Goal: Information Seeking & Learning: Learn about a topic

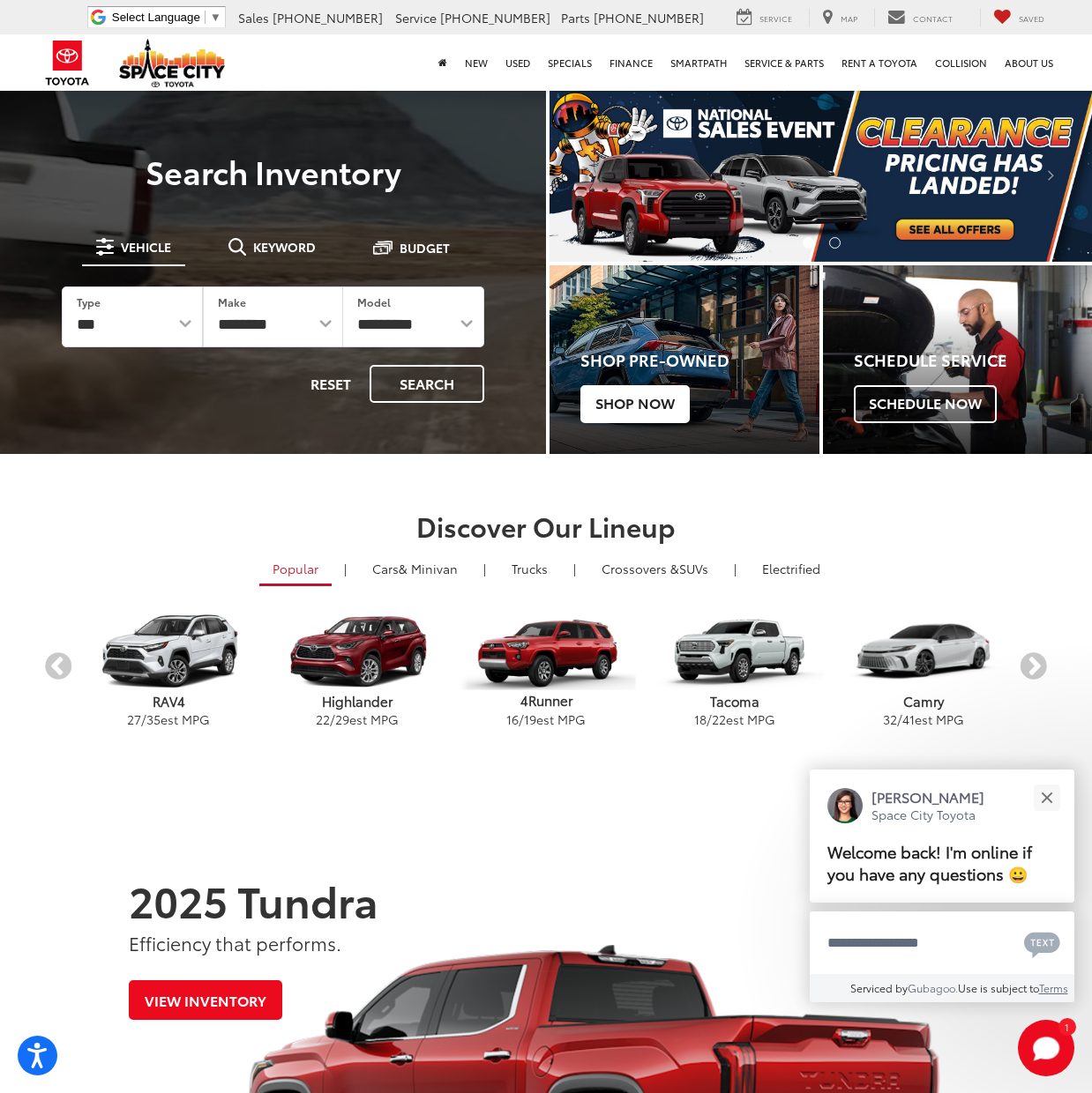
click at [633, 403] on span "Shop Now" at bounding box center [635, 404] width 110 height 37
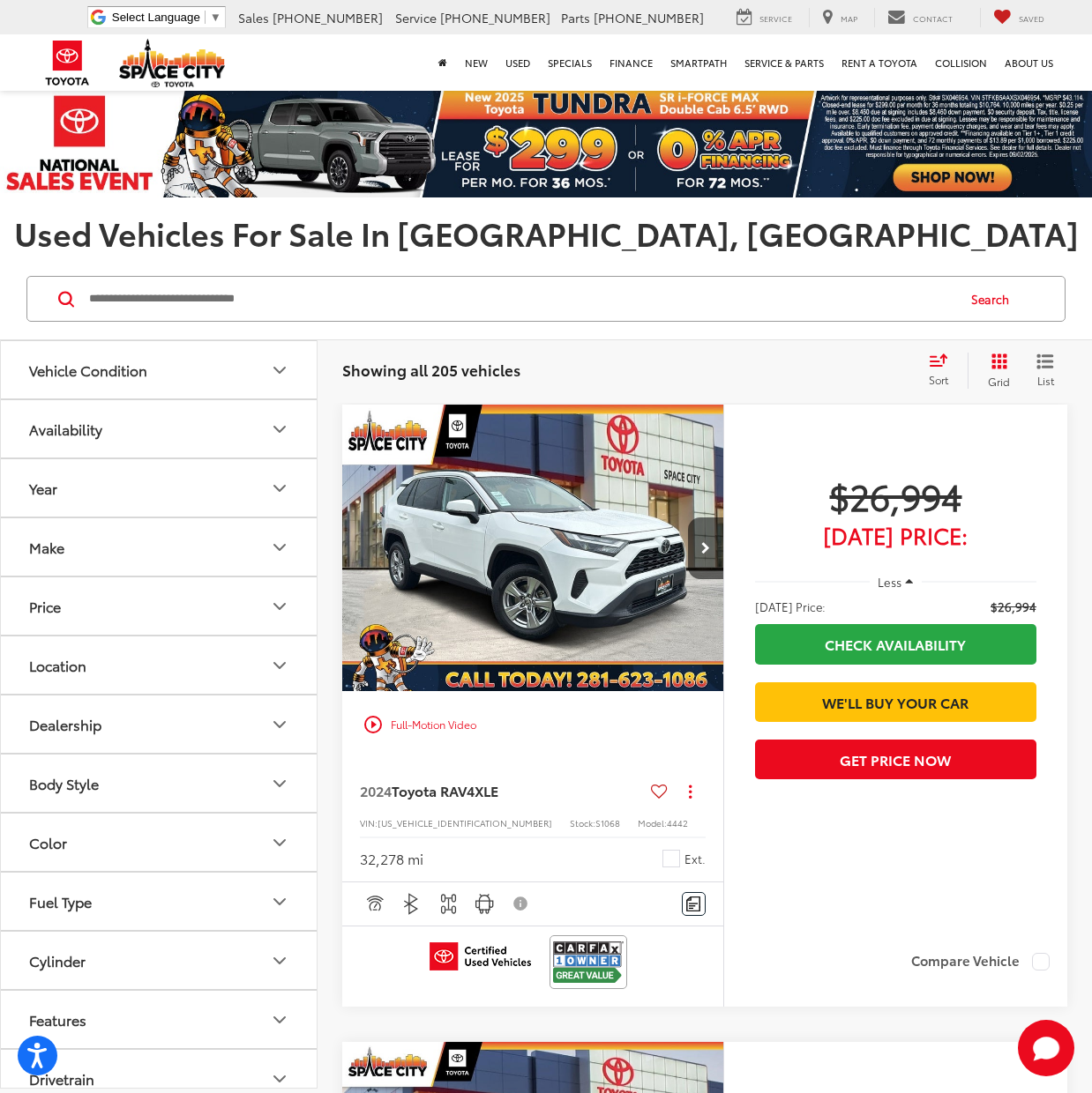
click at [276, 369] on icon "Vehicle Condition" at bounding box center [279, 369] width 11 height 5
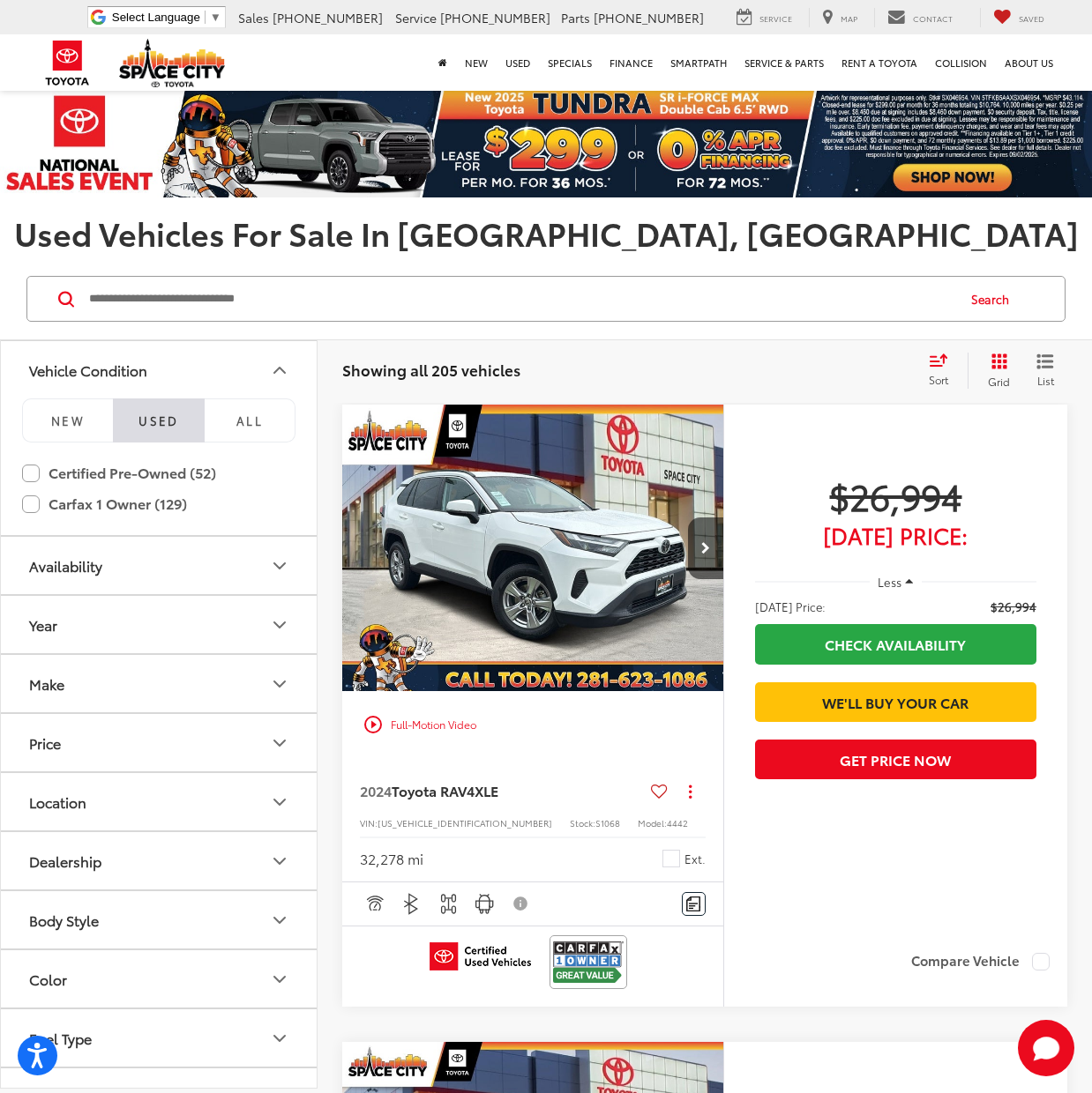
click at [276, 369] on icon "Vehicle Condition" at bounding box center [280, 370] width 22 height 22
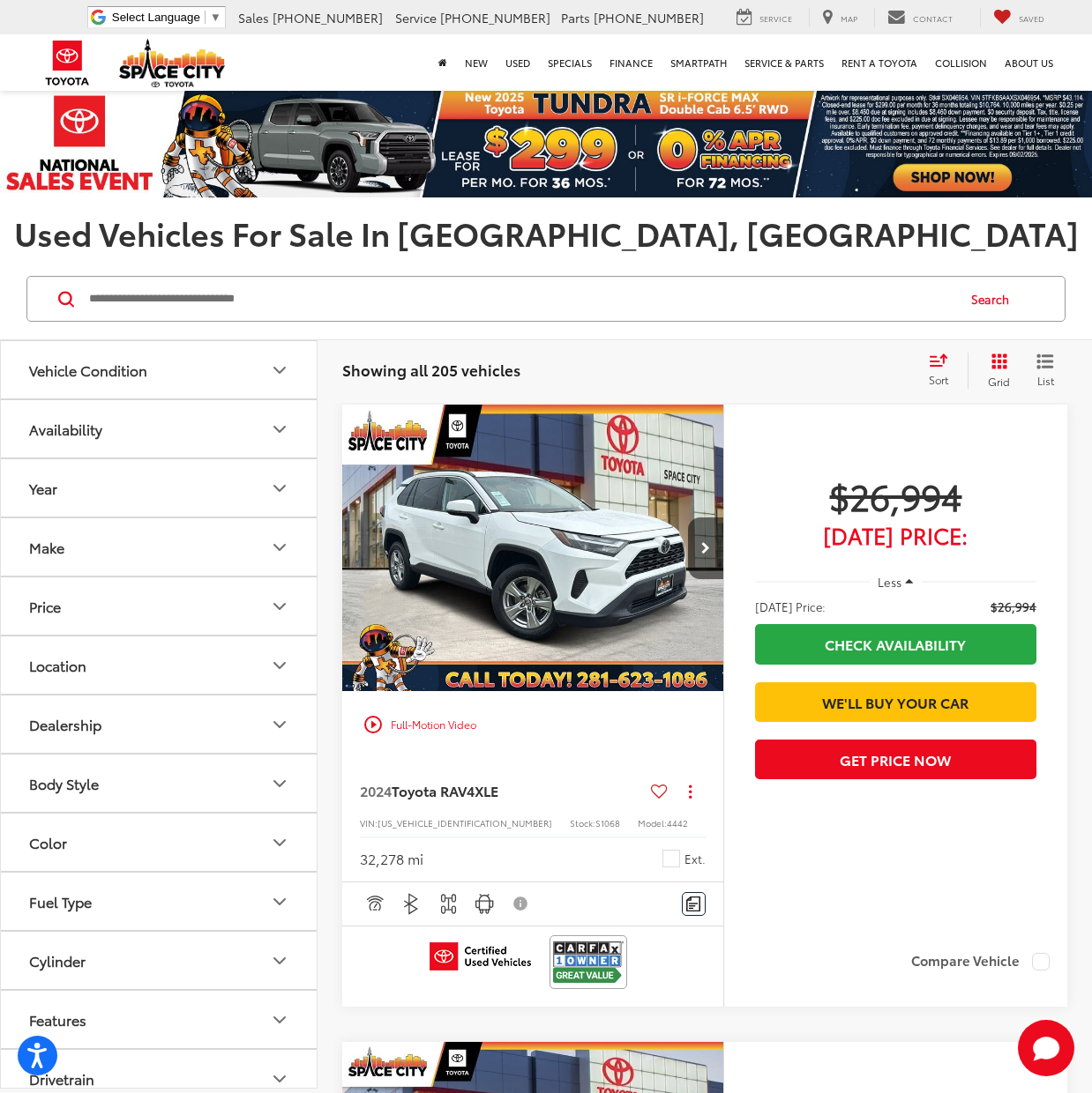
click at [279, 550] on icon "Make" at bounding box center [279, 546] width 11 height 5
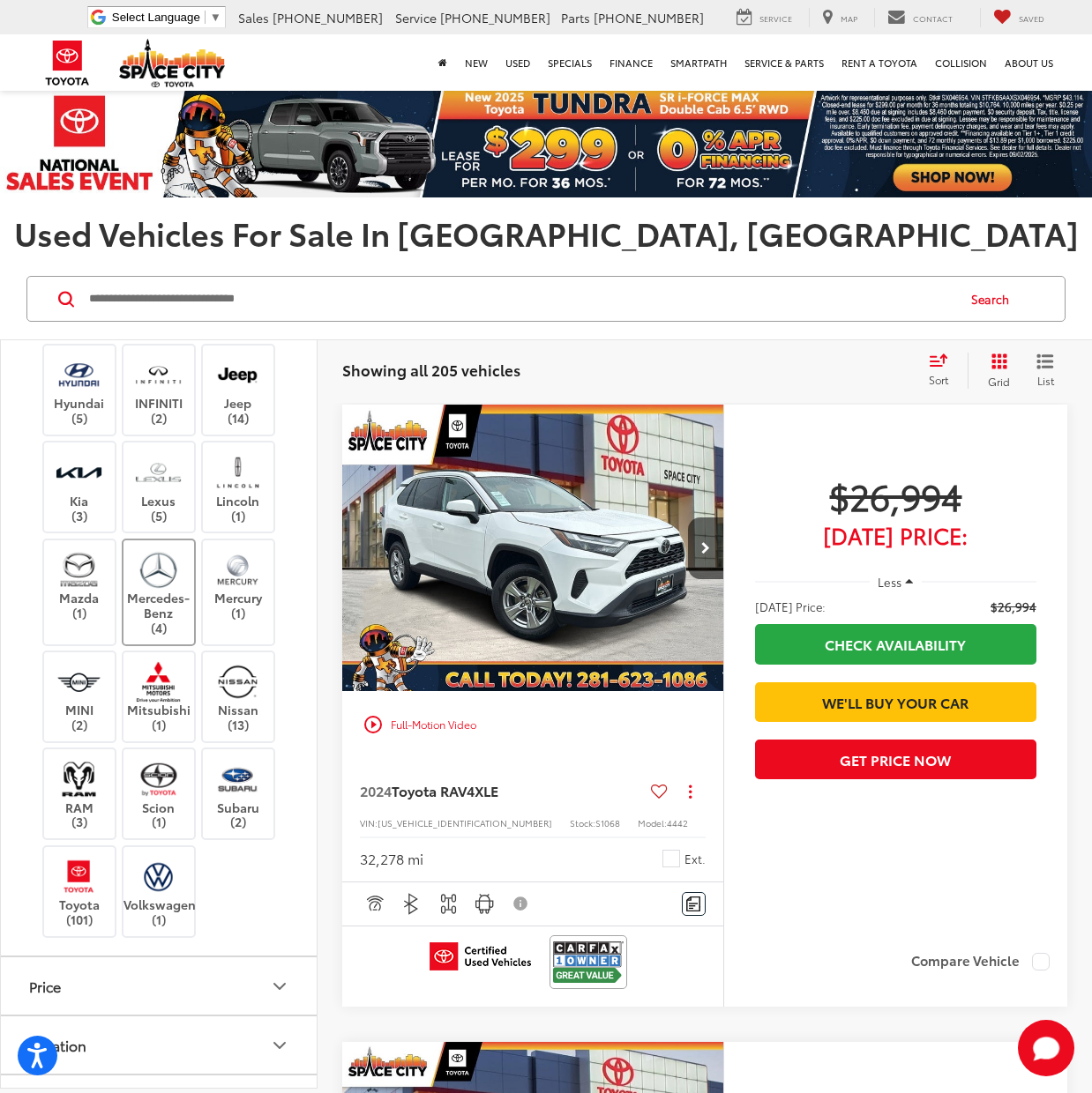
scroll to position [423, 0]
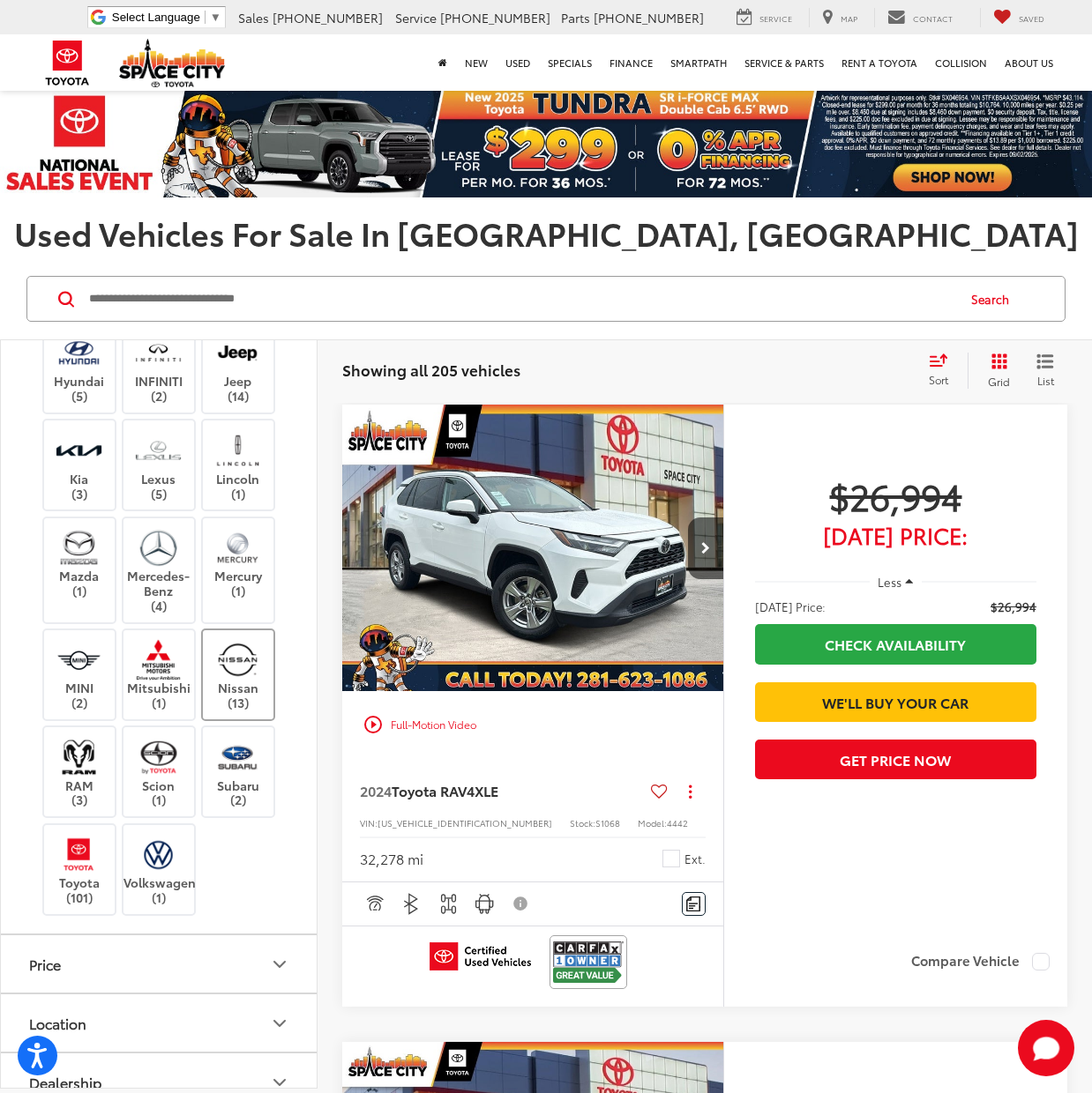
click at [239, 681] on img at bounding box center [238, 660] width 49 height 41
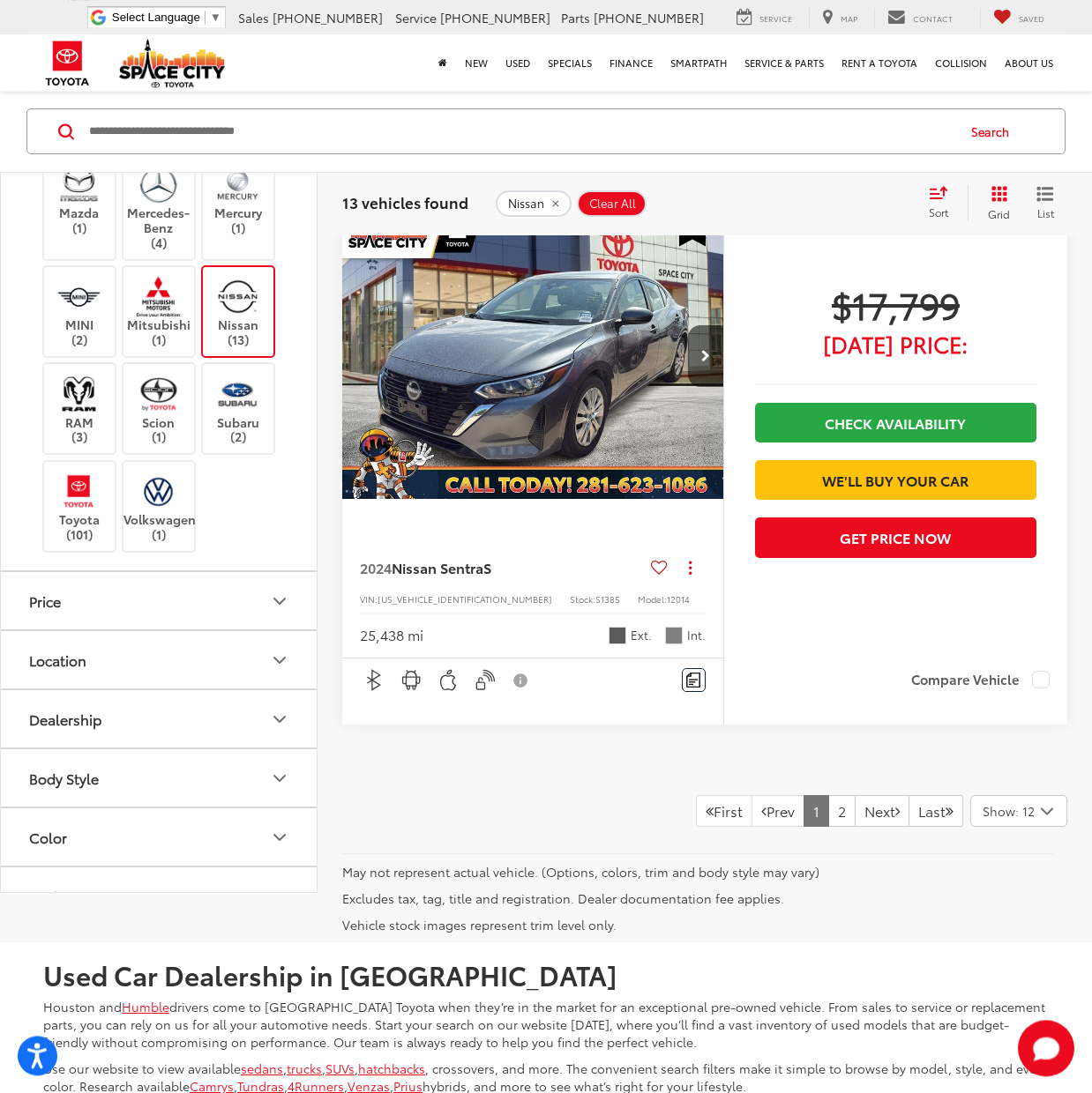
scroll to position [7207, 0]
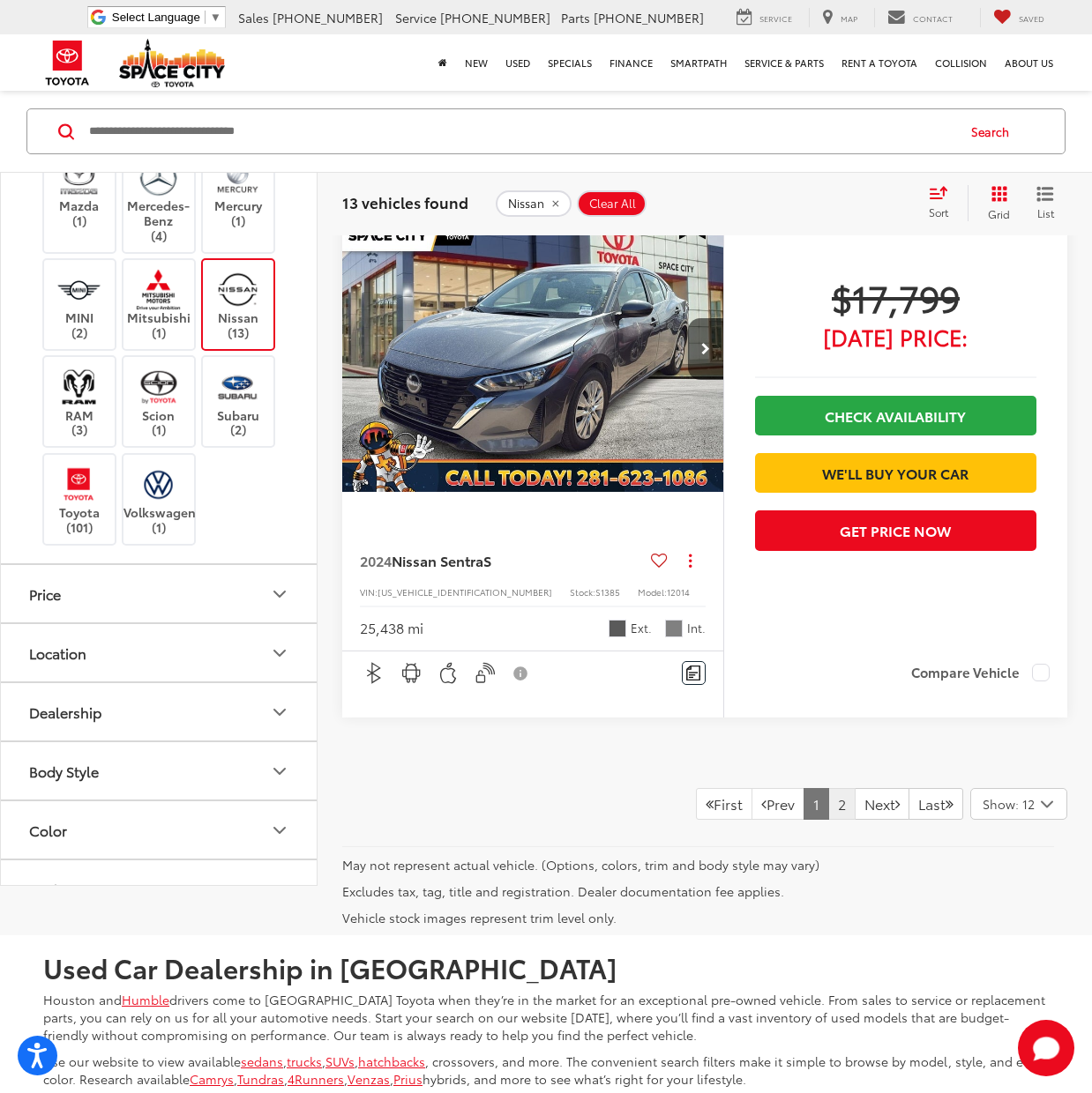
click at [828, 804] on link "2" at bounding box center [841, 804] width 27 height 31
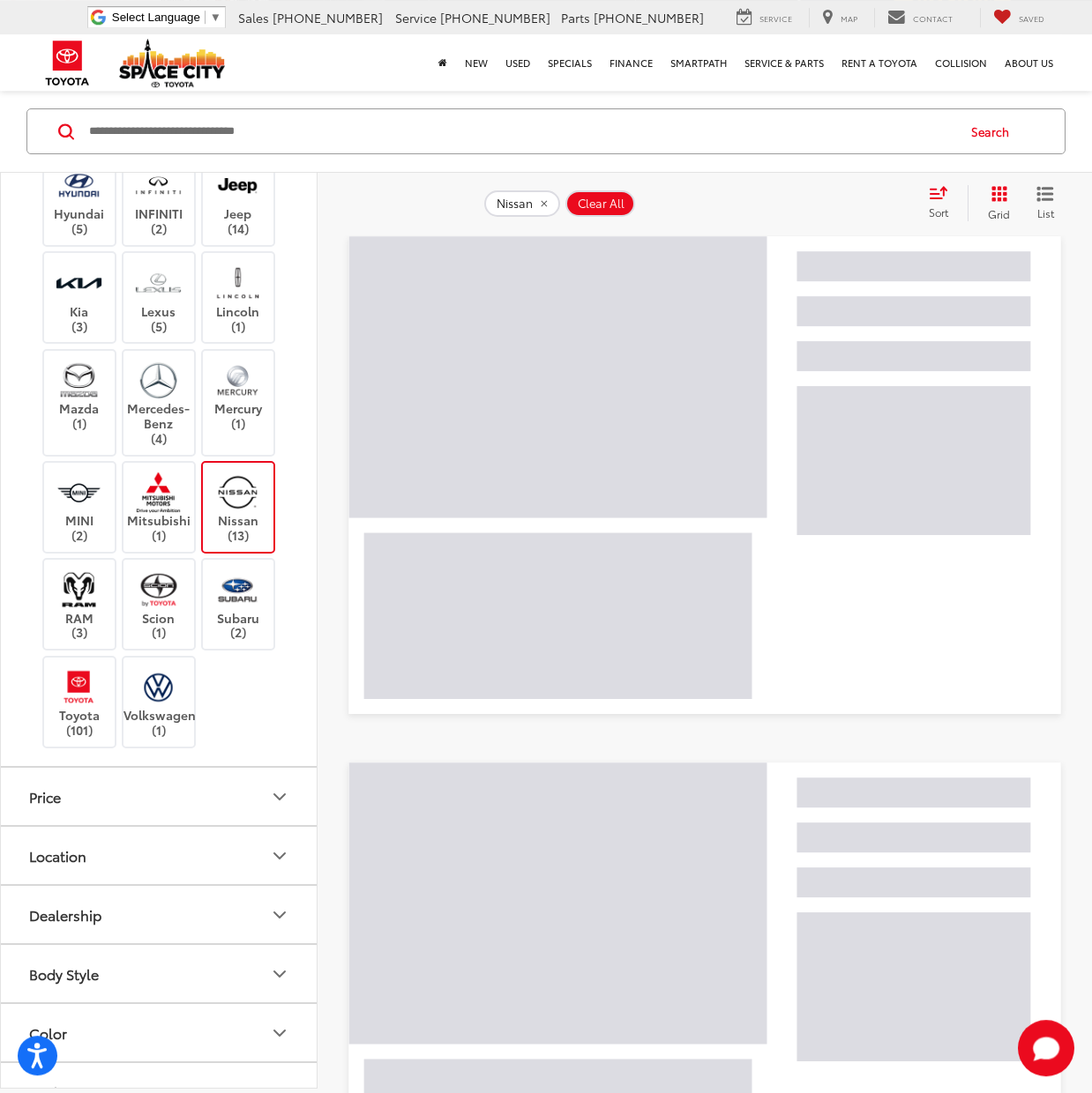
scroll to position [167, 0]
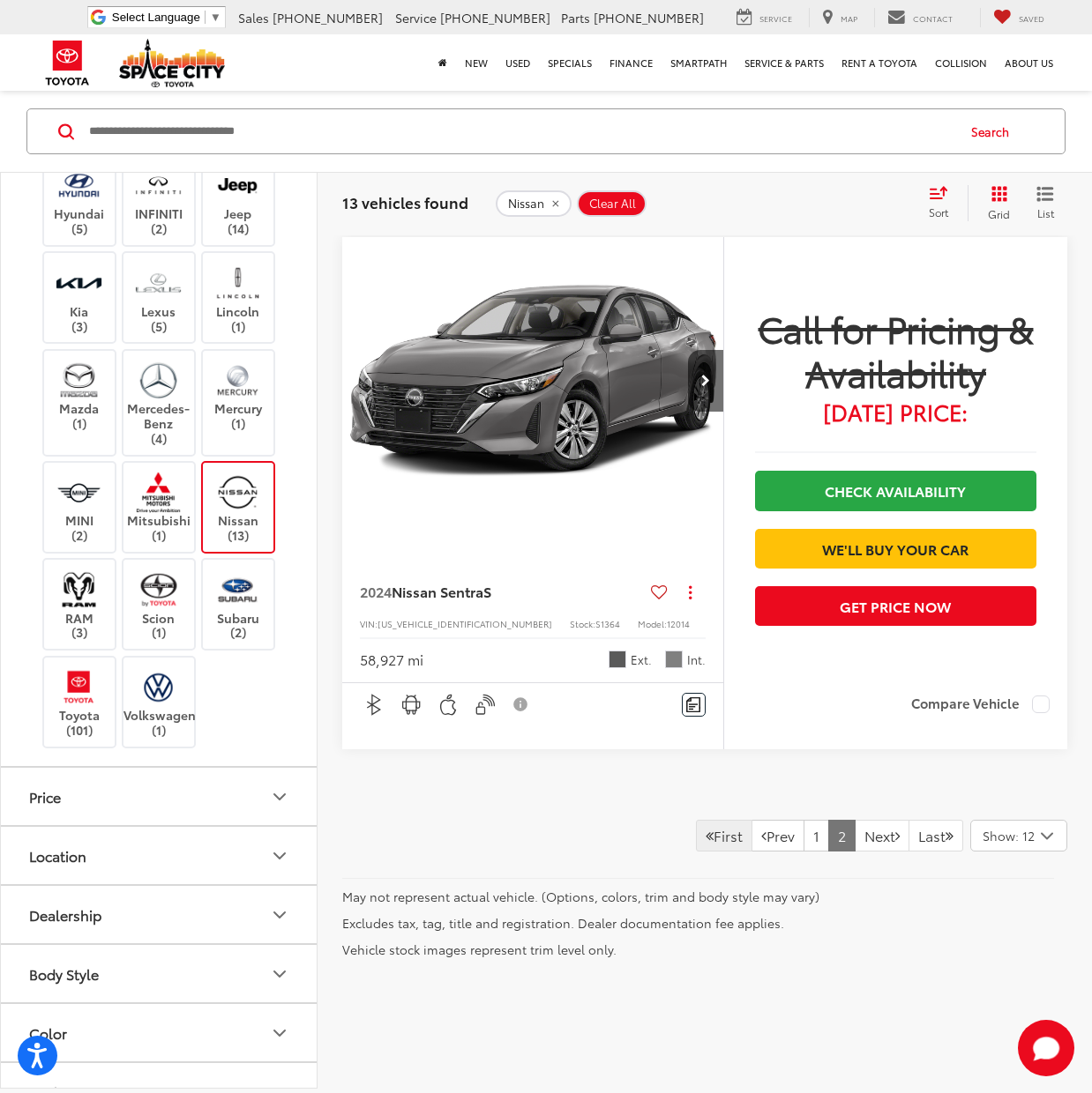
click at [695, 852] on link "First" at bounding box center [724, 835] width 57 height 31
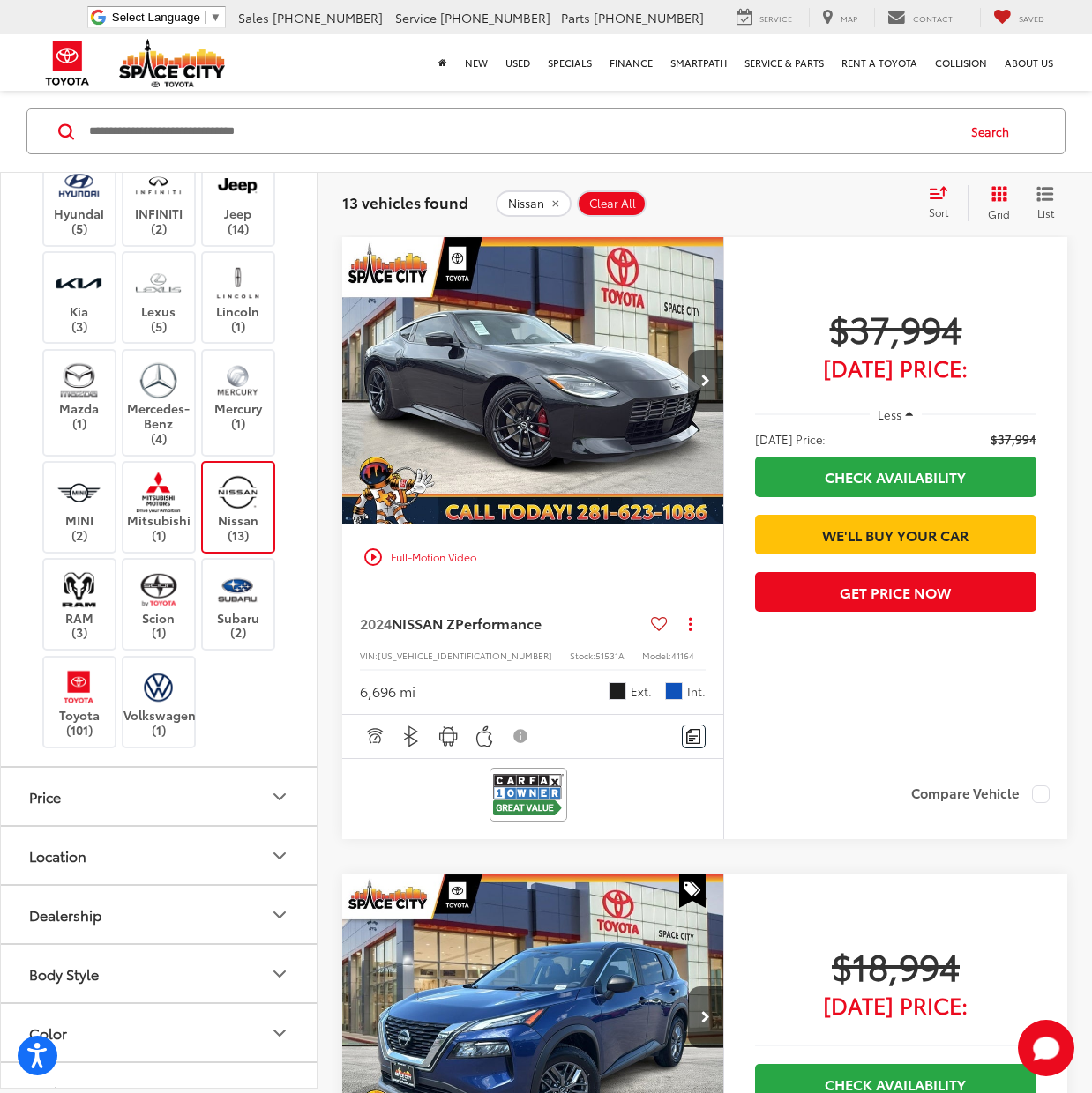
click at [551, 453] on img "2024 Nissan NISSAN Z Performance 0" at bounding box center [533, 381] width 384 height 288
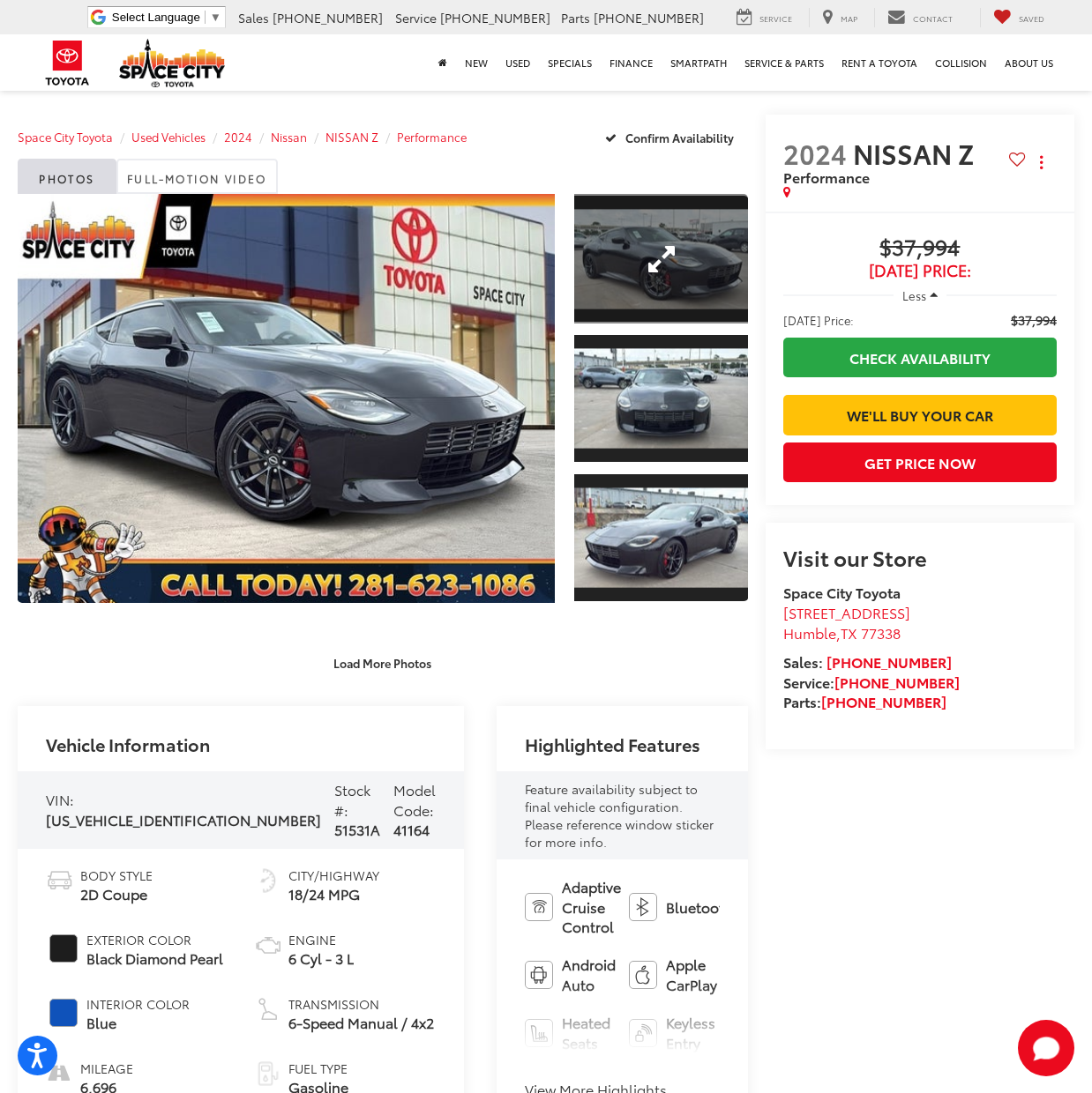
click at [610, 248] on link "Expand Photo 1" at bounding box center [660, 259] width 172 height 129
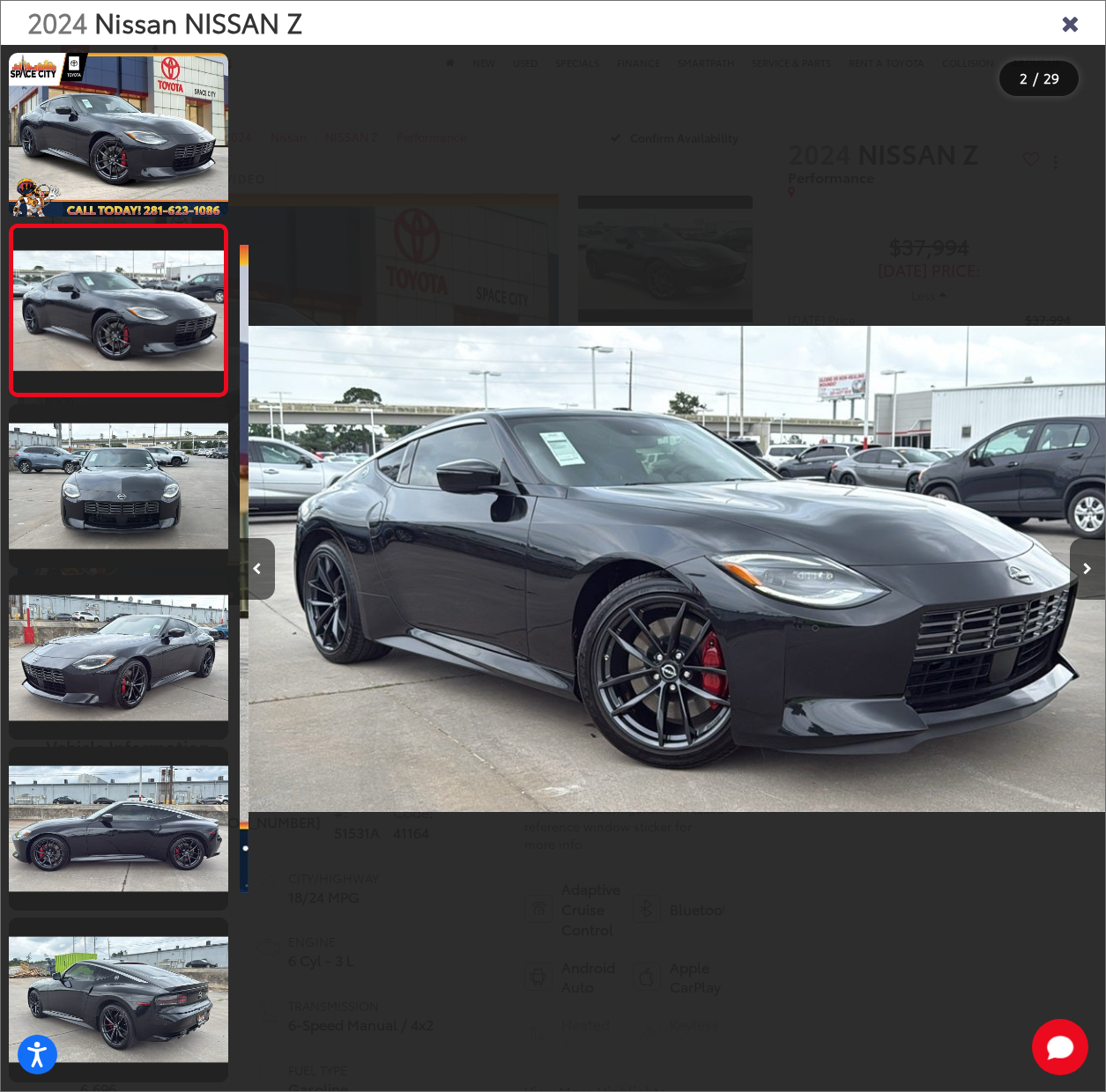
scroll to position [0, 865]
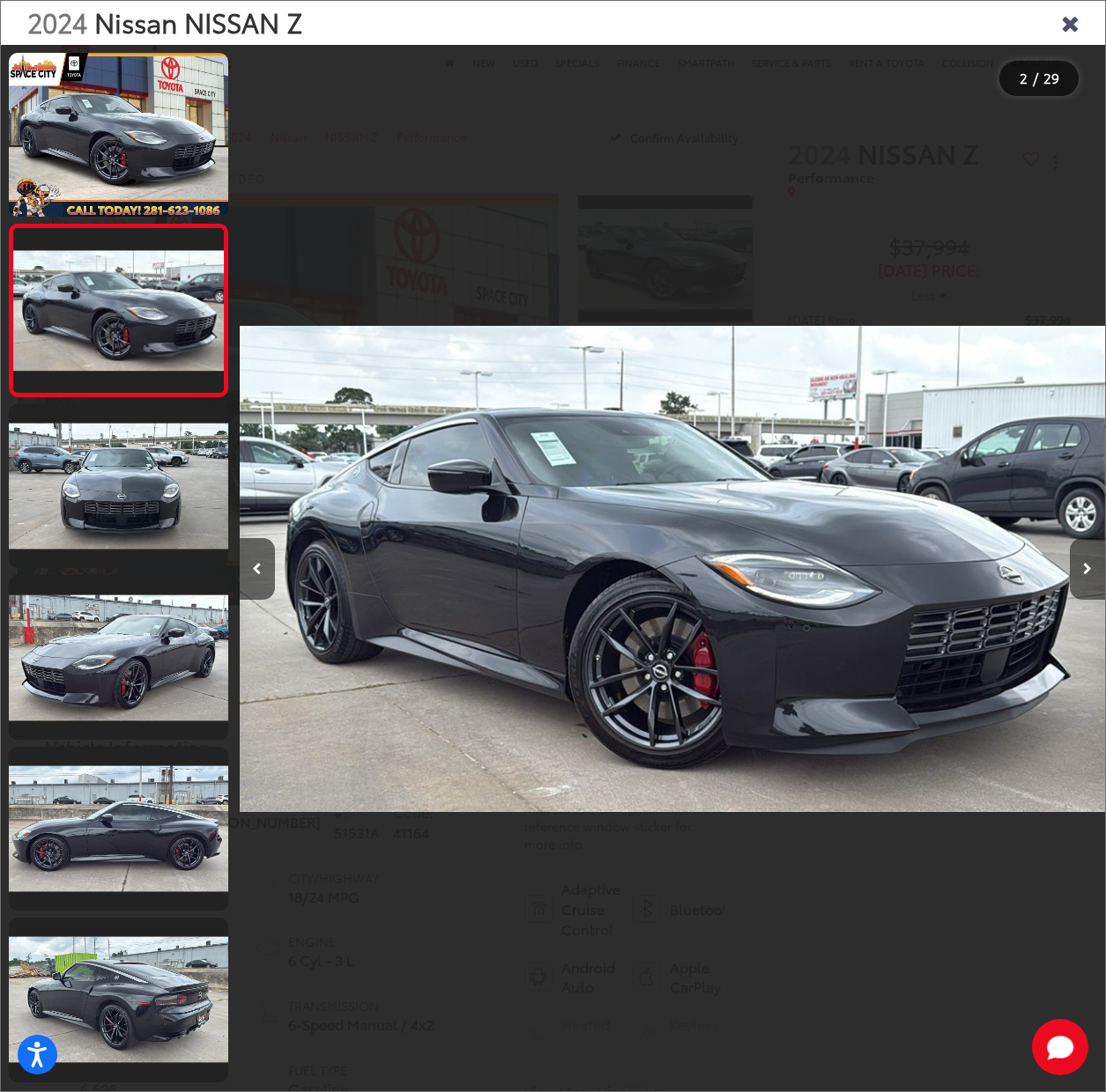
click at [1083, 565] on button "Next image" at bounding box center [1087, 569] width 35 height 62
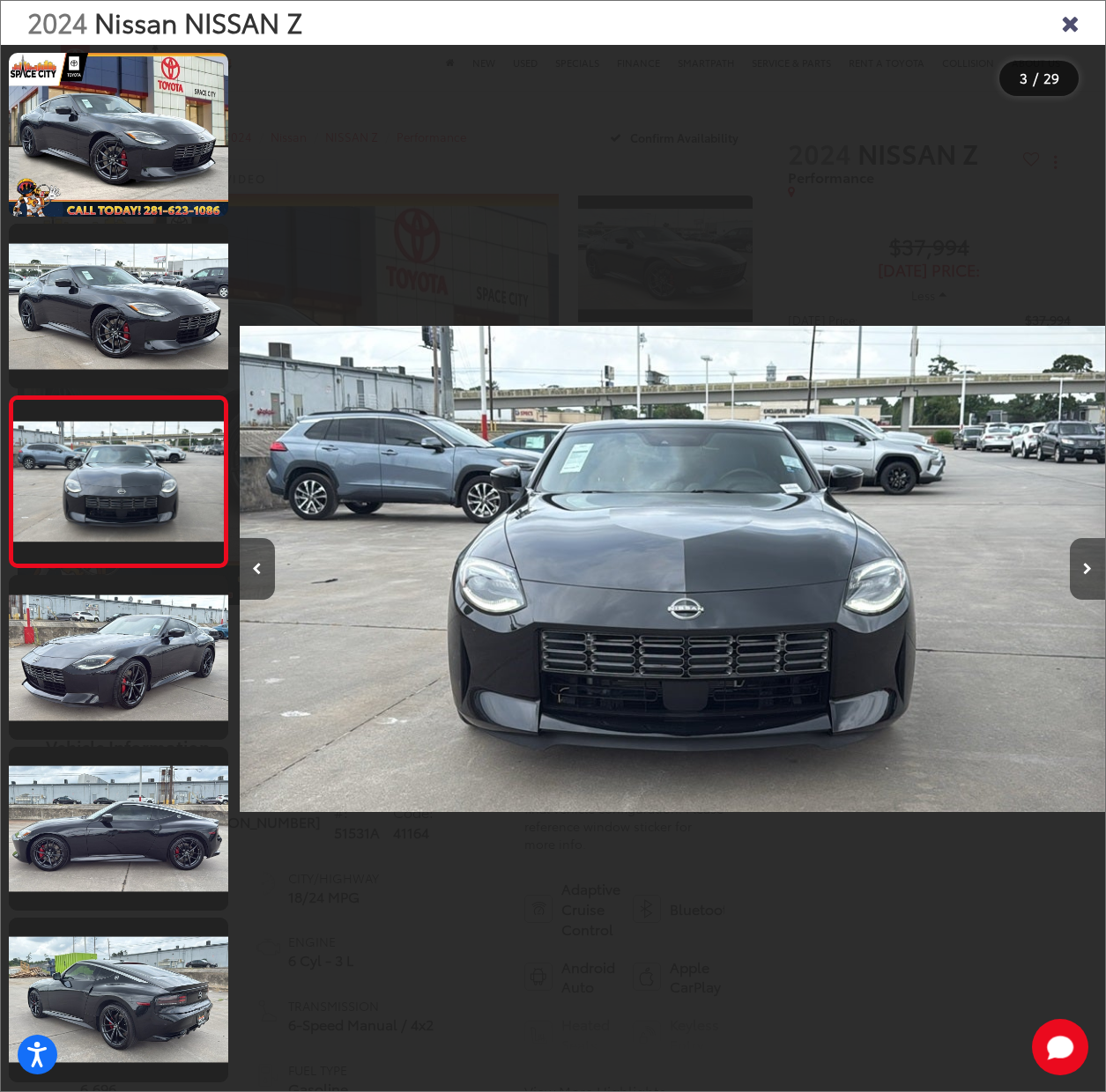
click at [1083, 565] on button "Next image" at bounding box center [1087, 569] width 35 height 62
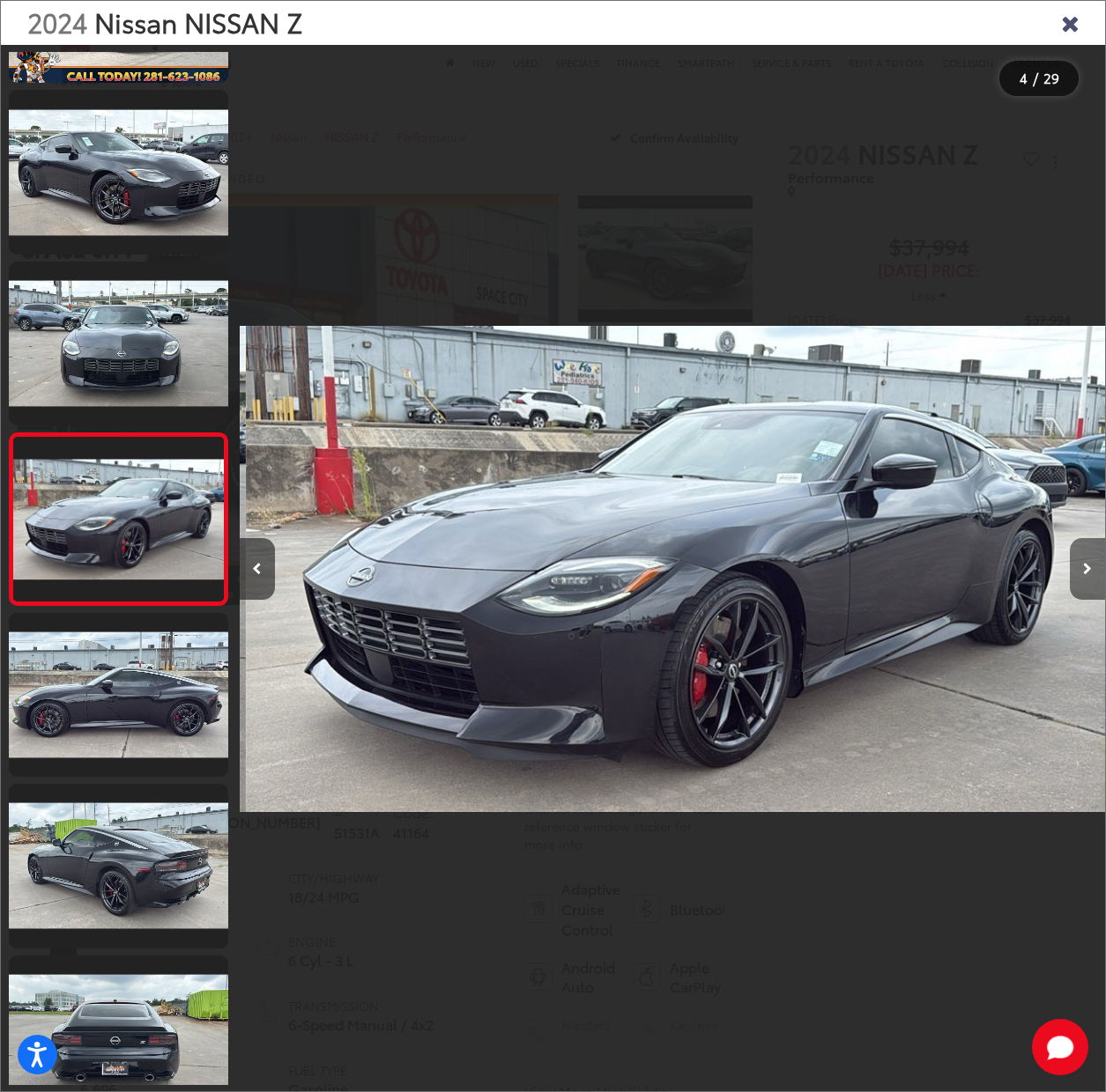
scroll to position [136, 0]
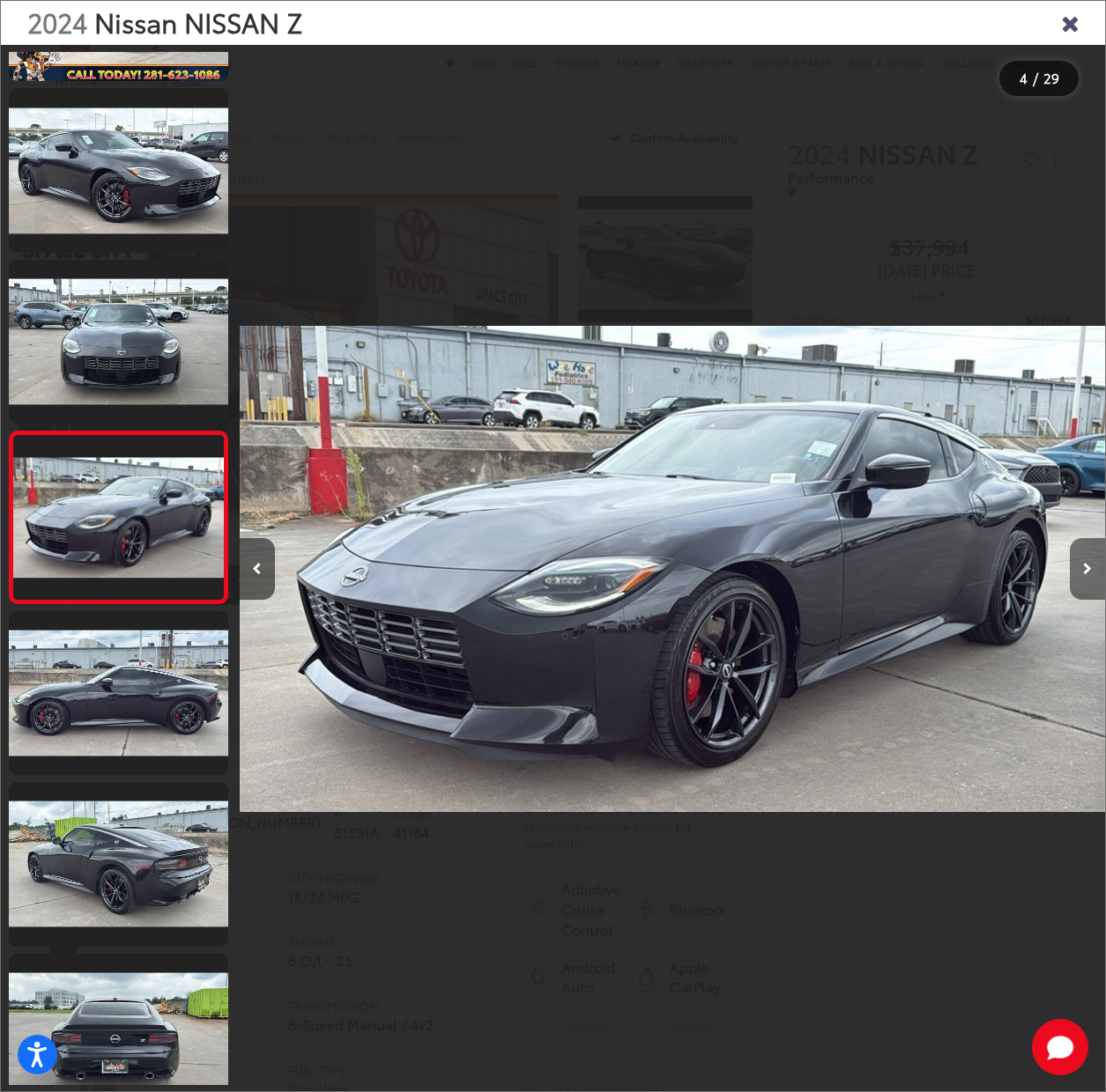
click at [1083, 565] on button "Next image" at bounding box center [1087, 569] width 35 height 62
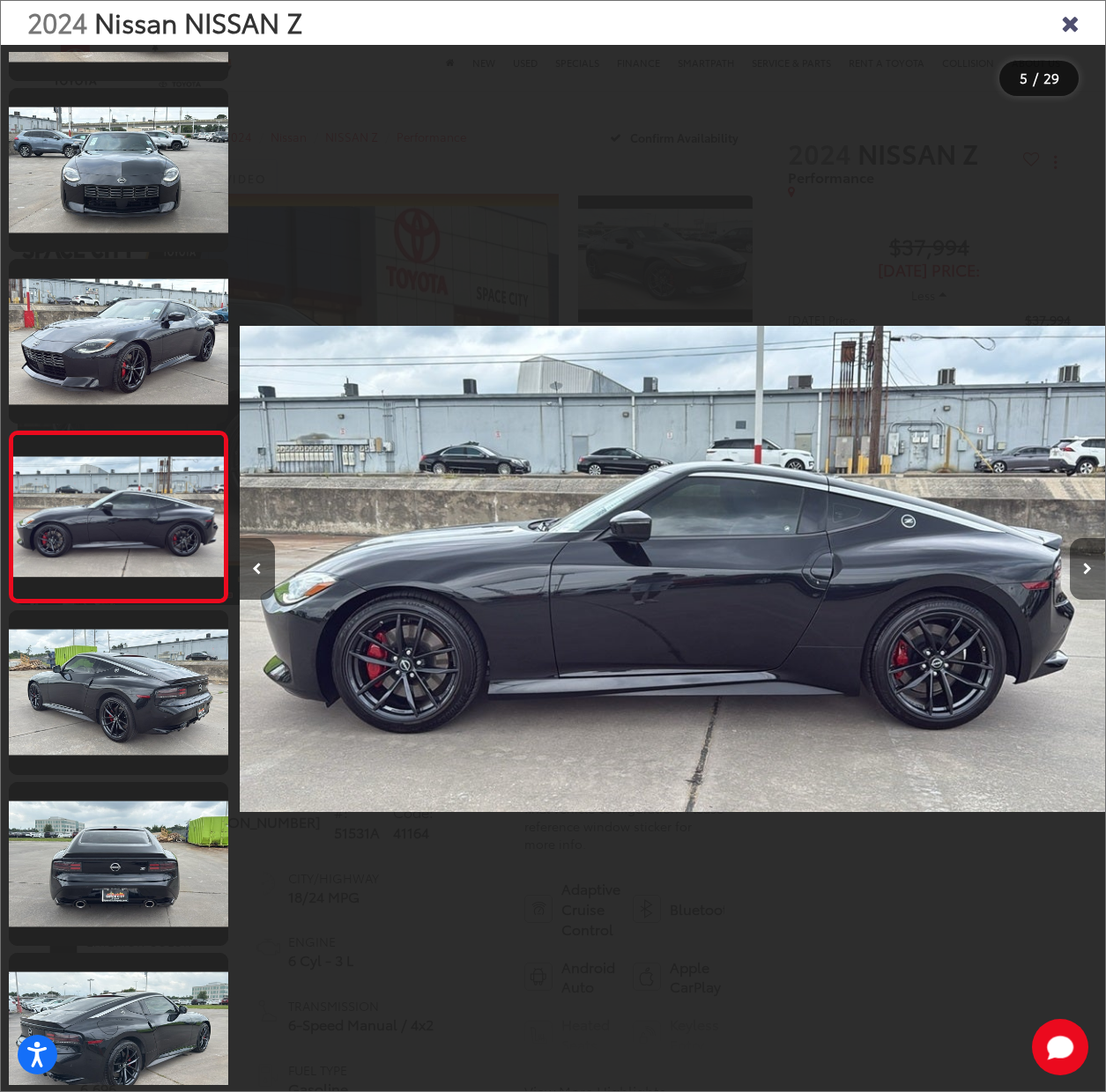
scroll to position [0, 3463]
click at [1083, 565] on button "Next image" at bounding box center [1087, 569] width 35 height 62
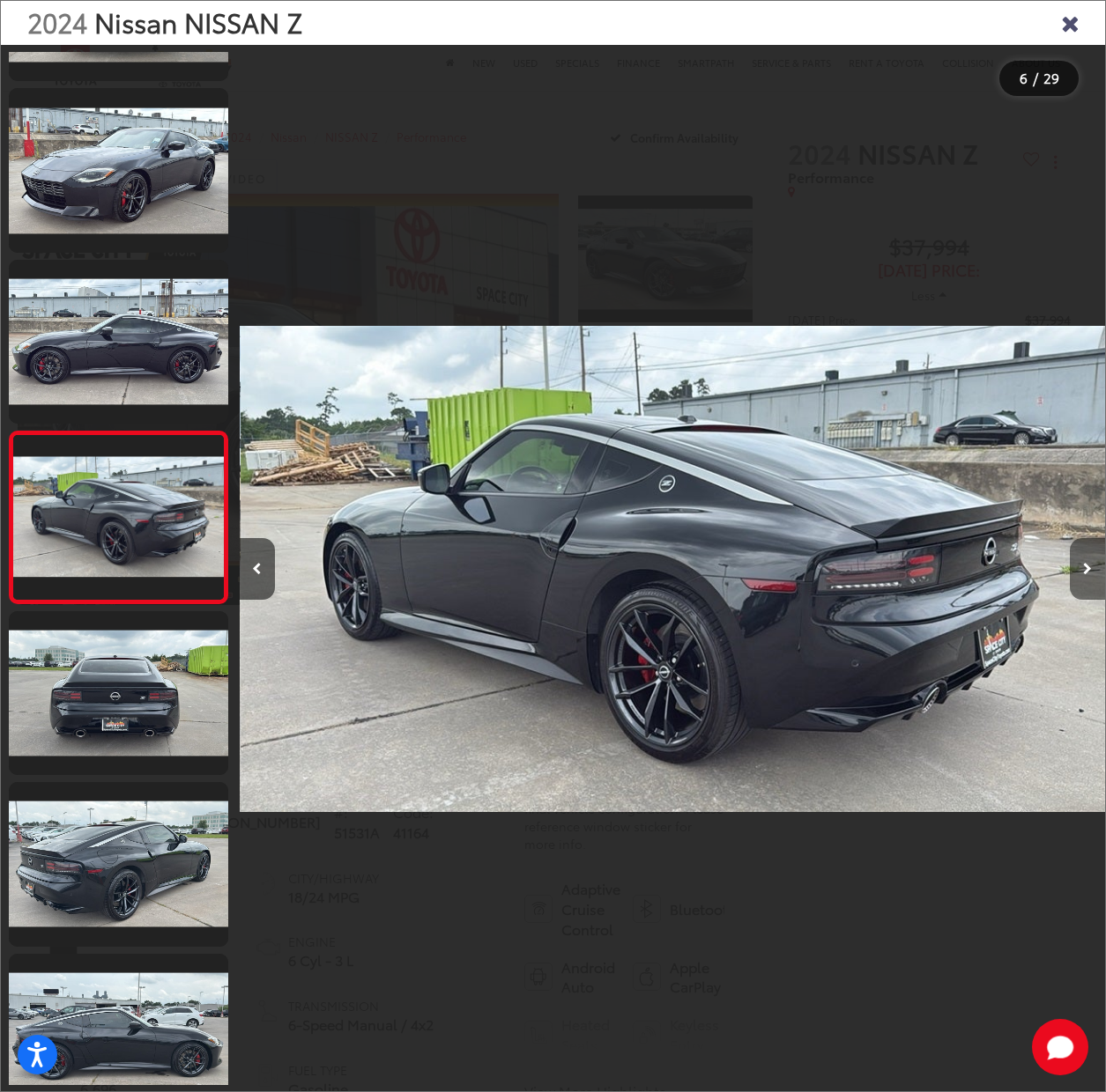
scroll to position [0, 4328]
click at [1083, 565] on button "Next image" at bounding box center [1087, 569] width 35 height 62
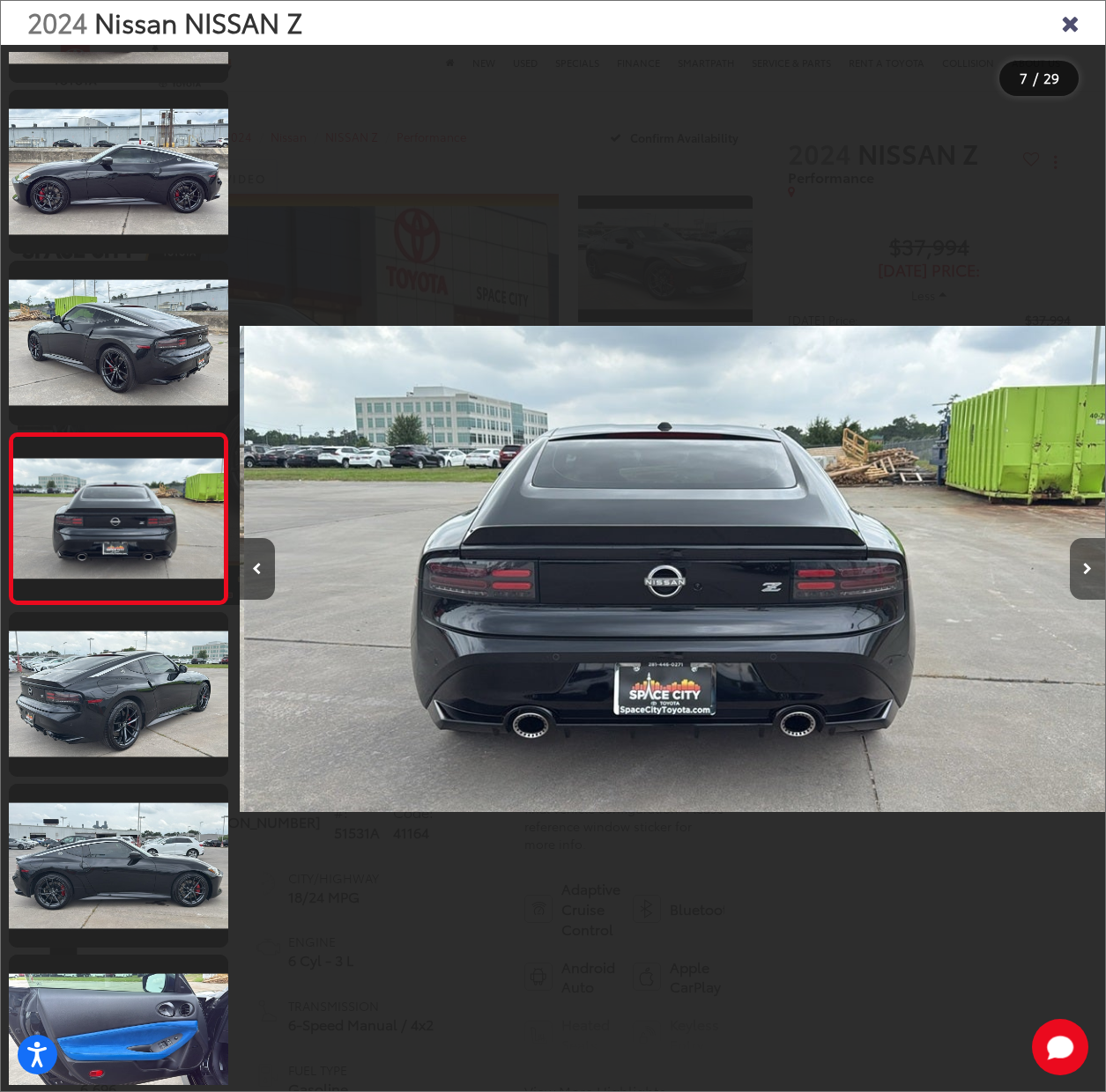
scroll to position [650, 0]
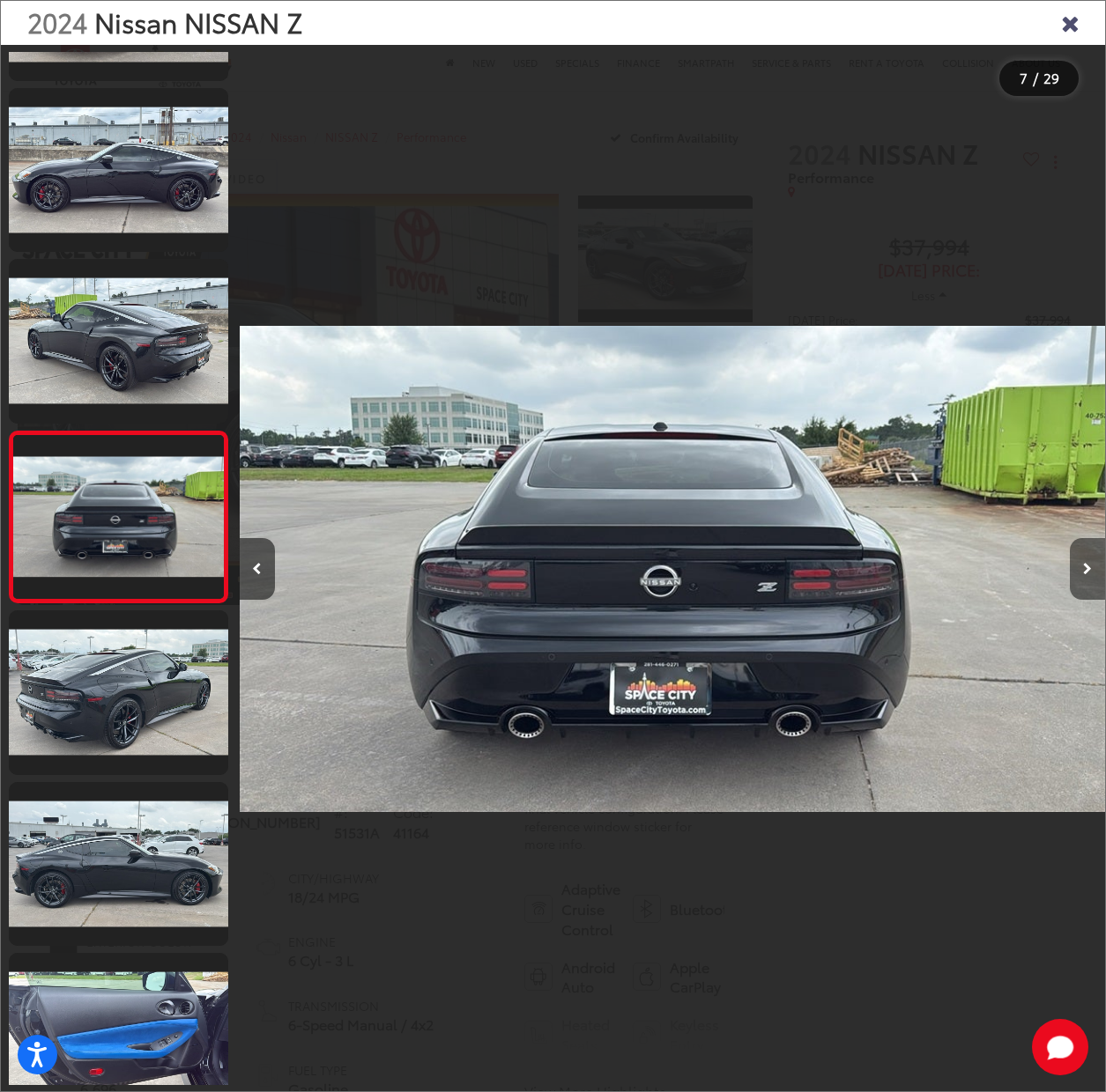
click at [1083, 565] on button "Next image" at bounding box center [1087, 569] width 35 height 62
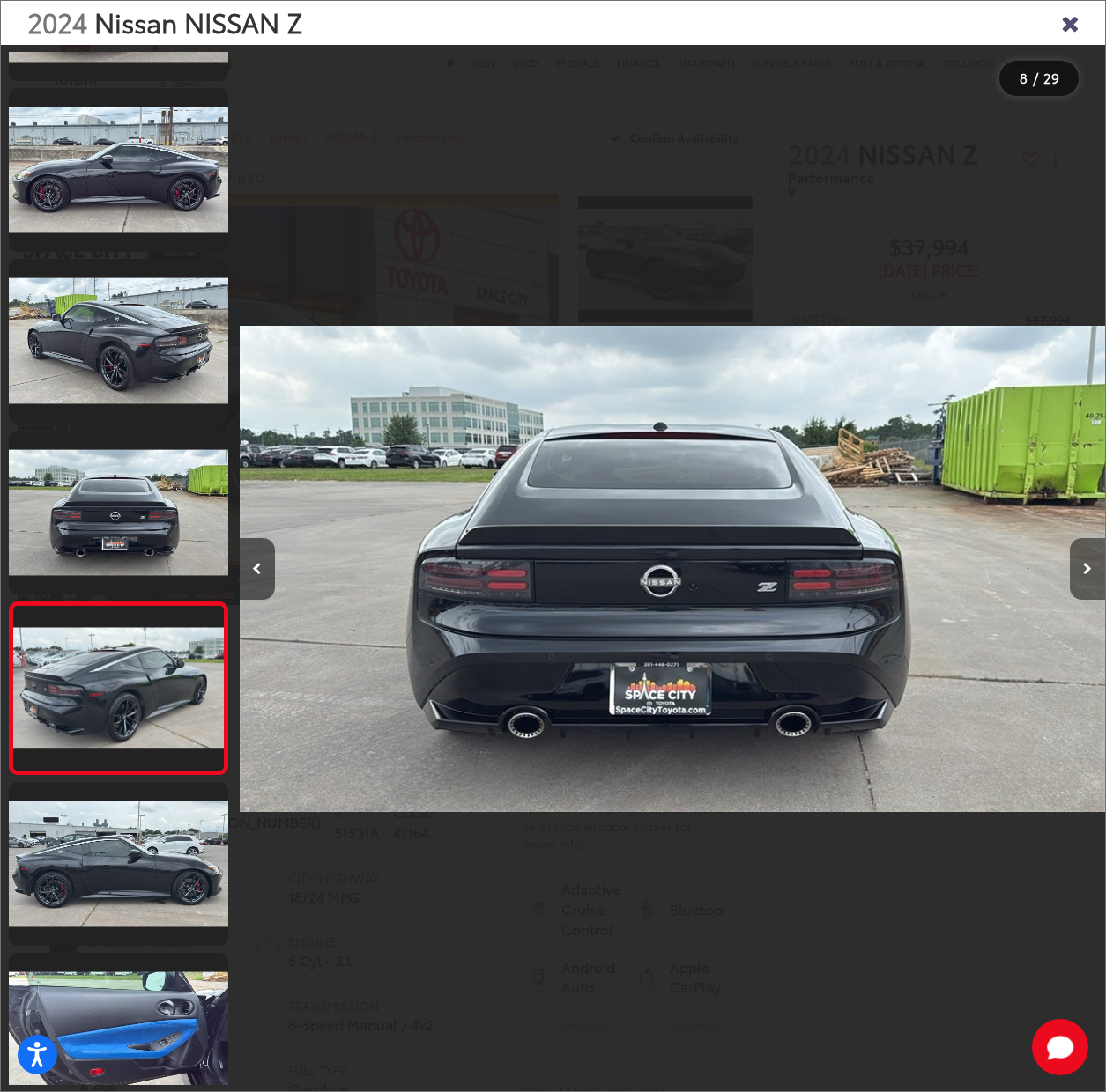
scroll to position [0, 0]
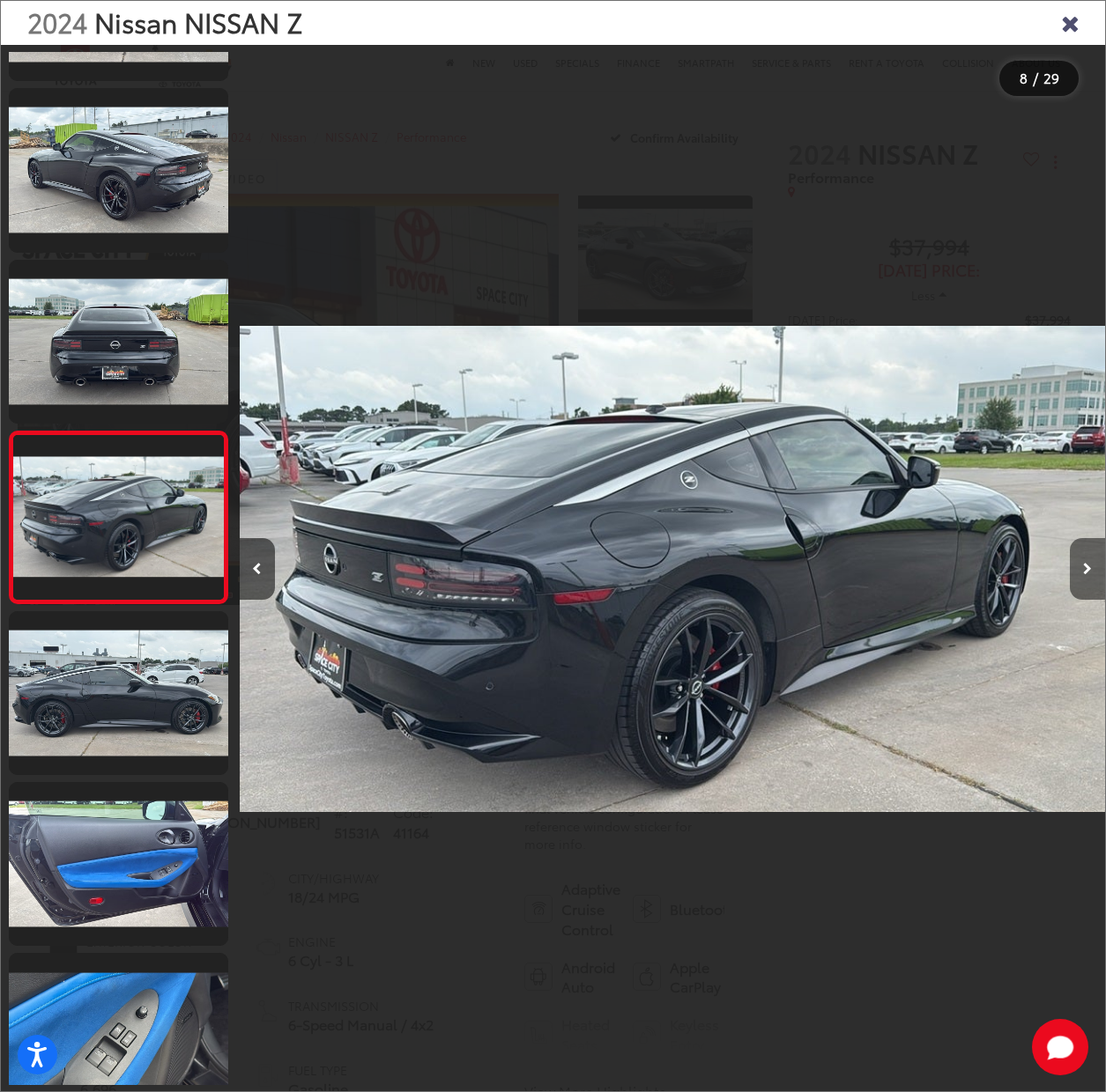
click at [1083, 565] on button "Next image" at bounding box center [1087, 569] width 35 height 62
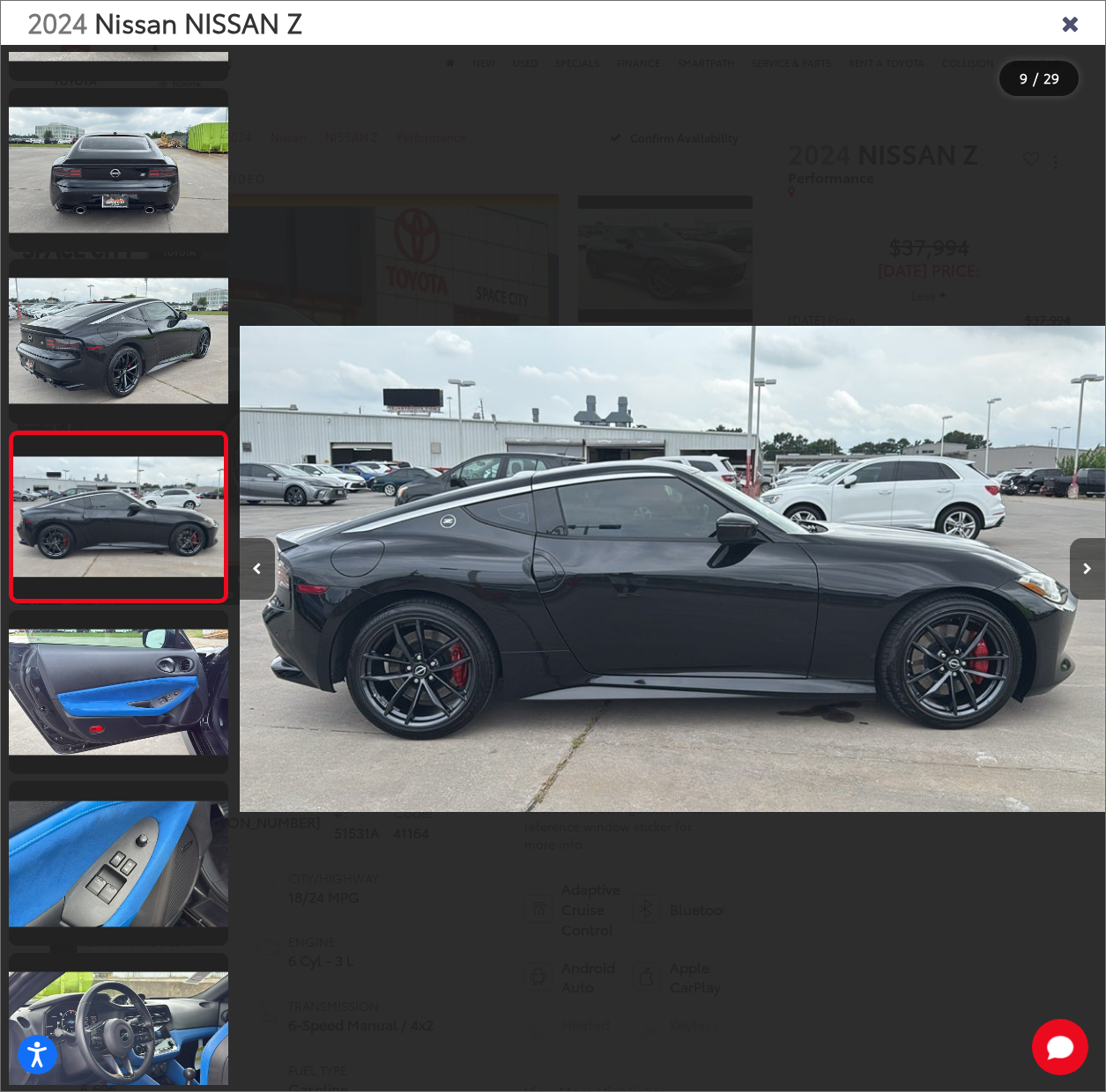
click at [1083, 565] on button "Next image" at bounding box center [1087, 569] width 35 height 62
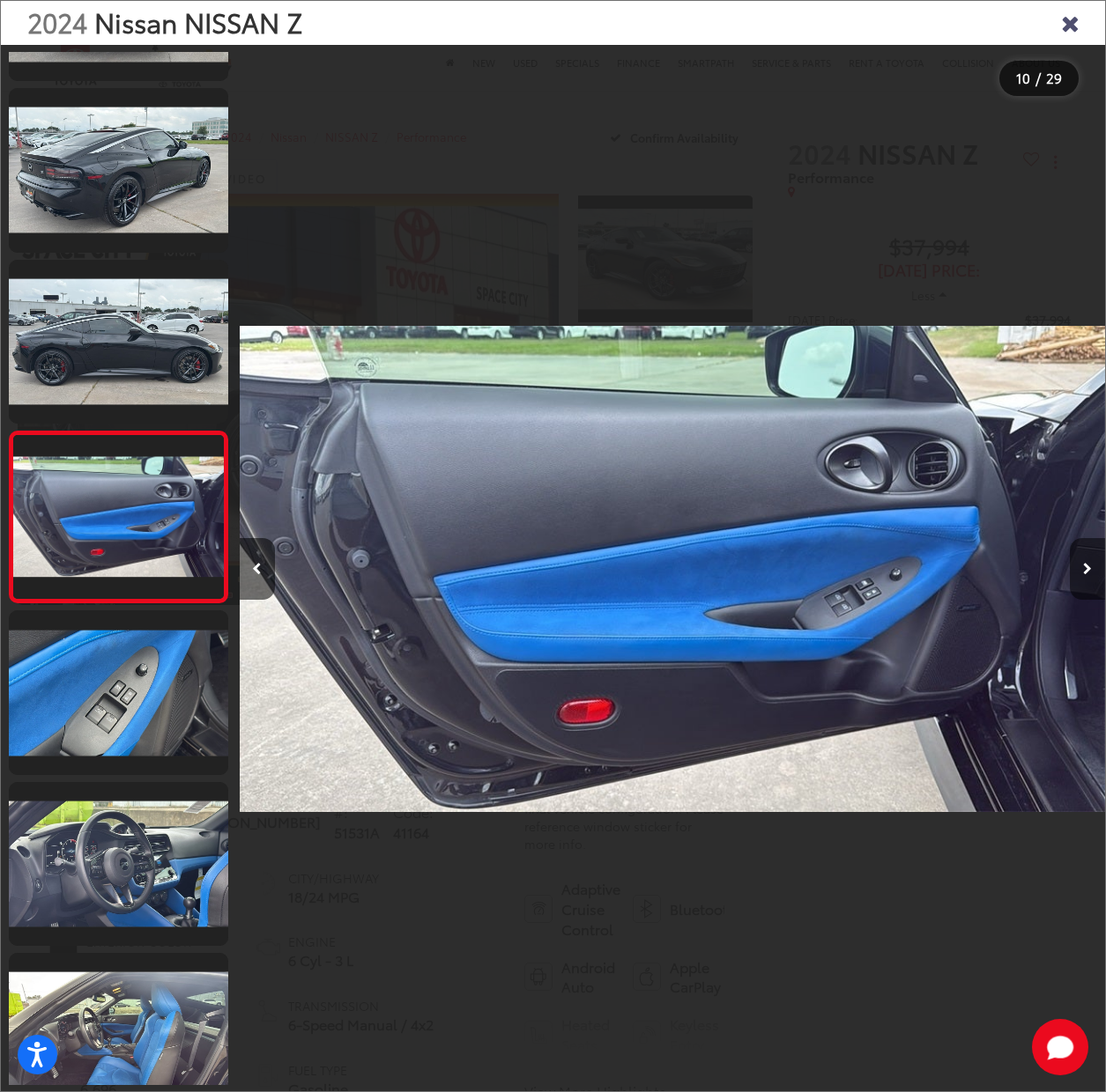
click at [1083, 565] on button "Next image" at bounding box center [1087, 569] width 35 height 62
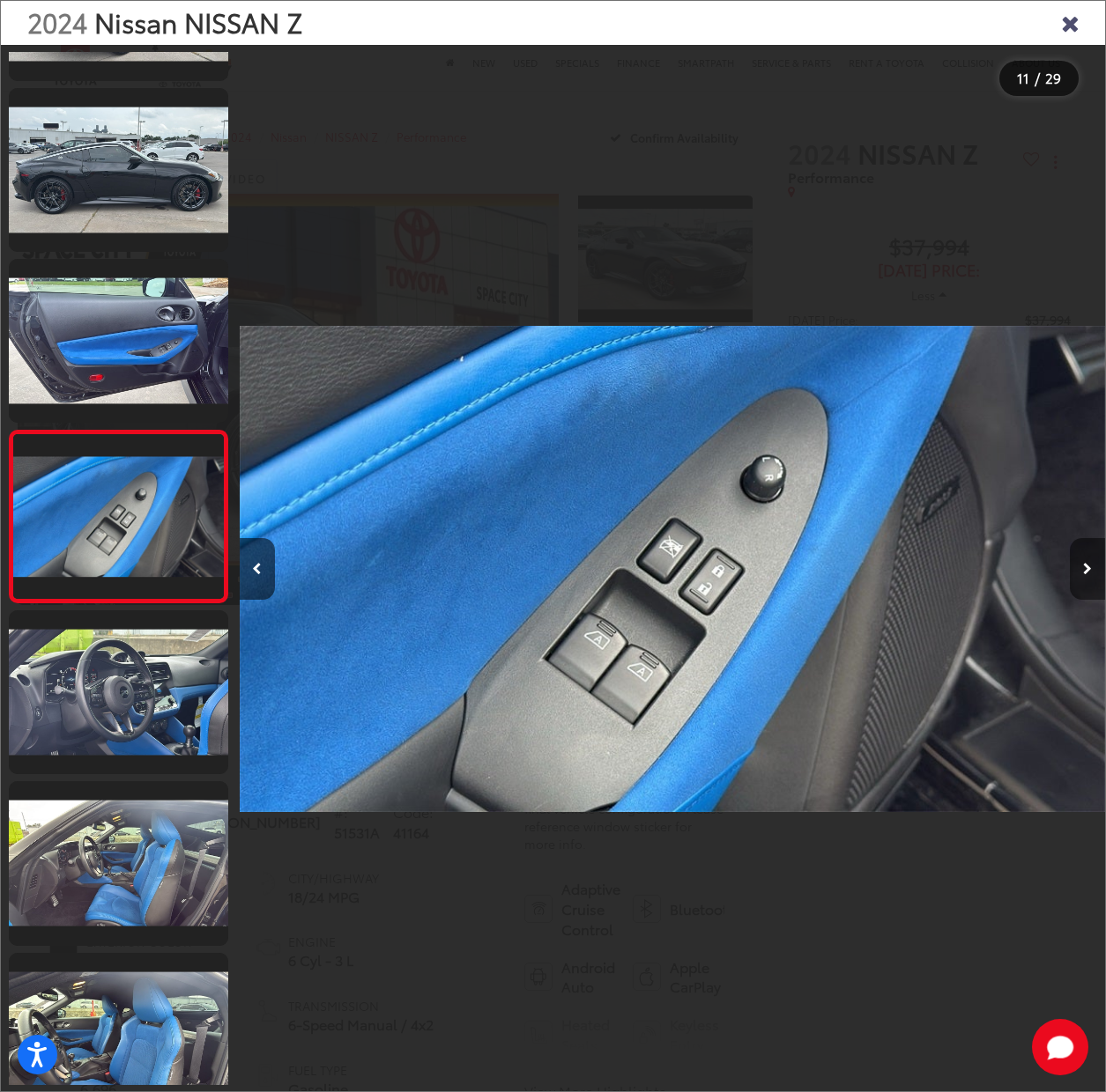
click at [1083, 565] on button "Next image" at bounding box center [1087, 569] width 35 height 62
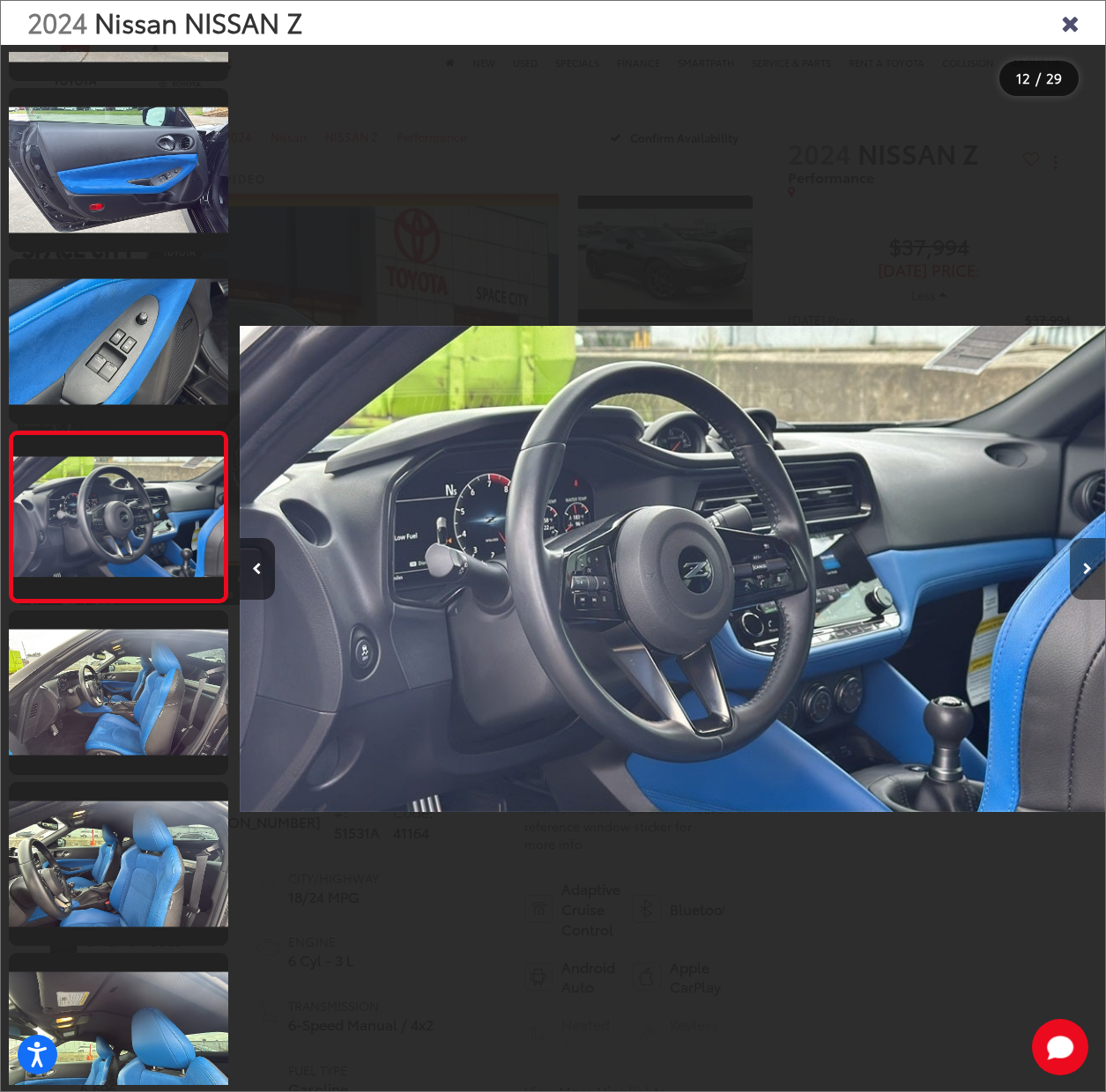
click at [1083, 565] on button "Next image" at bounding box center [1087, 569] width 35 height 62
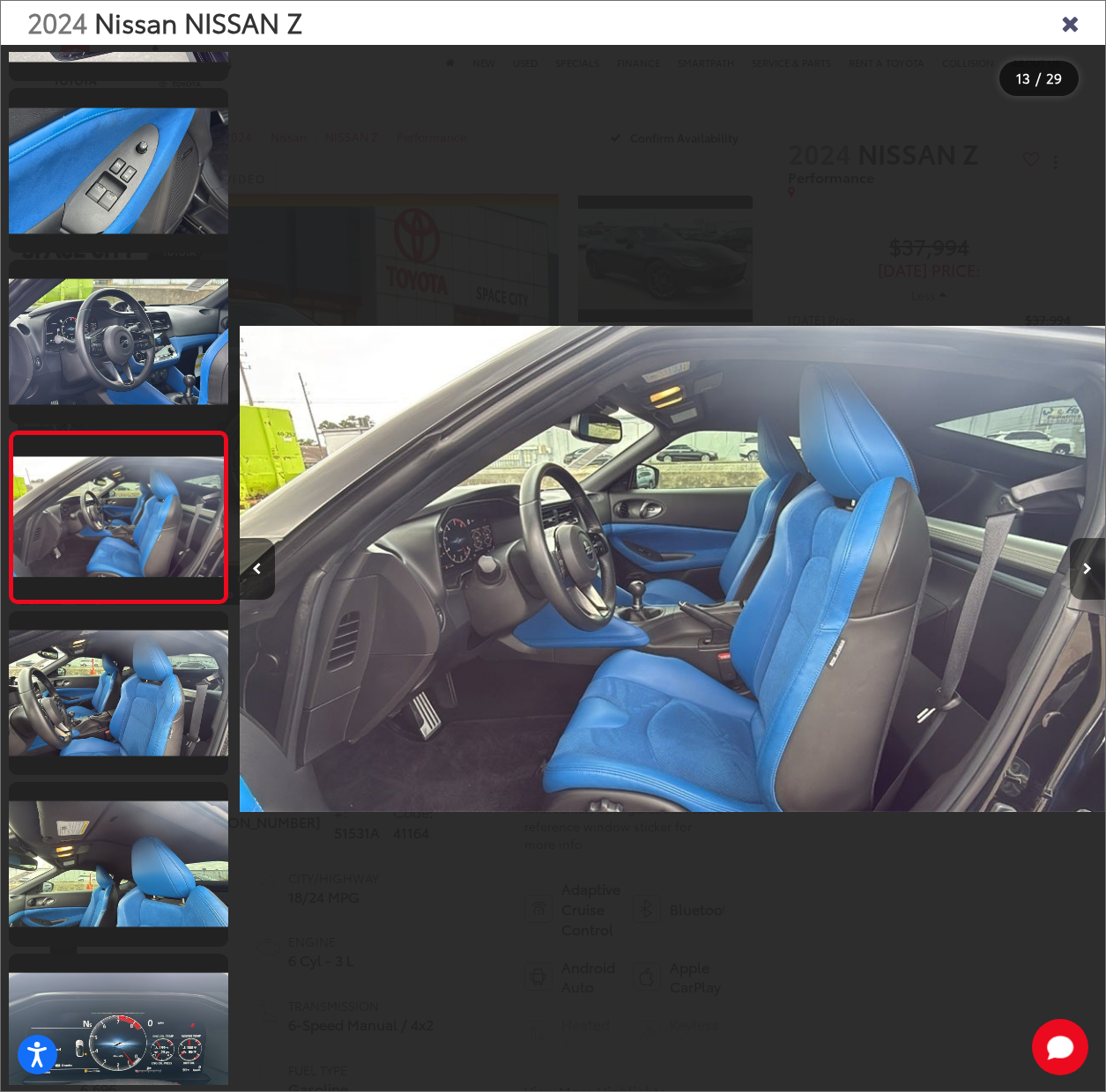
click at [1083, 565] on button "Next image" at bounding box center [1087, 569] width 35 height 62
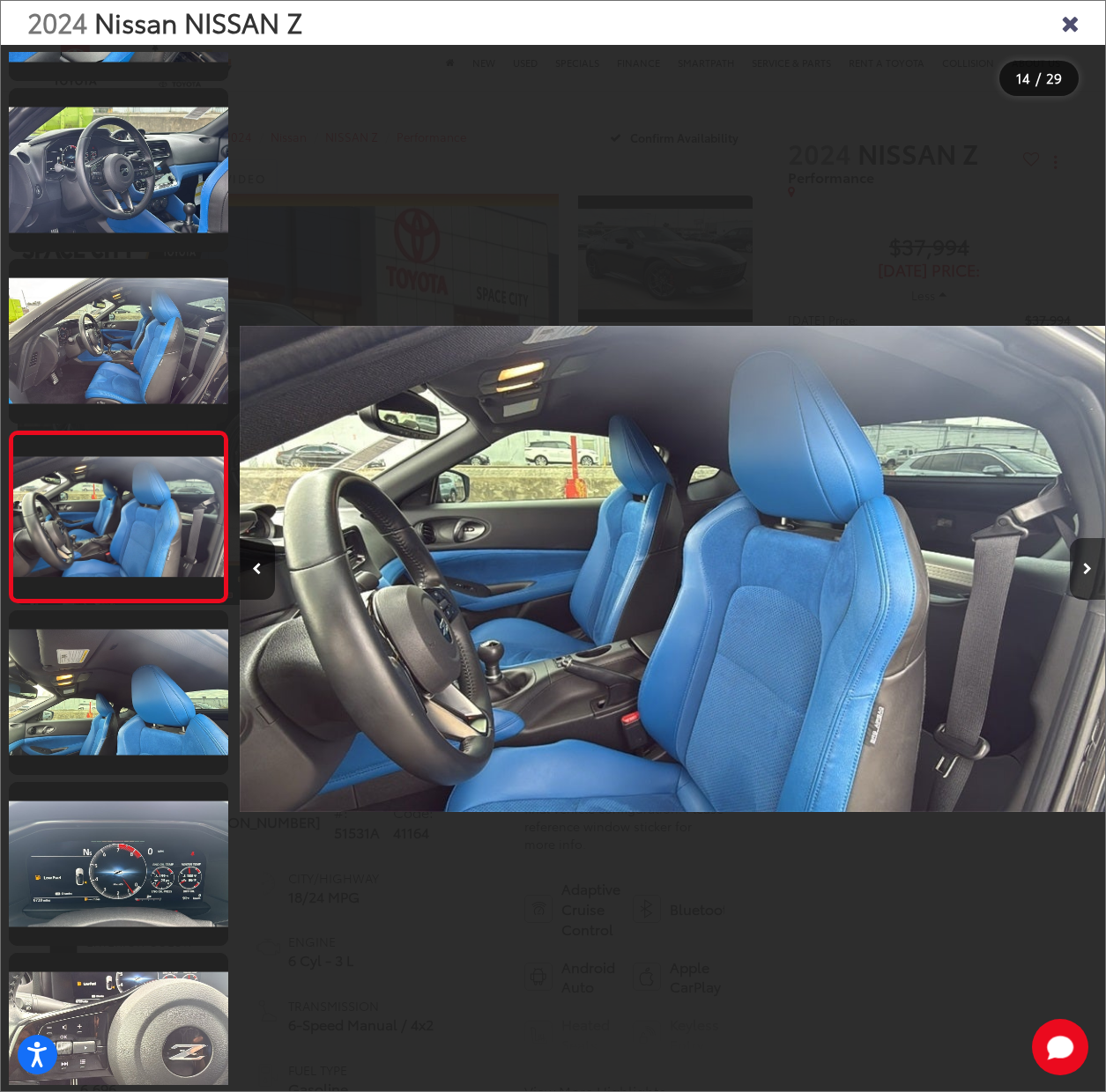
click at [1083, 565] on button "Next image" at bounding box center [1087, 569] width 35 height 62
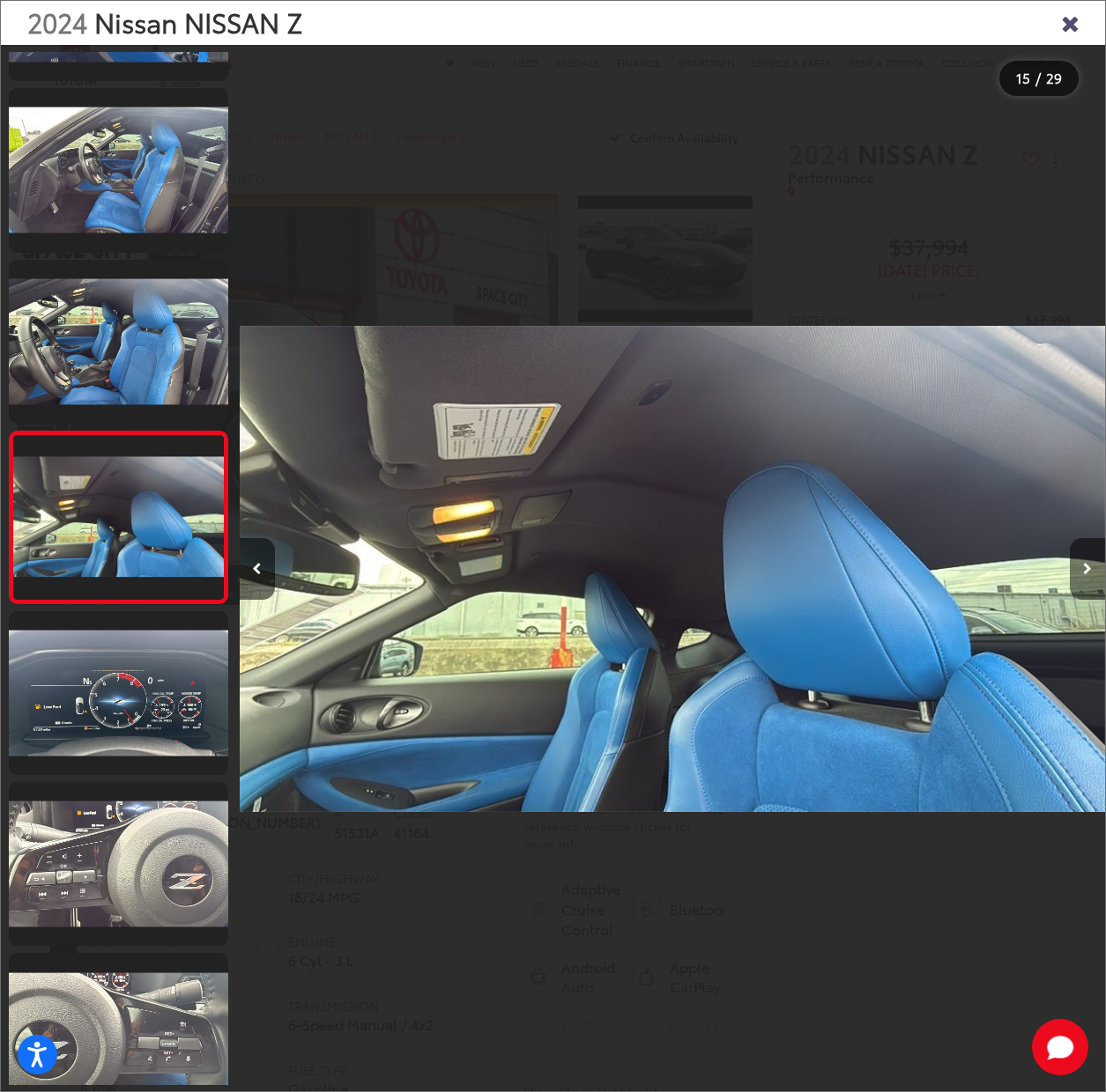
click at [1083, 565] on button "Next image" at bounding box center [1087, 569] width 35 height 62
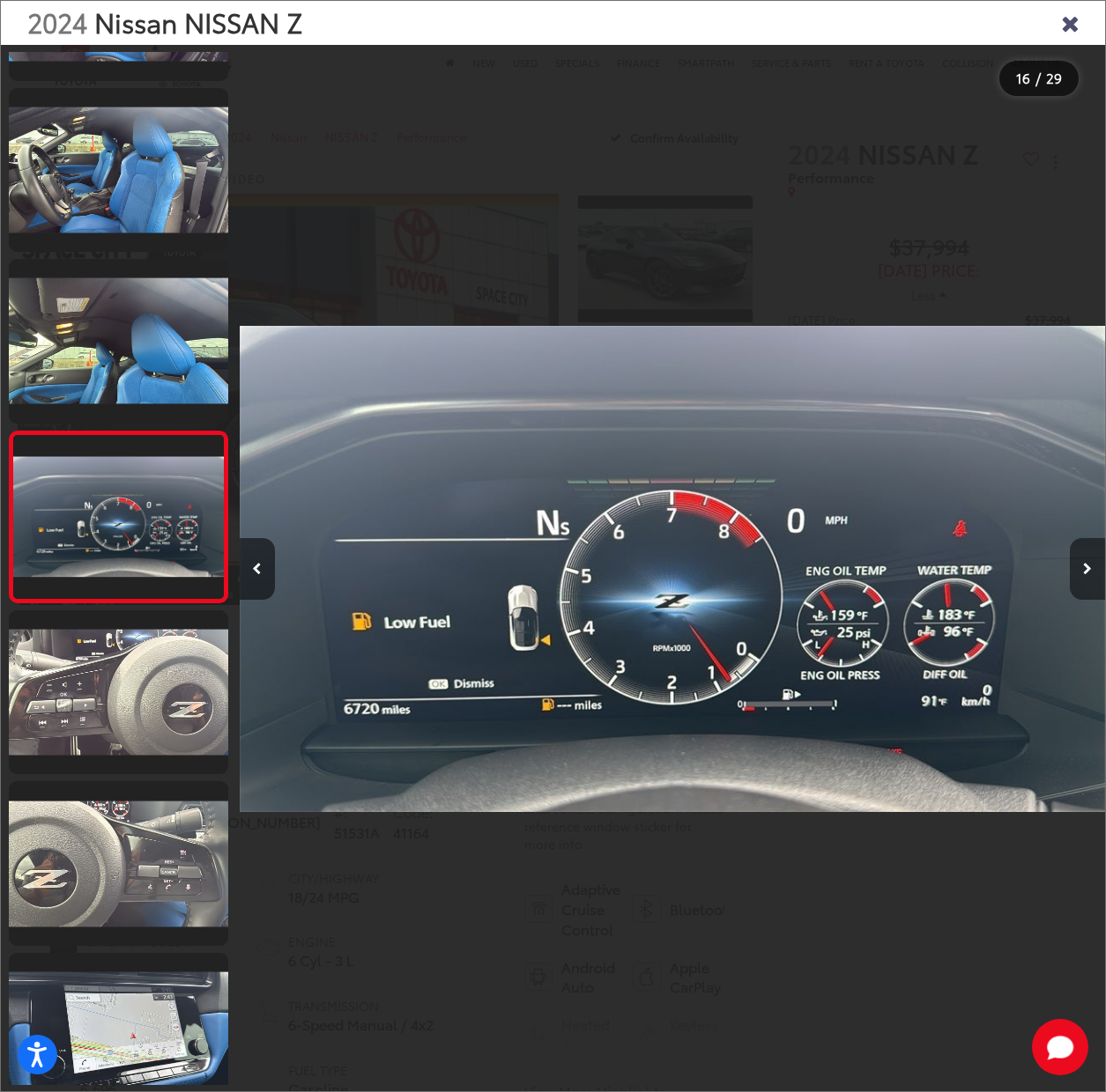
click at [1090, 559] on button "Next image" at bounding box center [1087, 569] width 35 height 62
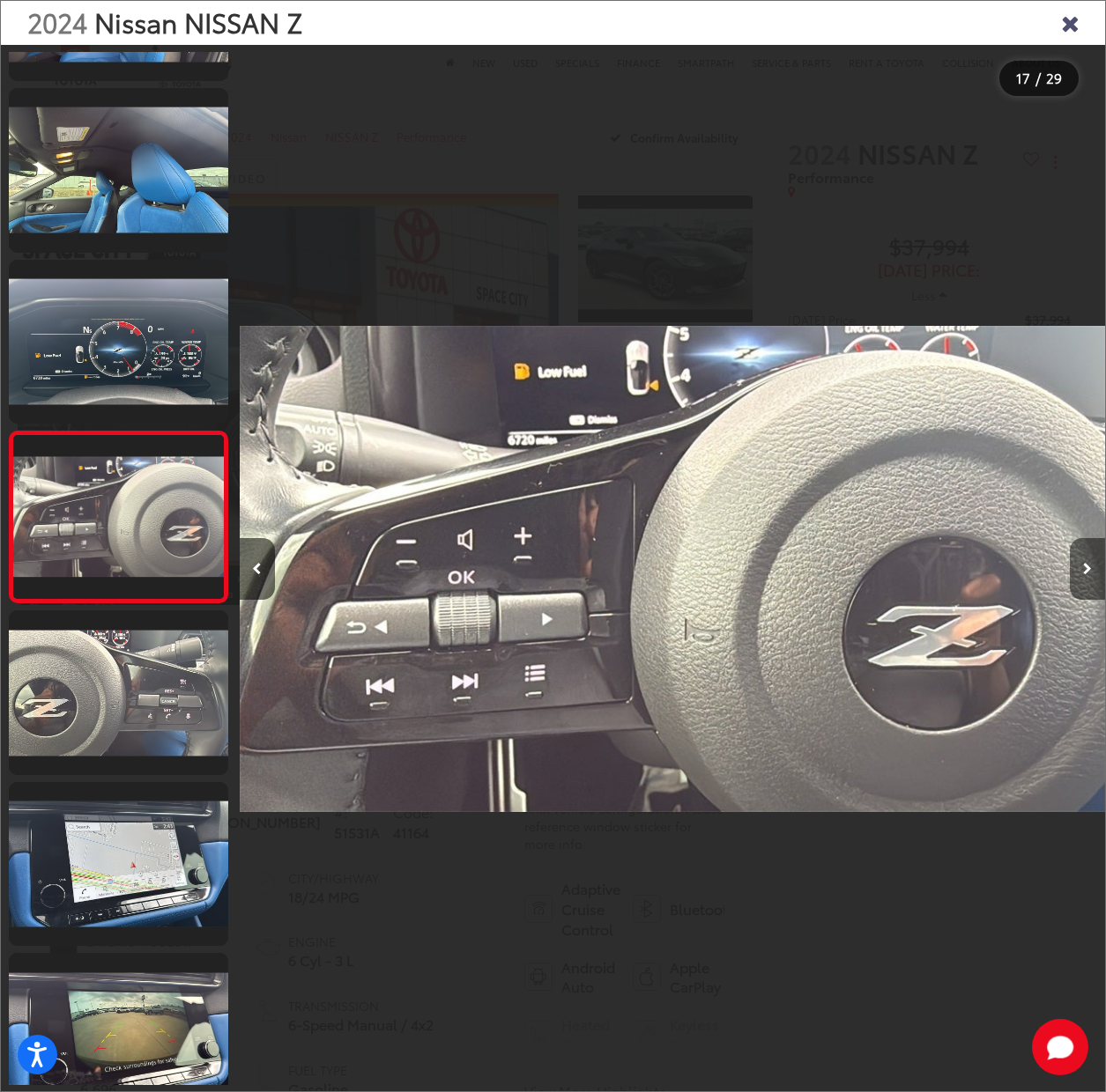
click at [1090, 559] on button "Next image" at bounding box center [1087, 569] width 35 height 62
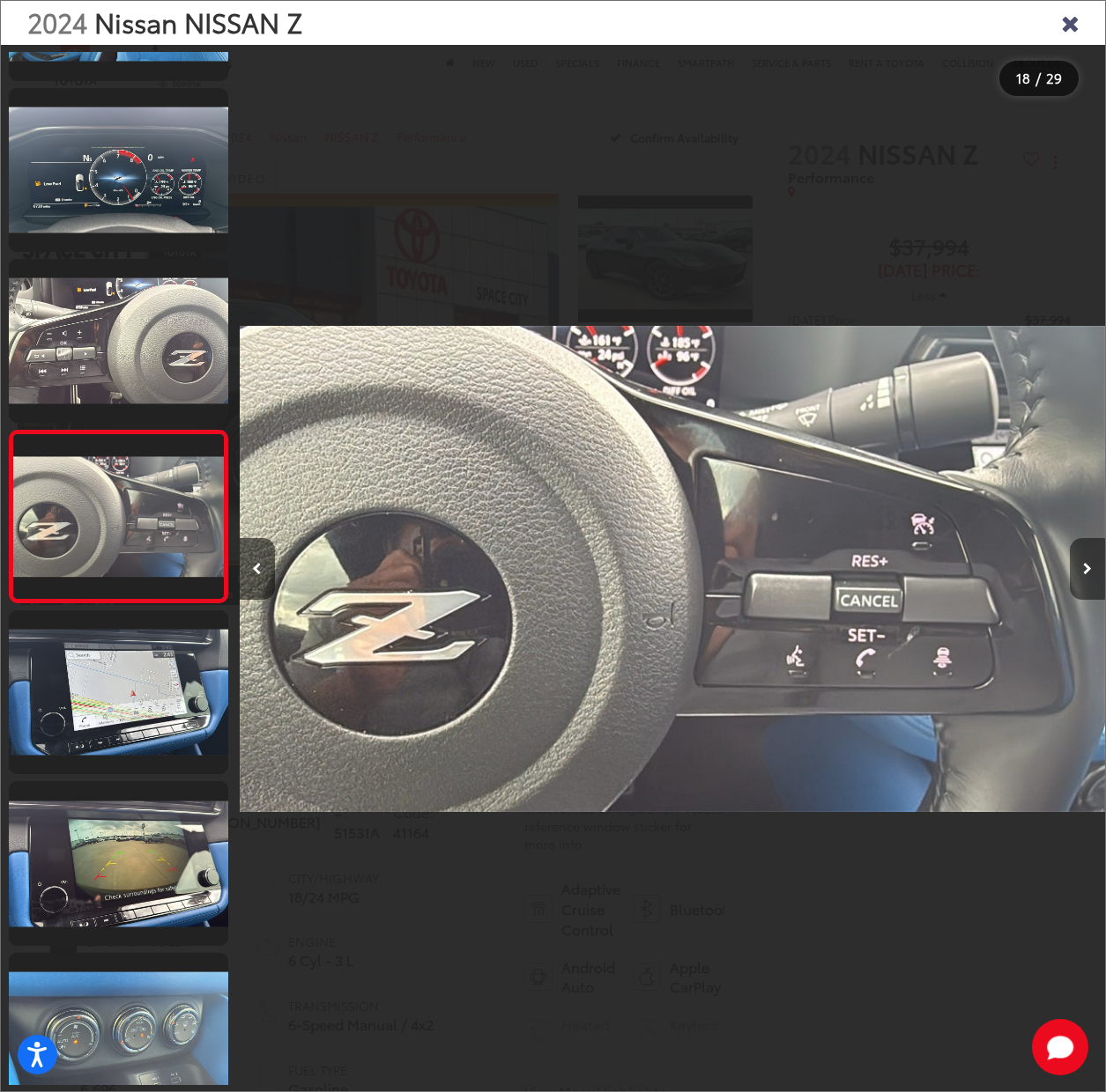
click at [1090, 559] on button "Next image" at bounding box center [1087, 569] width 35 height 62
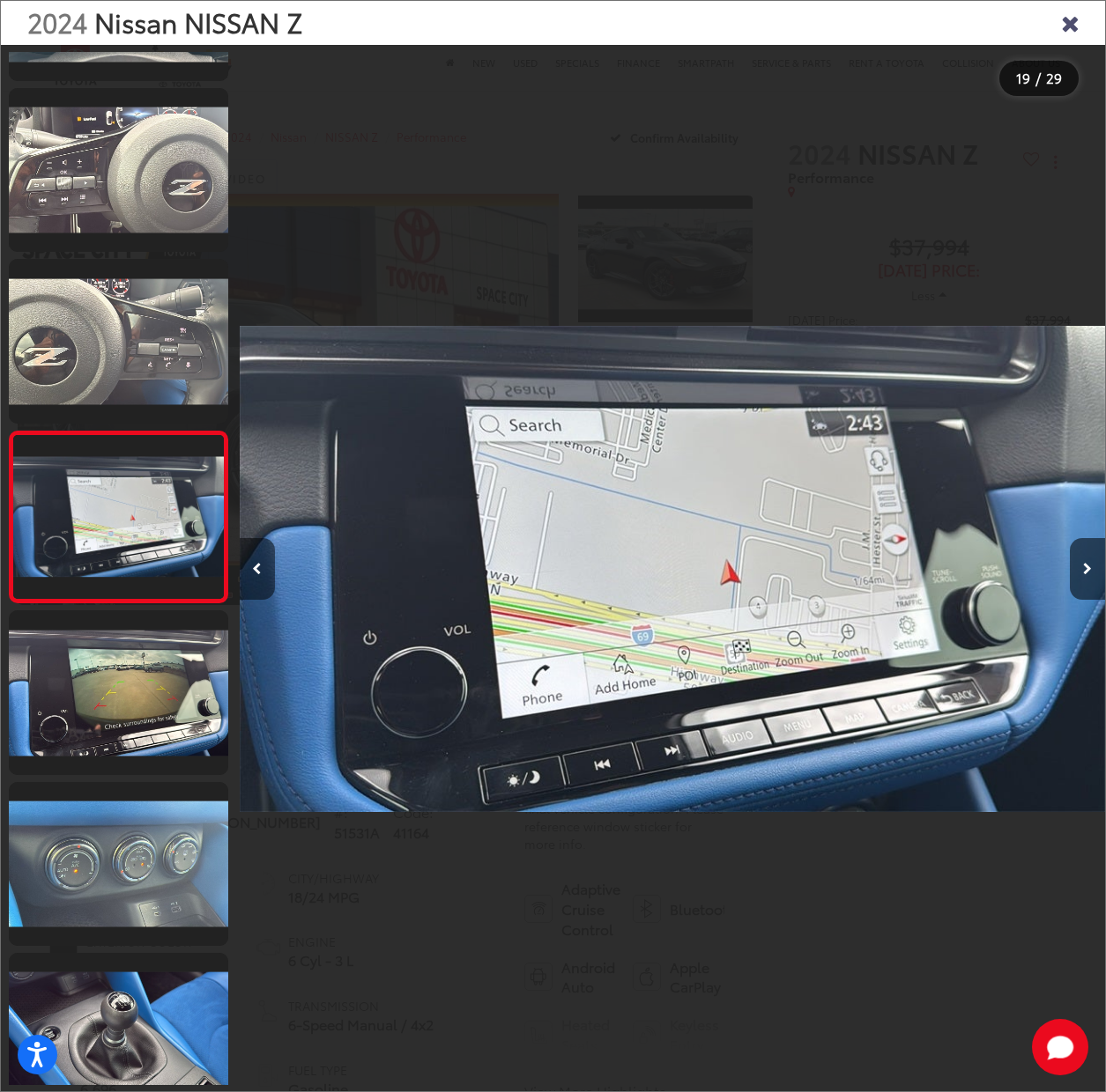
click at [261, 563] on button "Previous image" at bounding box center [257, 569] width 35 height 62
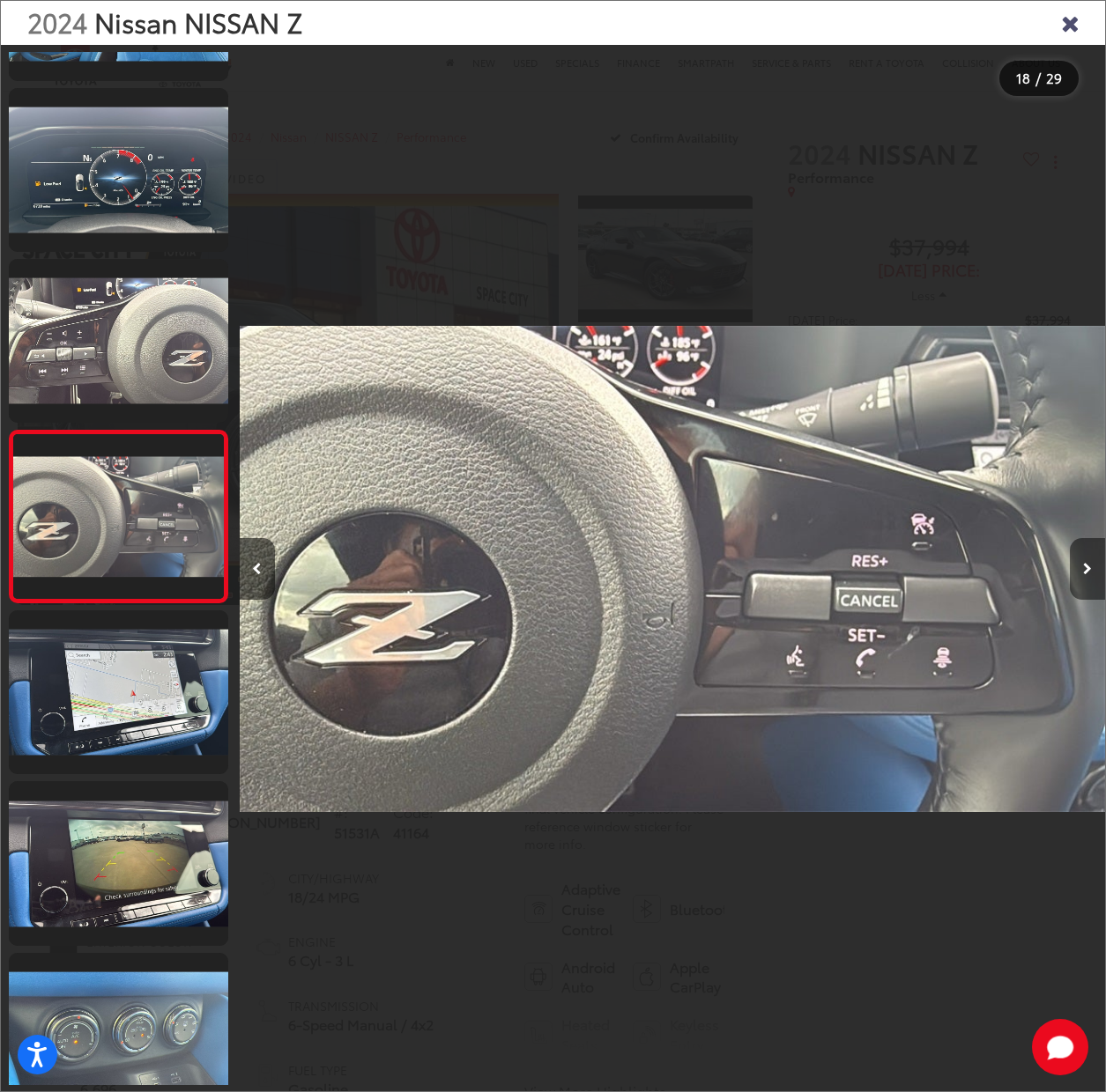
click at [1086, 560] on button "Next image" at bounding box center [1087, 569] width 35 height 62
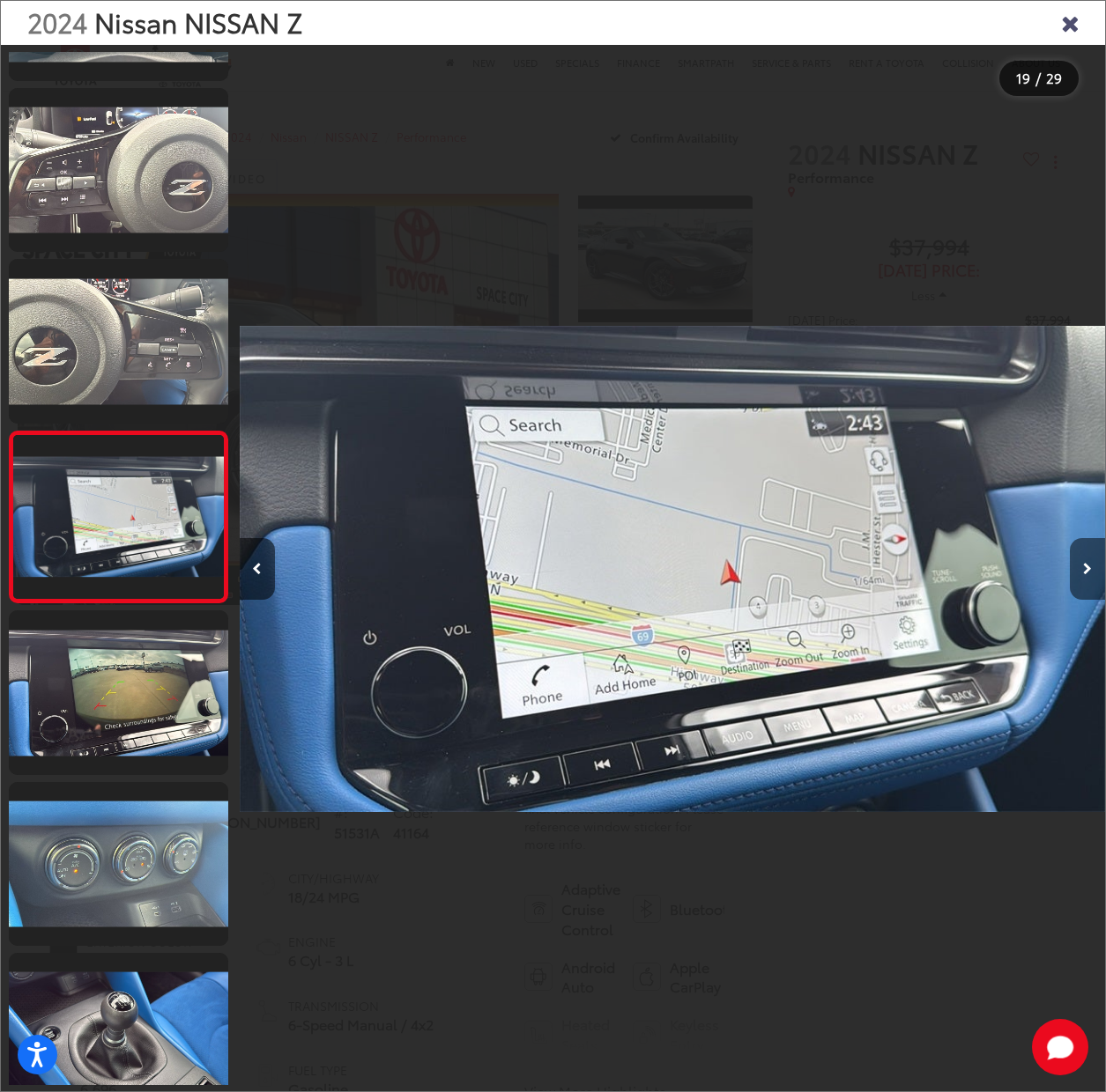
click at [1086, 560] on button "Next image" at bounding box center [1087, 569] width 35 height 62
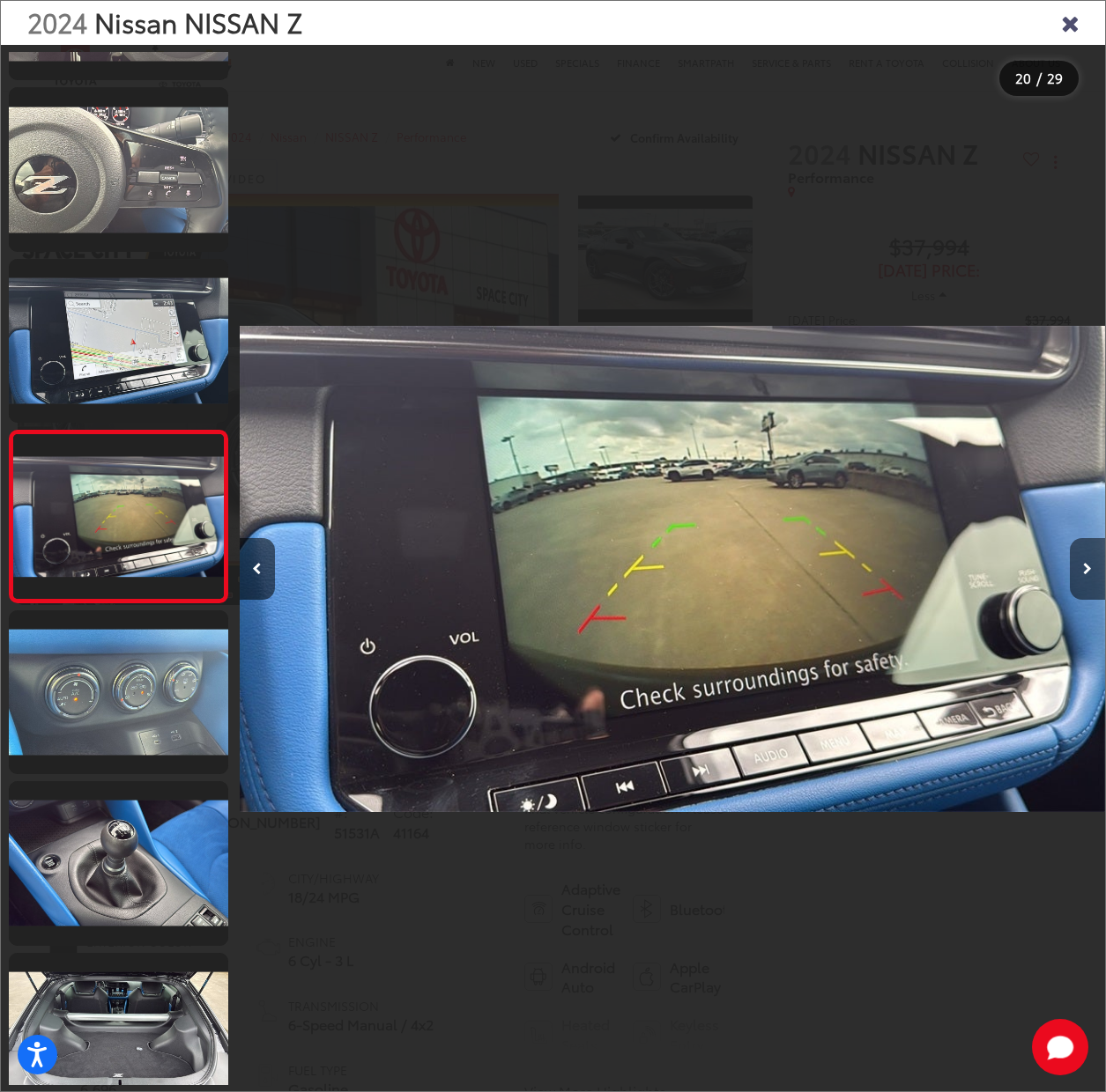
click at [1086, 560] on button "Next image" at bounding box center [1087, 569] width 35 height 62
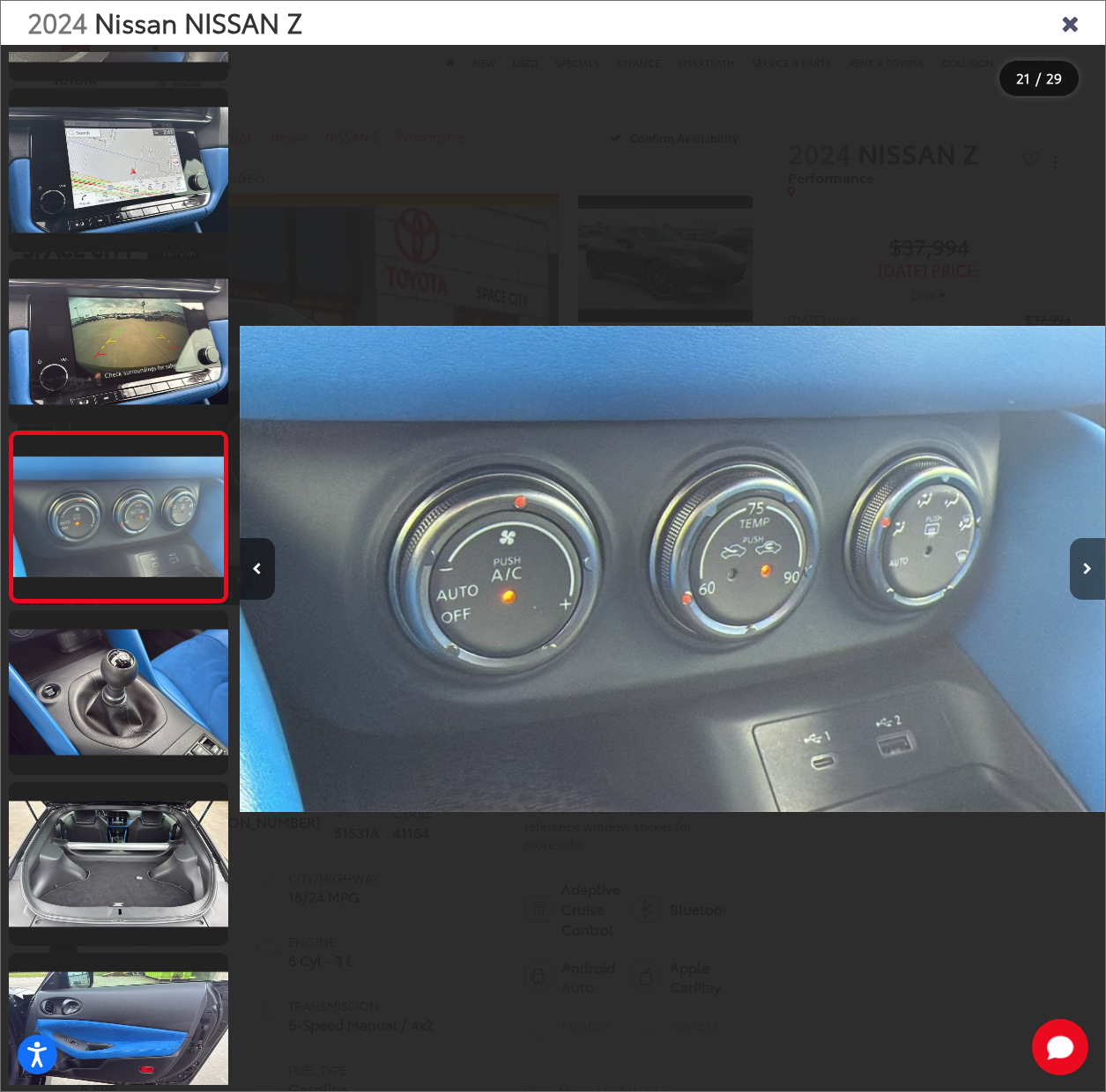
click at [1086, 560] on button "Next image" at bounding box center [1087, 569] width 35 height 62
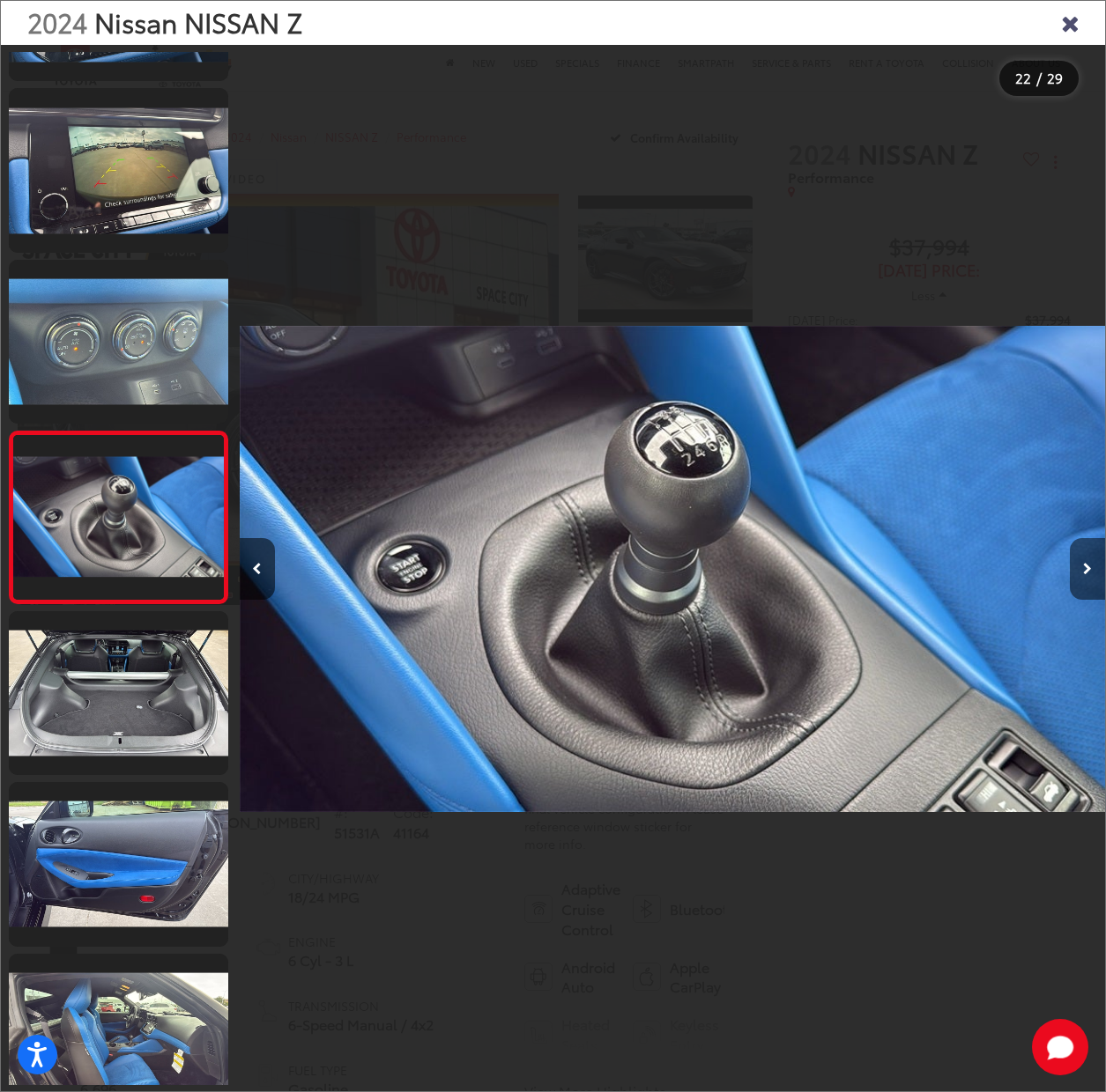
click at [1086, 560] on button "Next image" at bounding box center [1087, 569] width 35 height 62
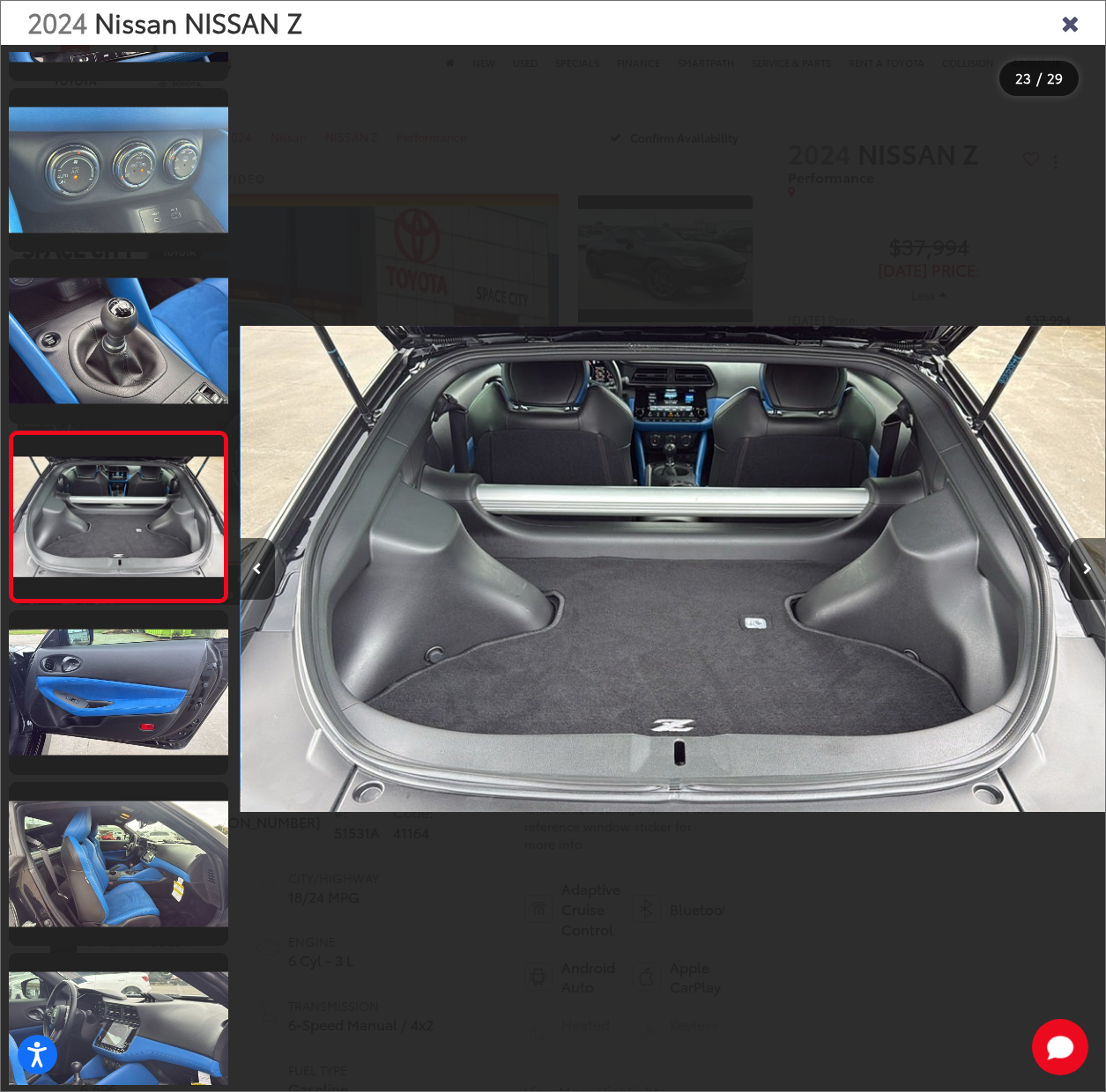
scroll to position [0, 19046]
click at [1086, 560] on button "Next image" at bounding box center [1087, 569] width 35 height 62
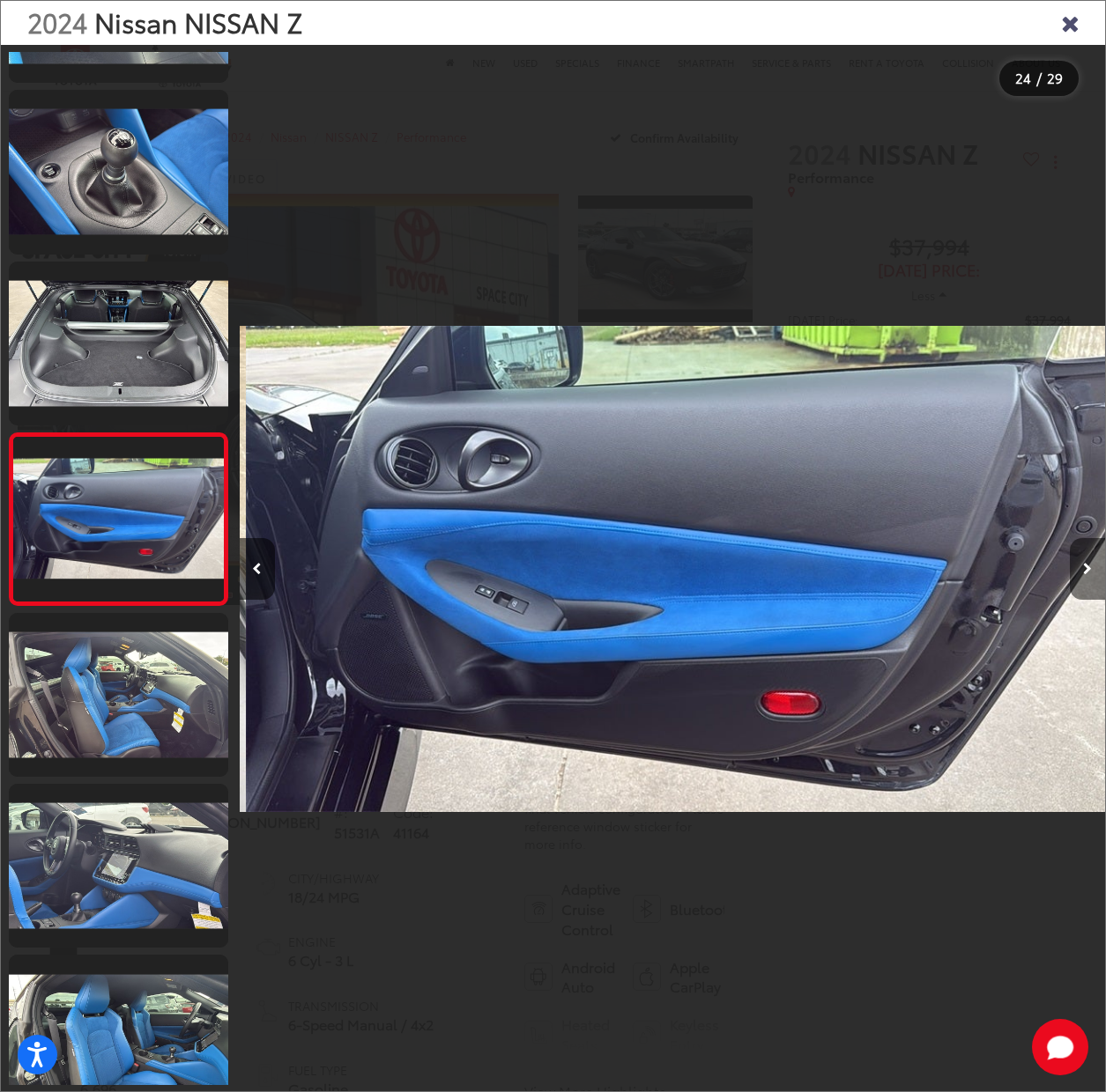
scroll to position [3562, 0]
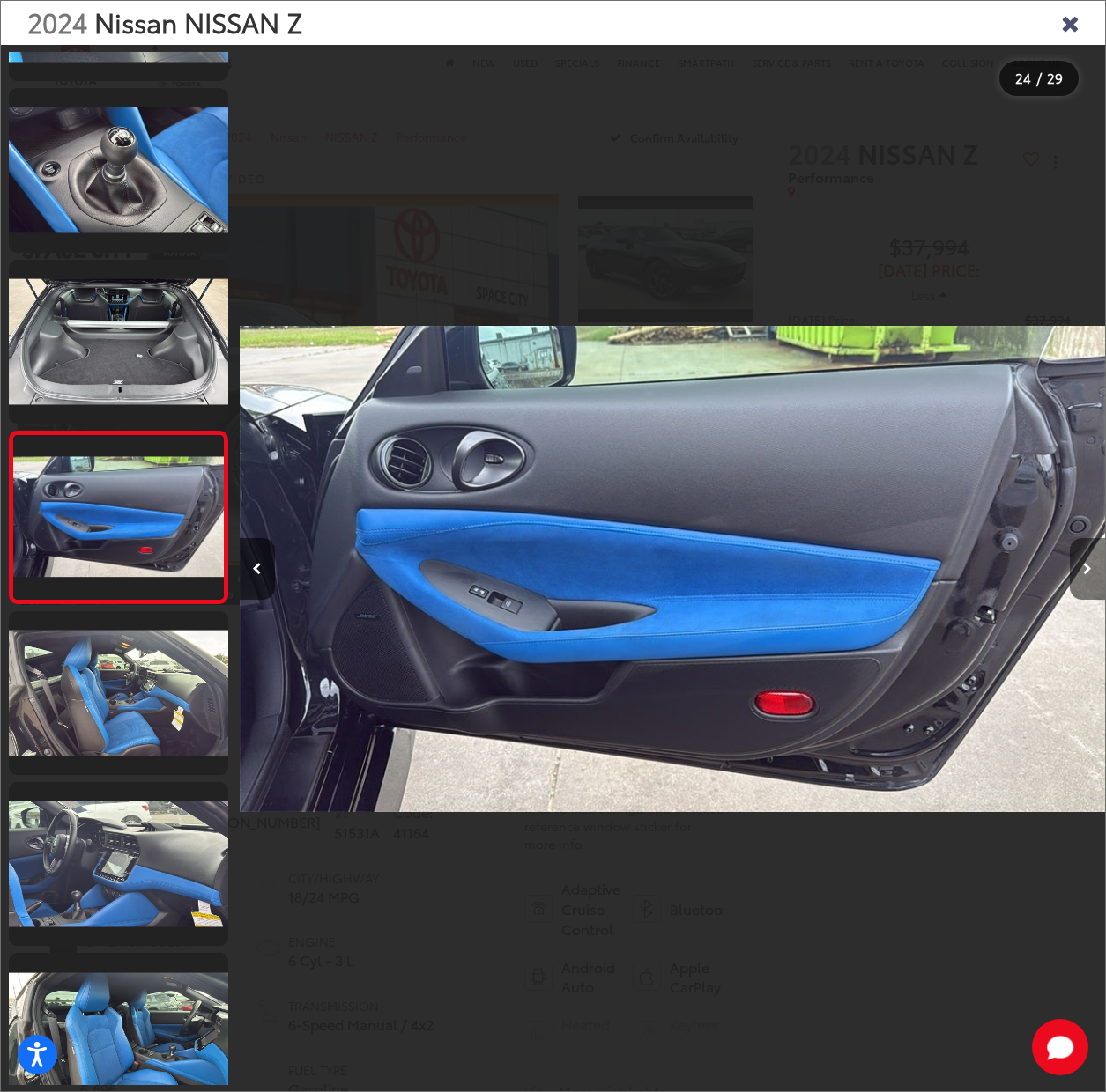
click at [1086, 560] on button "Next image" at bounding box center [1087, 569] width 35 height 62
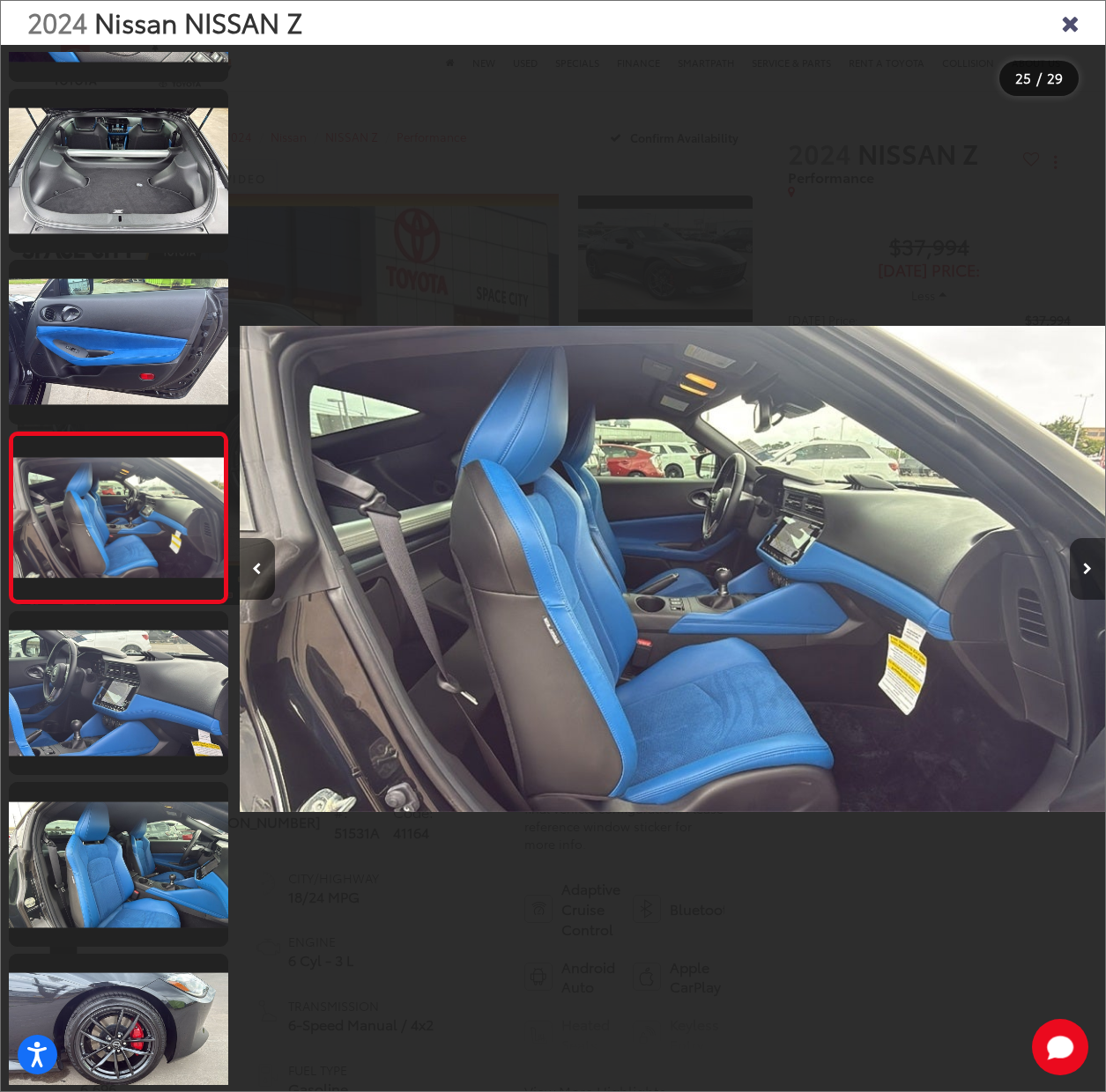
scroll to position [3734, 0]
click at [1086, 560] on button "Next image" at bounding box center [1087, 569] width 35 height 62
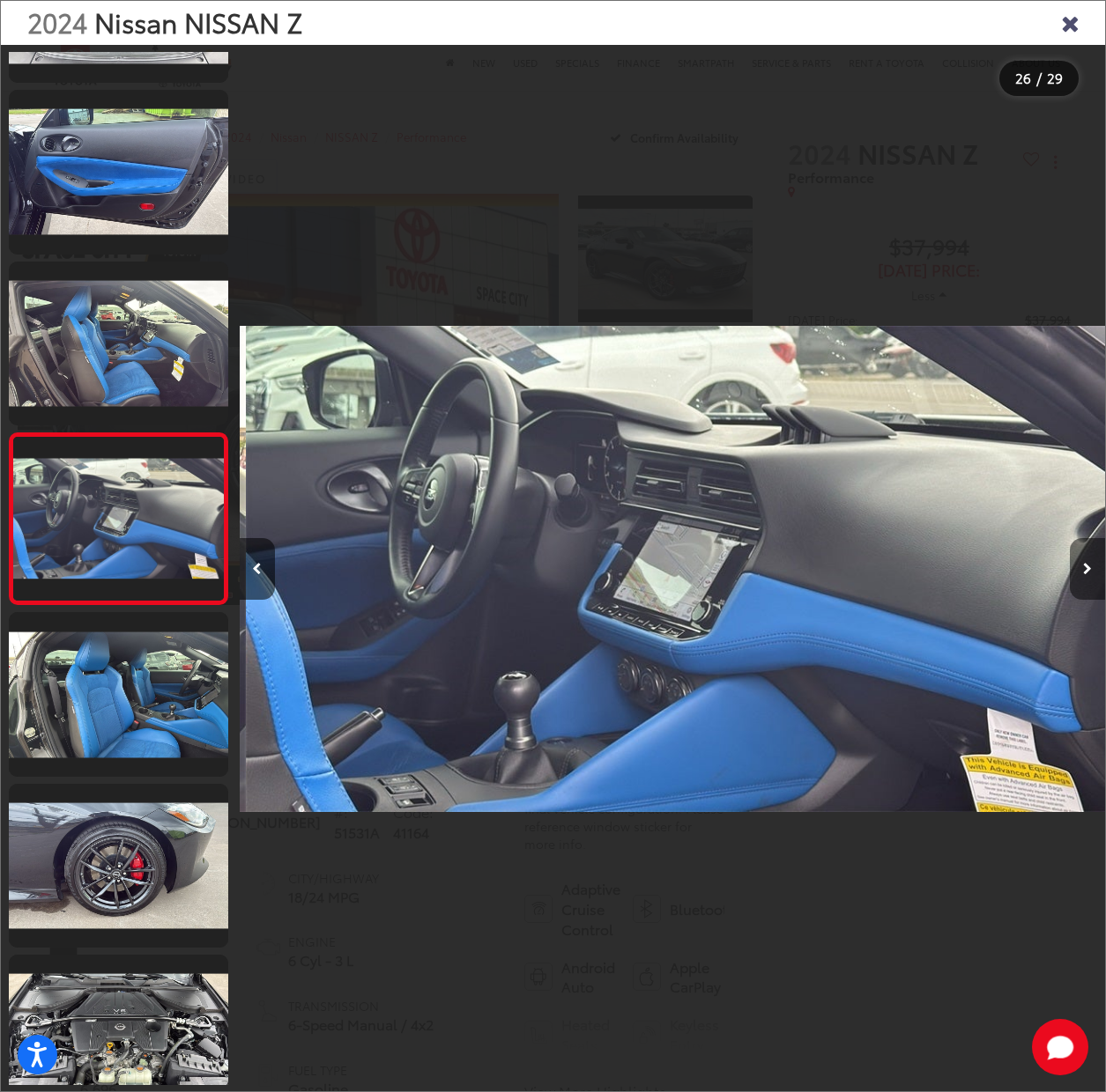
scroll to position [3904, 0]
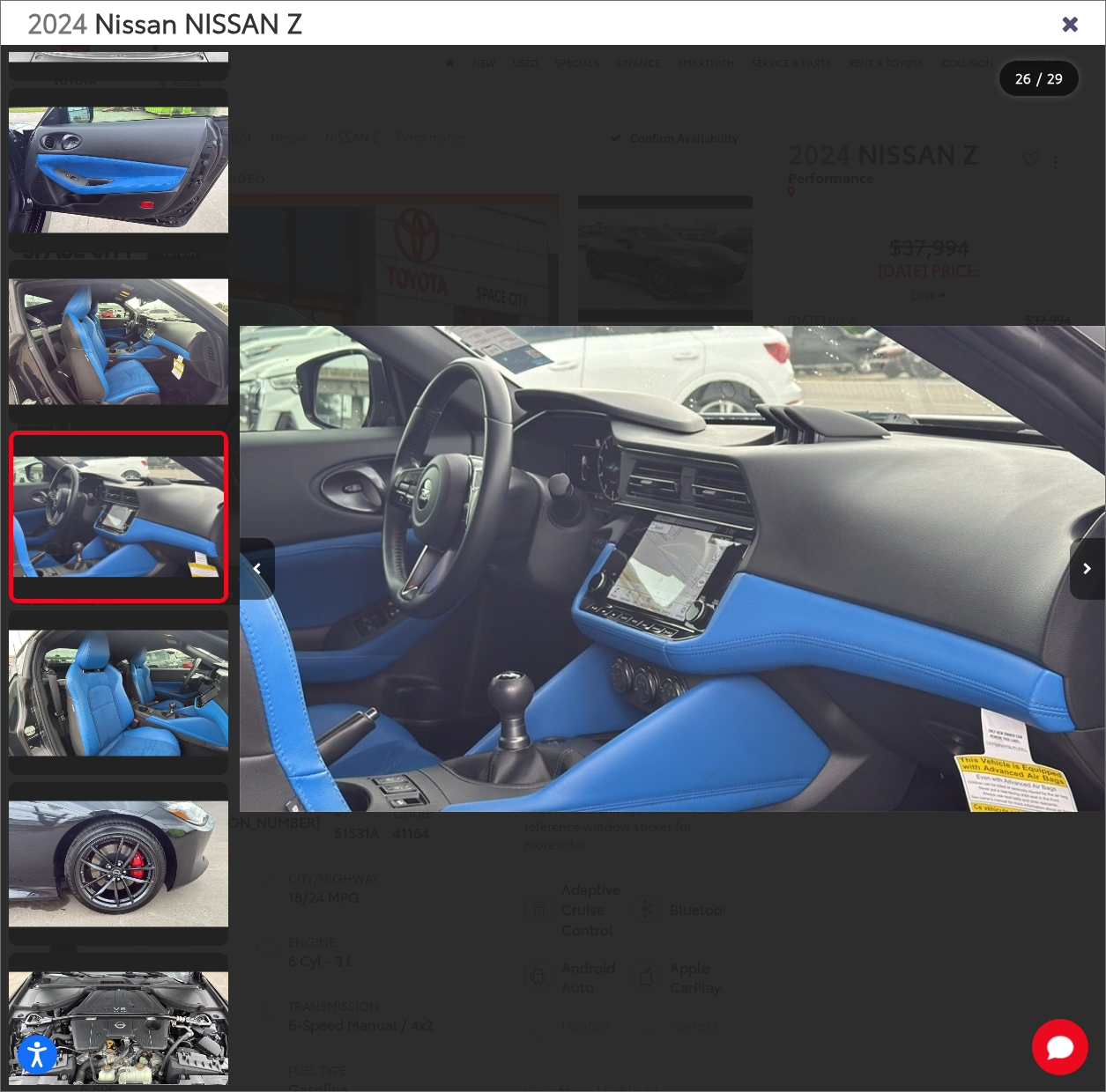
click at [1086, 560] on button "Next image" at bounding box center [1087, 569] width 35 height 62
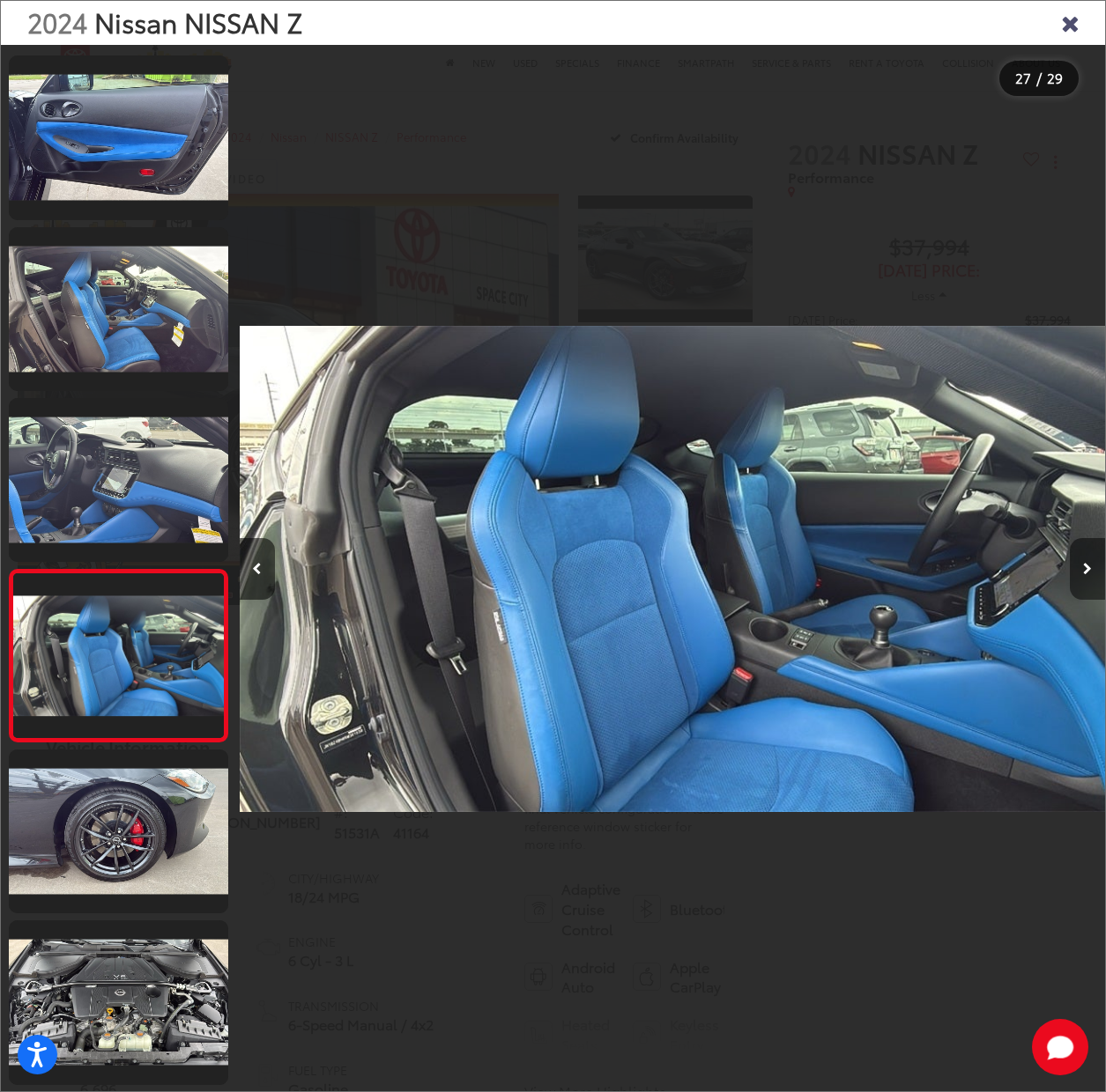
click at [1086, 560] on button "Next image" at bounding box center [1087, 569] width 35 height 62
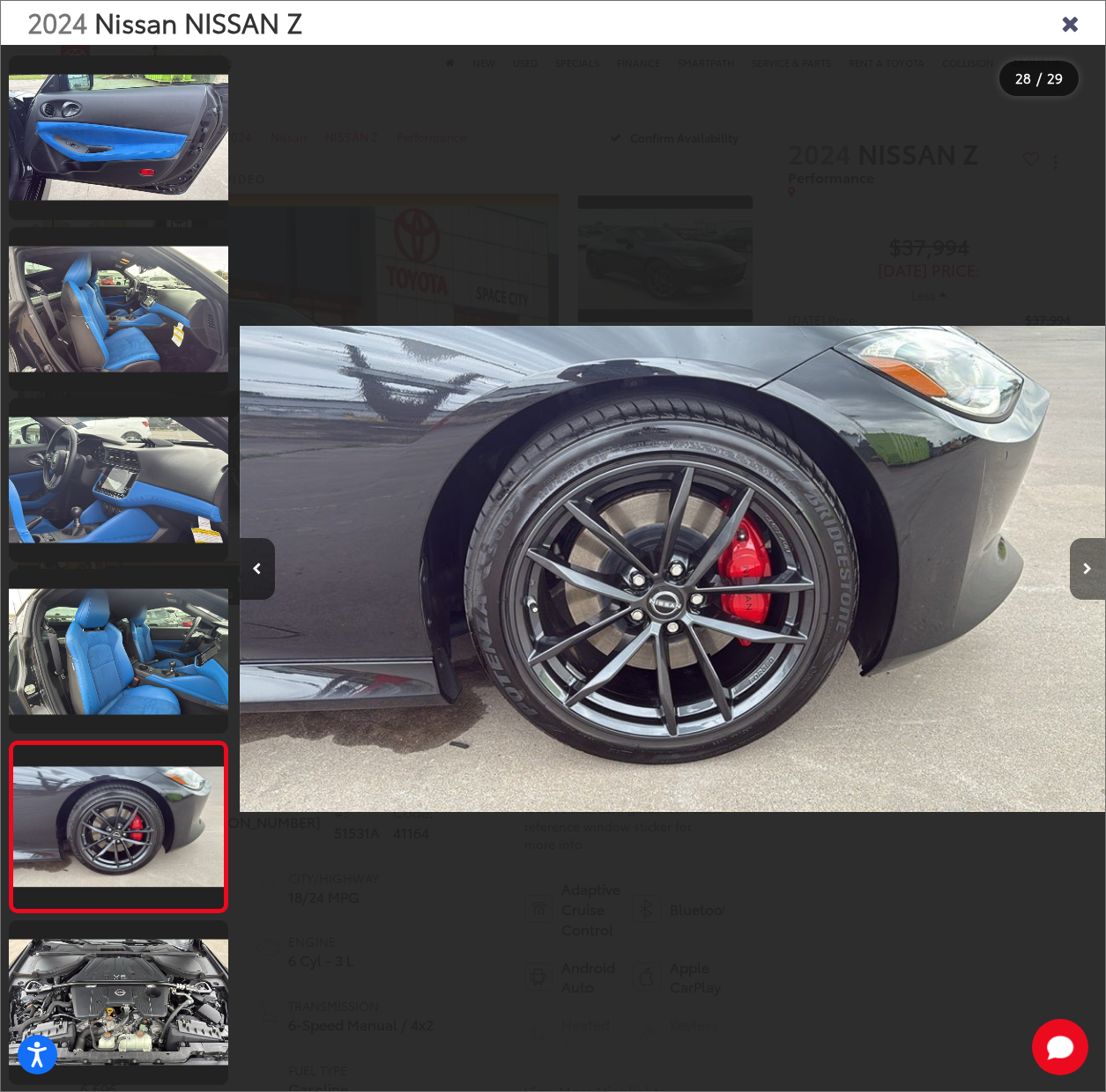
click at [1086, 560] on button "Next image" at bounding box center [1087, 569] width 35 height 62
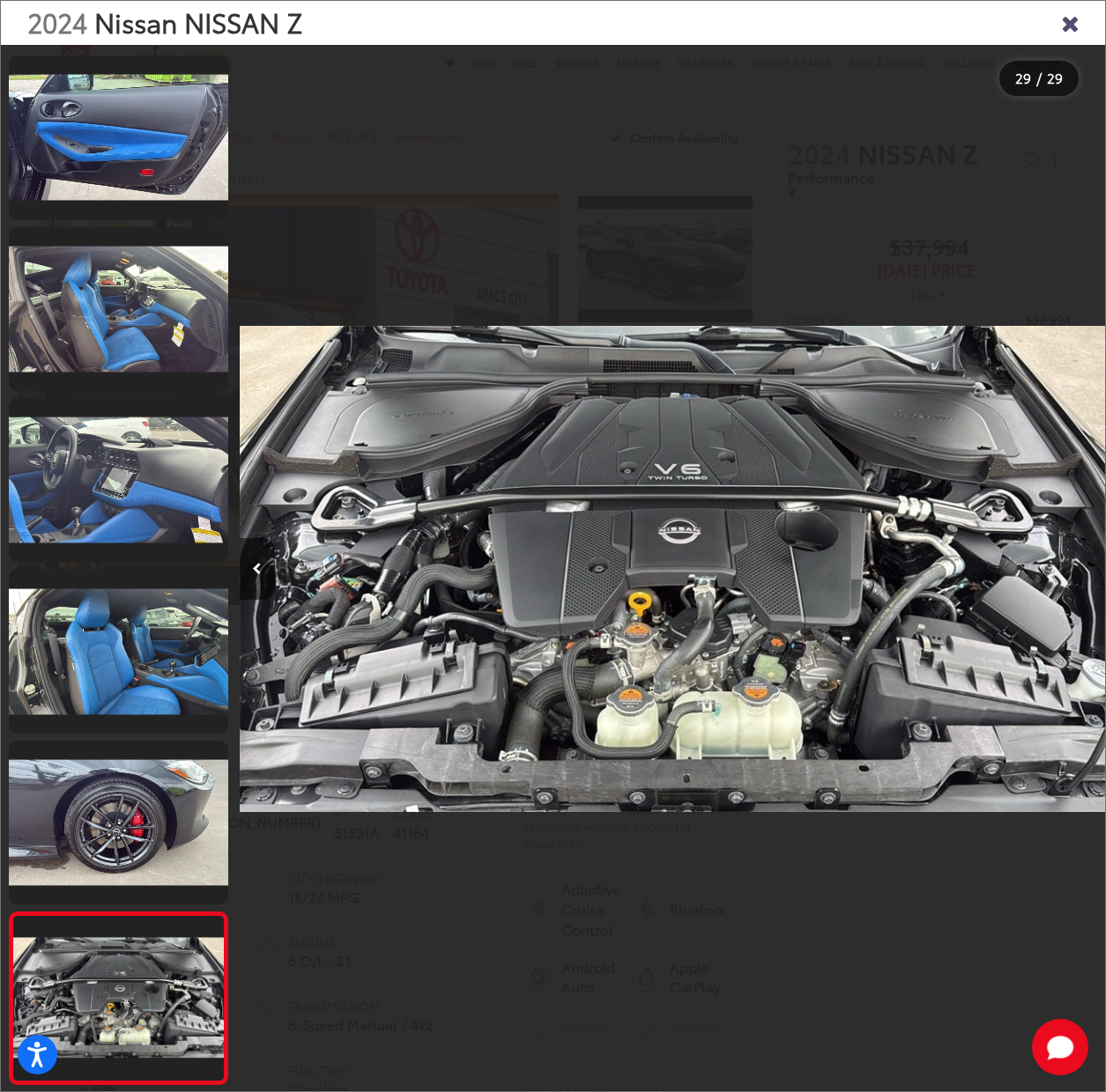
click at [1086, 560] on div at bounding box center [996, 569] width 216 height 1048
click at [1069, 18] on icon "Close gallery" at bounding box center [1070, 22] width 18 height 23
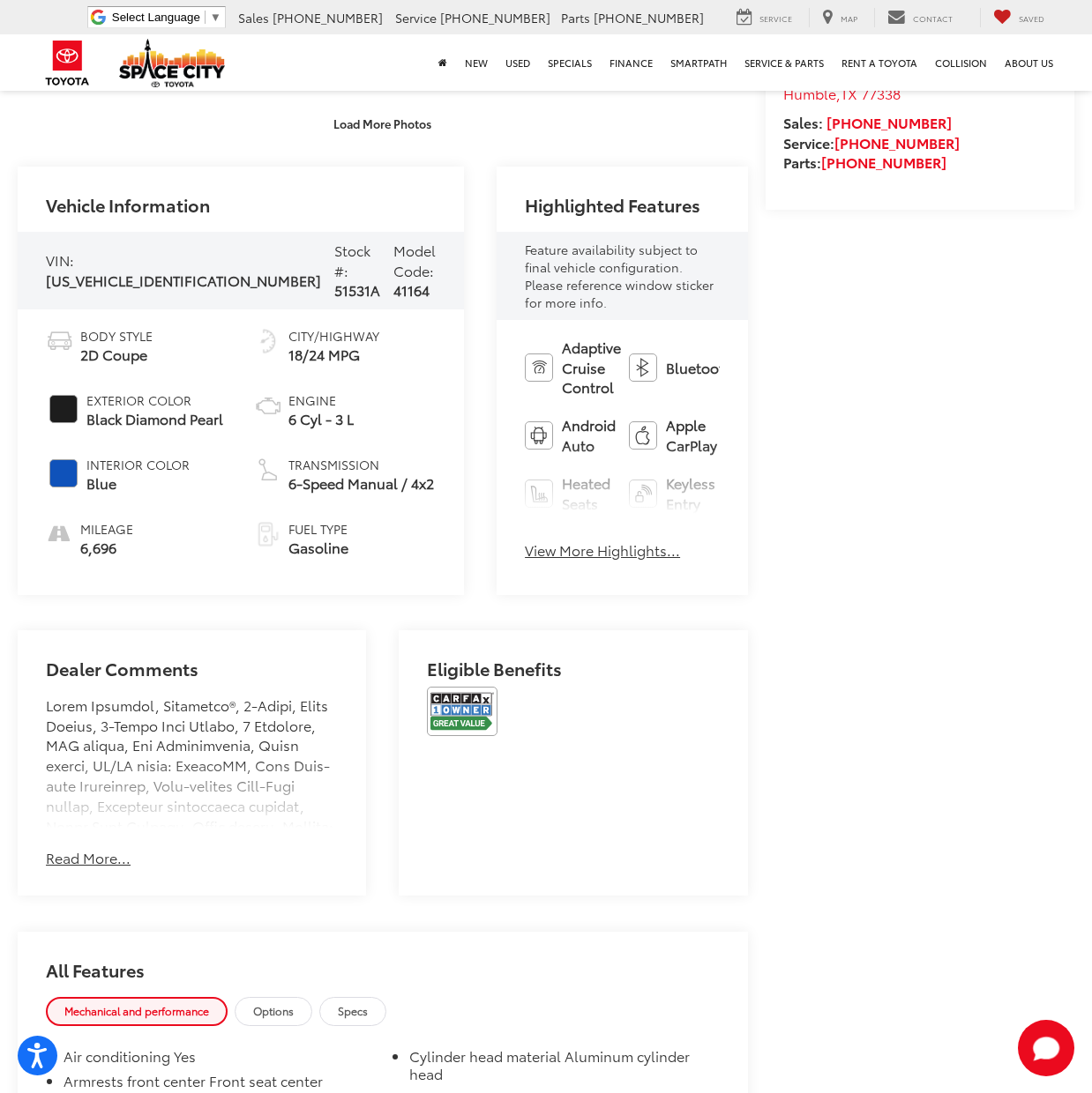
click at [84, 869] on button "Read More..." at bounding box center [88, 858] width 84 height 21
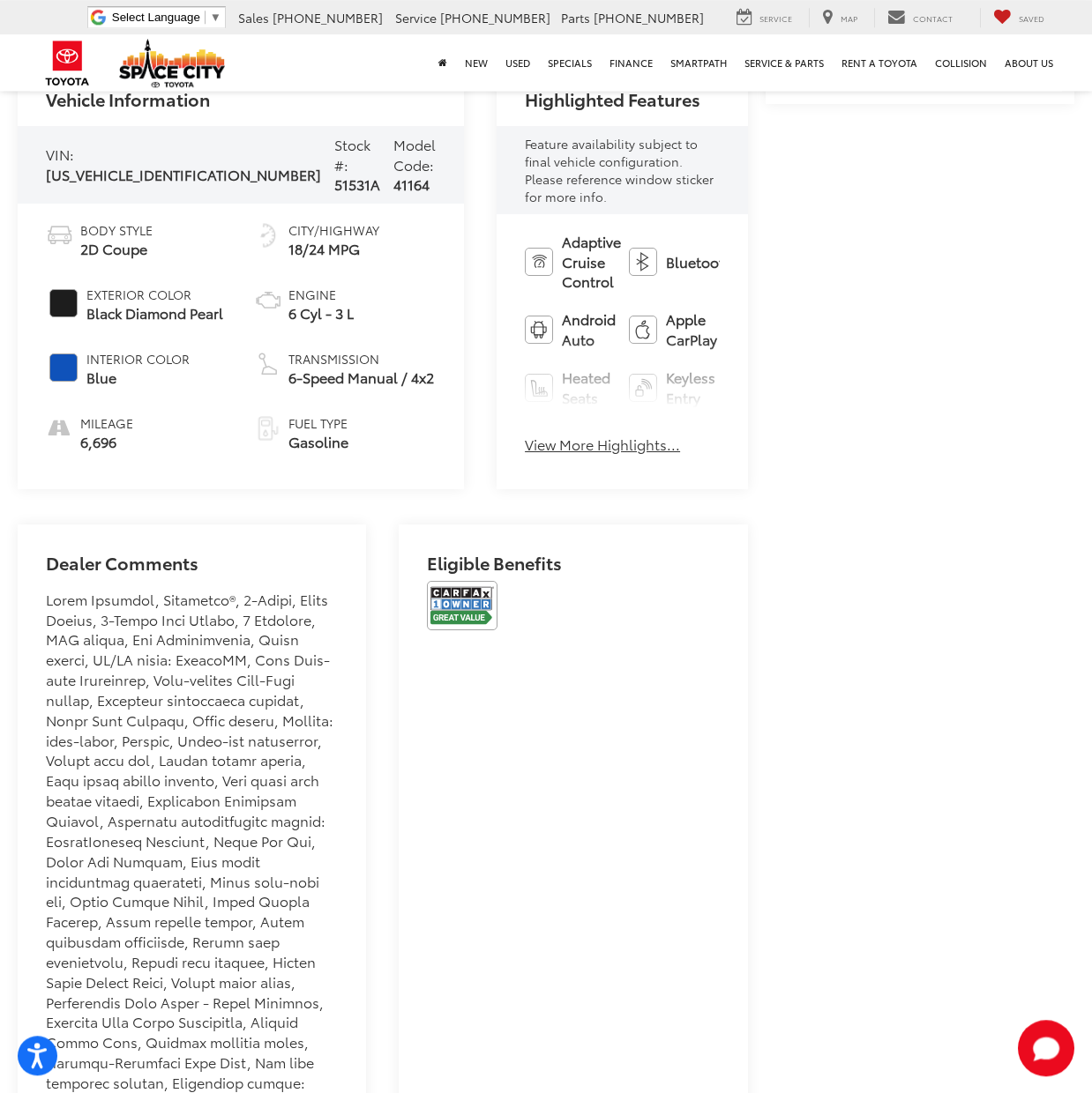
scroll to position [720, 0]
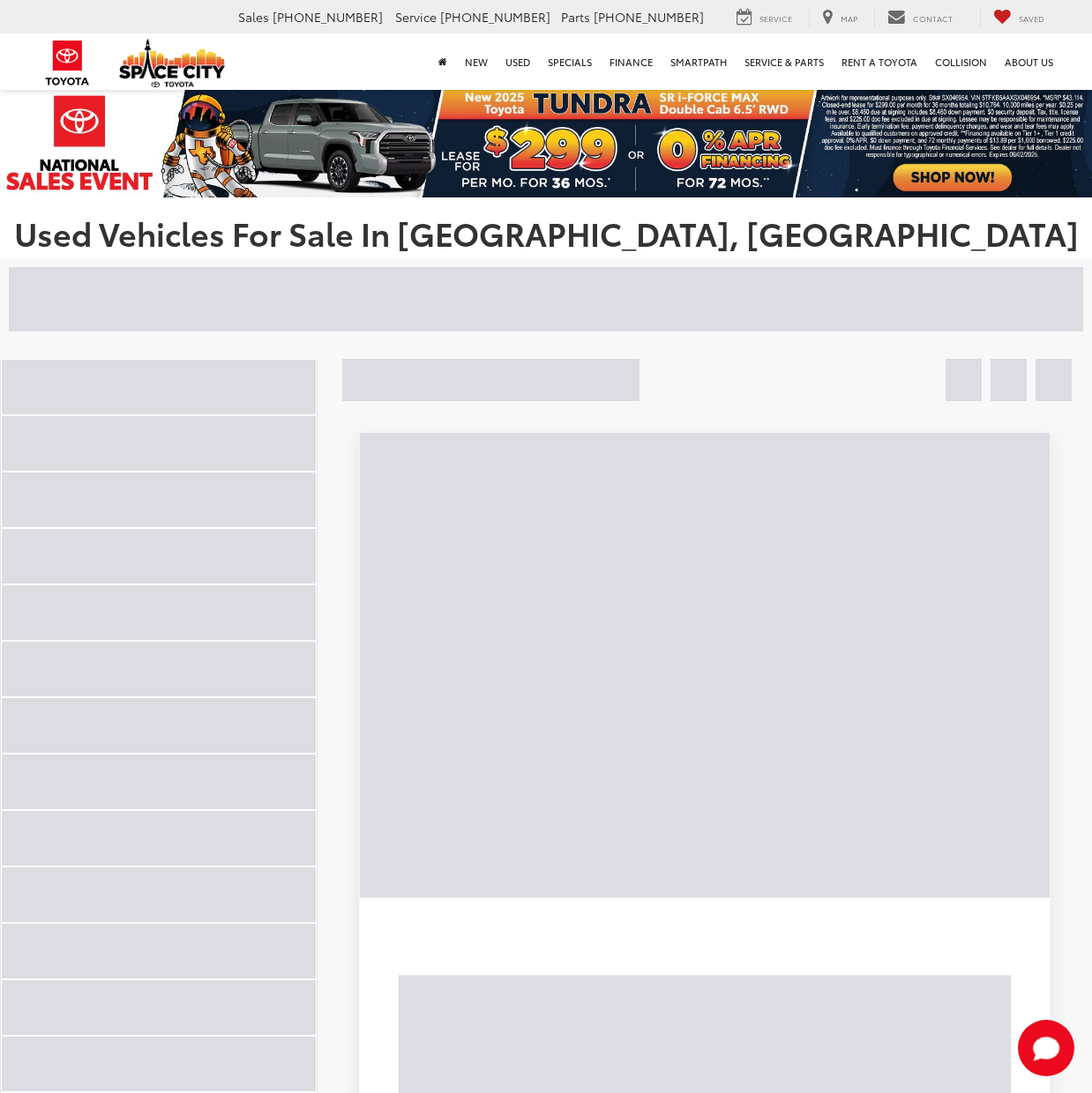
scroll to position [167, 0]
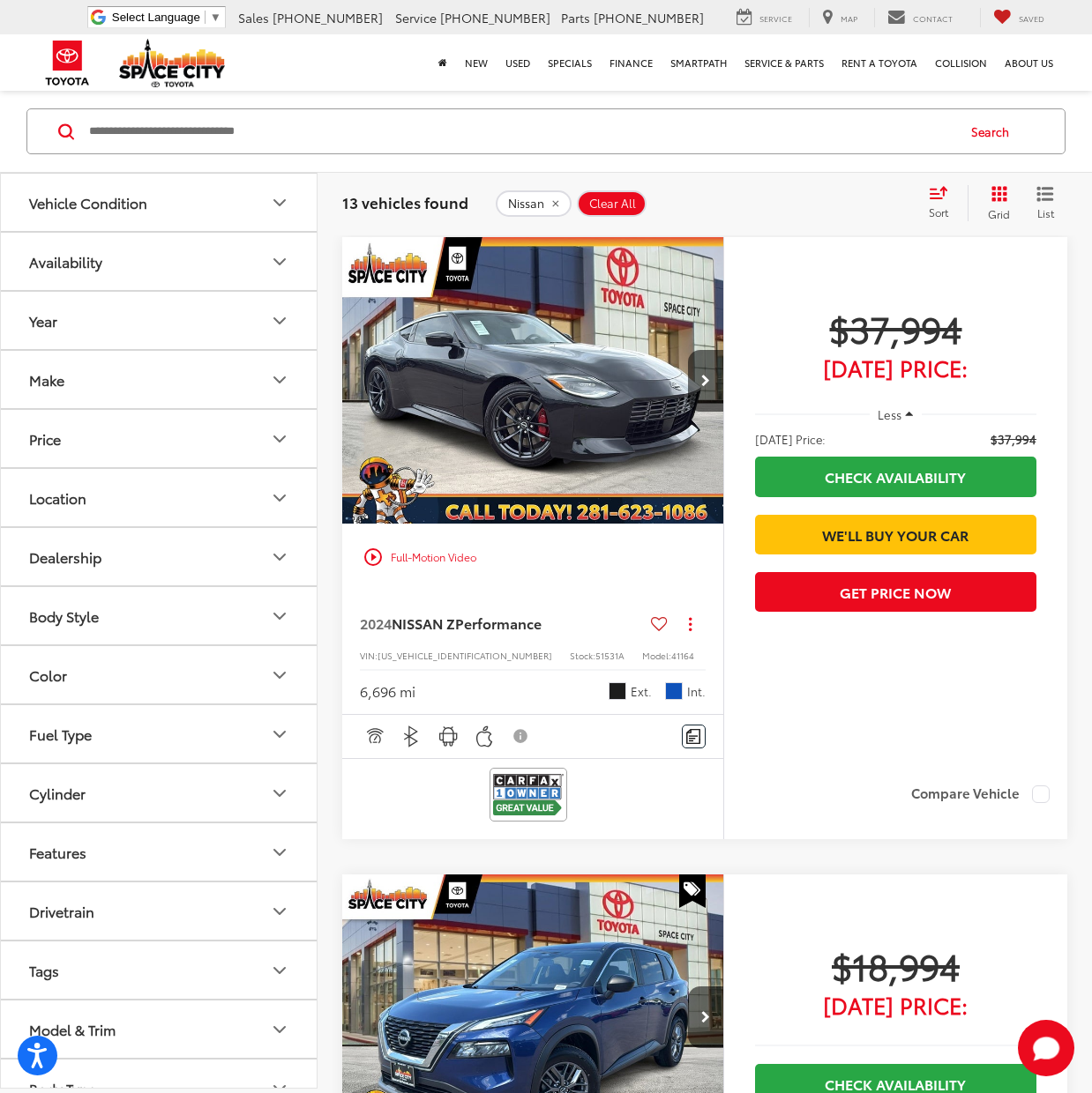
click at [279, 378] on icon "Make" at bounding box center [280, 380] width 22 height 22
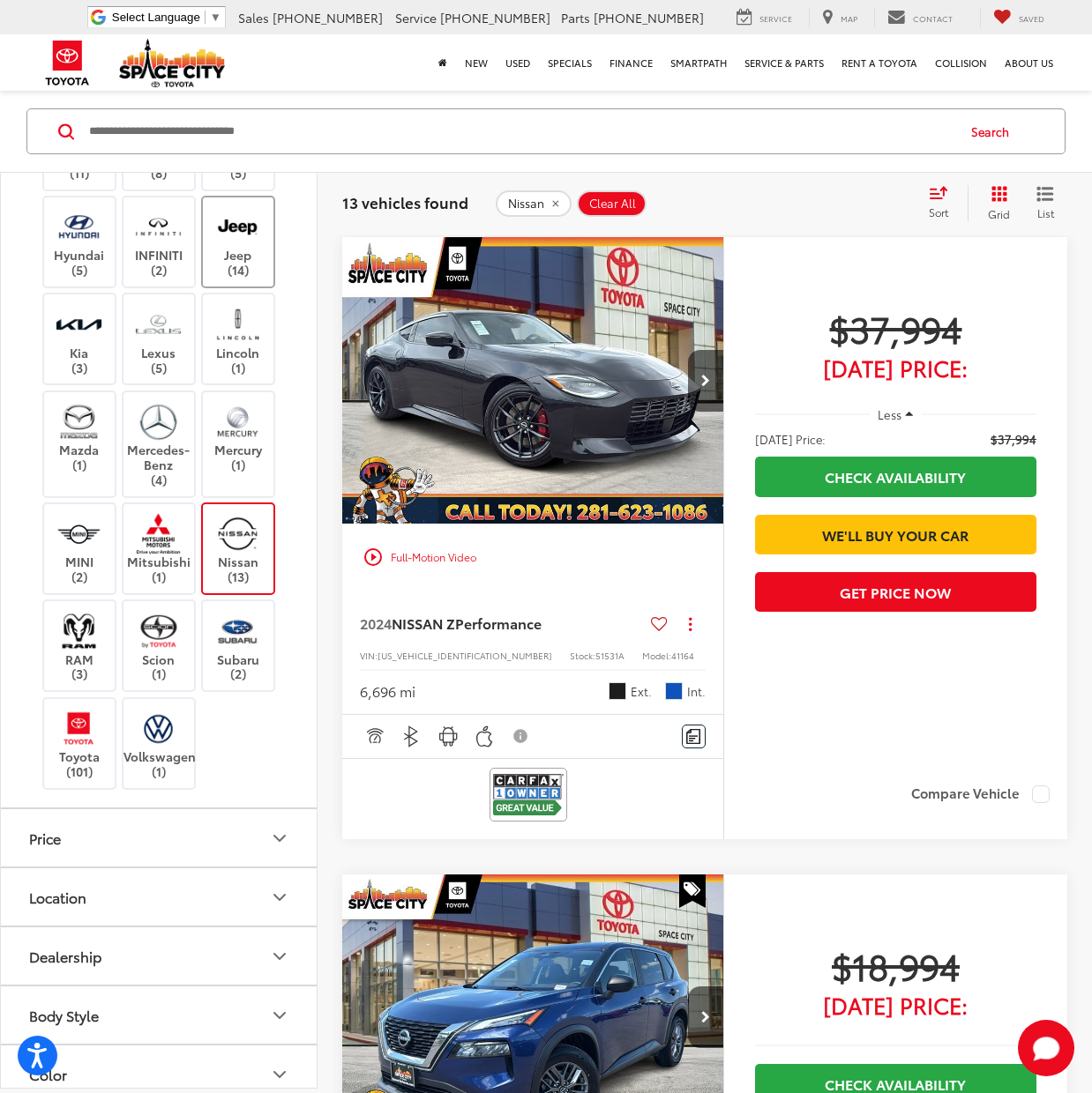
scroll to position [423, 0]
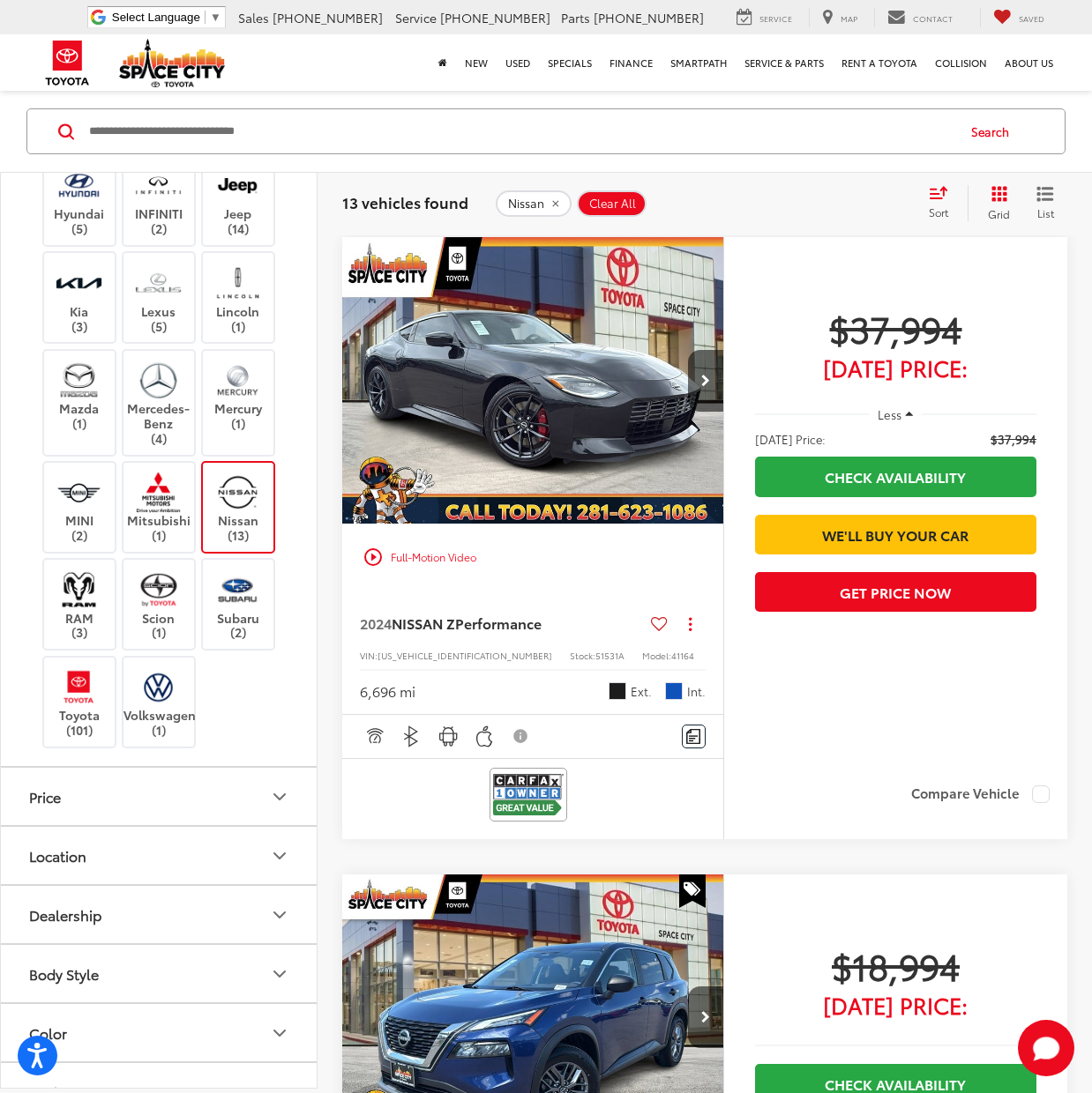
click at [267, 544] on label "Nissan (13)" at bounding box center [238, 507] width 71 height 71
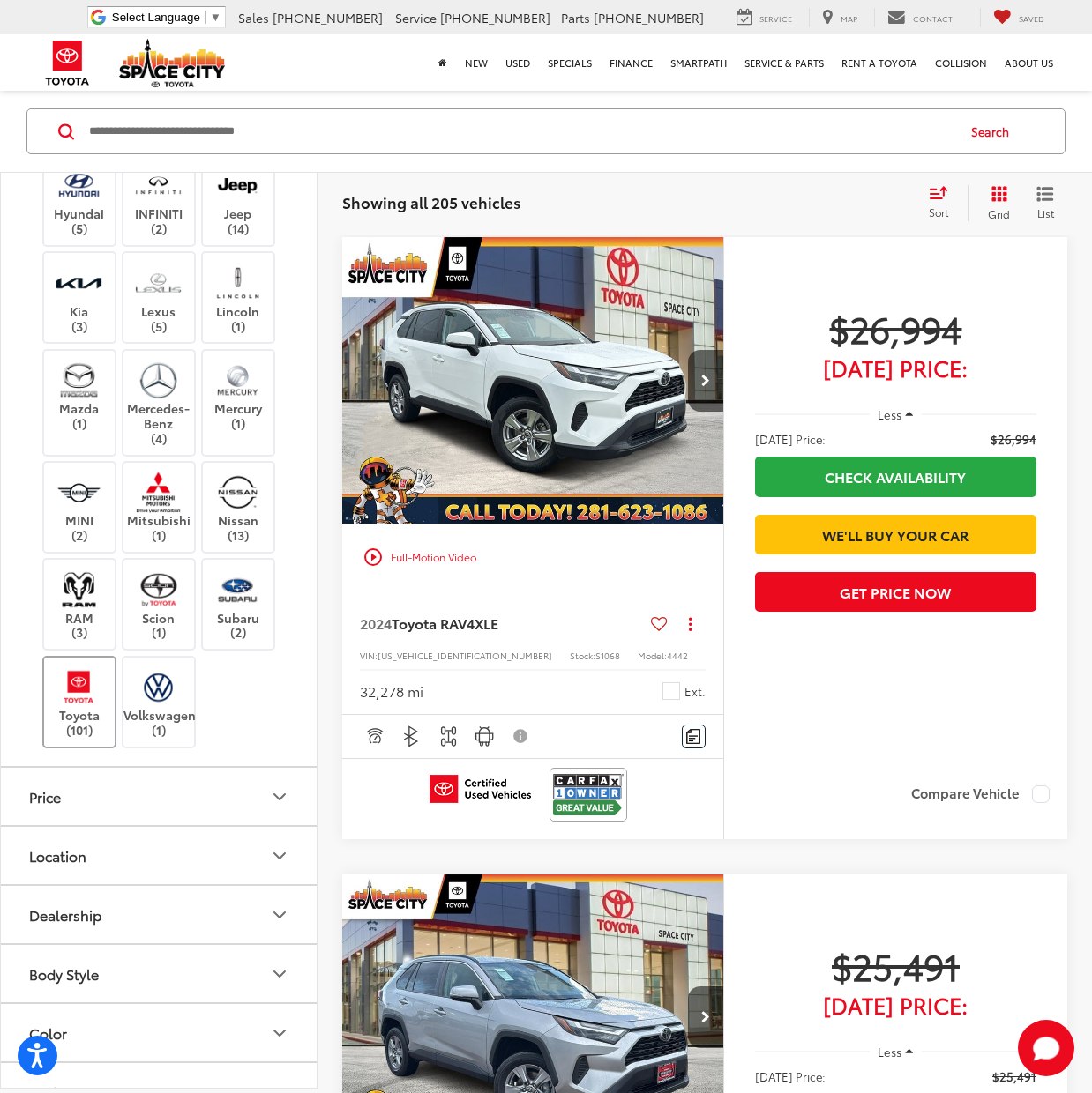
click at [82, 708] on img at bounding box center [79, 688] width 49 height 41
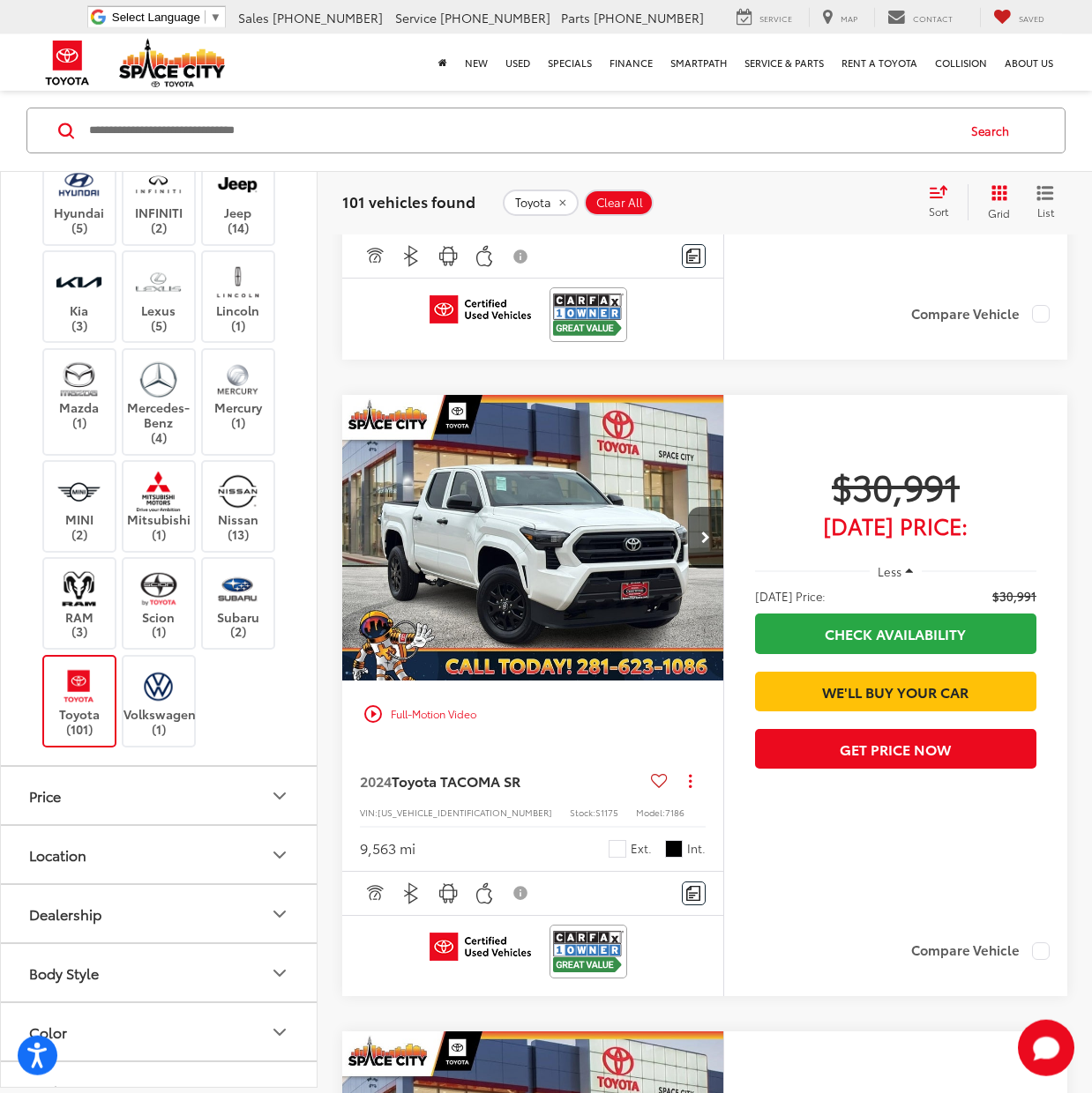
scroll to position [1337, 0]
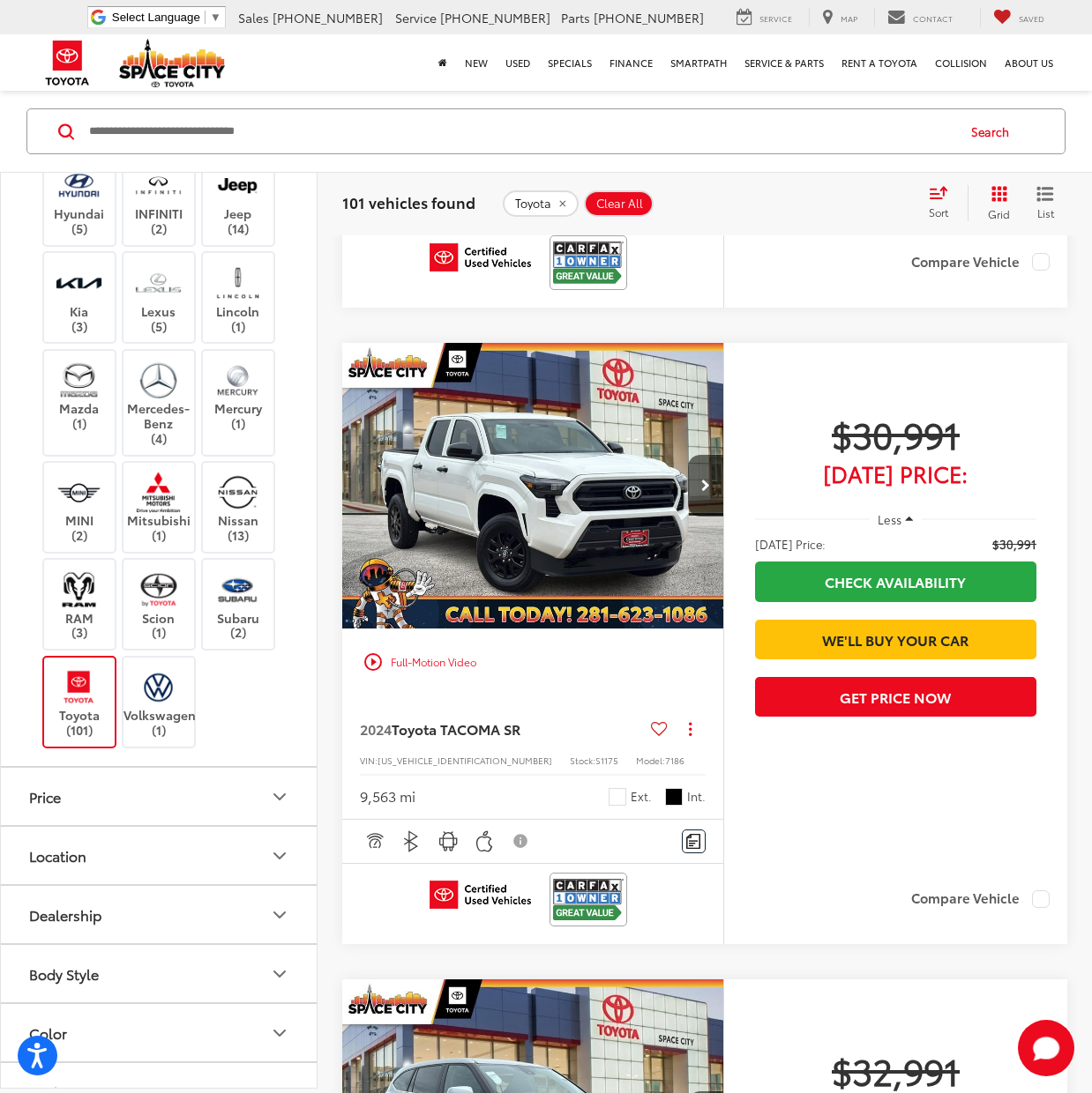
click at [458, 730] on span "Toyota TACOMA SR" at bounding box center [455, 729] width 128 height 21
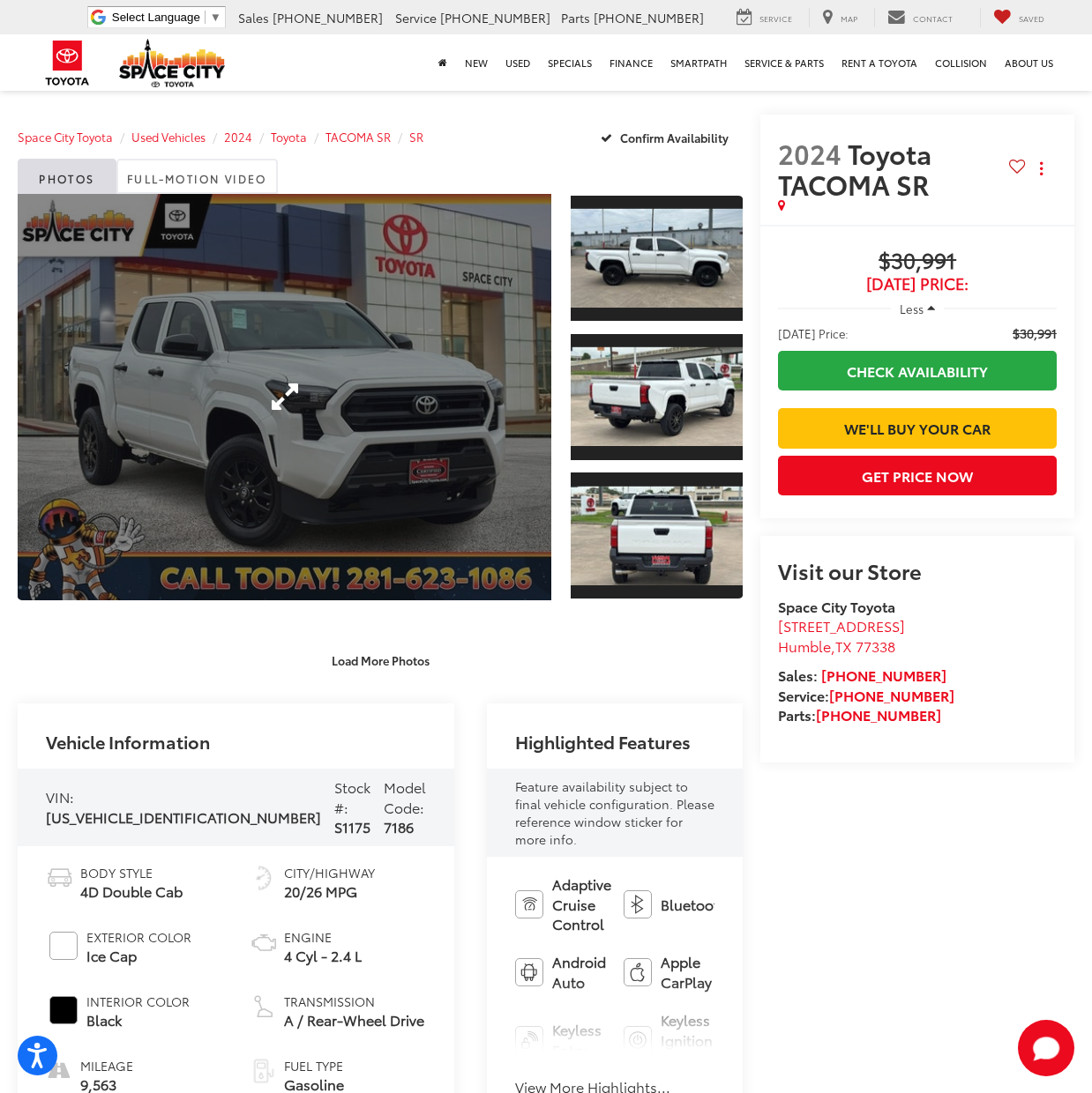
click at [445, 442] on link "Expand Photo 0" at bounding box center [284, 397] width 534 height 406
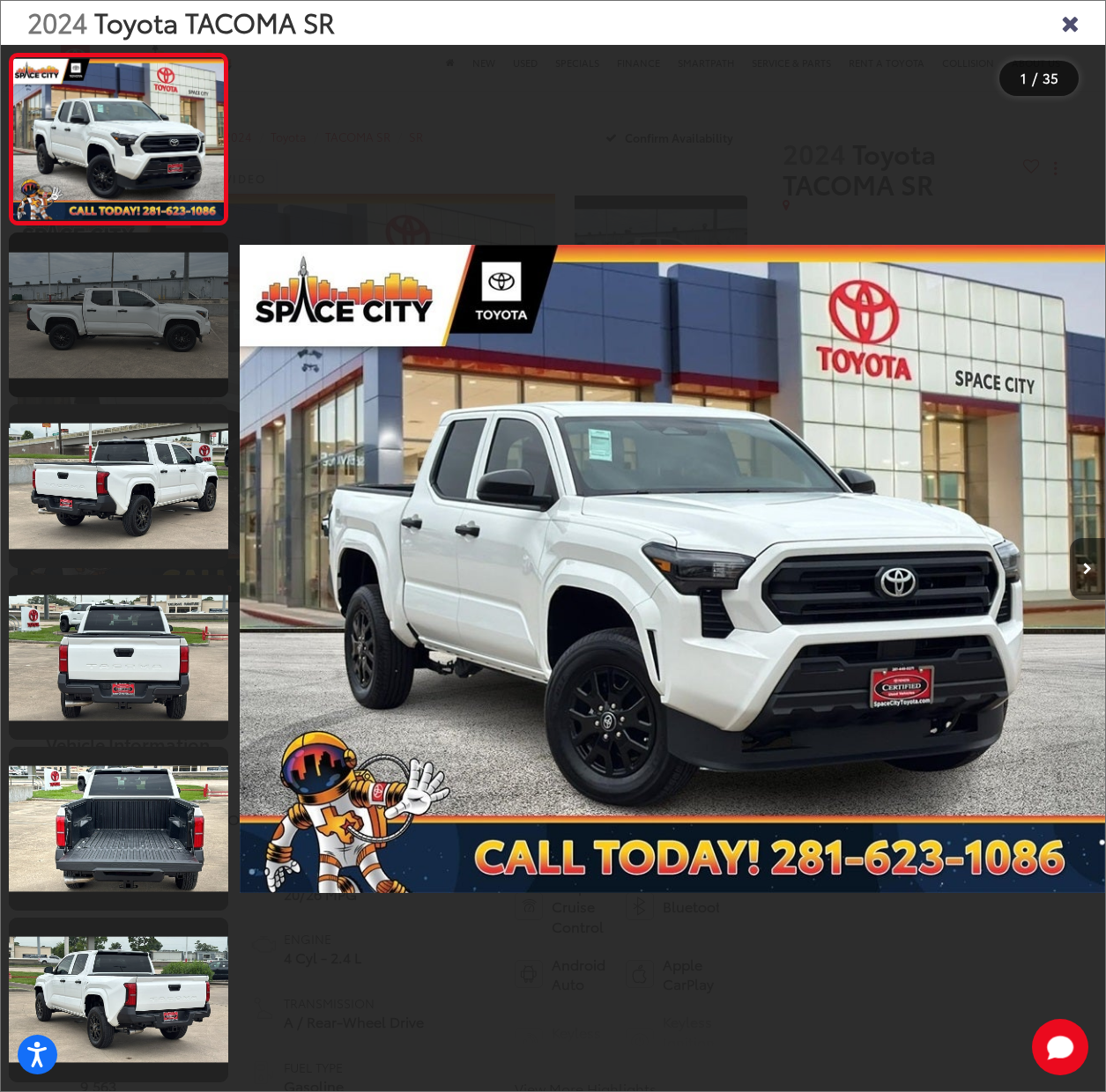
click at [168, 289] on link at bounding box center [118, 314] width 219 height 163
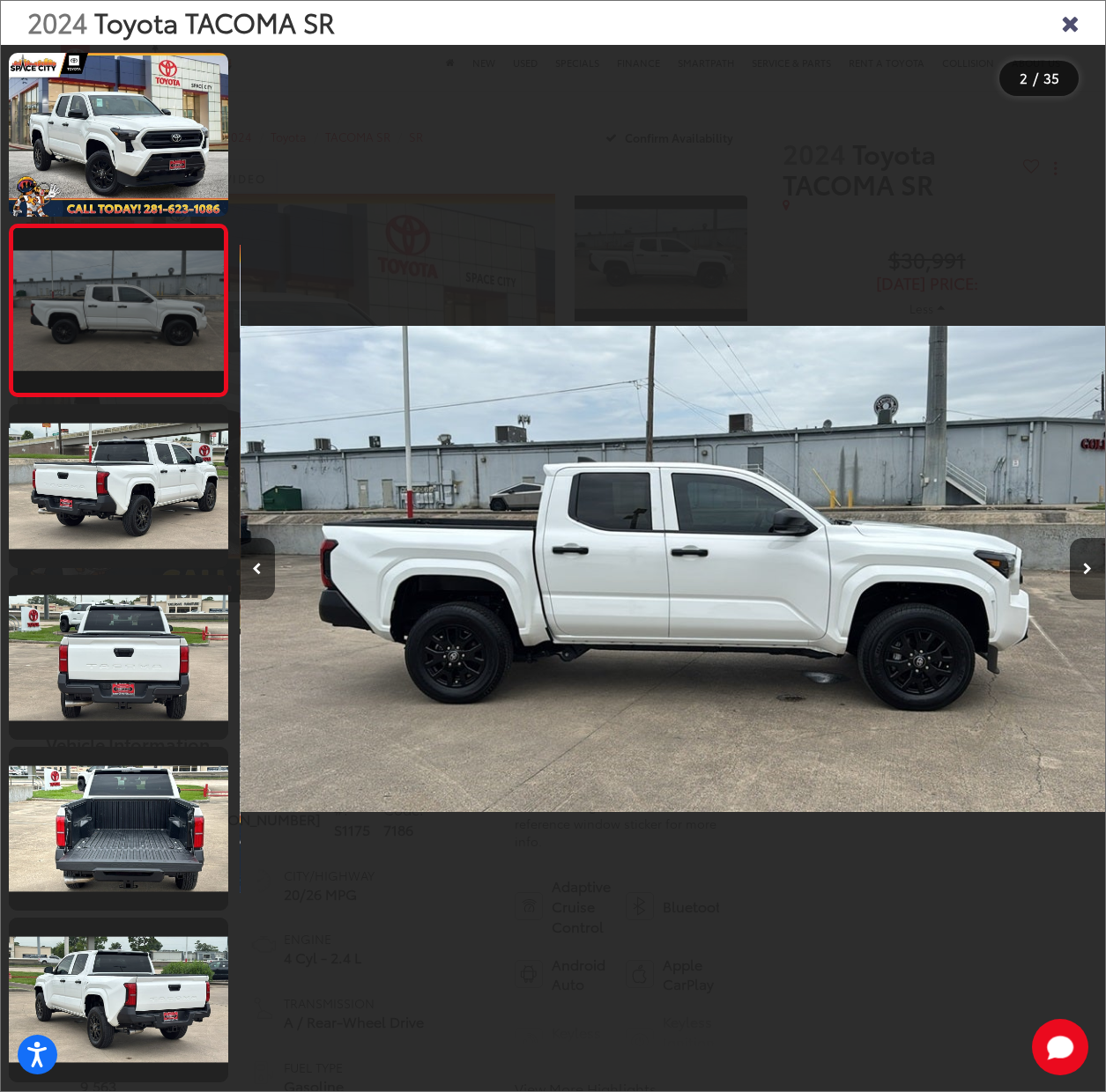
scroll to position [0, 865]
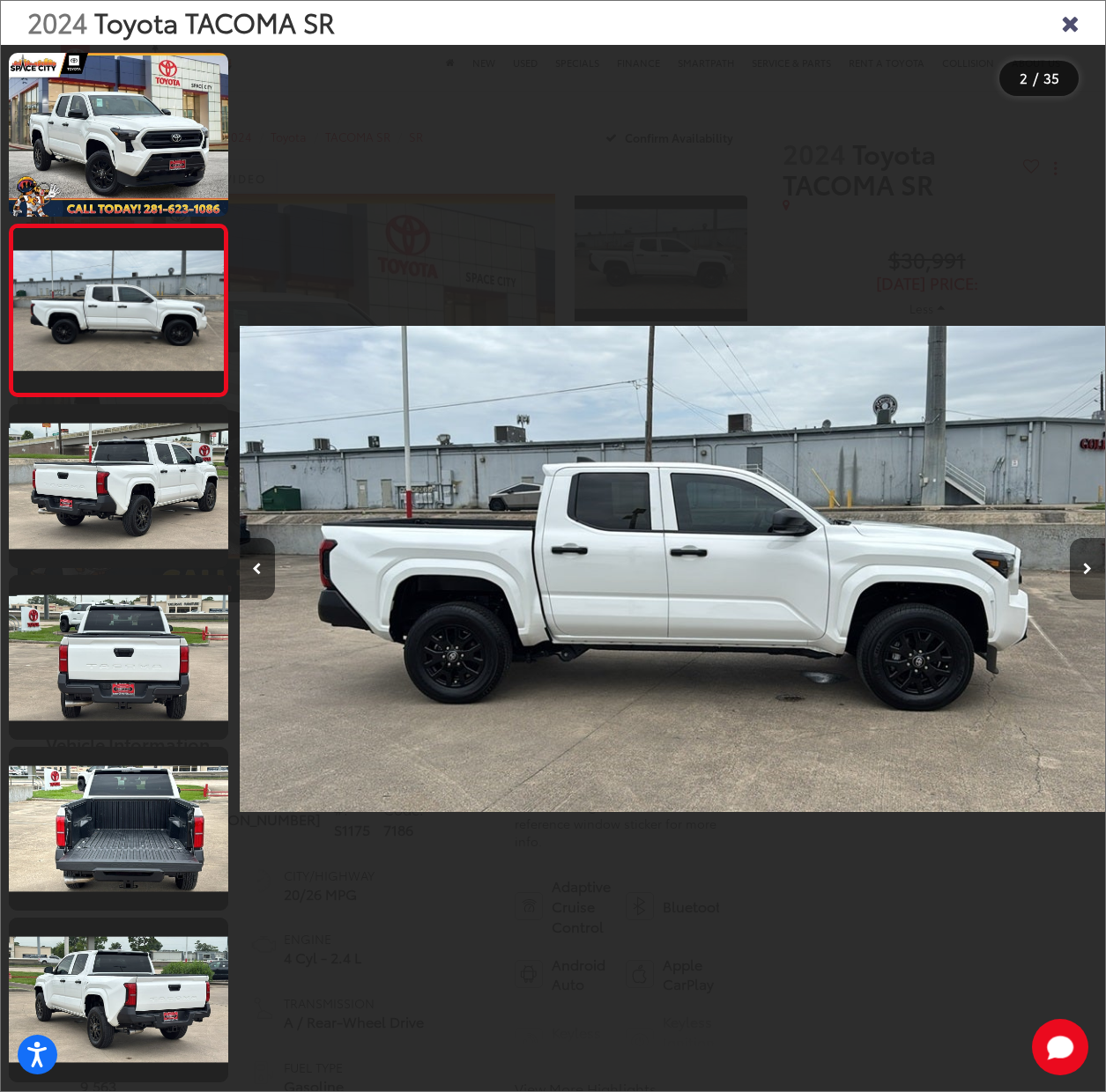
click at [1083, 570] on button "Next image" at bounding box center [1087, 569] width 35 height 62
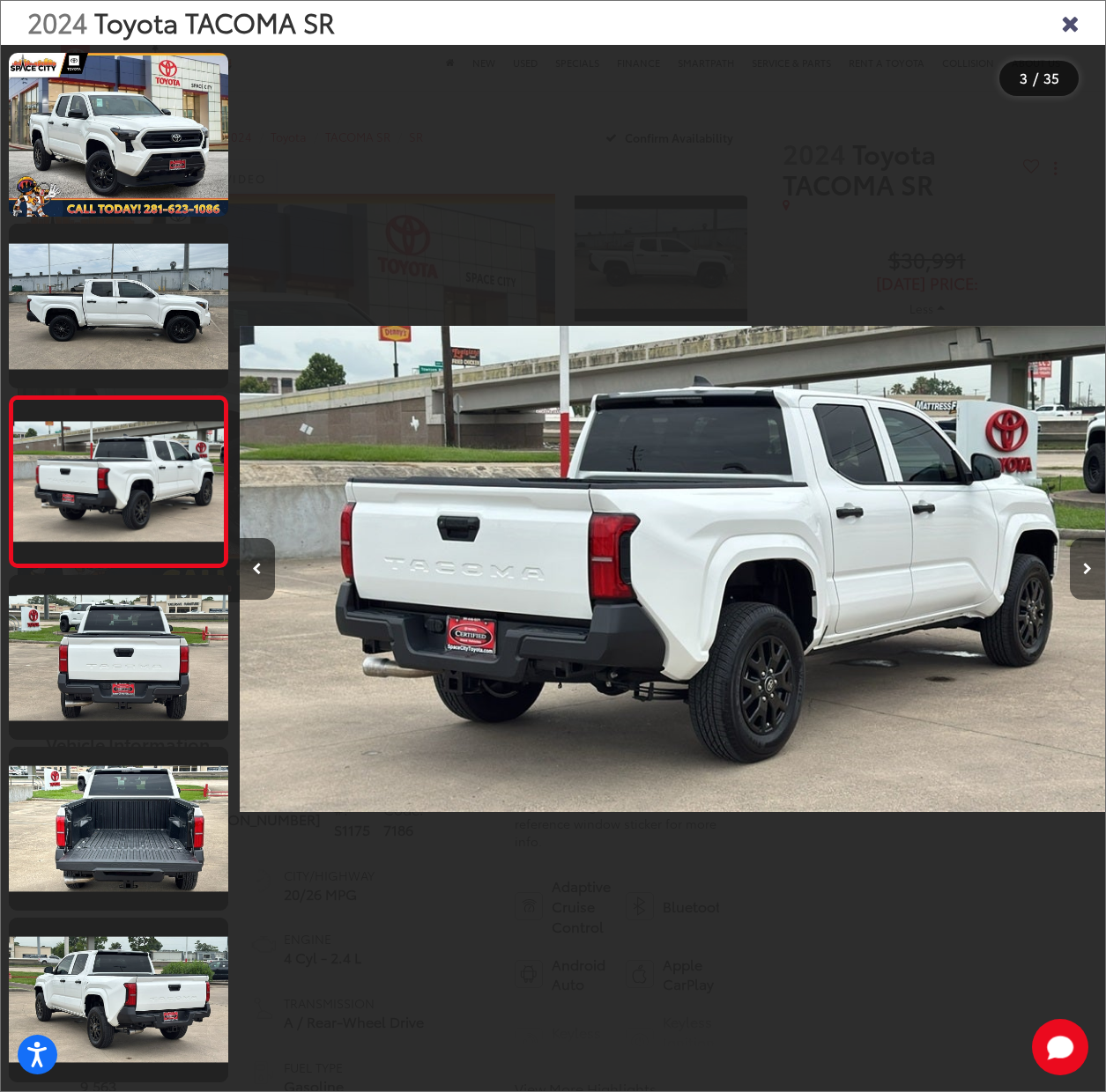
scroll to position [0, 1731]
click at [1083, 570] on button "Next image" at bounding box center [1087, 569] width 35 height 62
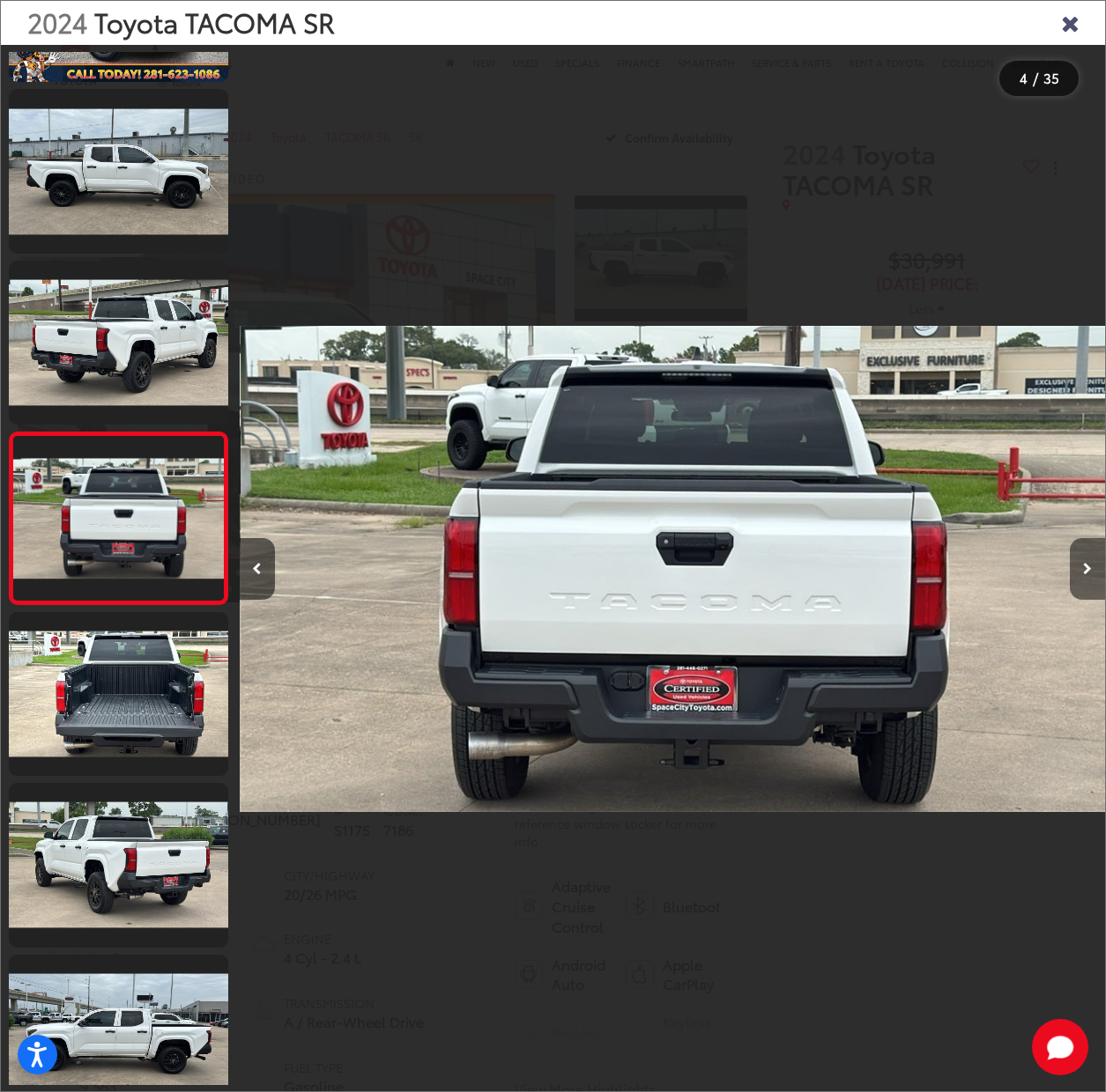
scroll to position [136, 0]
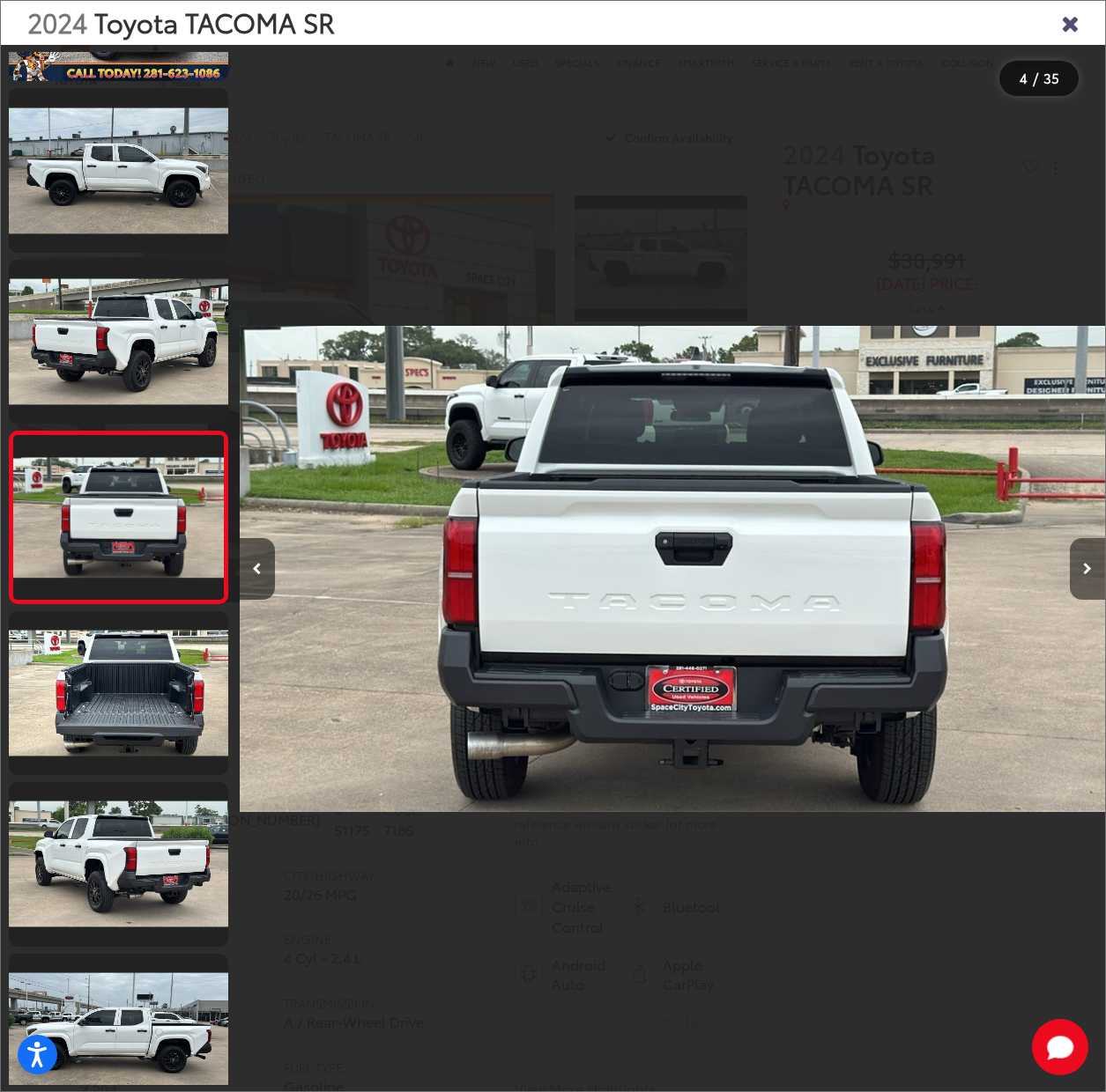
click at [1083, 570] on button "Next image" at bounding box center [1087, 569] width 35 height 62
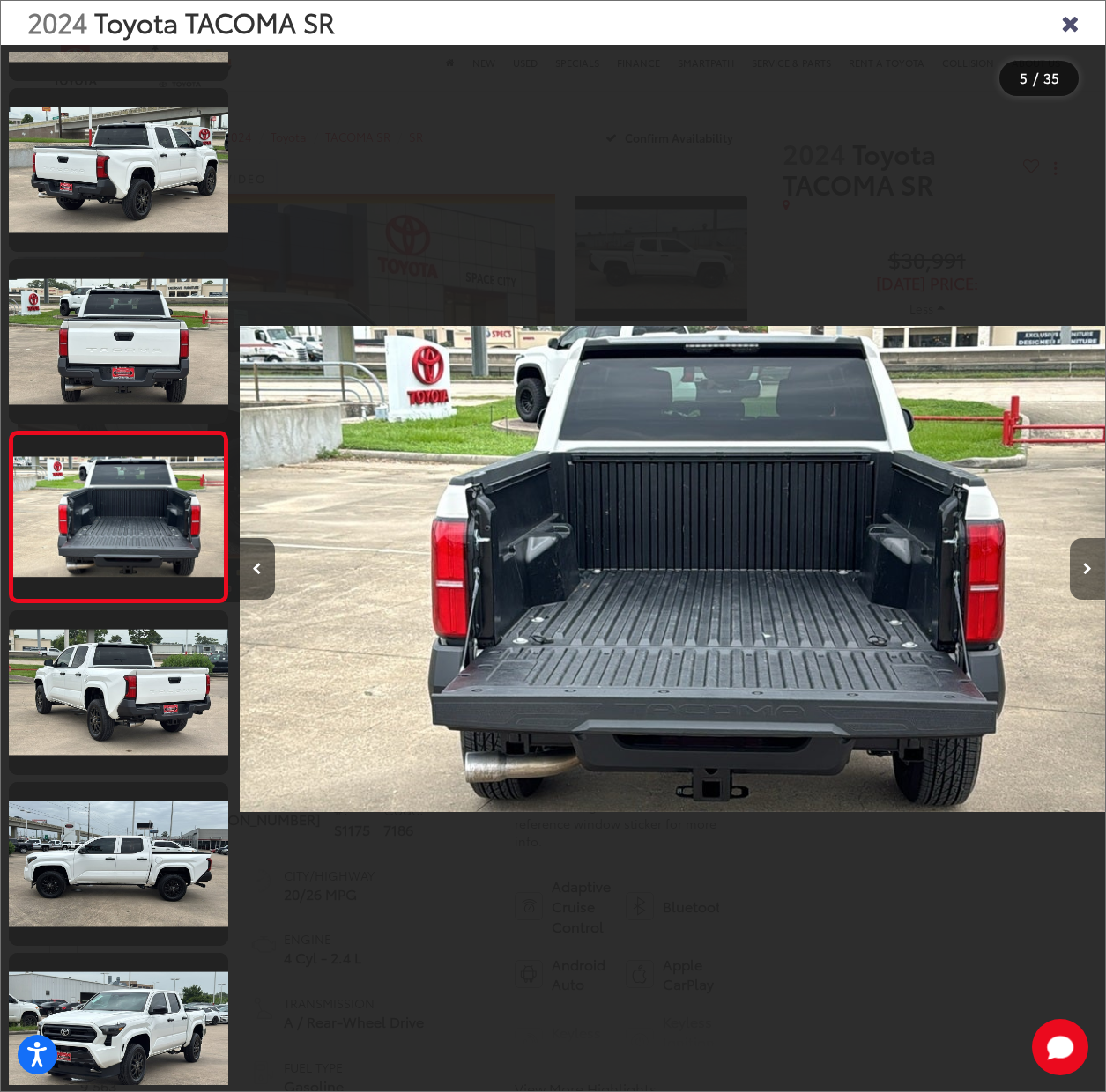
scroll to position [0, 3463]
click at [1083, 570] on button "Next image" at bounding box center [1087, 569] width 35 height 62
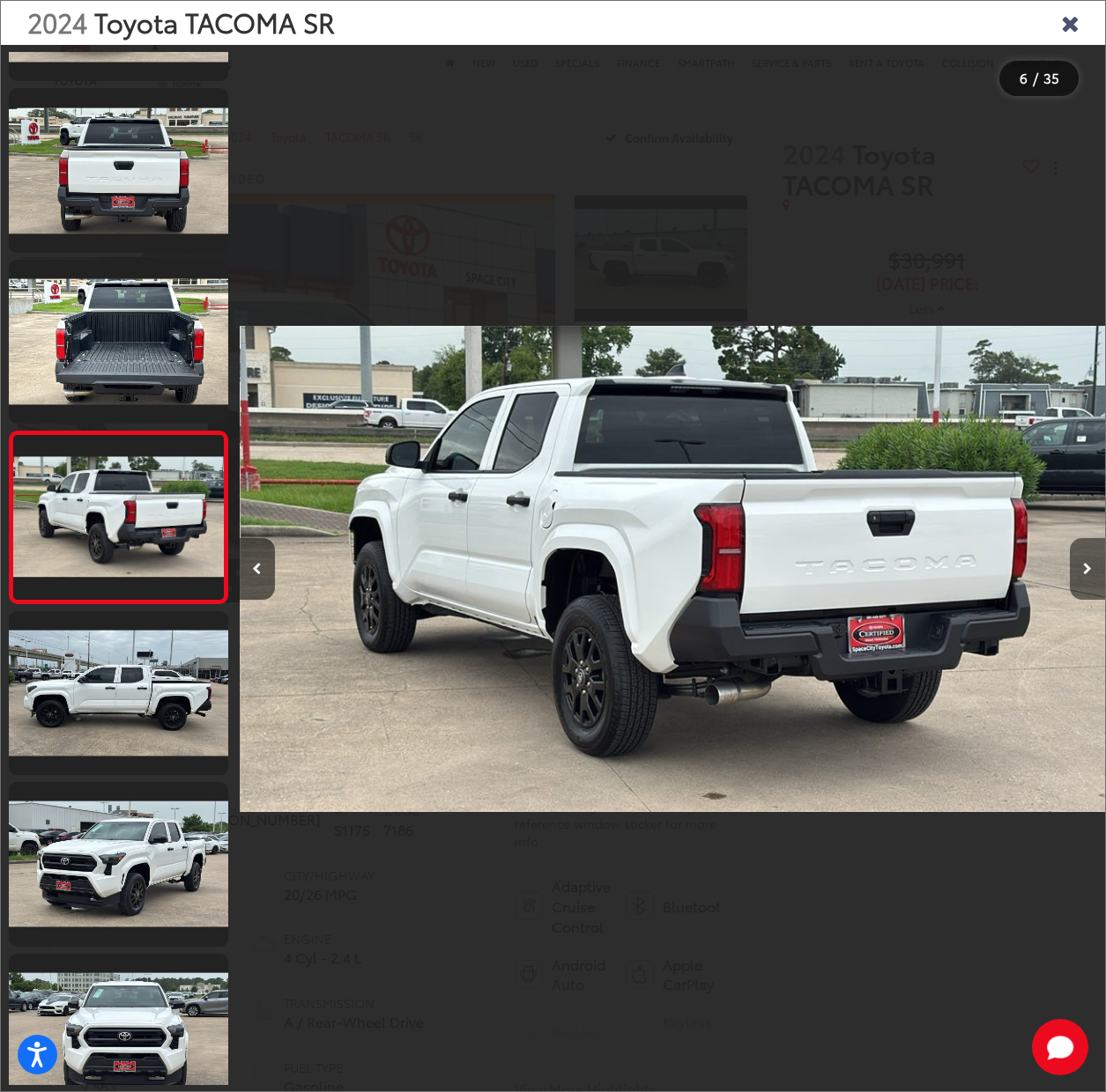
scroll to position [0, 4328]
click at [1083, 570] on button "Next image" at bounding box center [1087, 569] width 35 height 62
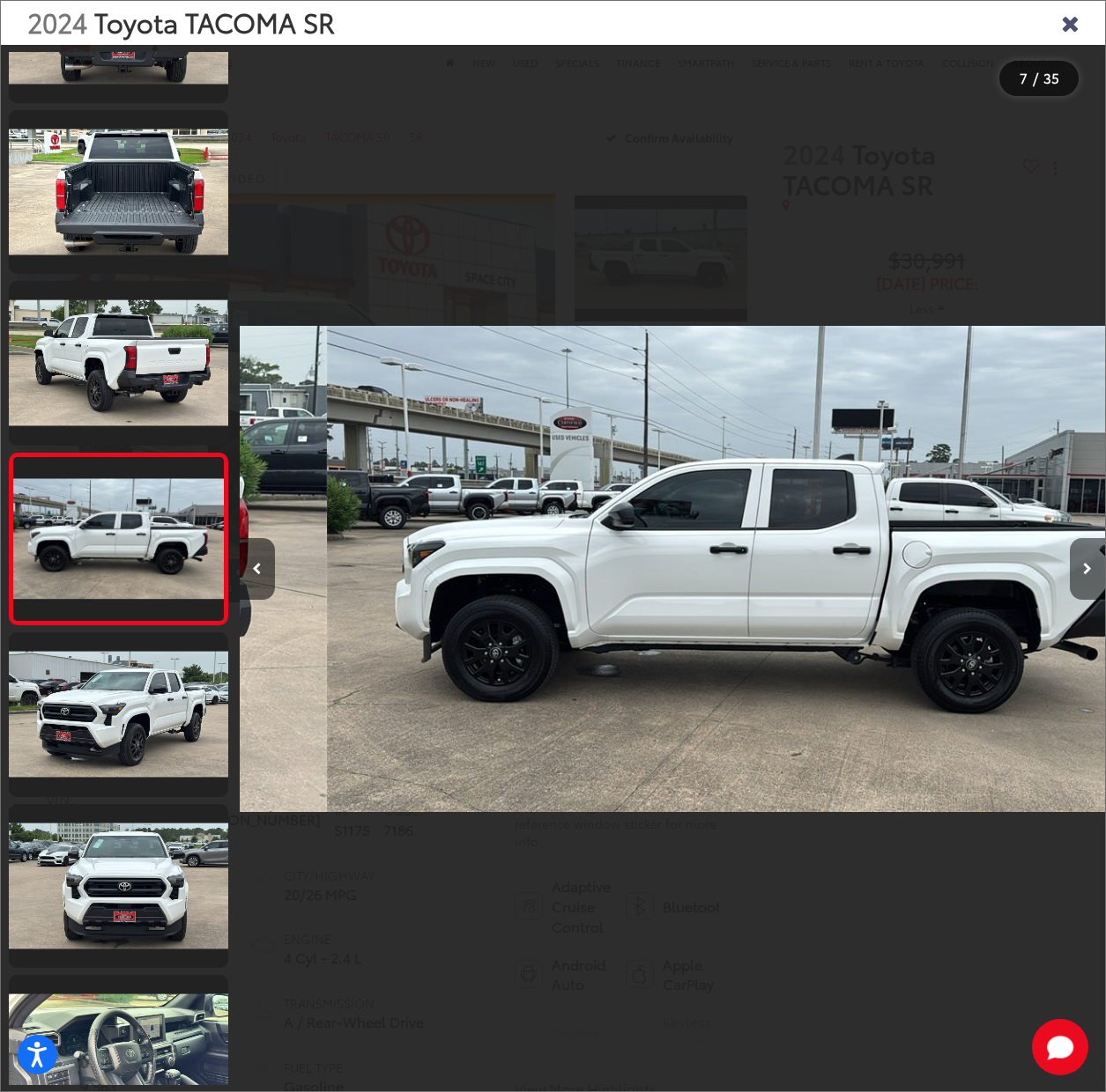
scroll to position [0, 0]
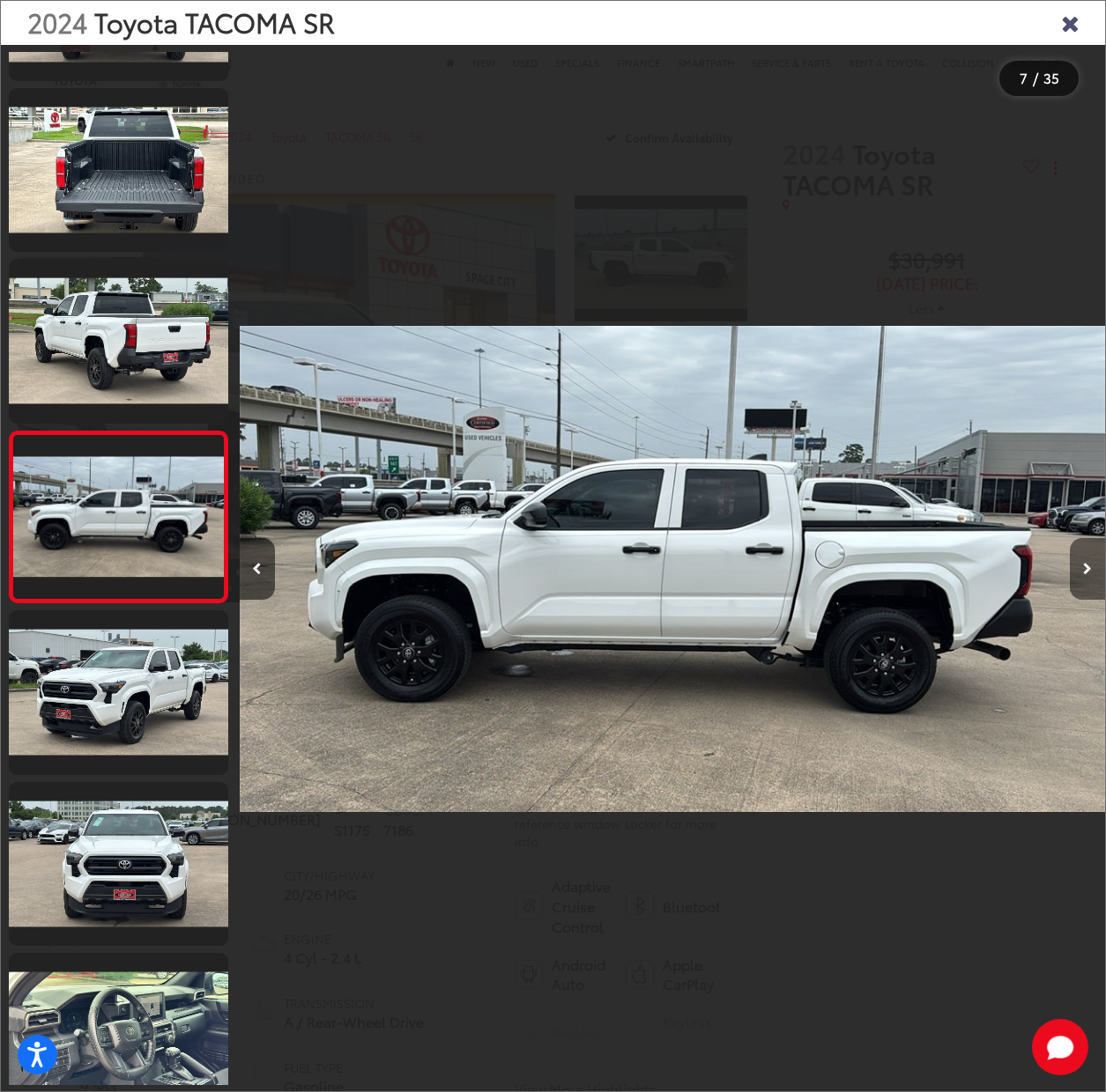
click at [1083, 570] on button "Next image" at bounding box center [1087, 569] width 35 height 62
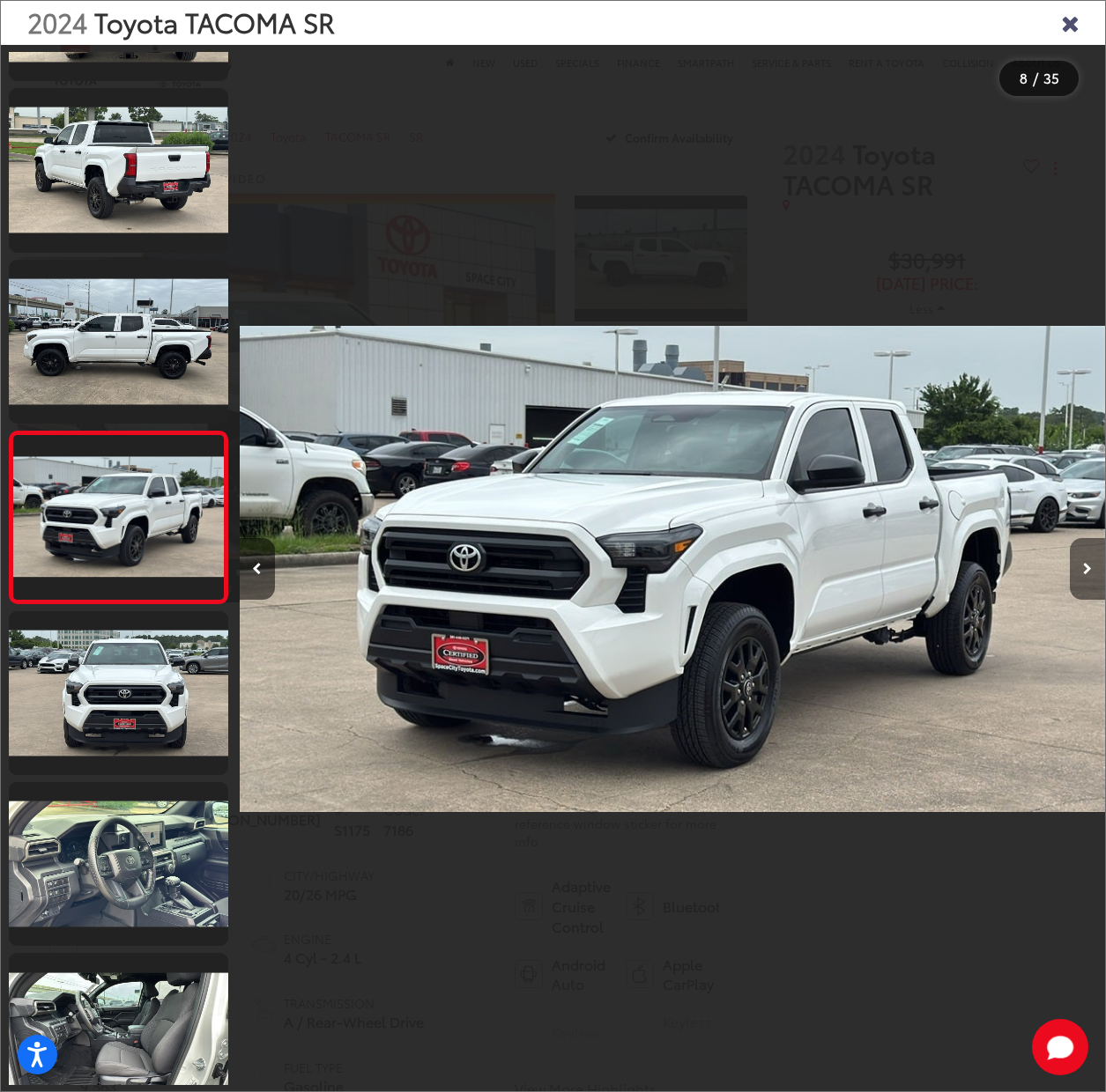
click at [1083, 570] on button "Next image" at bounding box center [1087, 569] width 35 height 62
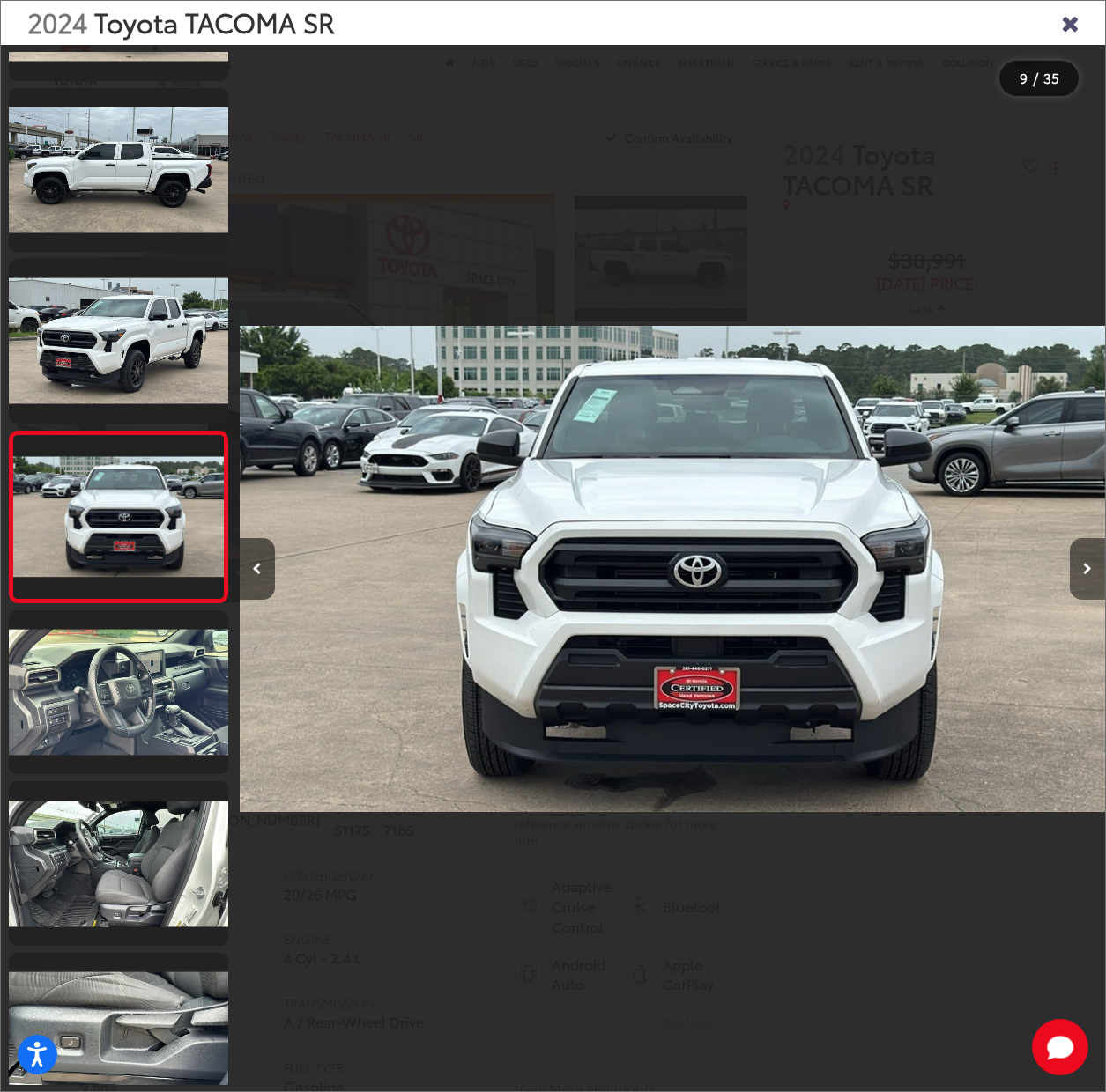
click at [1083, 570] on button "Next image" at bounding box center [1087, 569] width 35 height 62
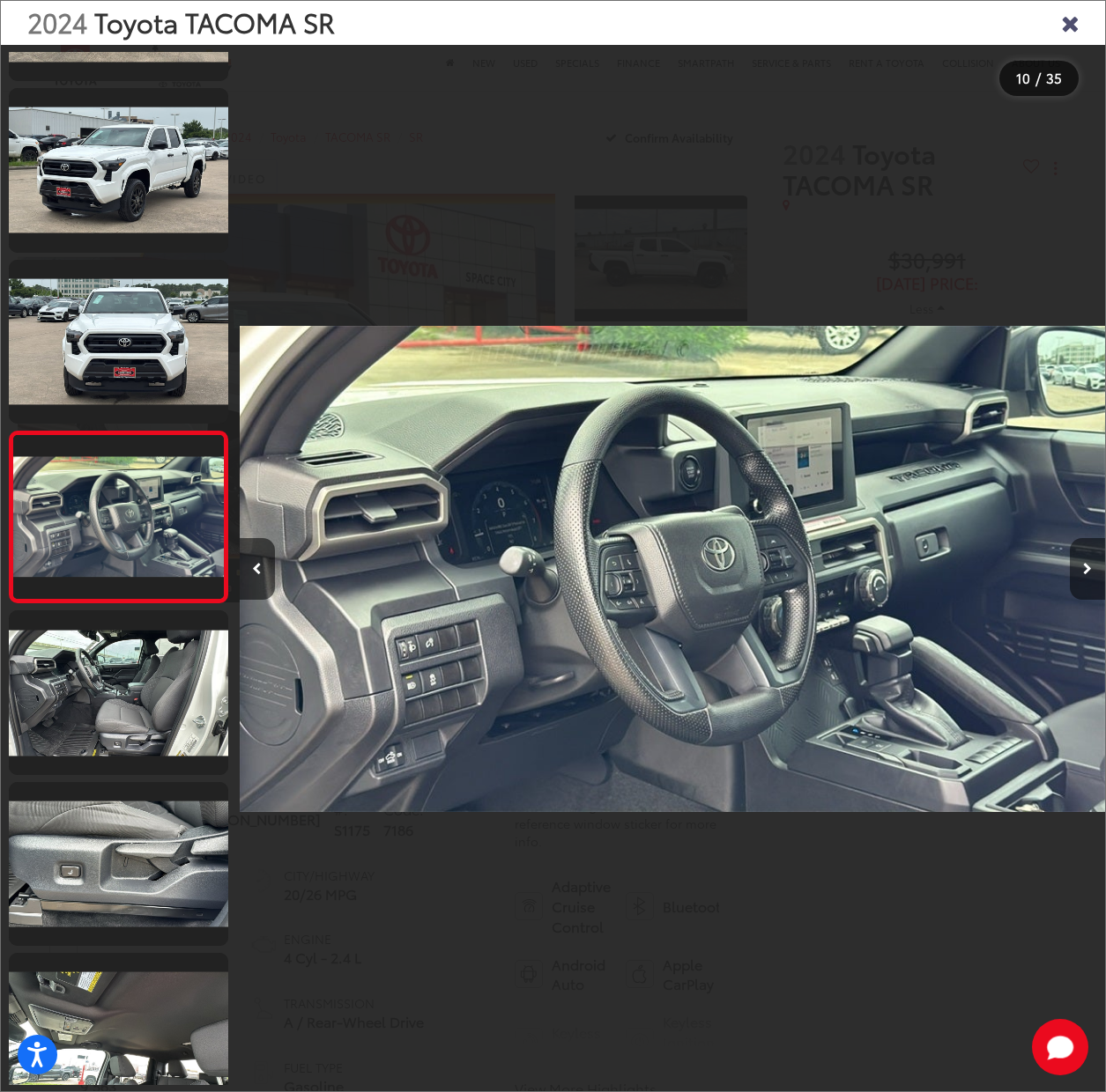
click at [1083, 570] on button "Next image" at bounding box center [1087, 569] width 35 height 62
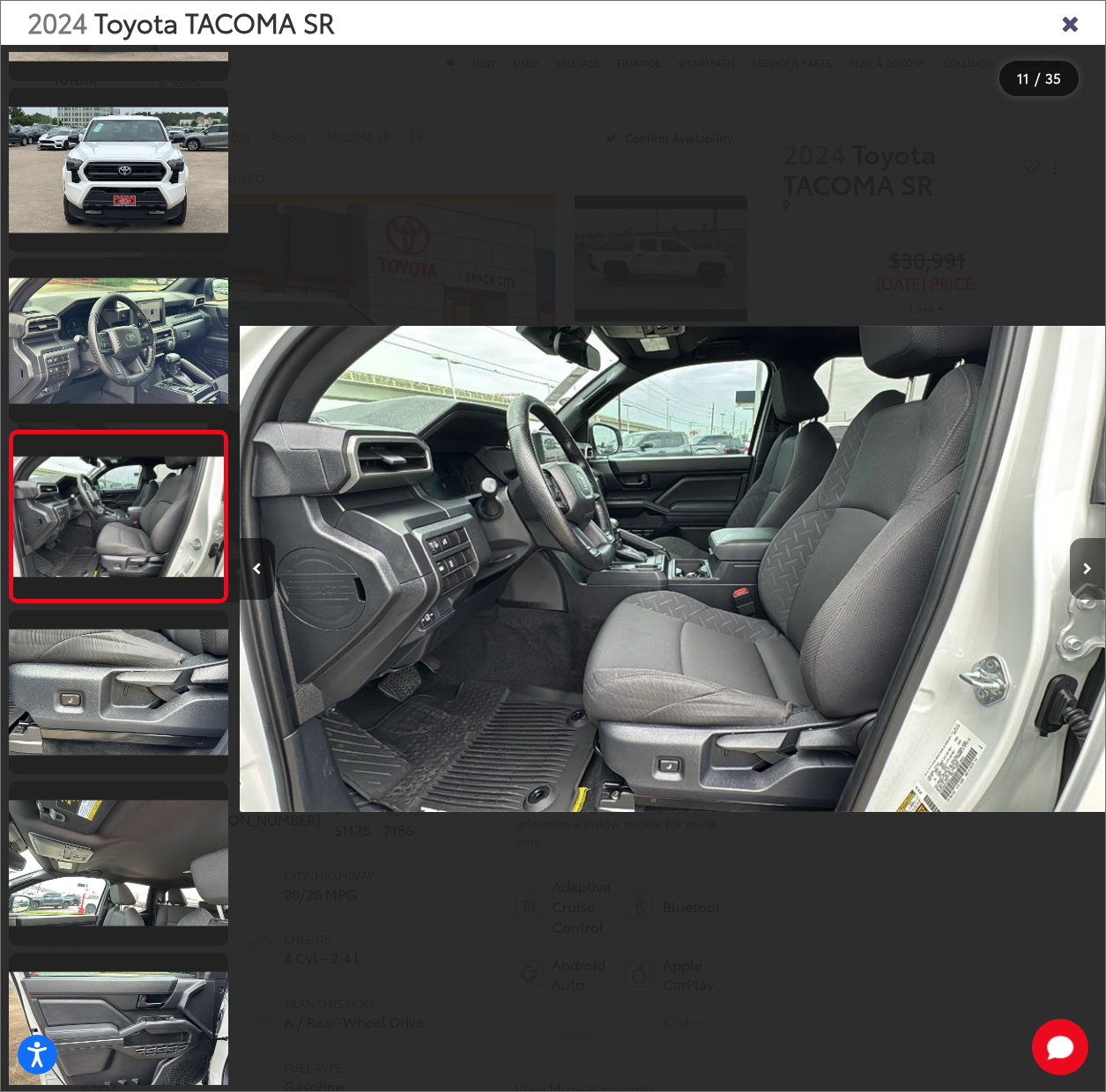
click at [1083, 570] on button "Next image" at bounding box center [1087, 569] width 35 height 62
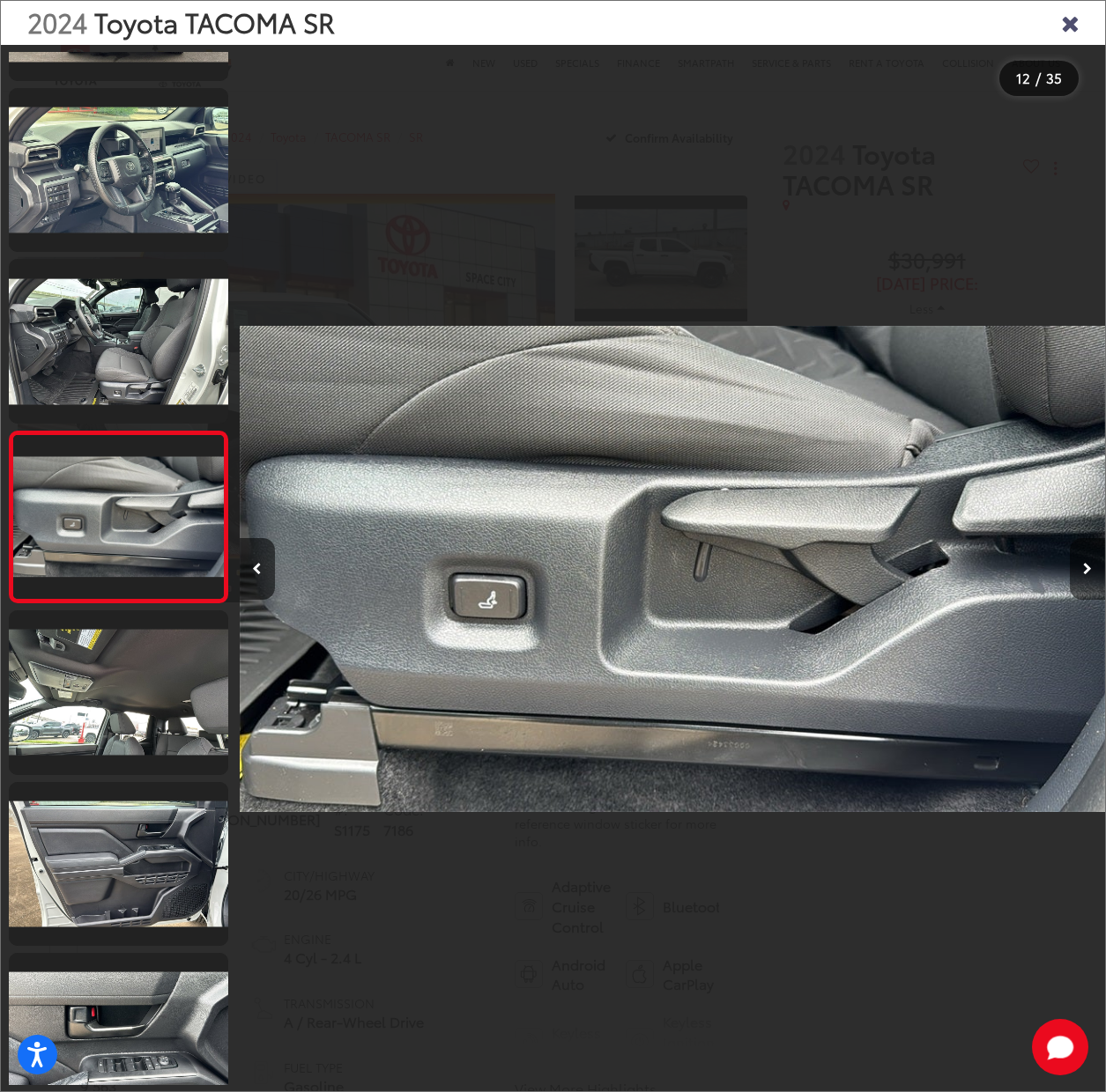
click at [1083, 570] on button "Next image" at bounding box center [1087, 569] width 35 height 62
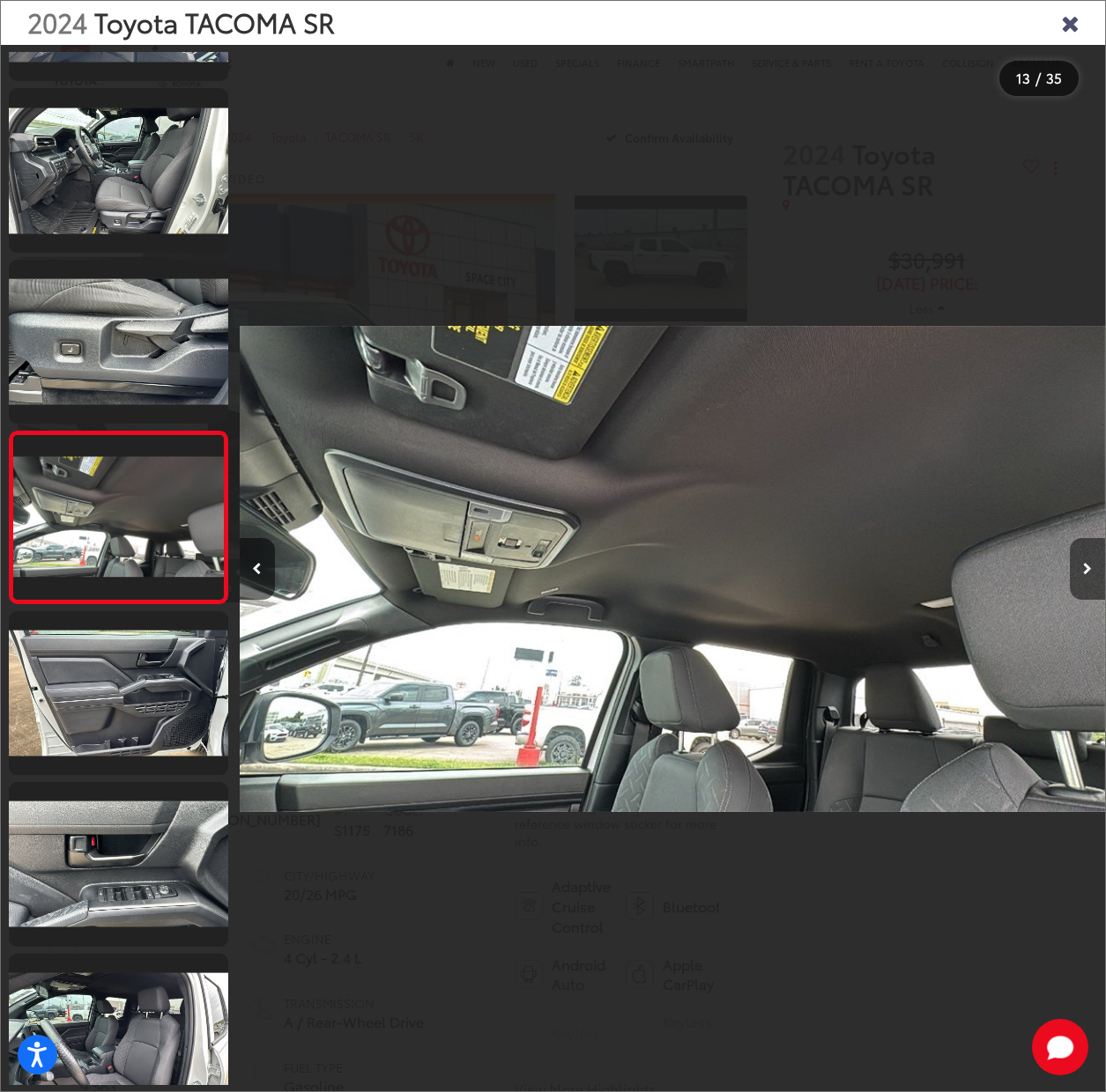
click at [1083, 570] on button "Next image" at bounding box center [1087, 569] width 35 height 62
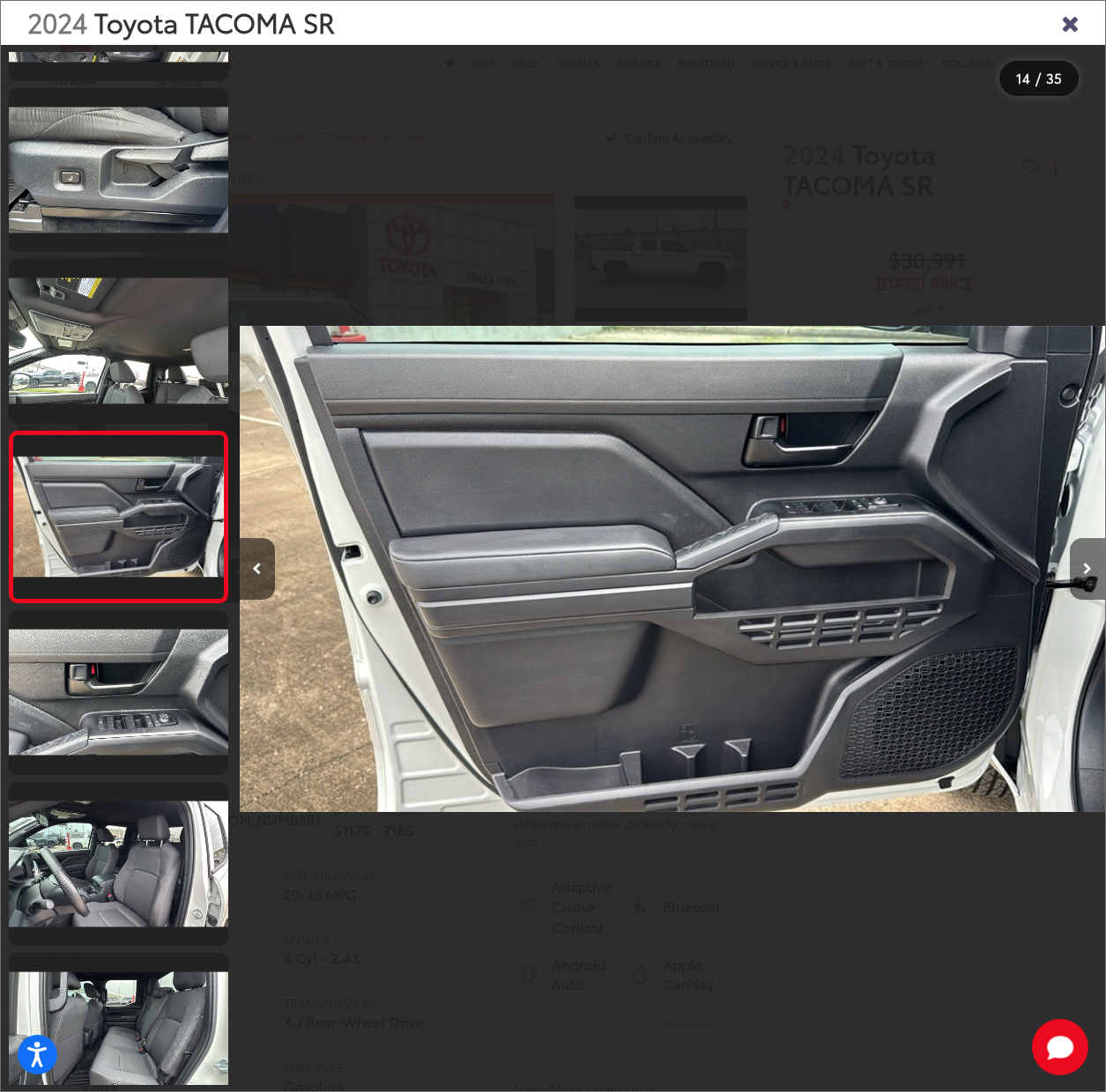
click at [1083, 570] on button "Next image" at bounding box center [1087, 569] width 35 height 62
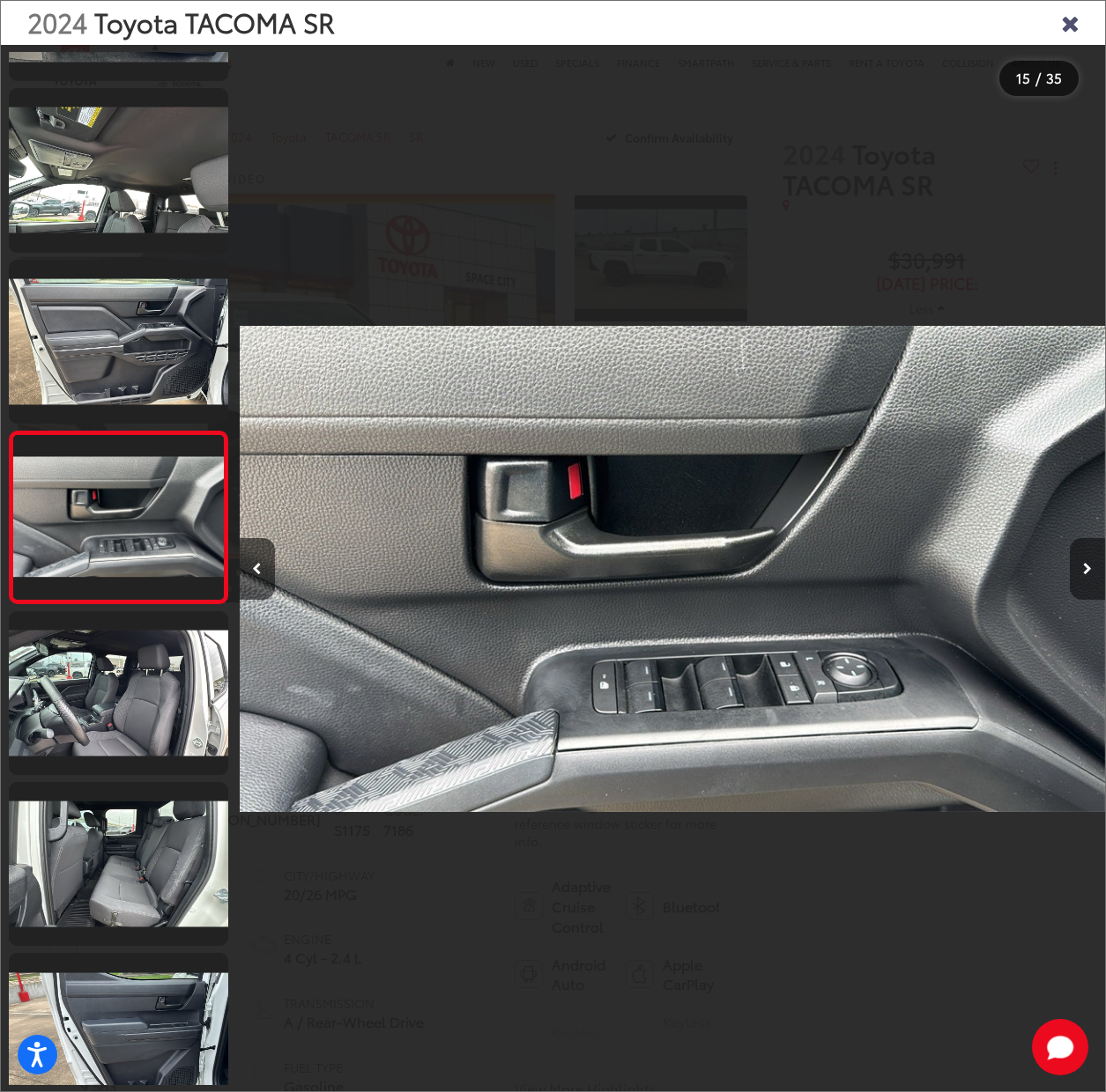
click at [1083, 570] on button "Next image" at bounding box center [1087, 569] width 35 height 62
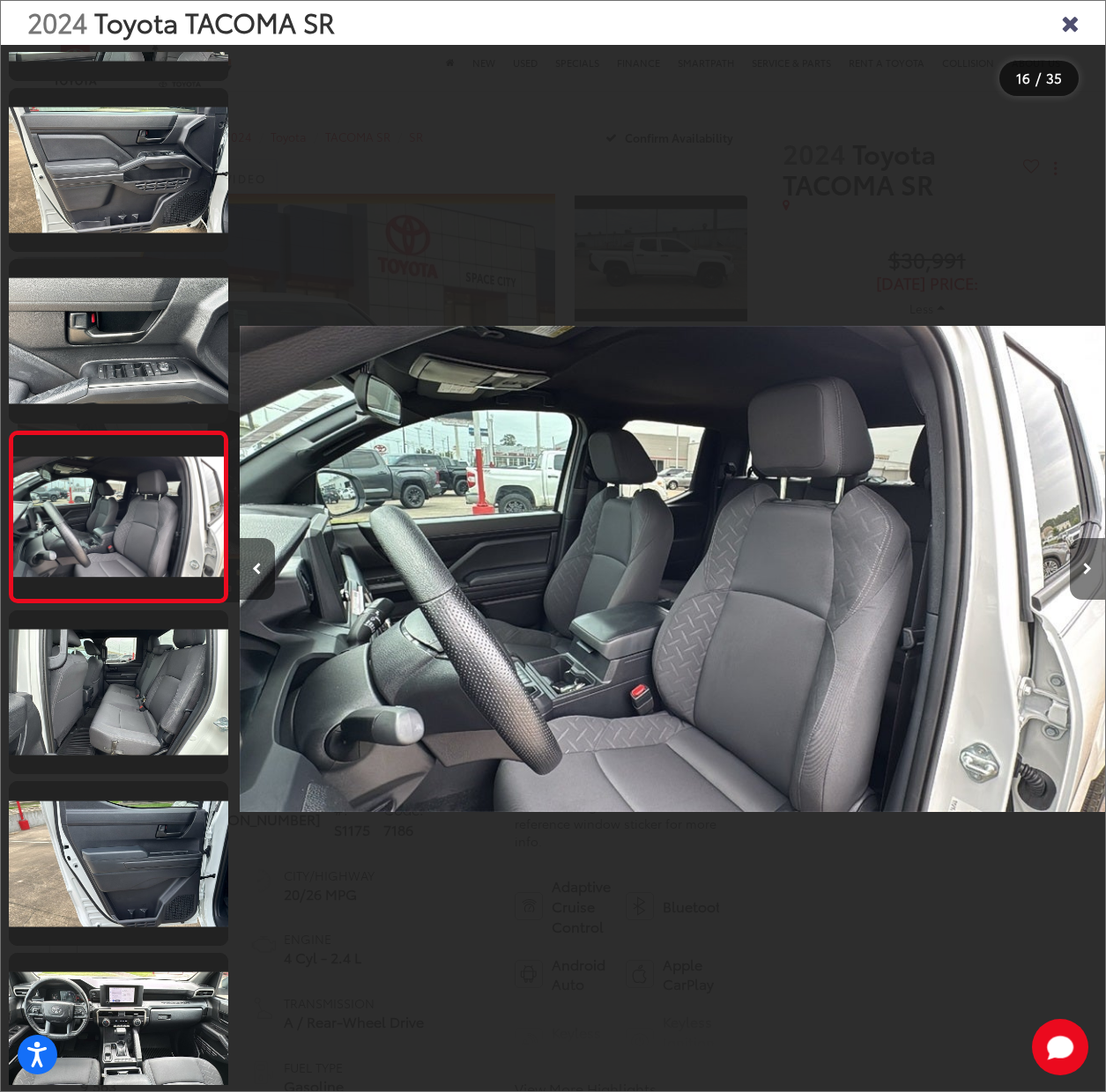
click at [1083, 570] on button "Next image" at bounding box center [1087, 569] width 35 height 62
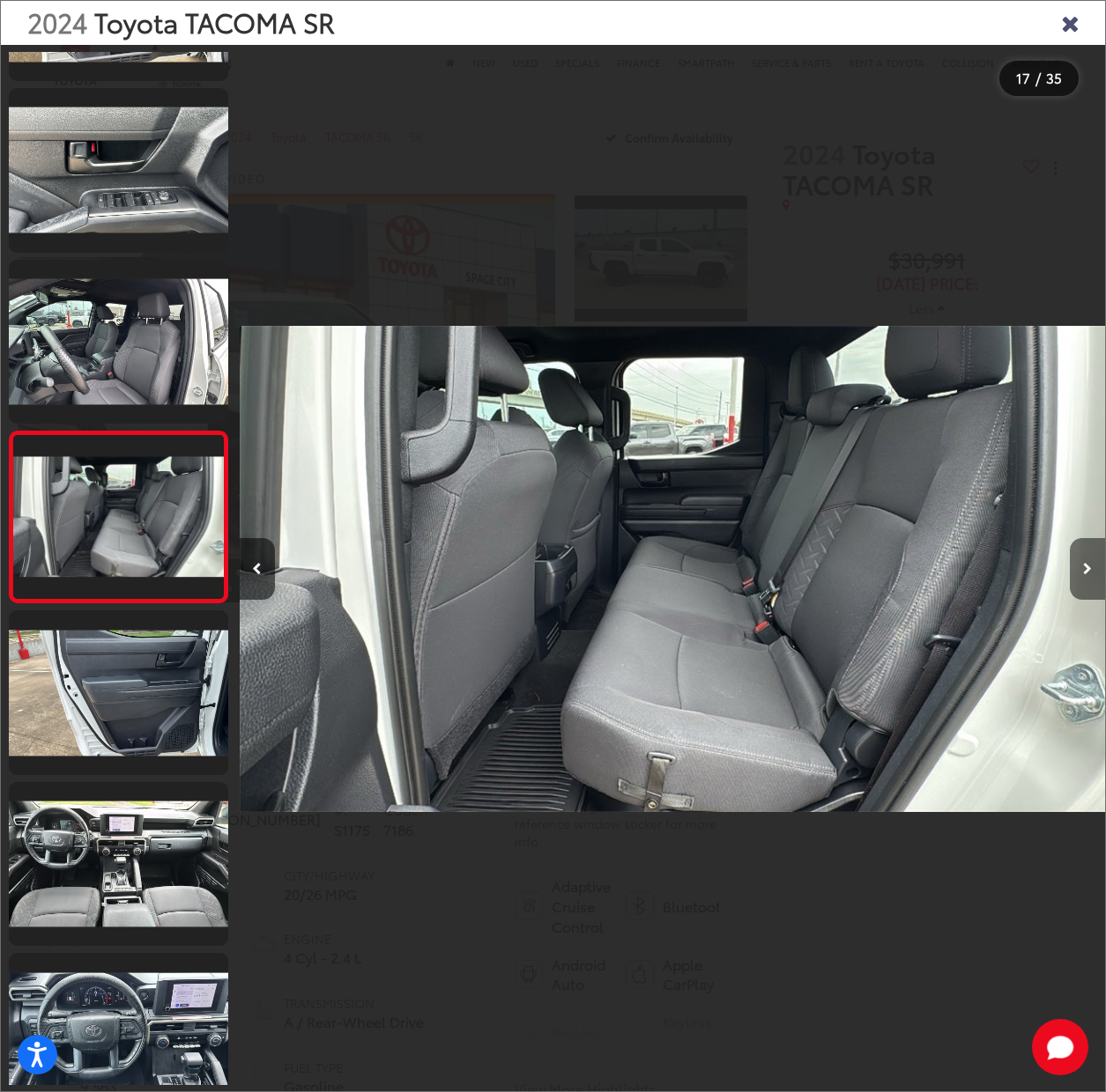
click at [1083, 570] on button "Next image" at bounding box center [1087, 569] width 35 height 62
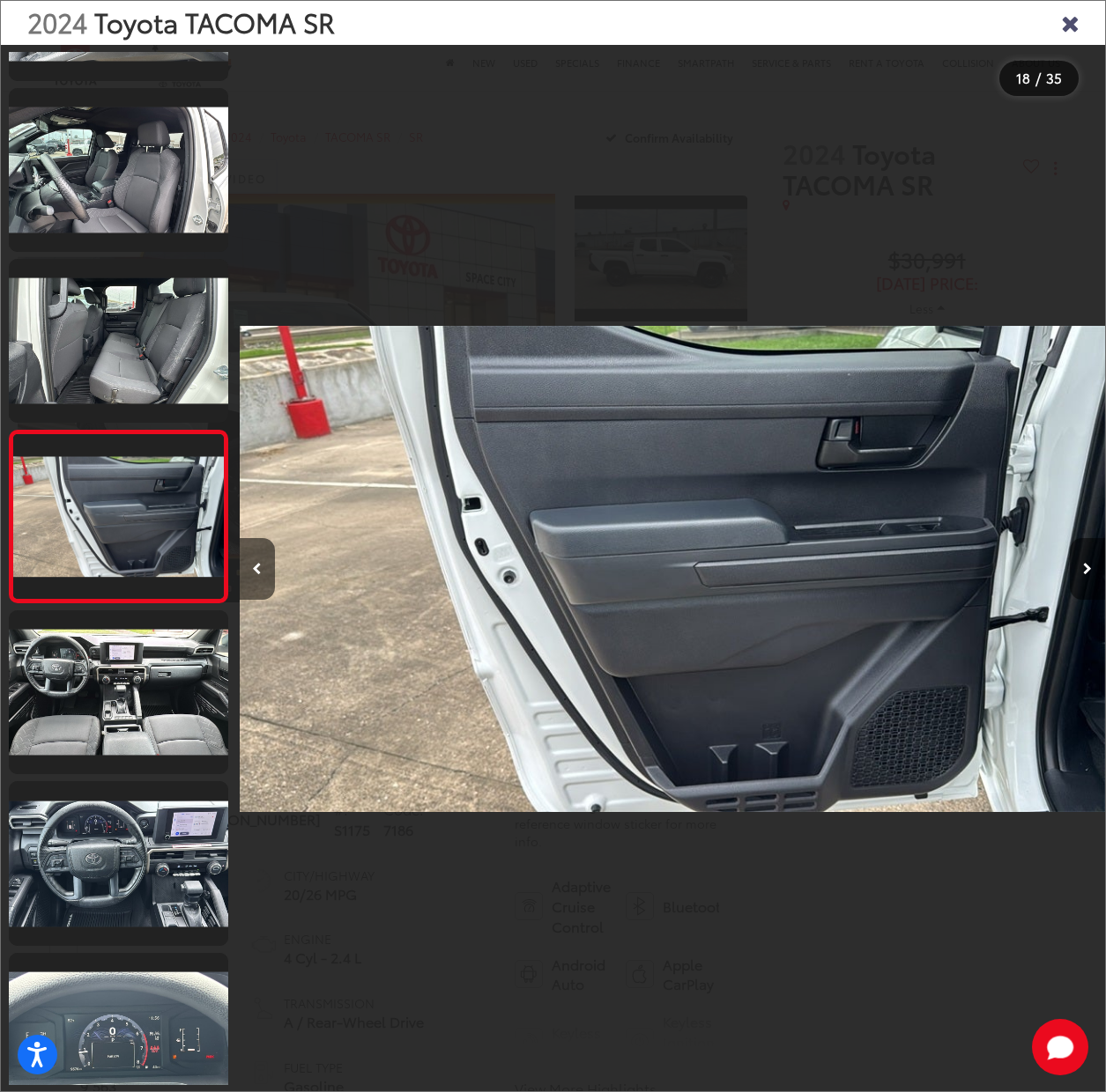
click at [1083, 570] on button "Next image" at bounding box center [1087, 569] width 35 height 62
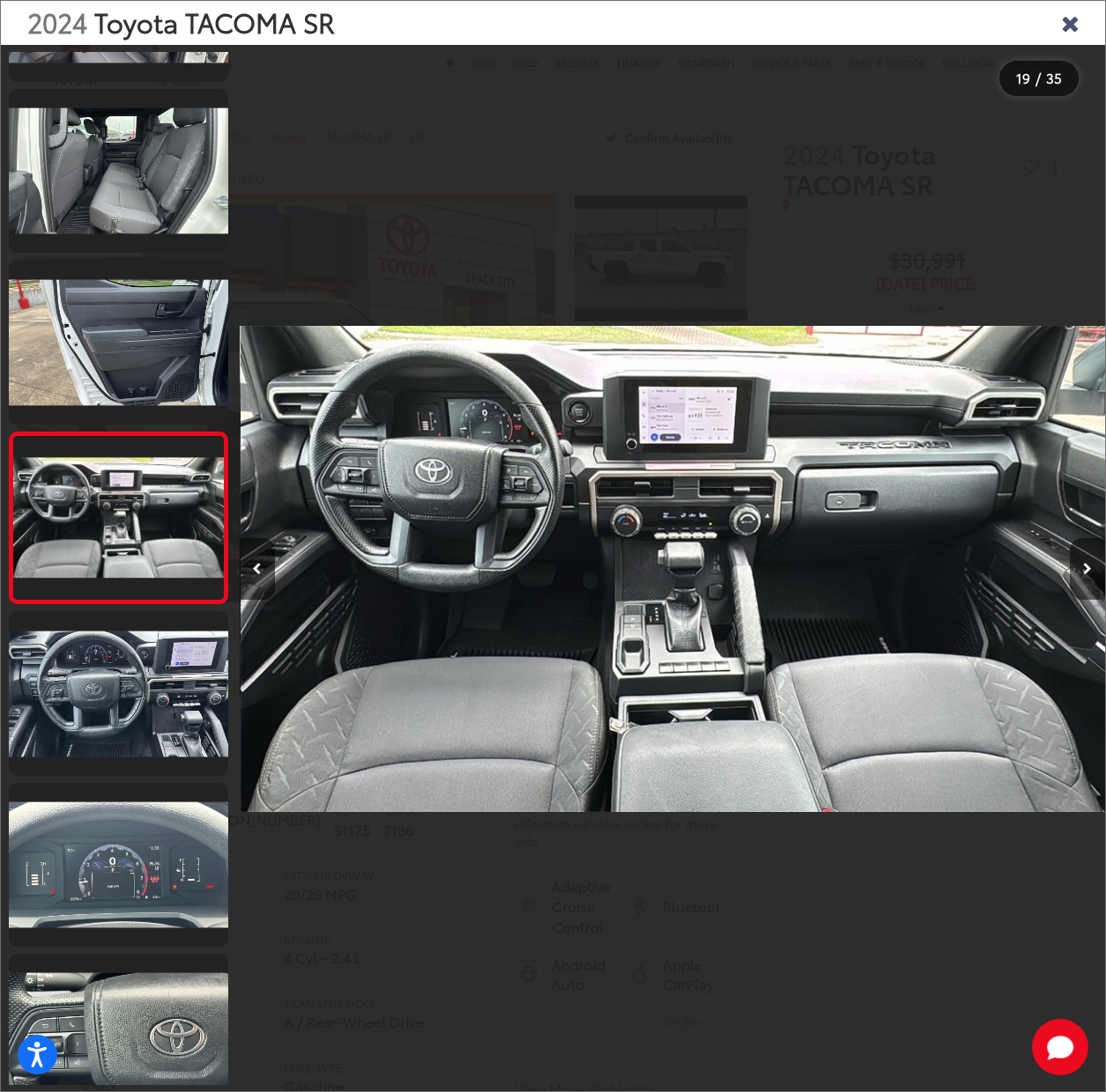
scroll to position [2706, 0]
click at [1083, 570] on button "Next image" at bounding box center [1087, 569] width 35 height 62
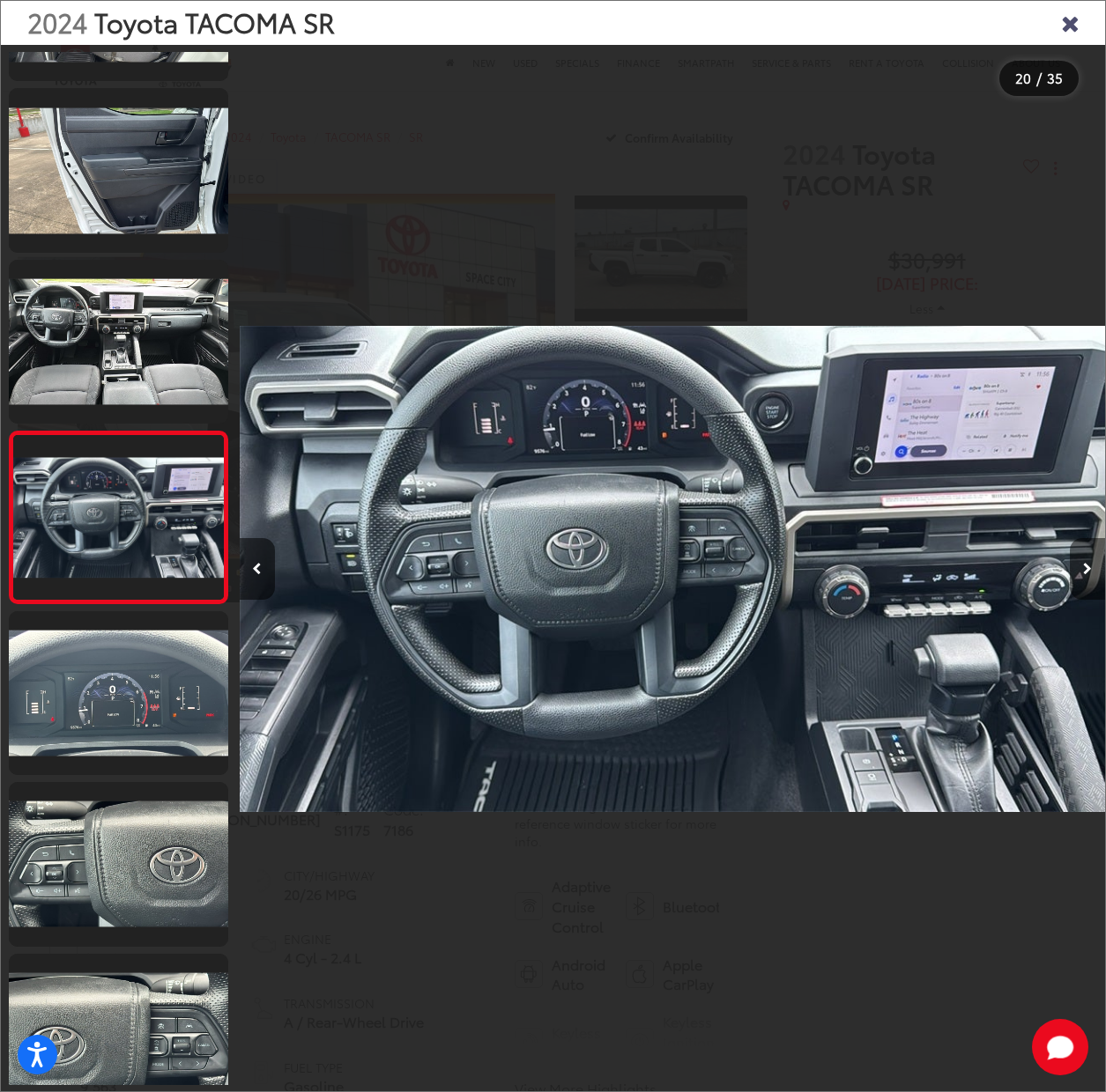
scroll to position [2877, 0]
click at [1083, 570] on button "Next image" at bounding box center [1087, 569] width 35 height 62
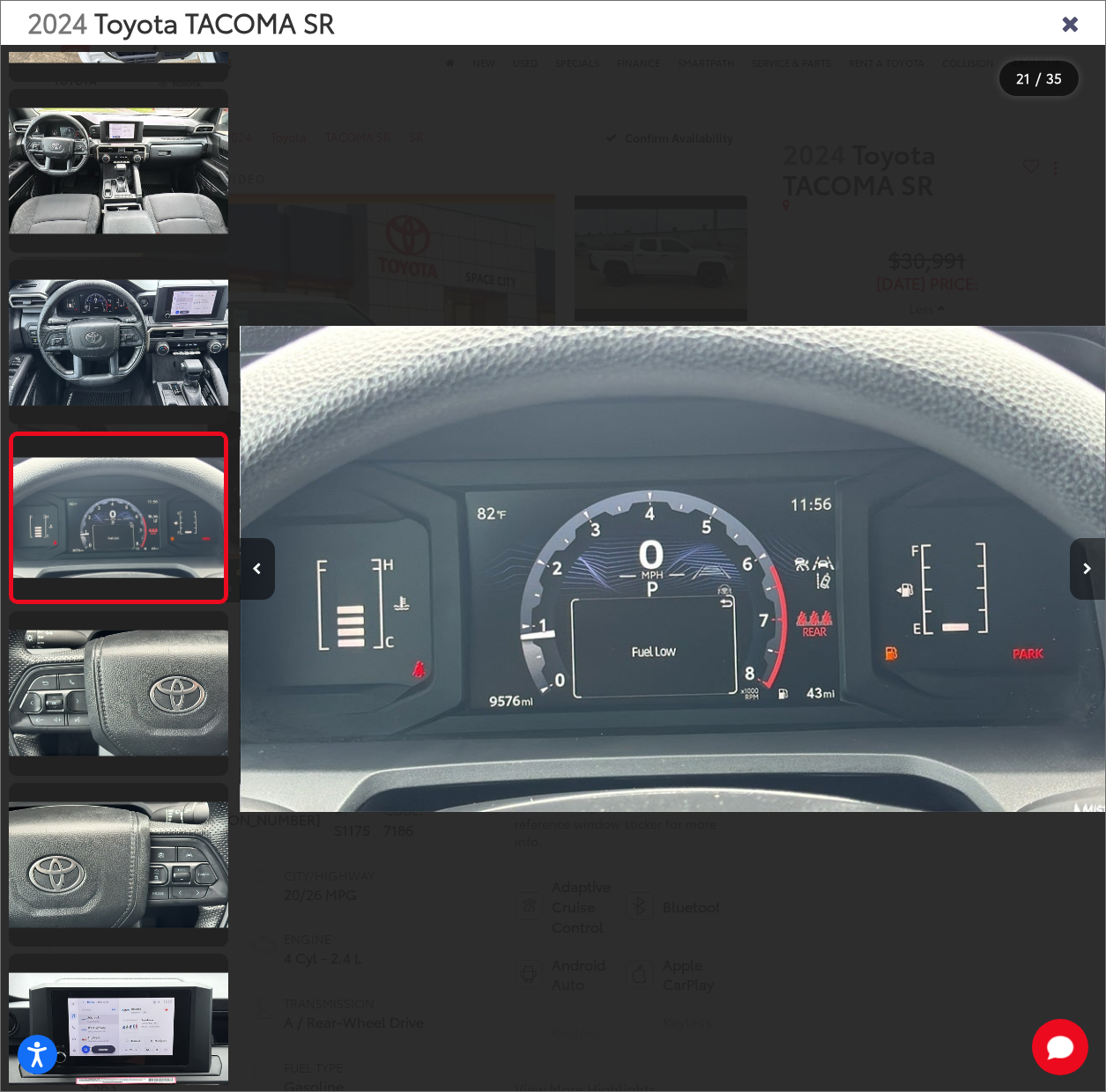
scroll to position [3048, 0]
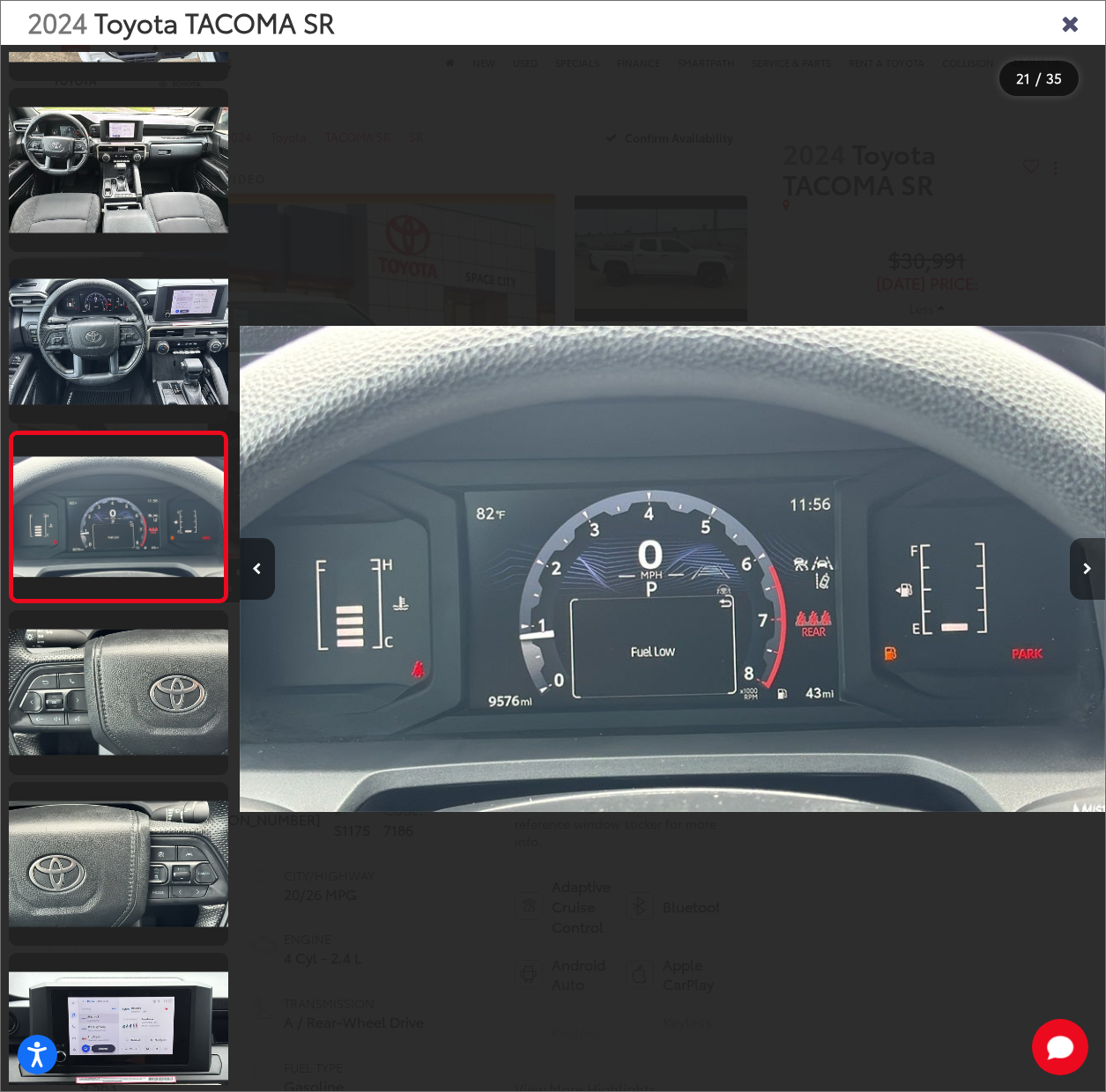
click at [1083, 570] on button "Next image" at bounding box center [1087, 569] width 35 height 62
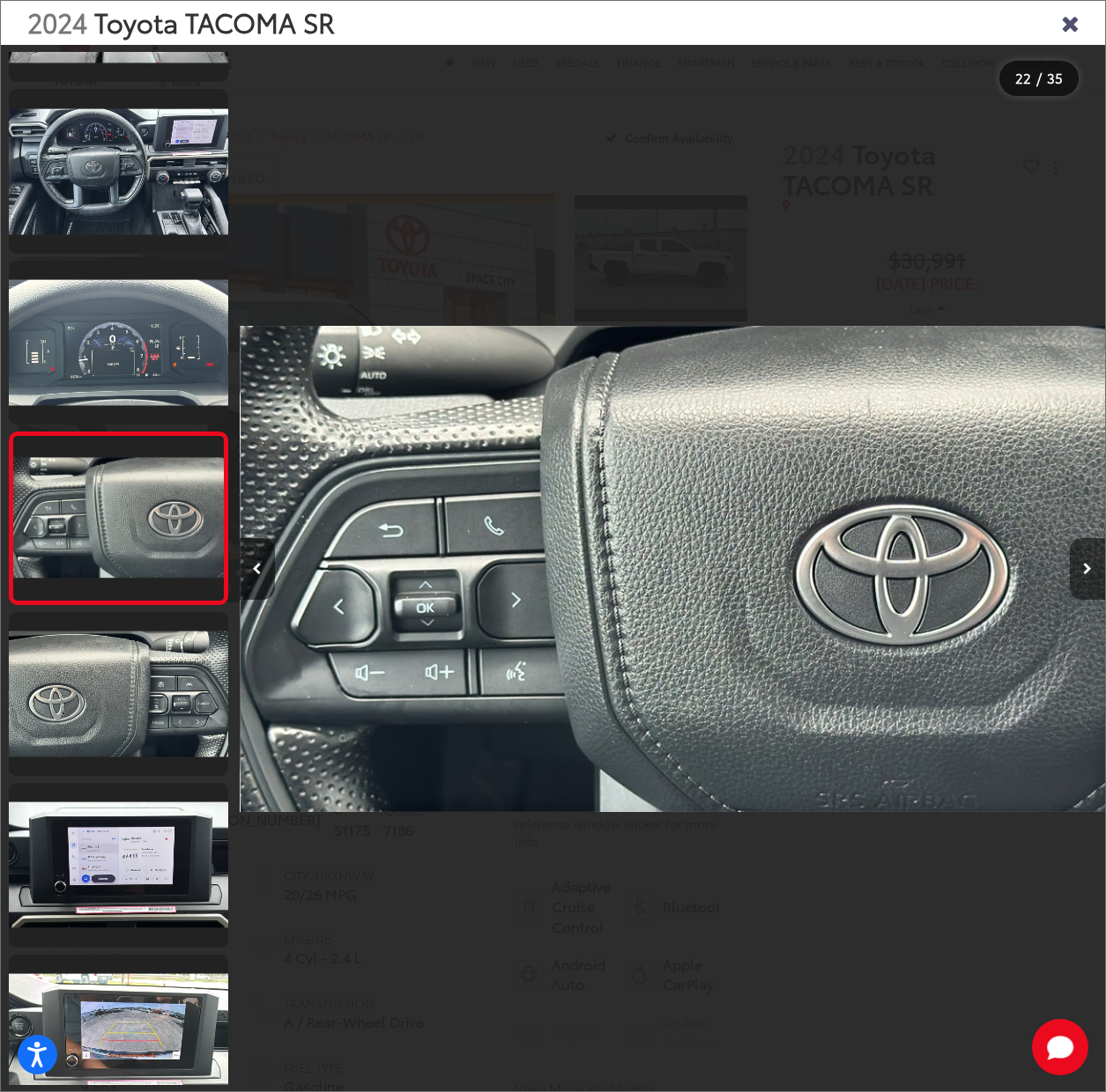
scroll to position [3219, 0]
click at [1083, 570] on button "Next image" at bounding box center [1087, 569] width 35 height 62
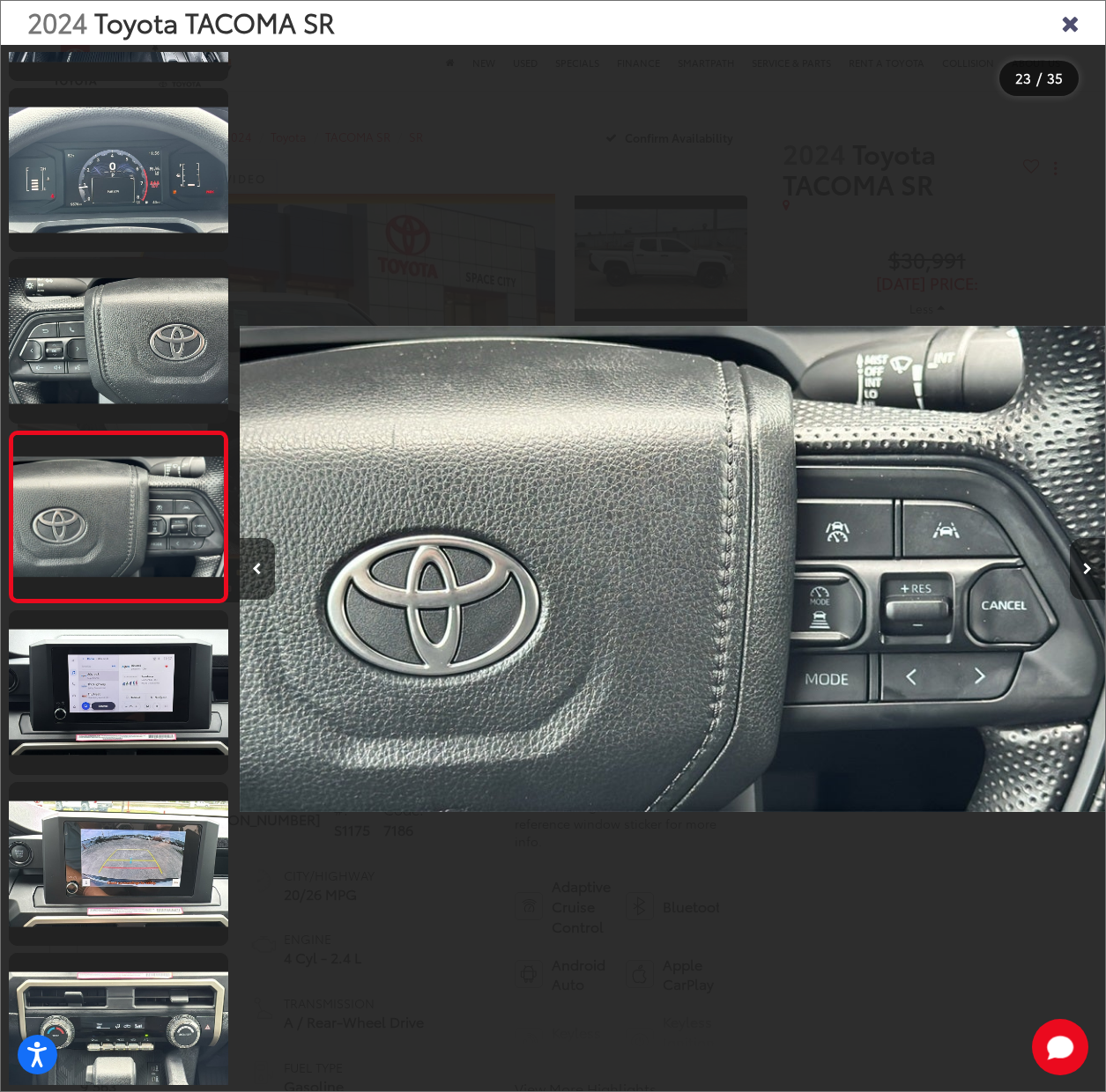
click at [1083, 570] on button "Next image" at bounding box center [1087, 569] width 35 height 62
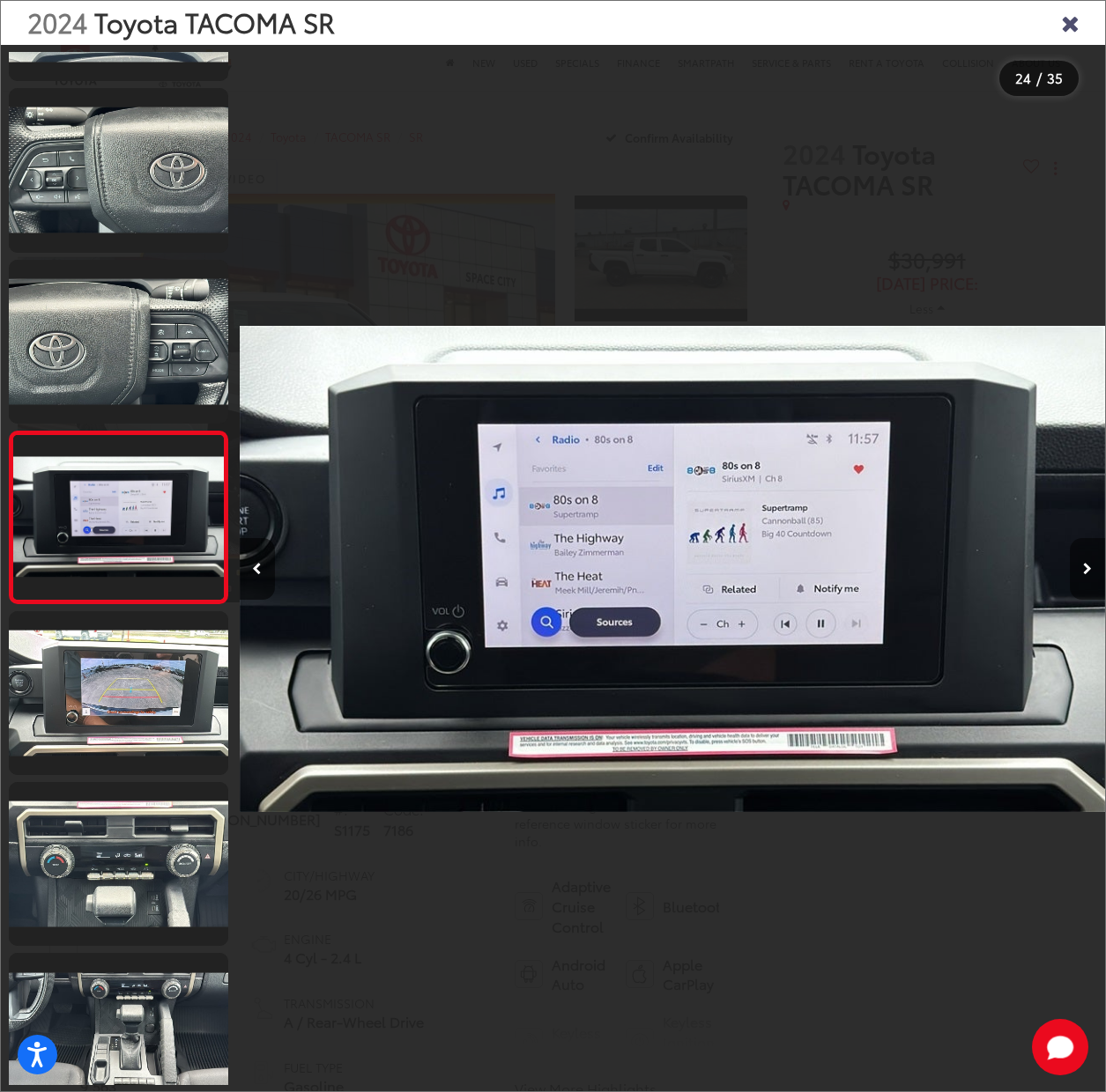
click at [1084, 569] on icon "Next image" at bounding box center [1086, 569] width 9 height 13
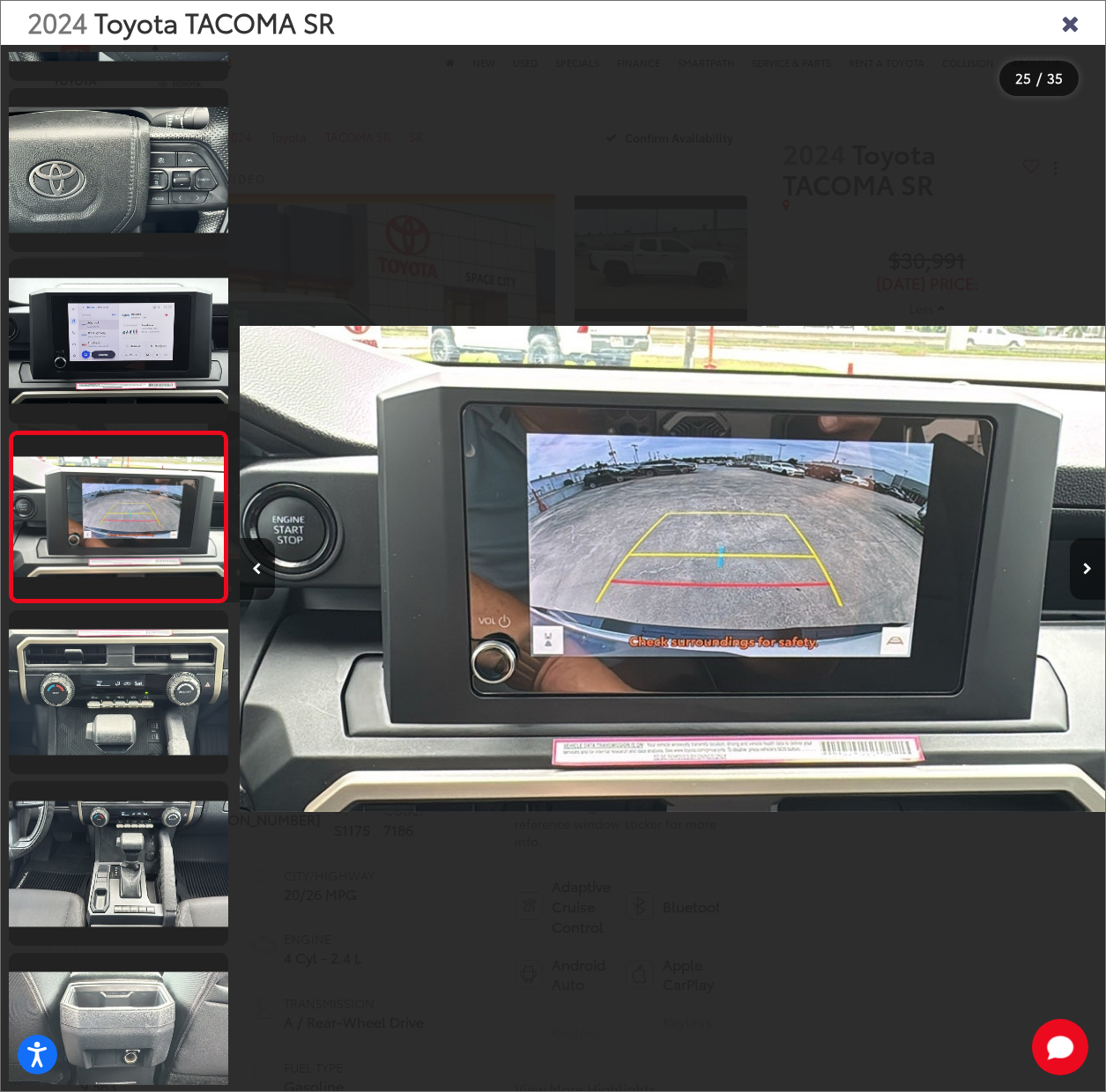
click at [1084, 569] on icon "Next image" at bounding box center [1086, 569] width 9 height 13
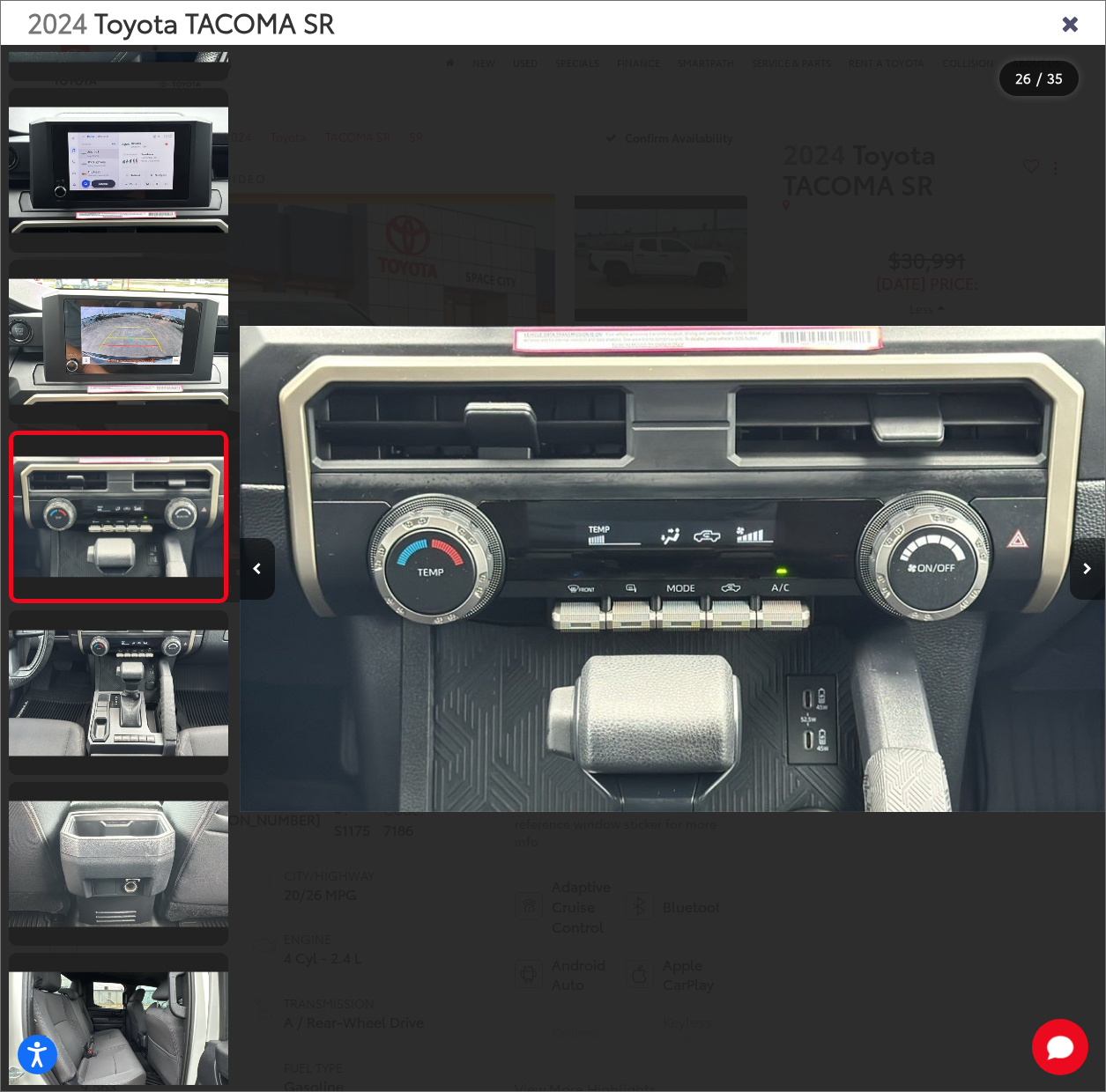
click at [1084, 569] on icon "Next image" at bounding box center [1086, 569] width 9 height 13
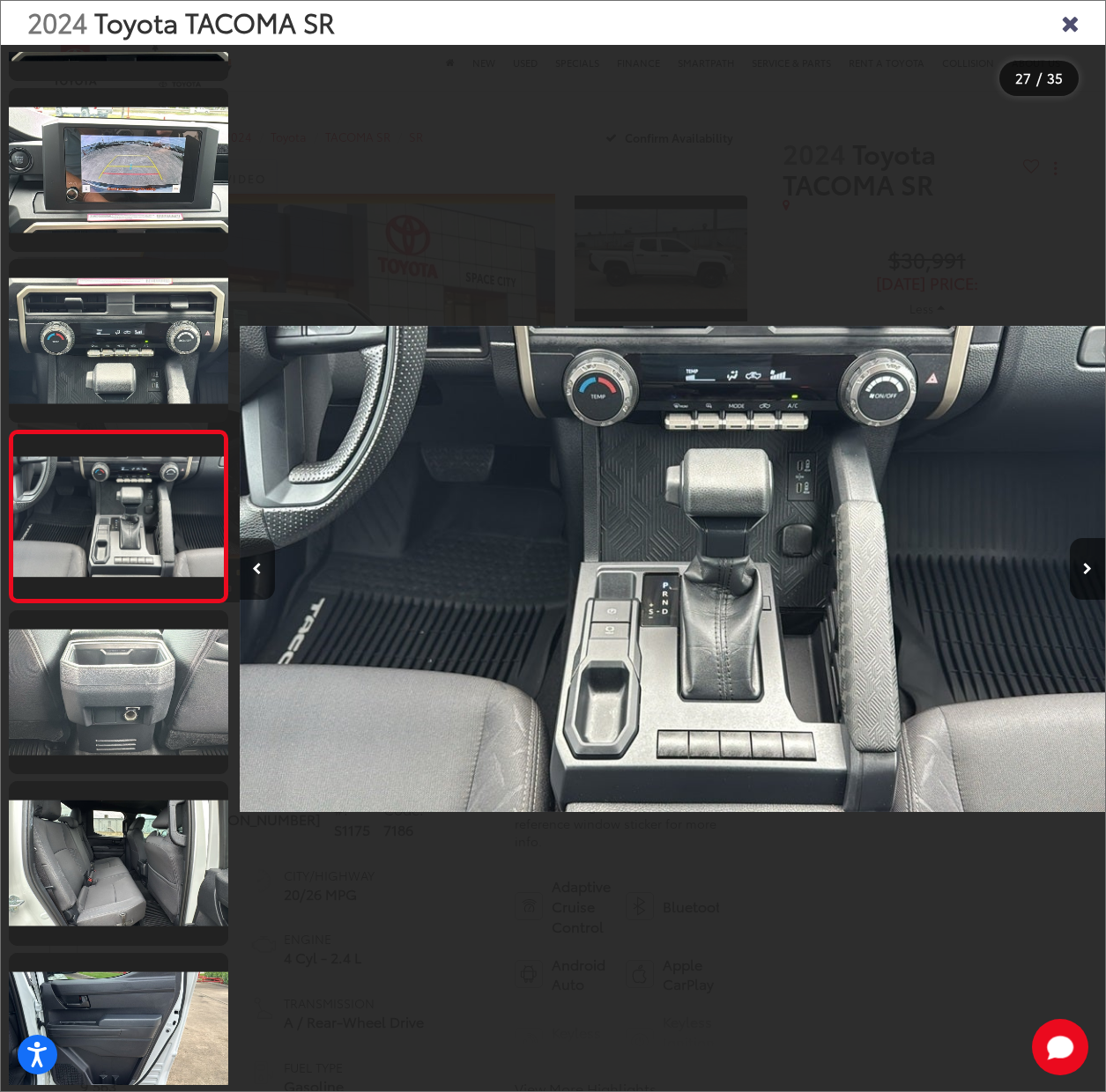
click at [256, 562] on button "Previous image" at bounding box center [257, 569] width 35 height 62
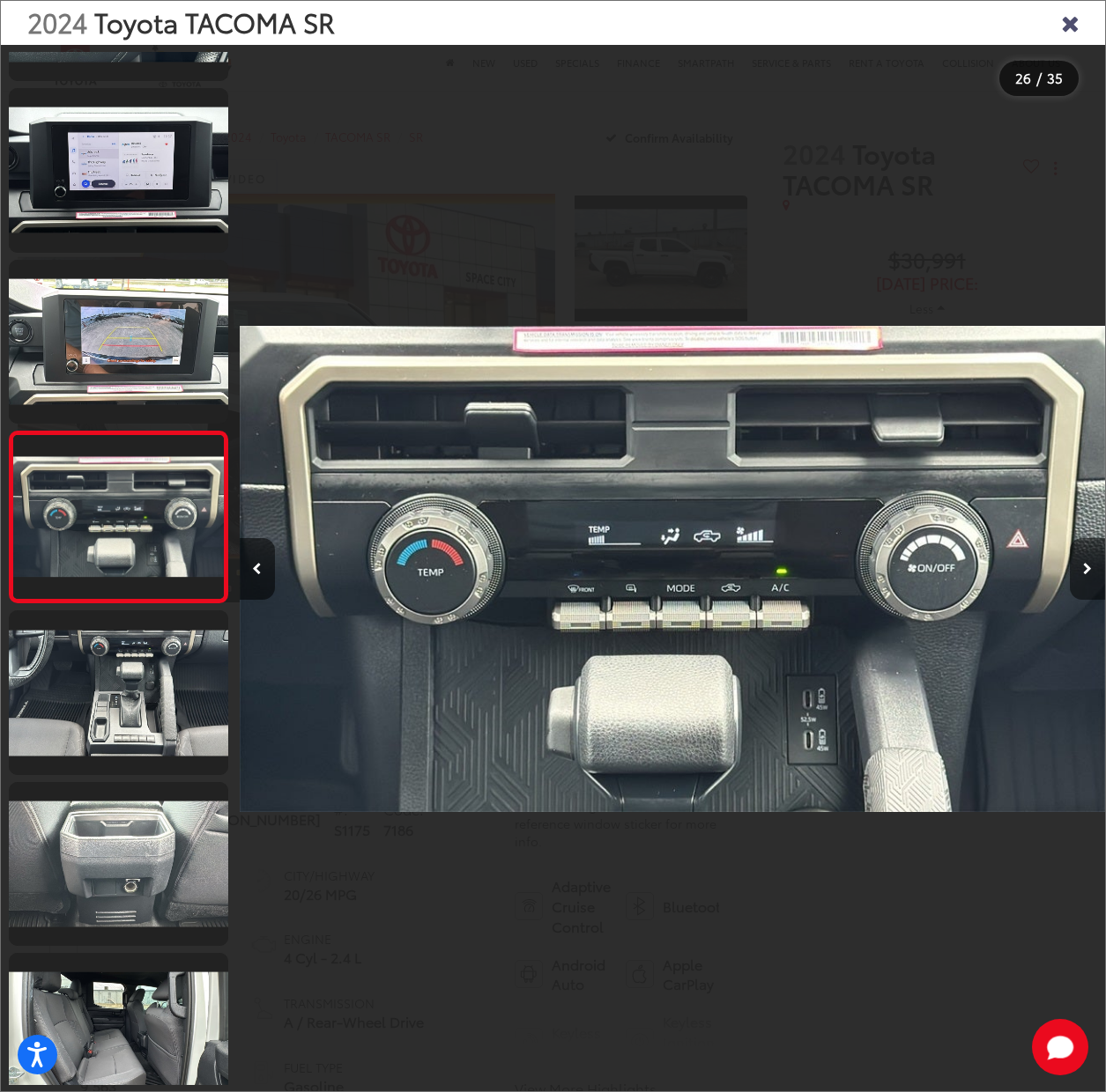
click at [1086, 562] on button "Next image" at bounding box center [1087, 569] width 35 height 62
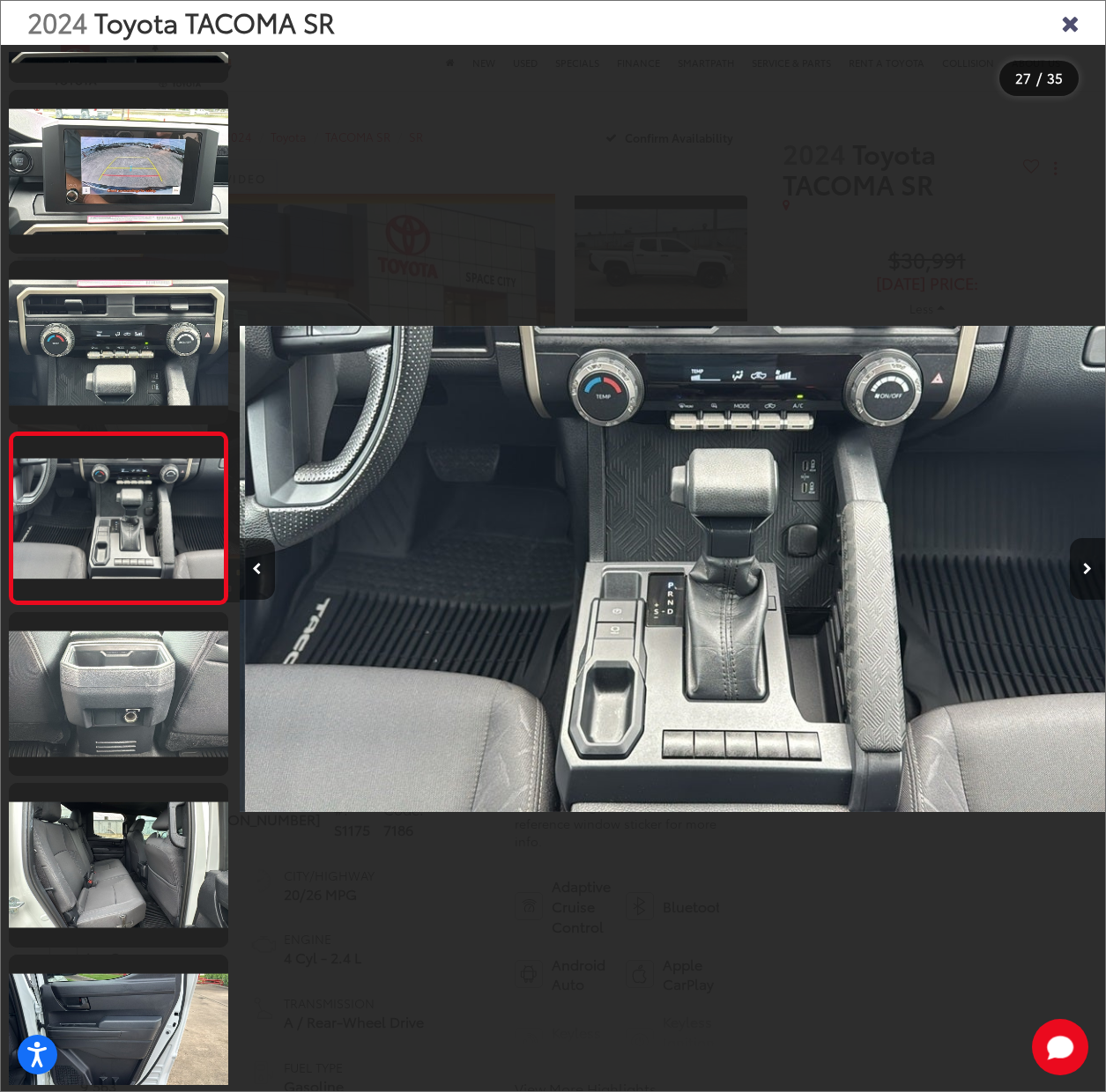
scroll to position [4076, 0]
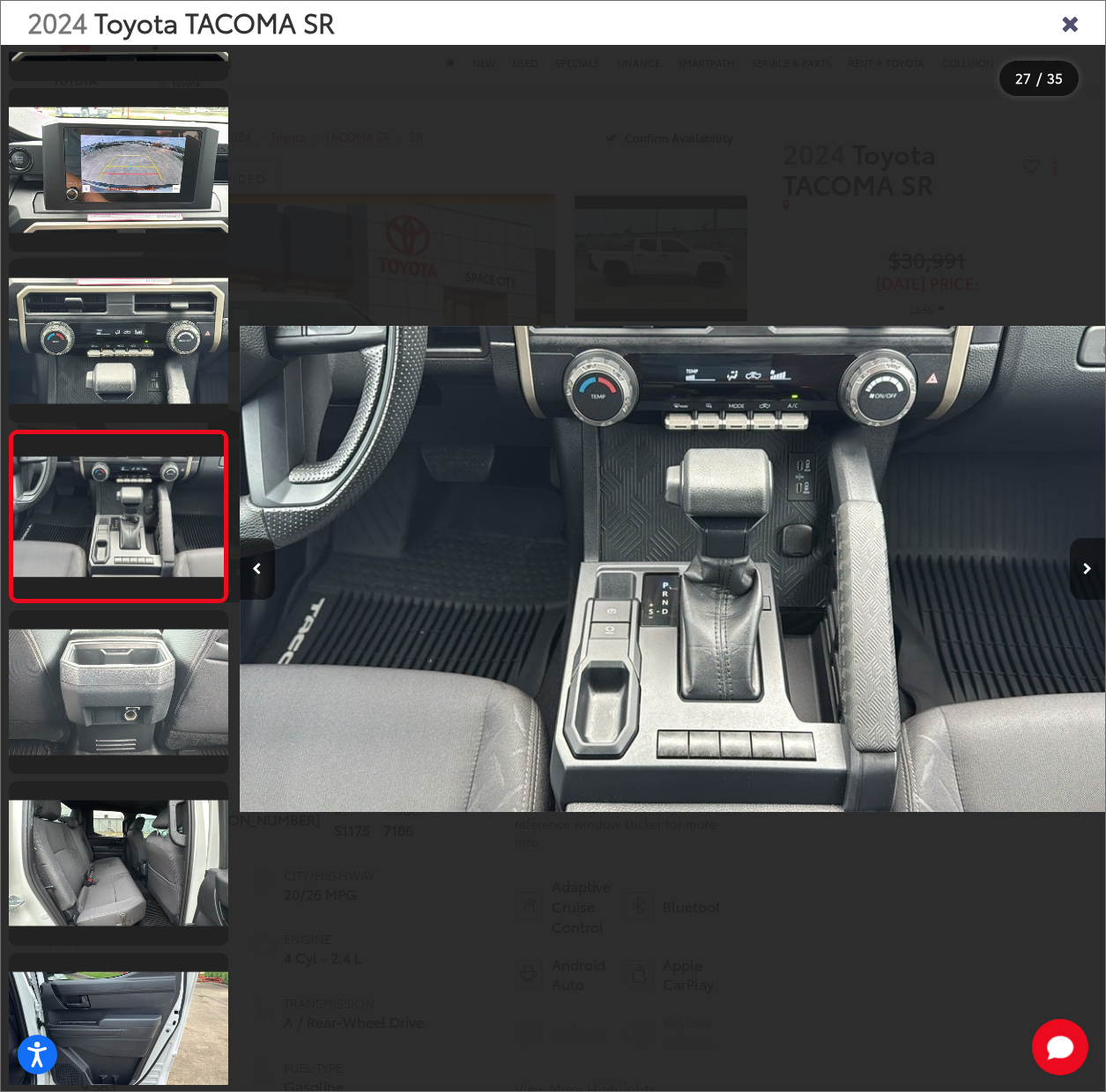
click at [1086, 562] on button "Next image" at bounding box center [1087, 569] width 35 height 62
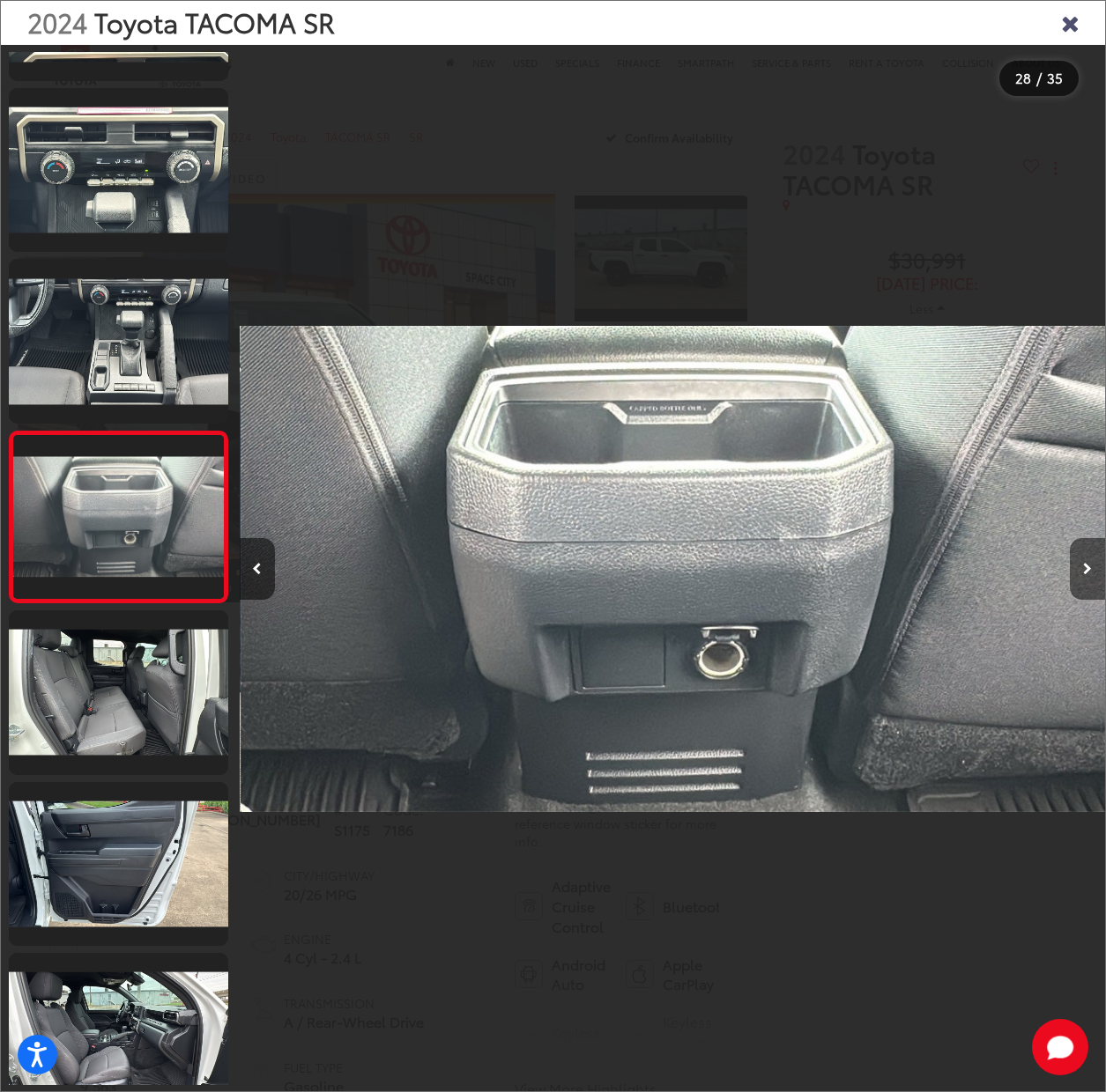
scroll to position [0, 23374]
click at [1086, 562] on button "Next image" at bounding box center [1087, 569] width 35 height 62
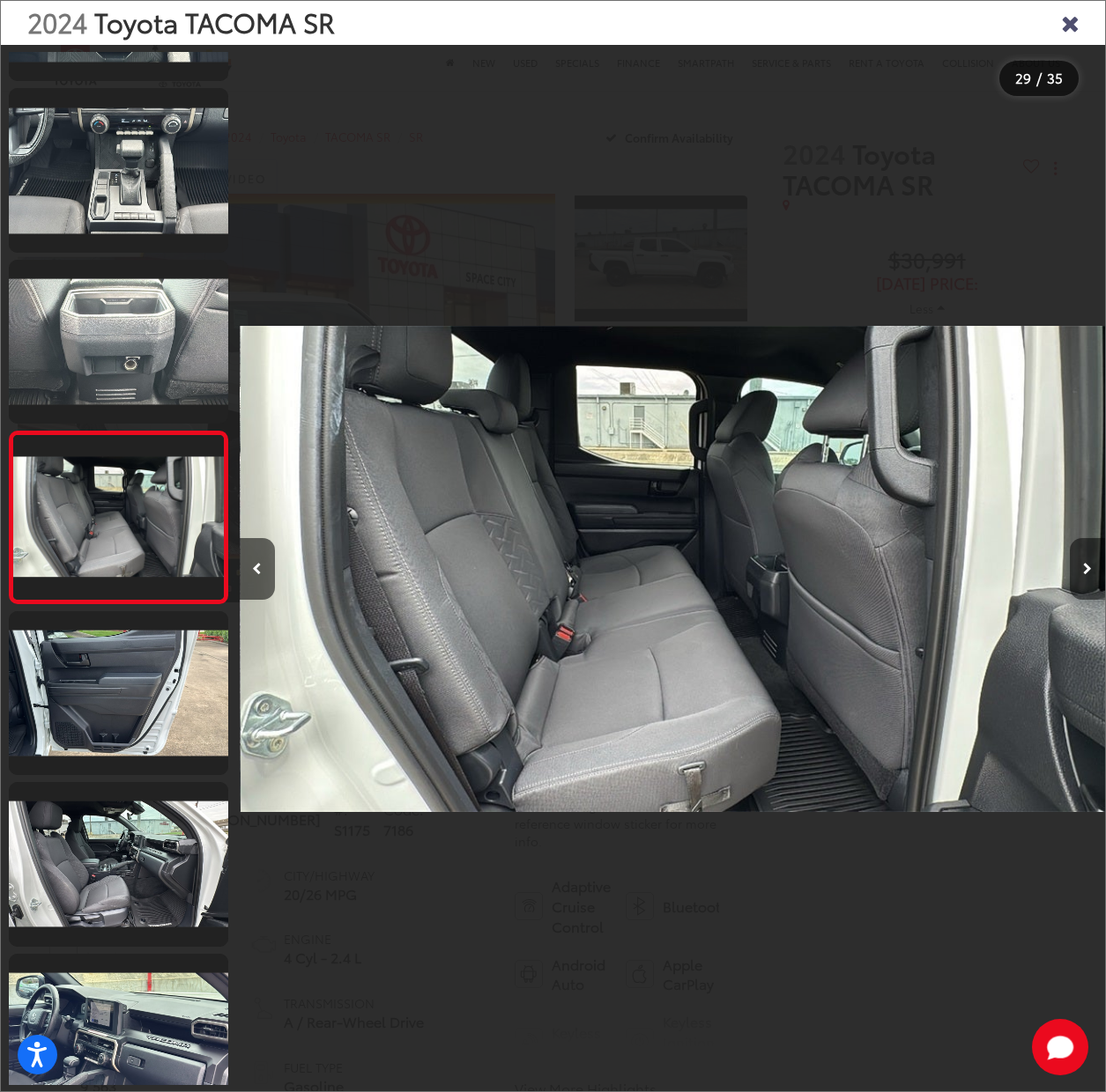
scroll to position [0, 24239]
click at [1086, 562] on button "Next image" at bounding box center [1087, 569] width 35 height 62
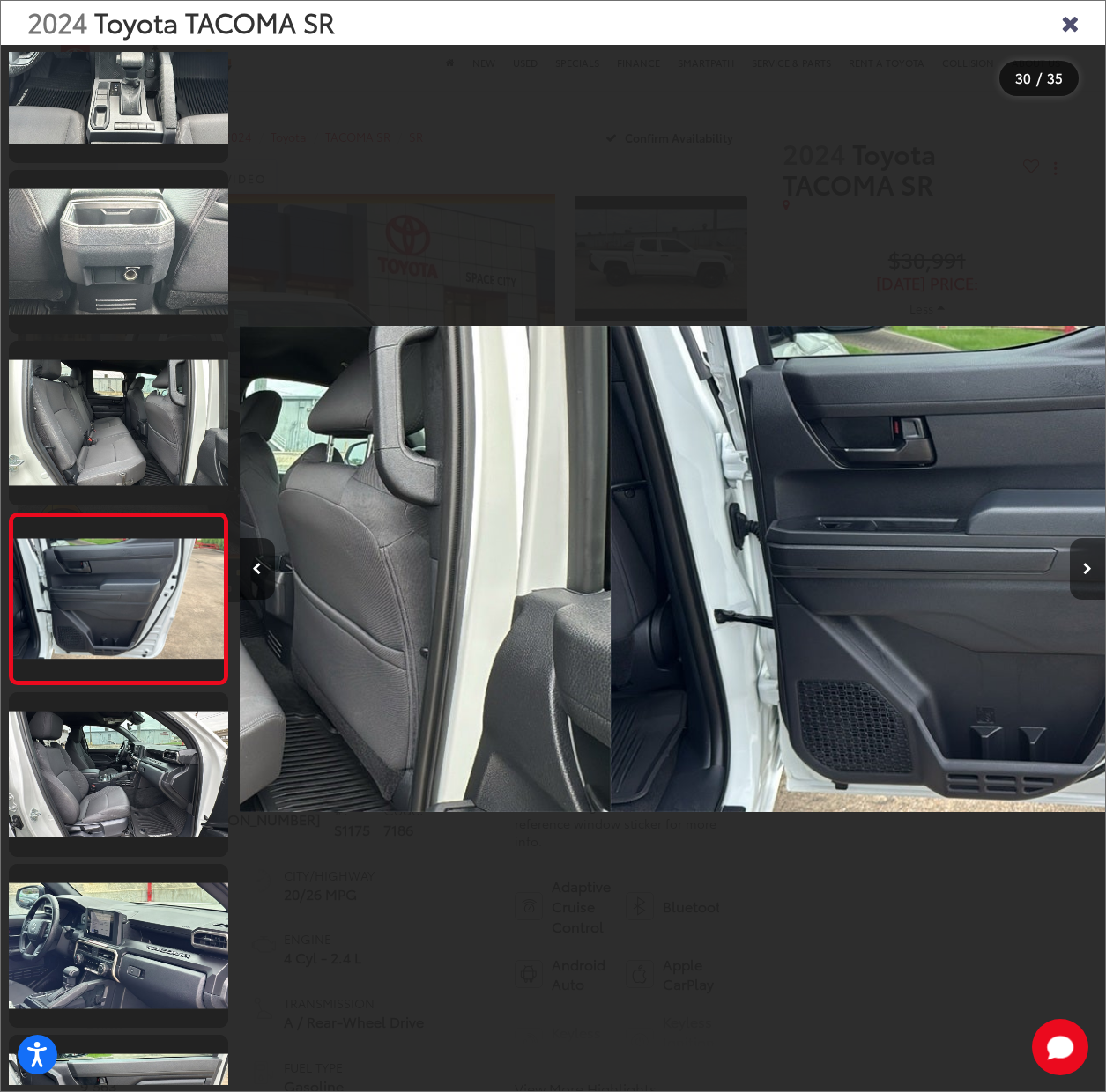
scroll to position [4568, 0]
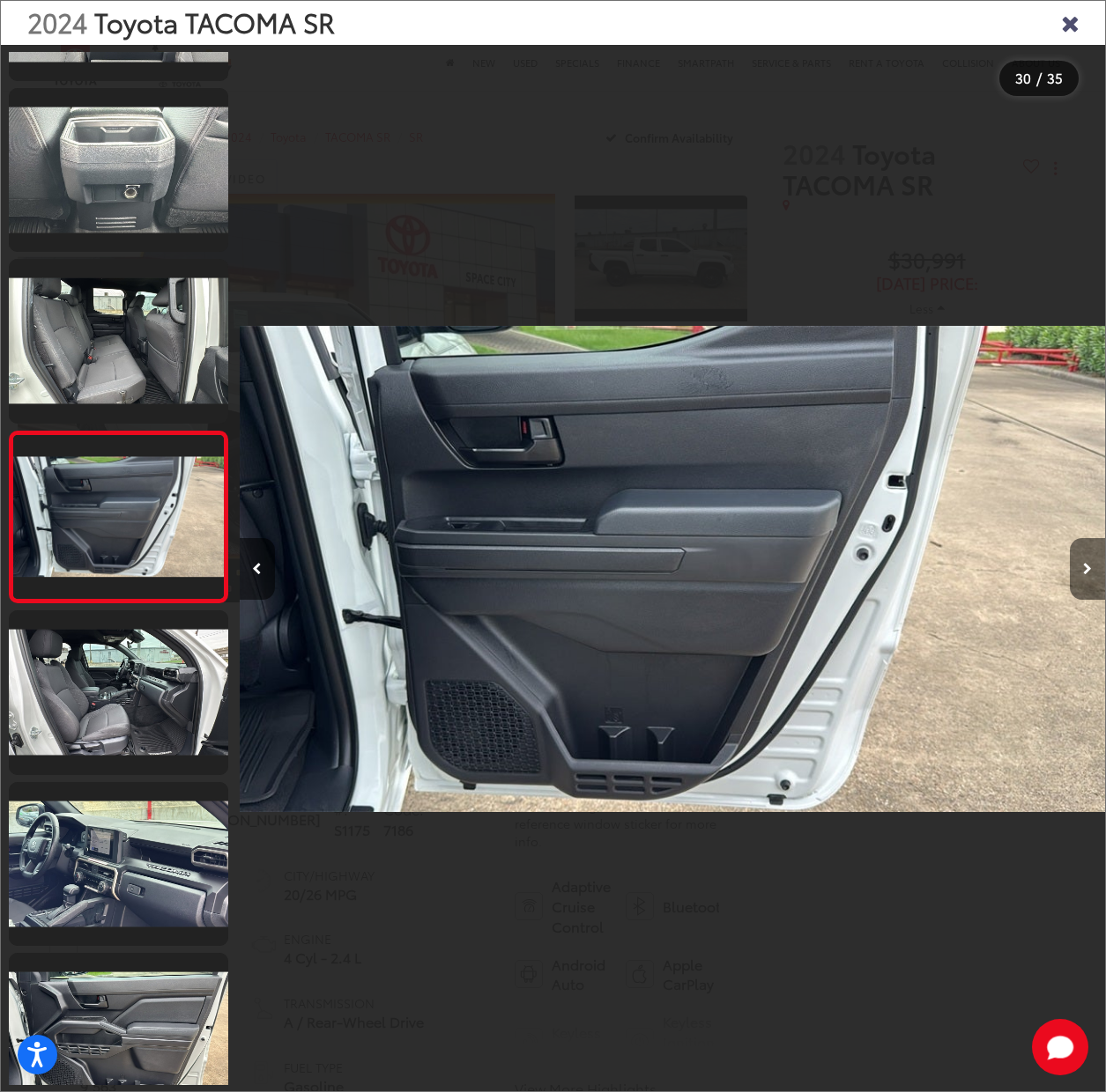
click at [1086, 562] on button "Next image" at bounding box center [1087, 569] width 35 height 62
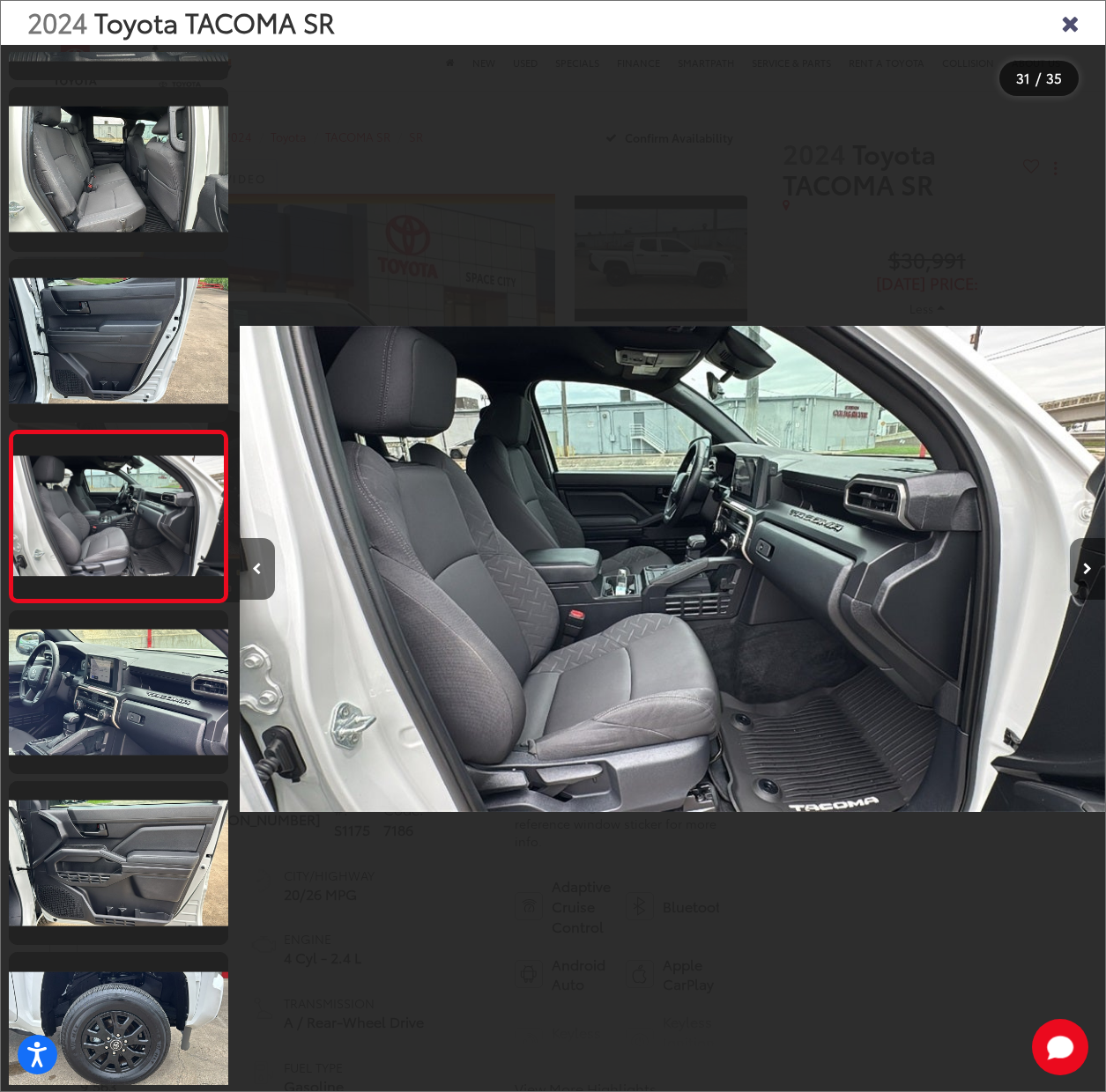
click at [1086, 562] on button "Next image" at bounding box center [1087, 569] width 35 height 62
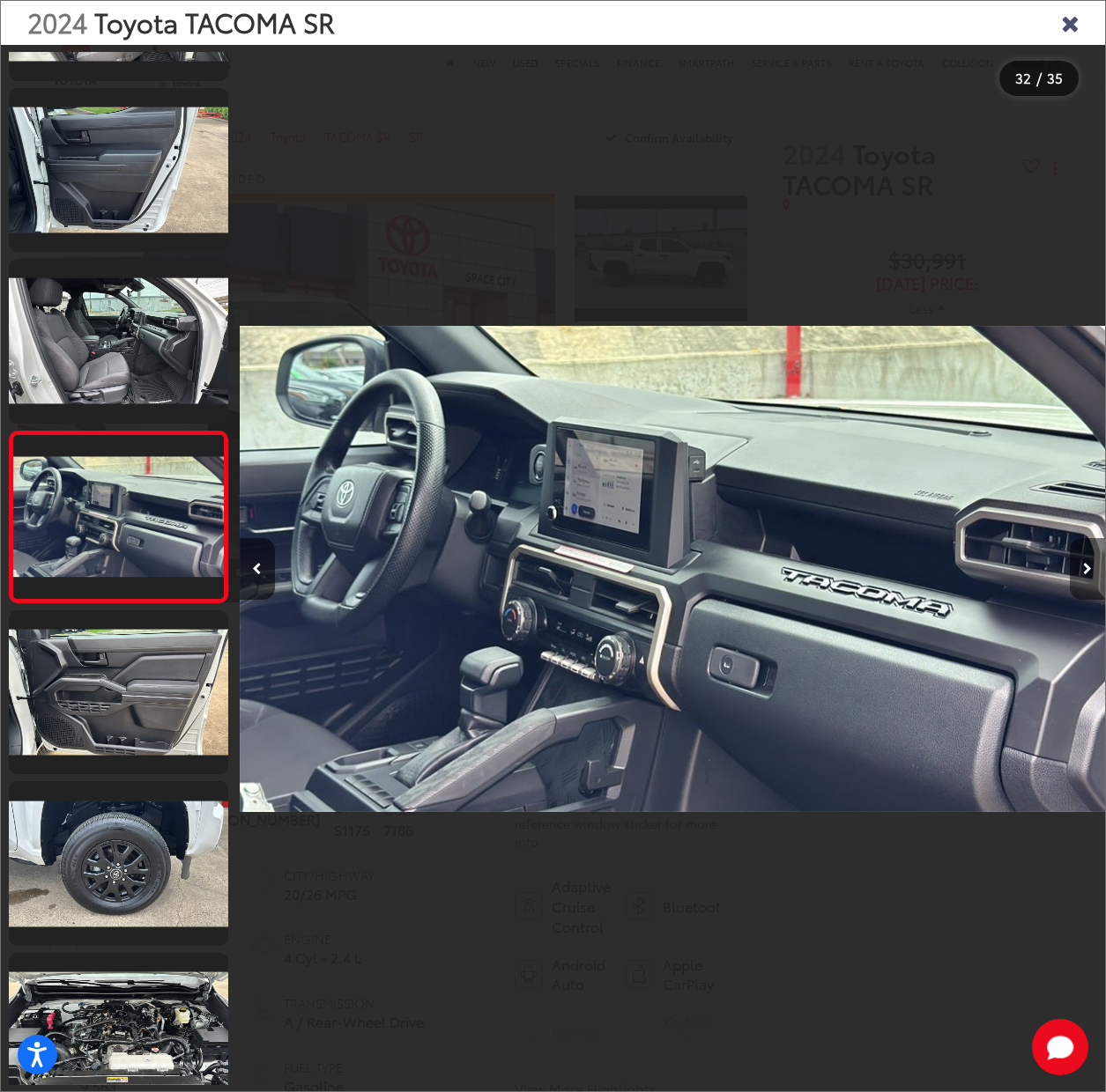
click at [1089, 571] on icon "Next image" at bounding box center [1086, 569] width 9 height 13
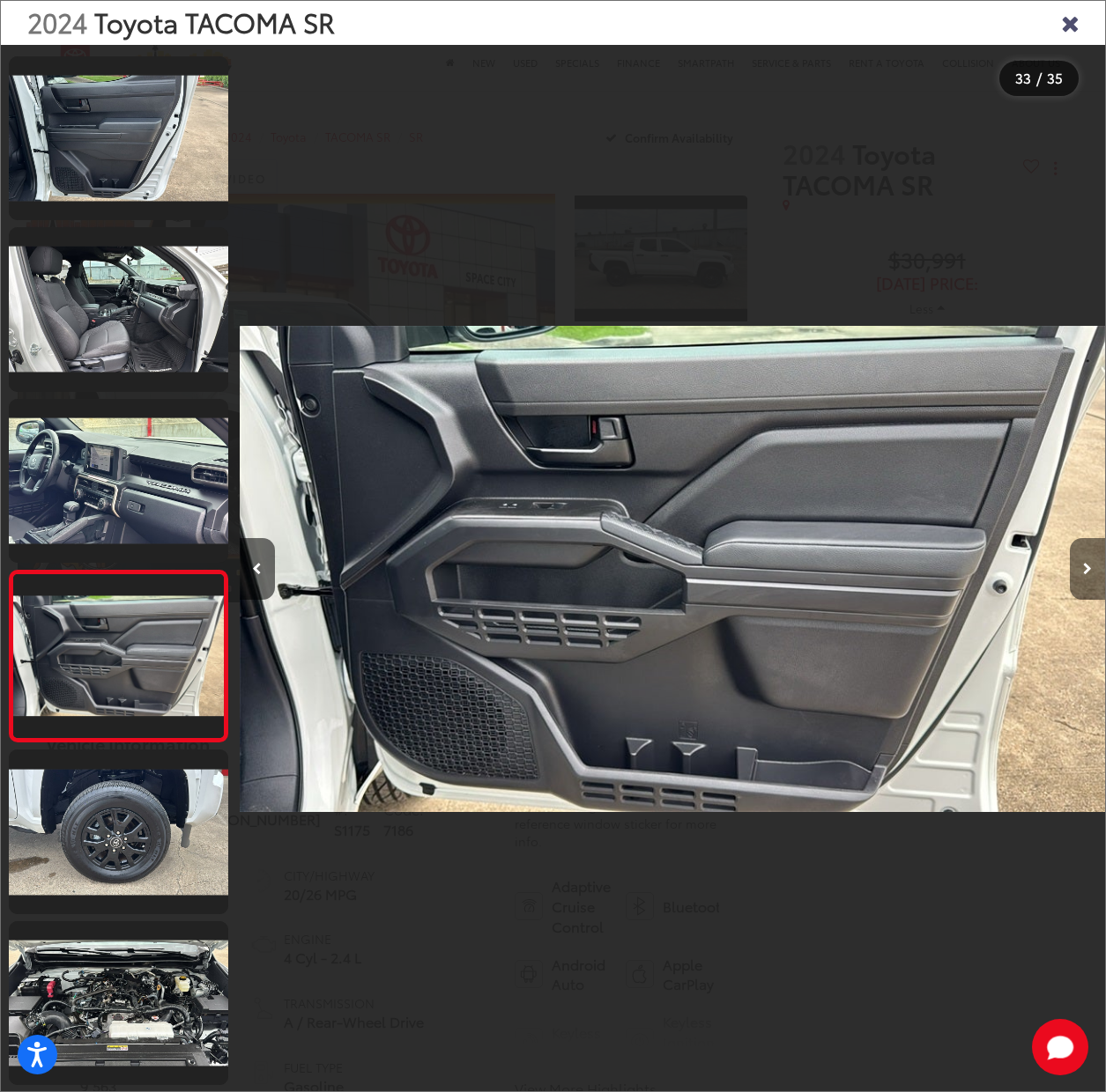
click at [1089, 571] on icon "Next image" at bounding box center [1086, 569] width 9 height 13
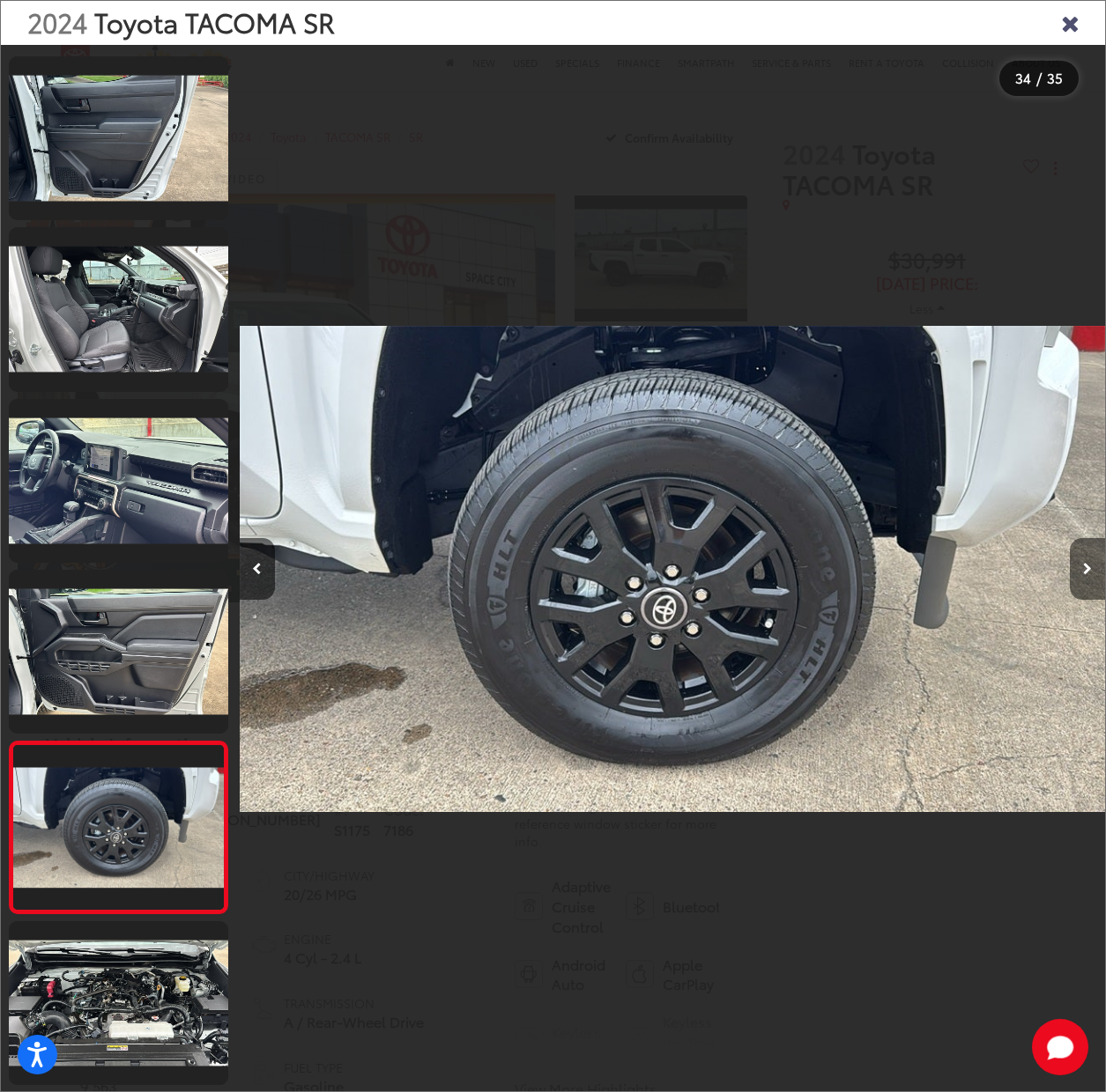
click at [1089, 571] on icon "Next image" at bounding box center [1086, 569] width 9 height 13
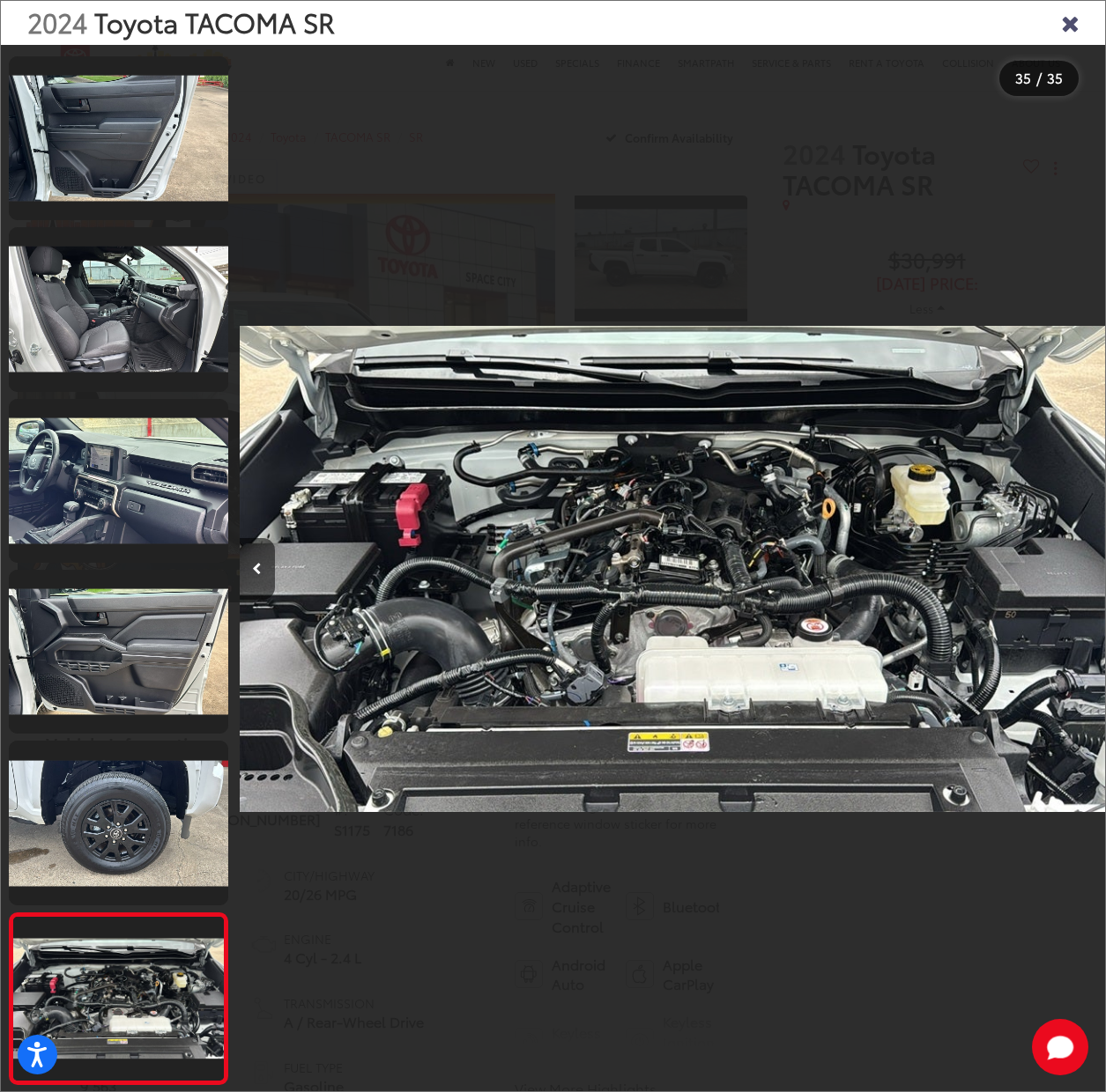
click at [1068, 17] on icon "Close gallery" at bounding box center [1070, 22] width 18 height 23
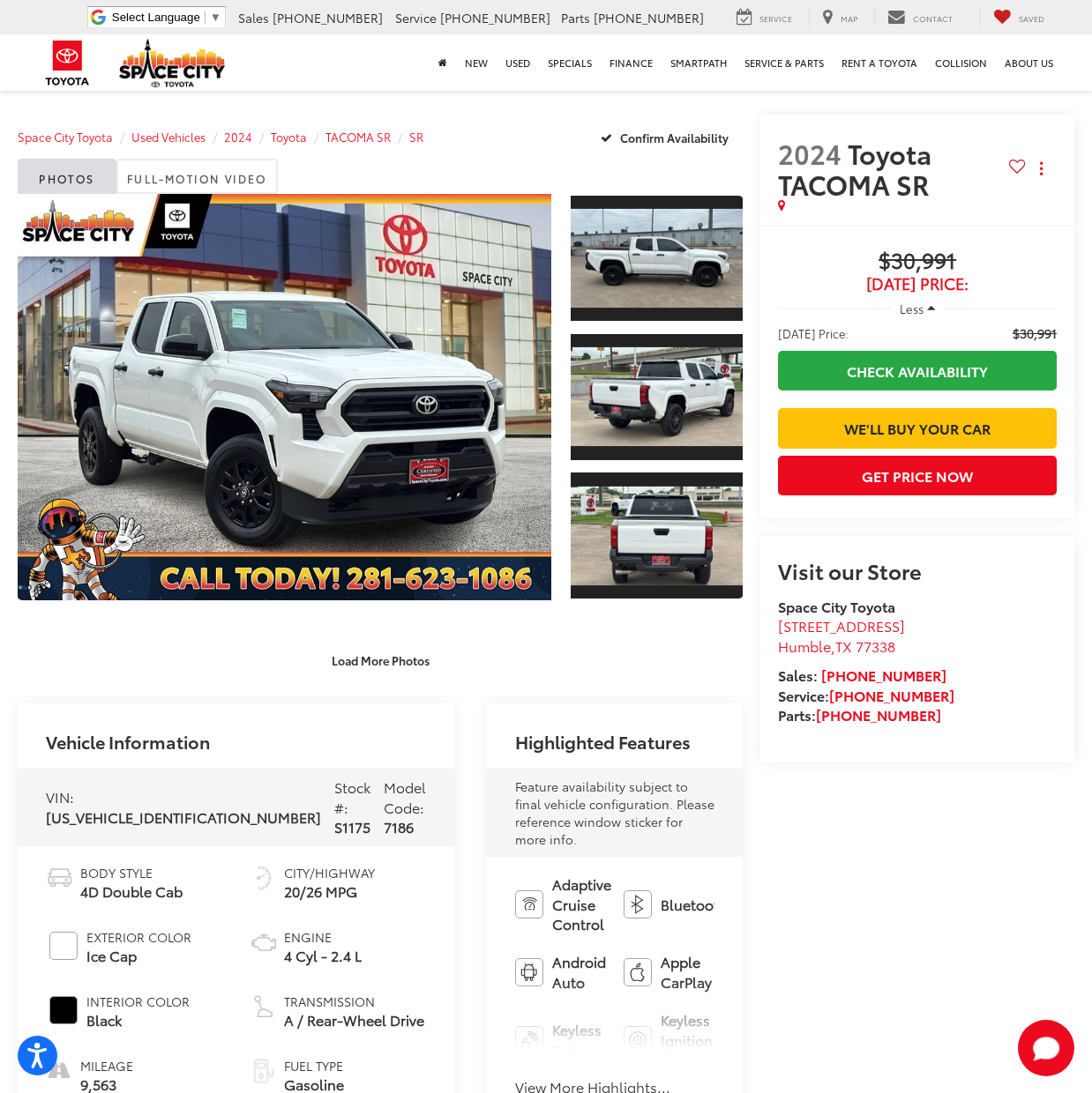
click at [515, 1077] on button "View More Highlights..." at bounding box center [593, 1087] width 155 height 21
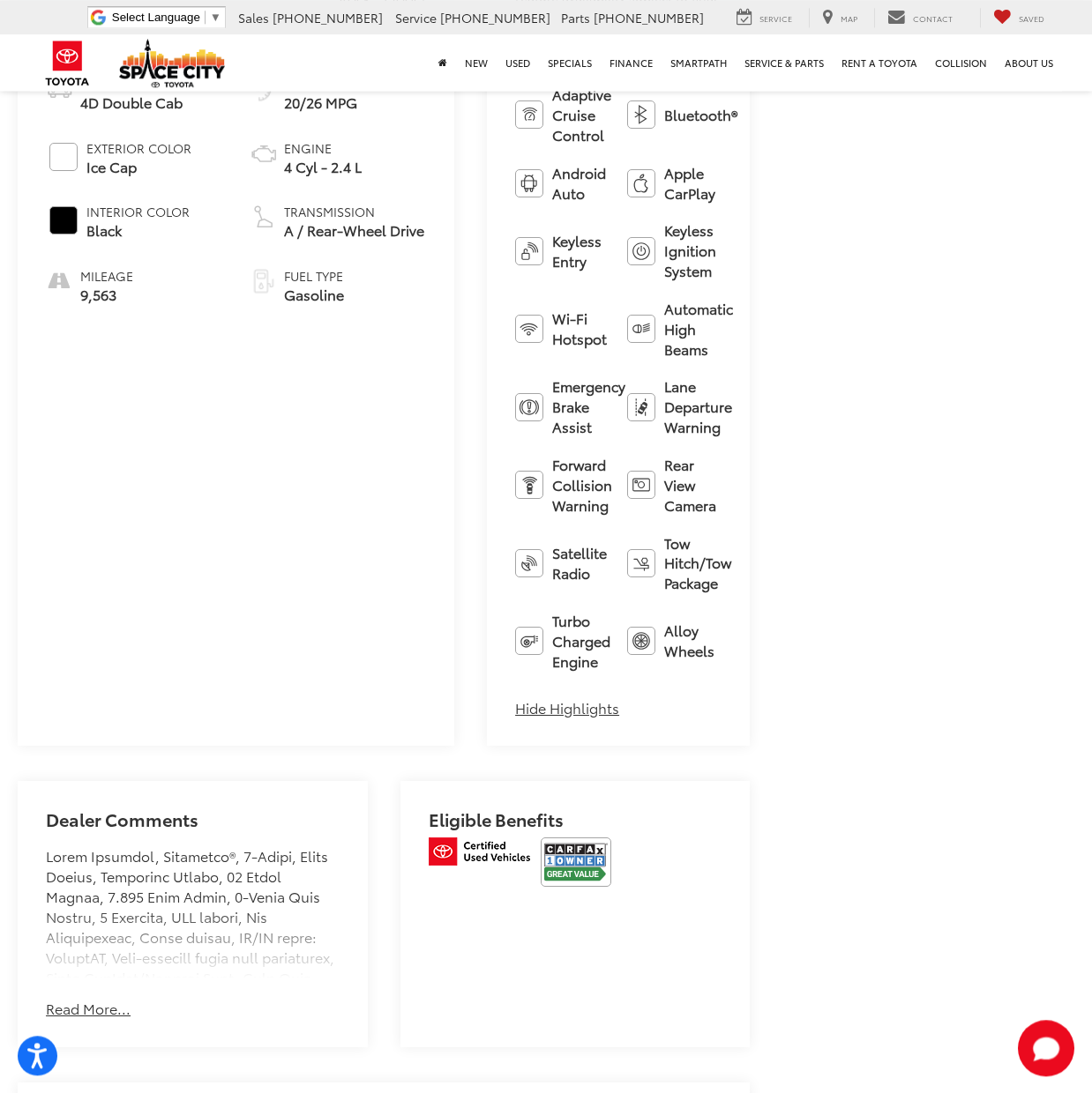
scroll to position [809, 0]
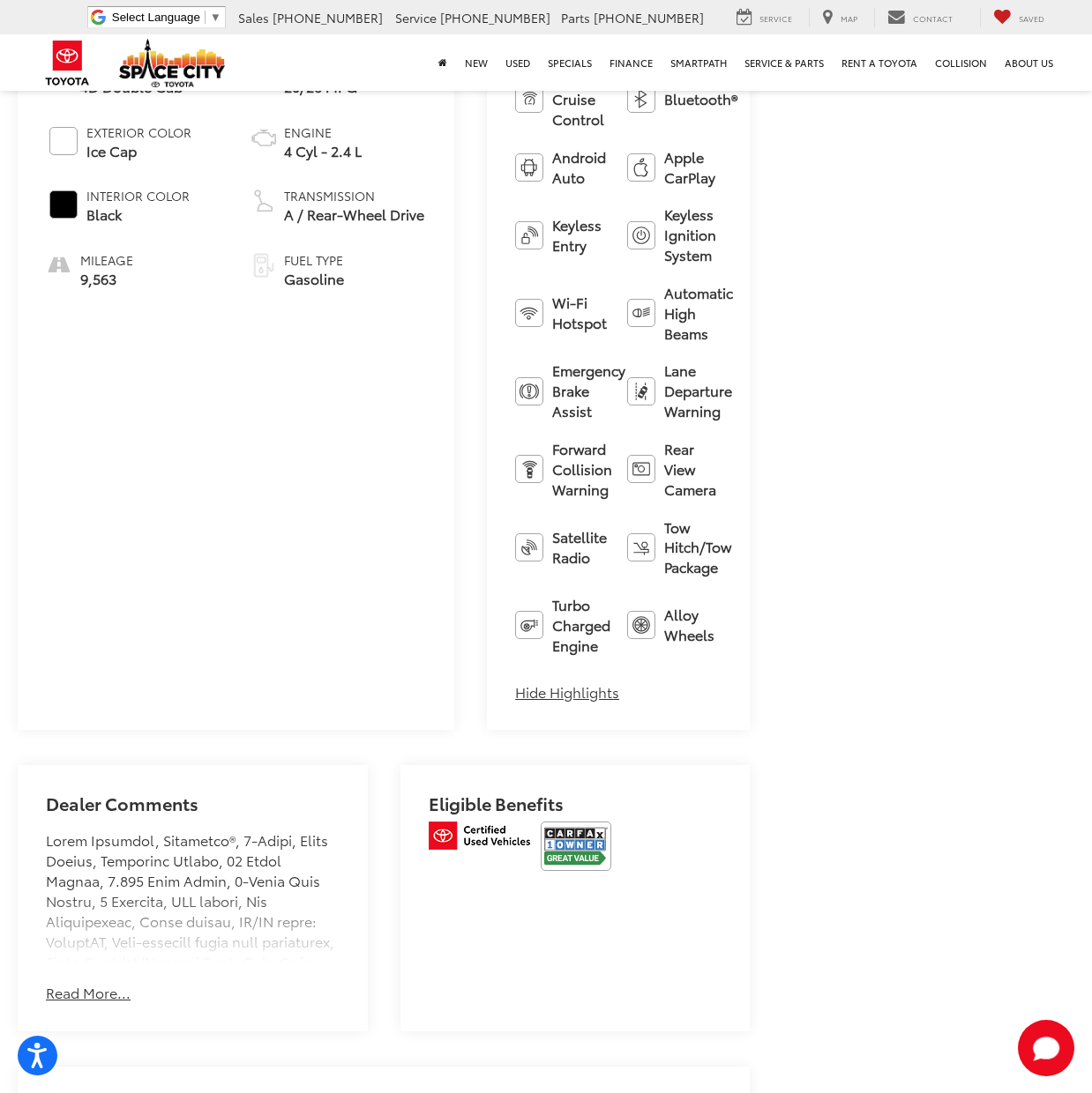
click at [85, 983] on button "Read More..." at bounding box center [88, 993] width 84 height 21
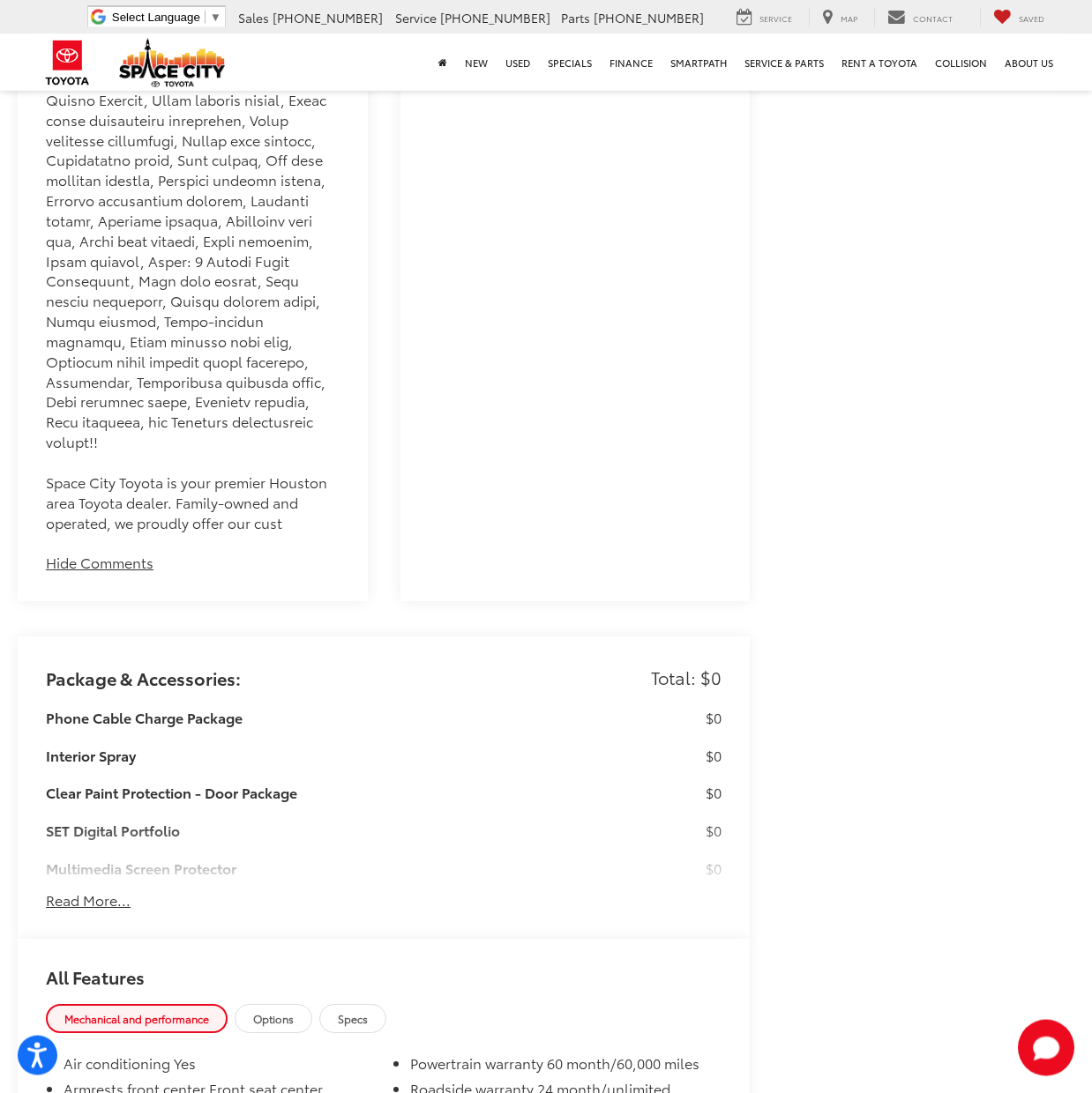
scroll to position [3238, 0]
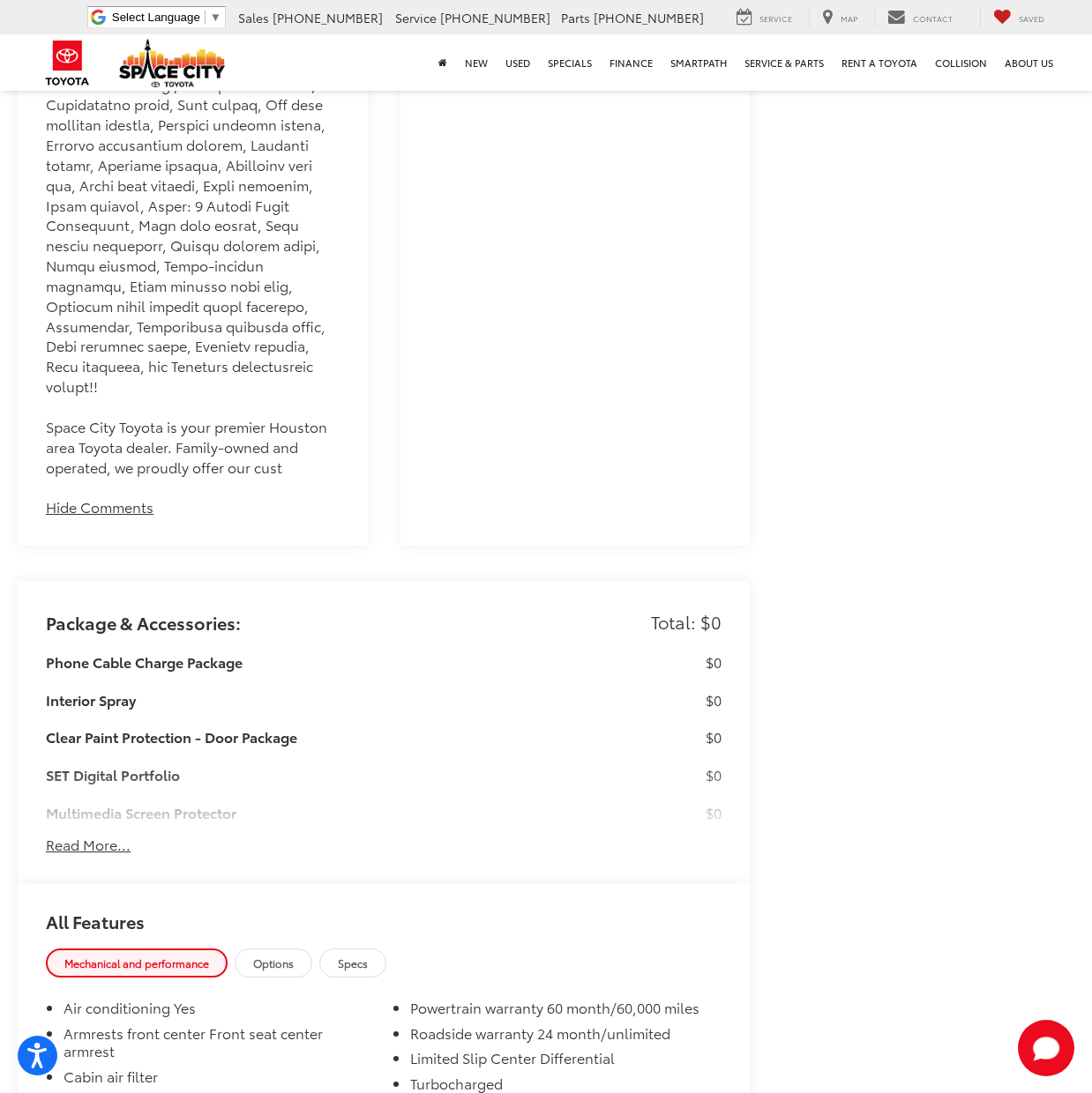
click at [89, 855] on button "Read More..." at bounding box center [88, 845] width 84 height 21
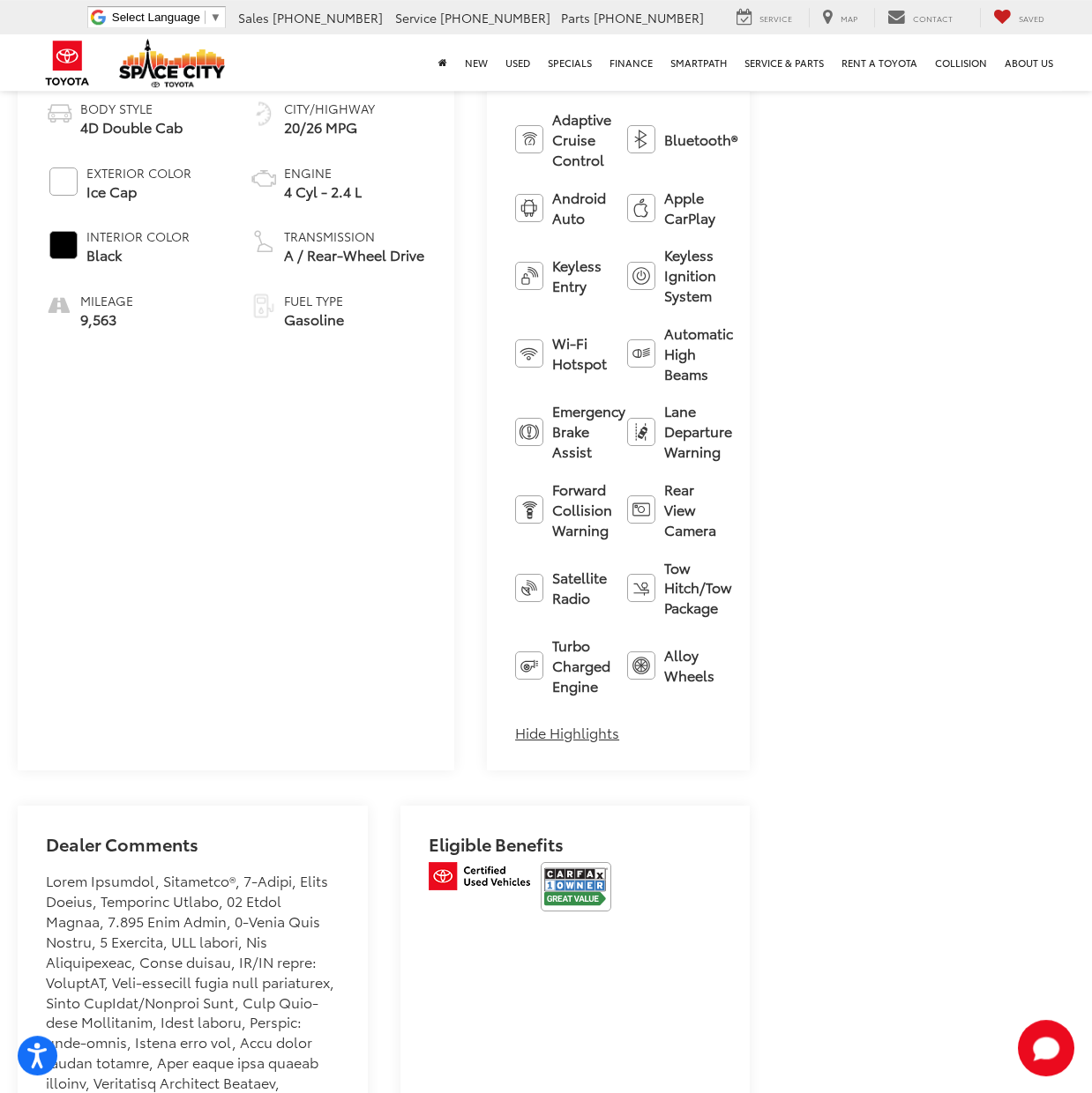
scroll to position [809, 0]
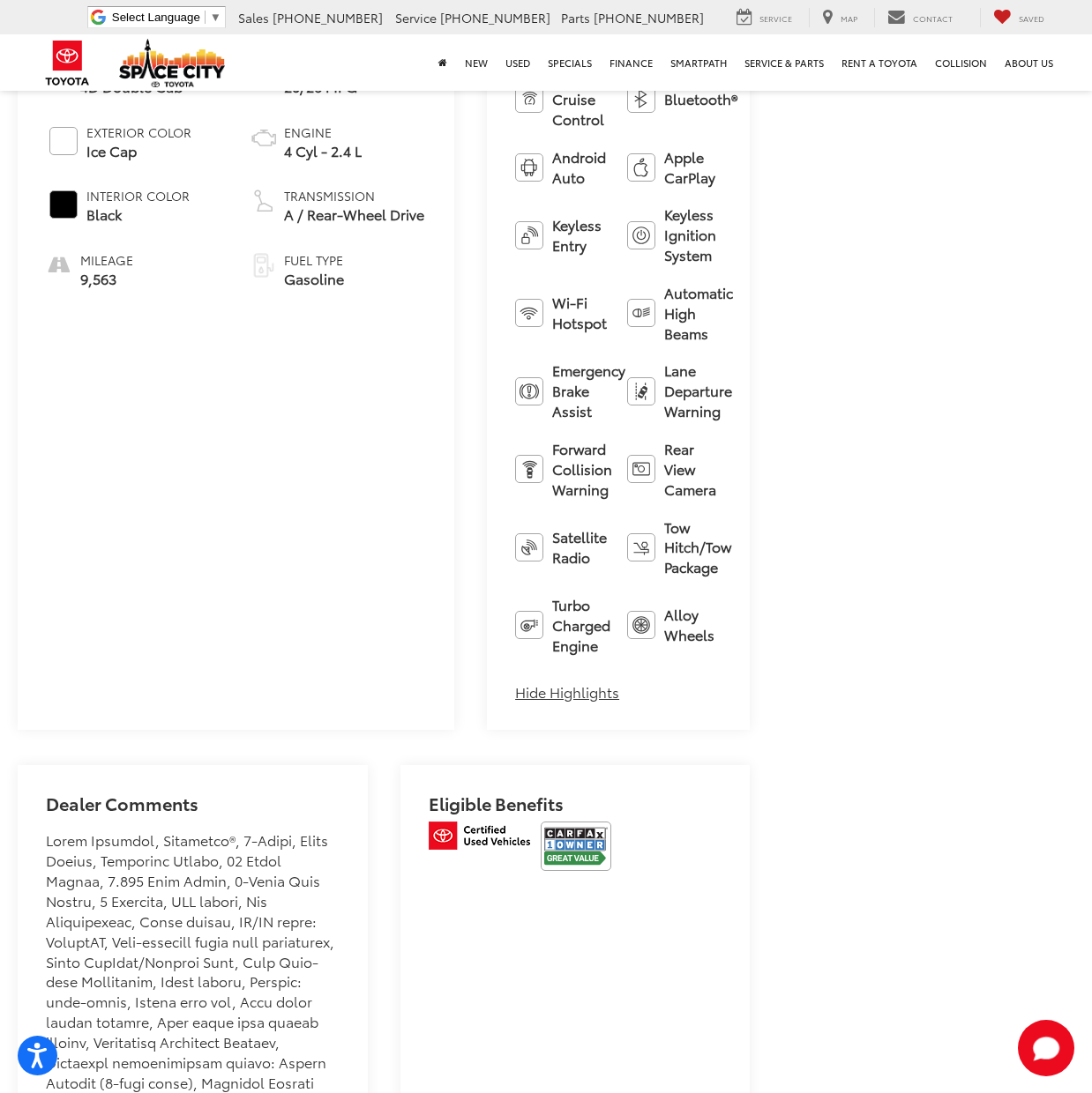
click at [559, 822] on img at bounding box center [576, 846] width 71 height 49
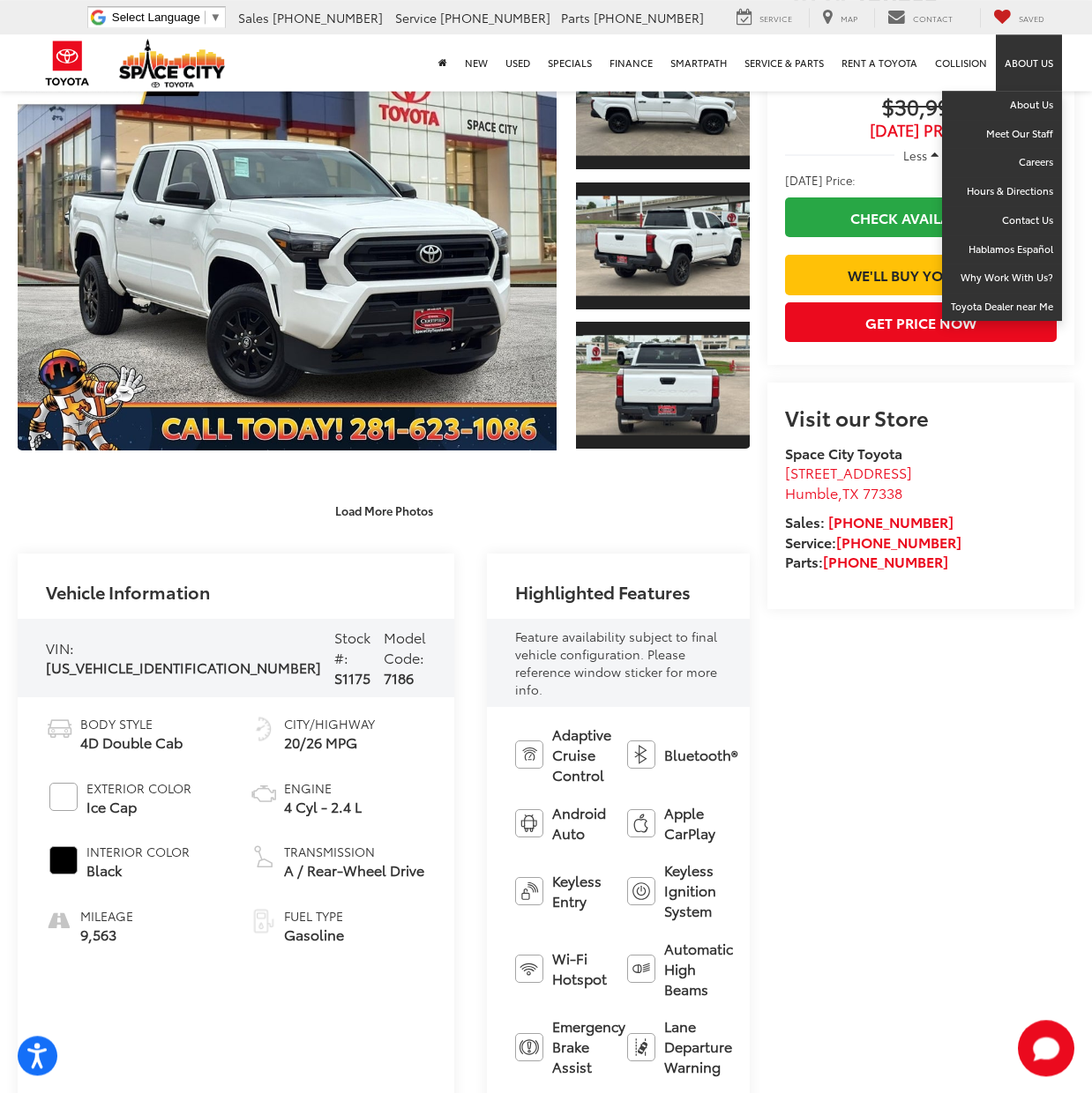
scroll to position [42, 0]
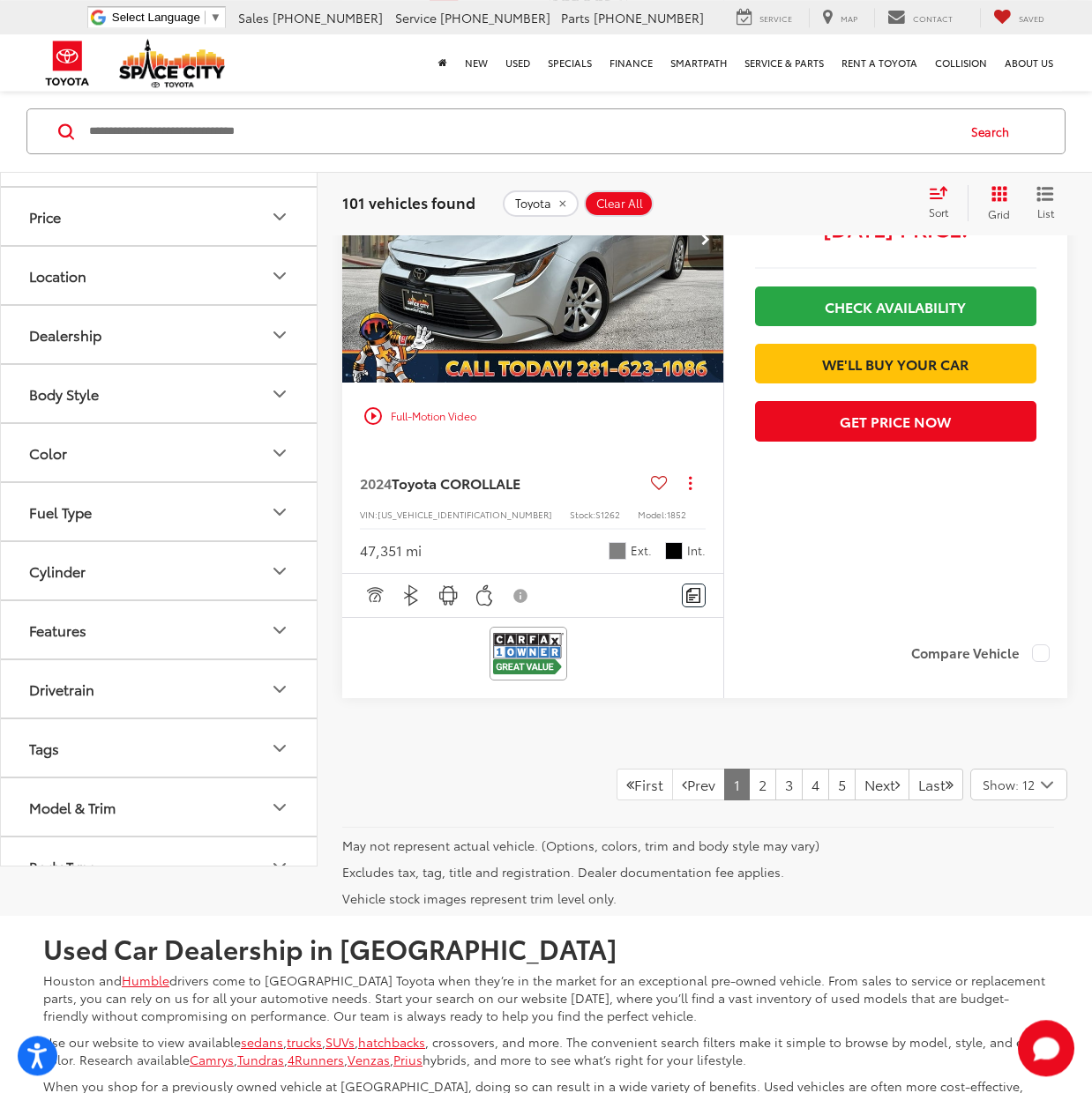
scroll to position [7364, 0]
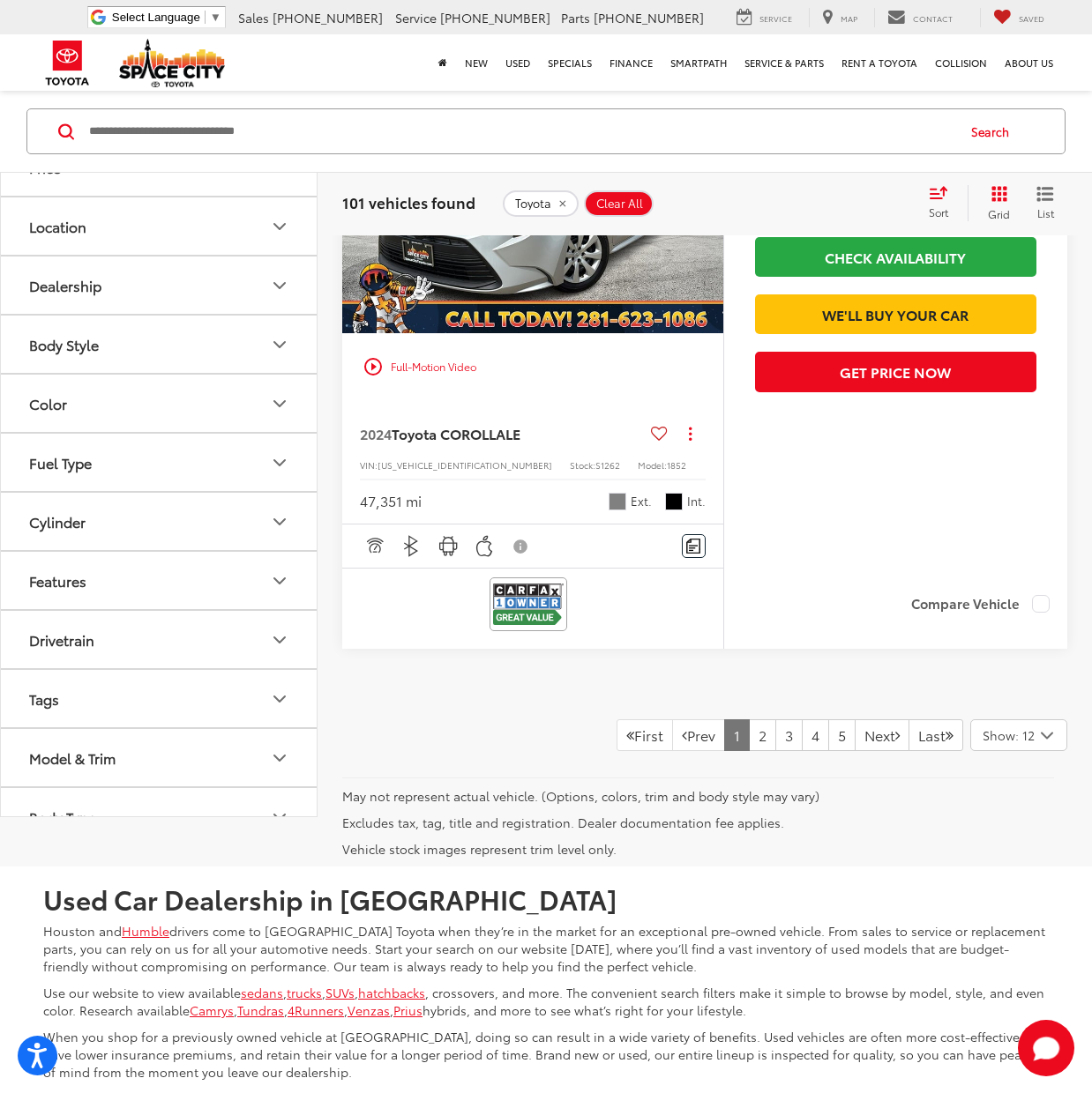
click at [1049, 738] on icon "Select number of vehicles per page" at bounding box center [1046, 735] width 11 height 5
click at [1025, 884] on button "Show: 96" at bounding box center [1018, 869] width 95 height 31
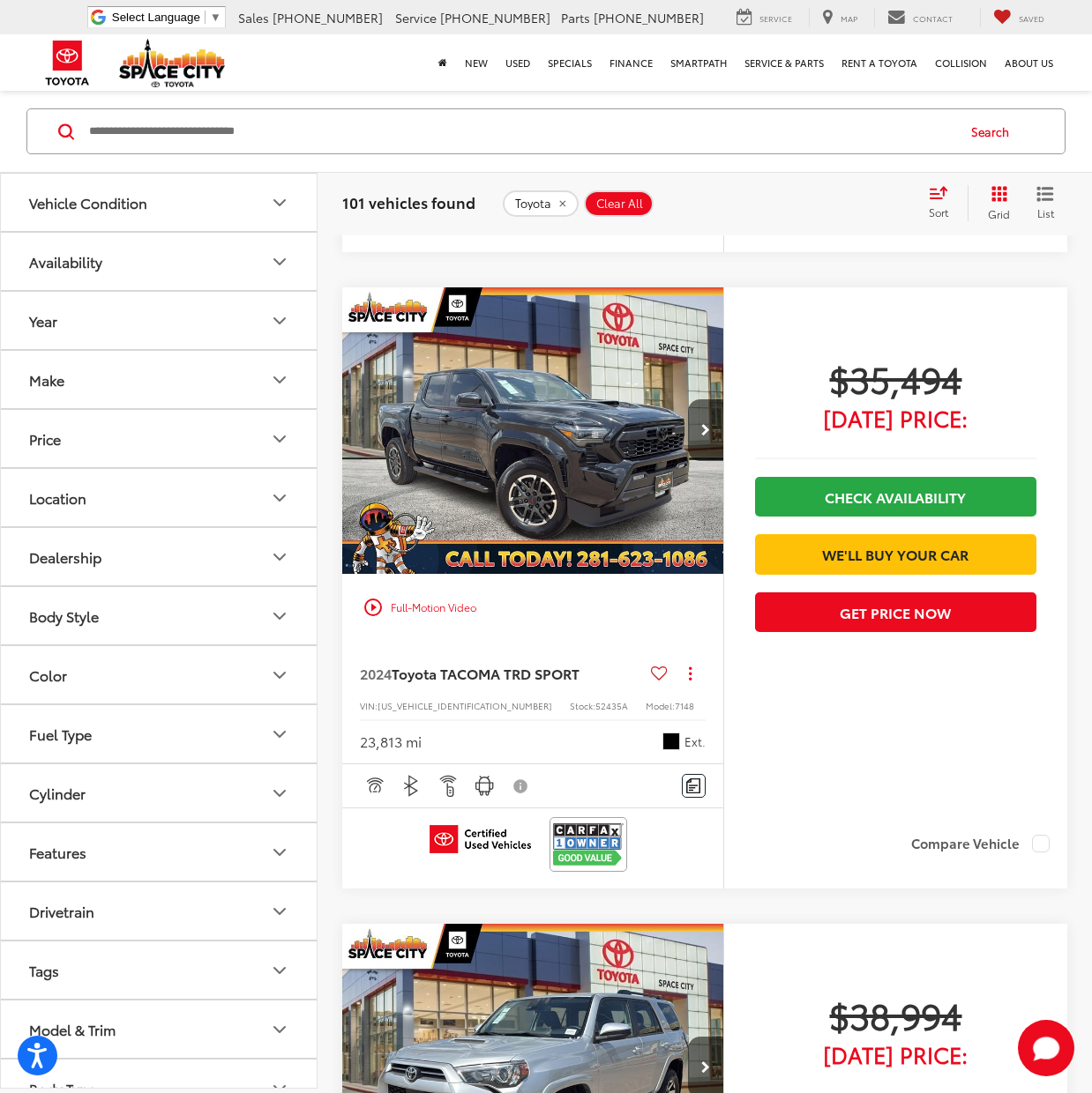
scroll to position [30, 0]
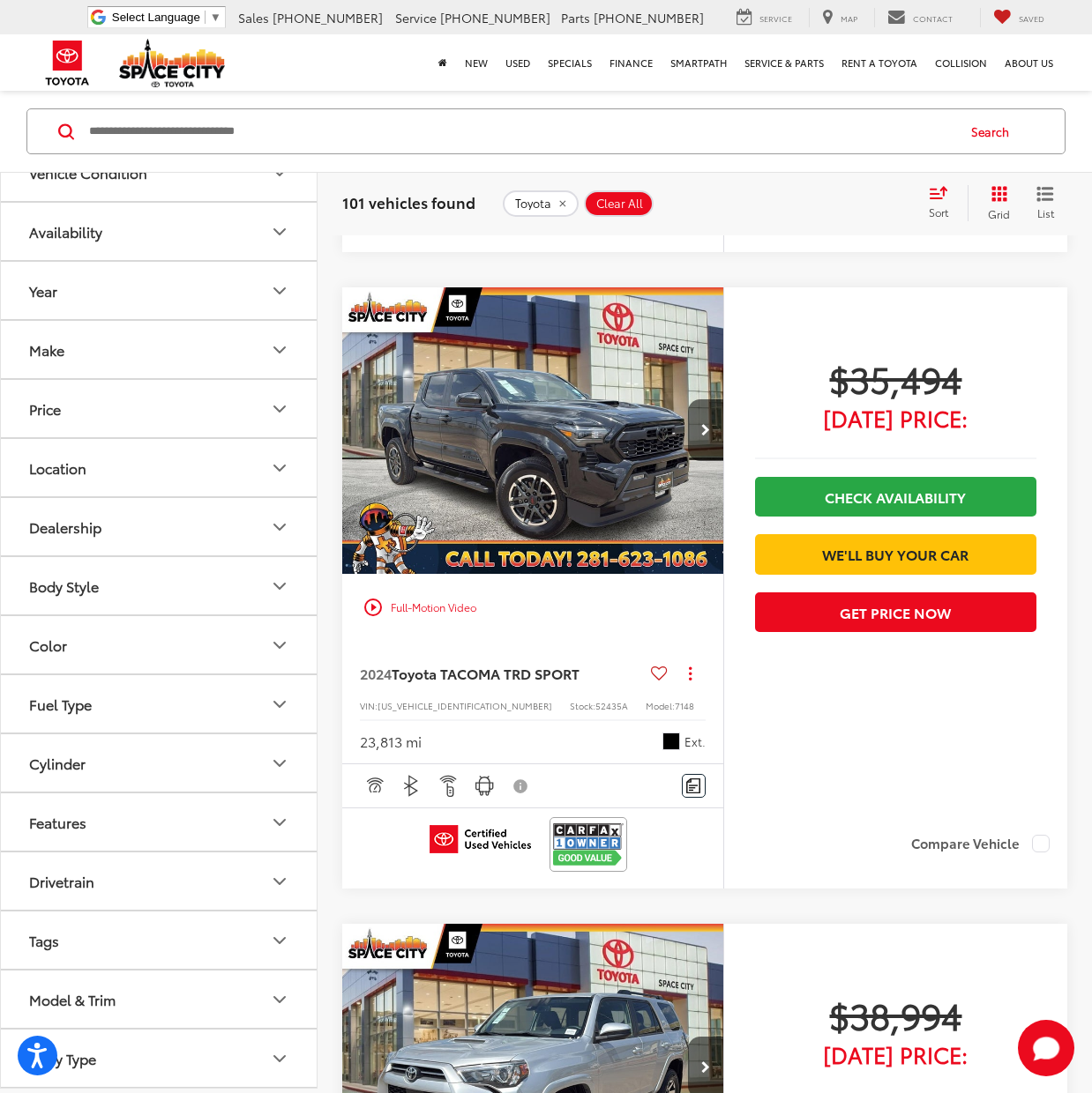
click at [276, 585] on icon "Body Style" at bounding box center [279, 586] width 11 height 5
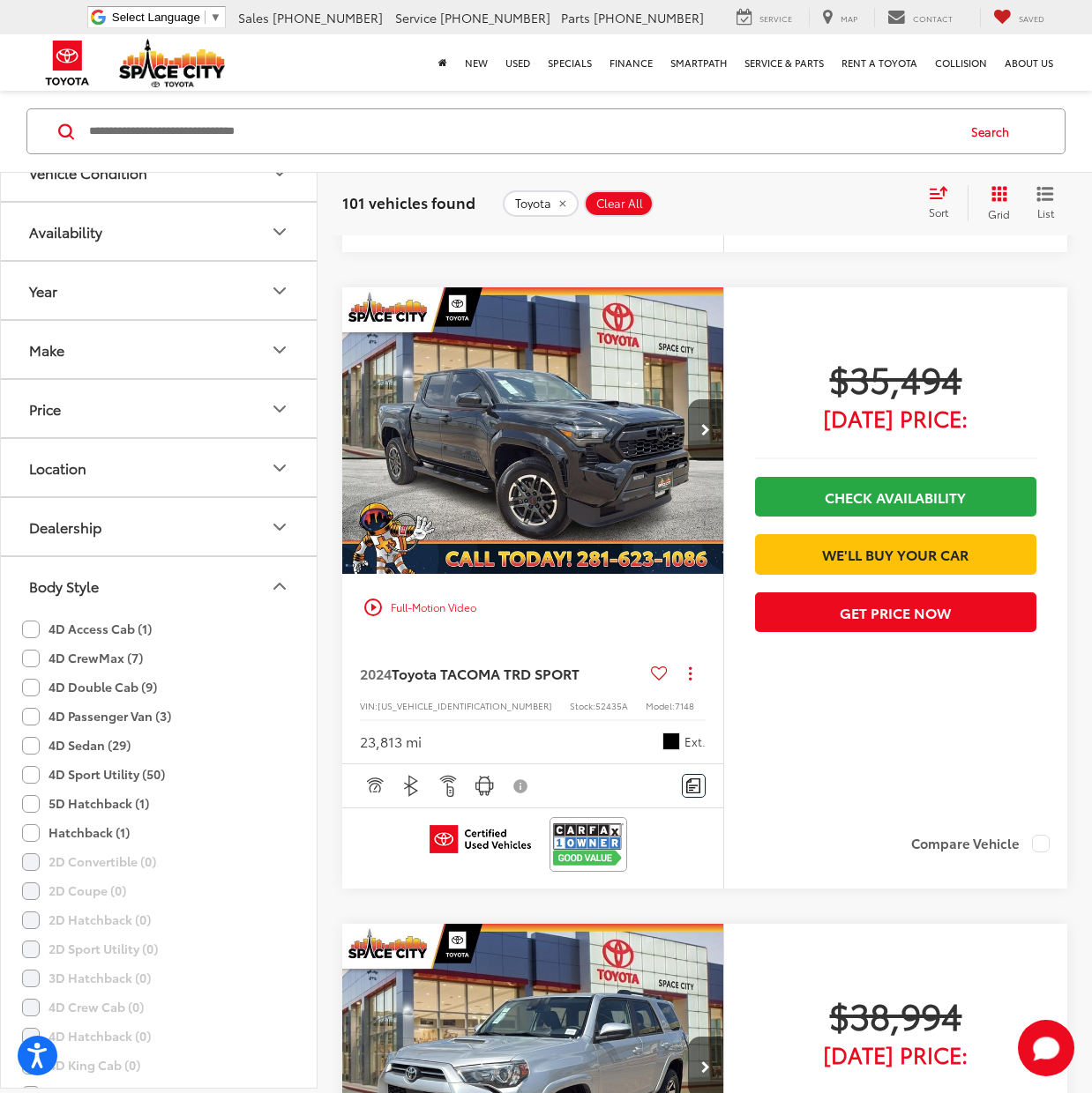
click at [32, 690] on label "4D Double Cab (9)" at bounding box center [90, 688] width 135 height 29
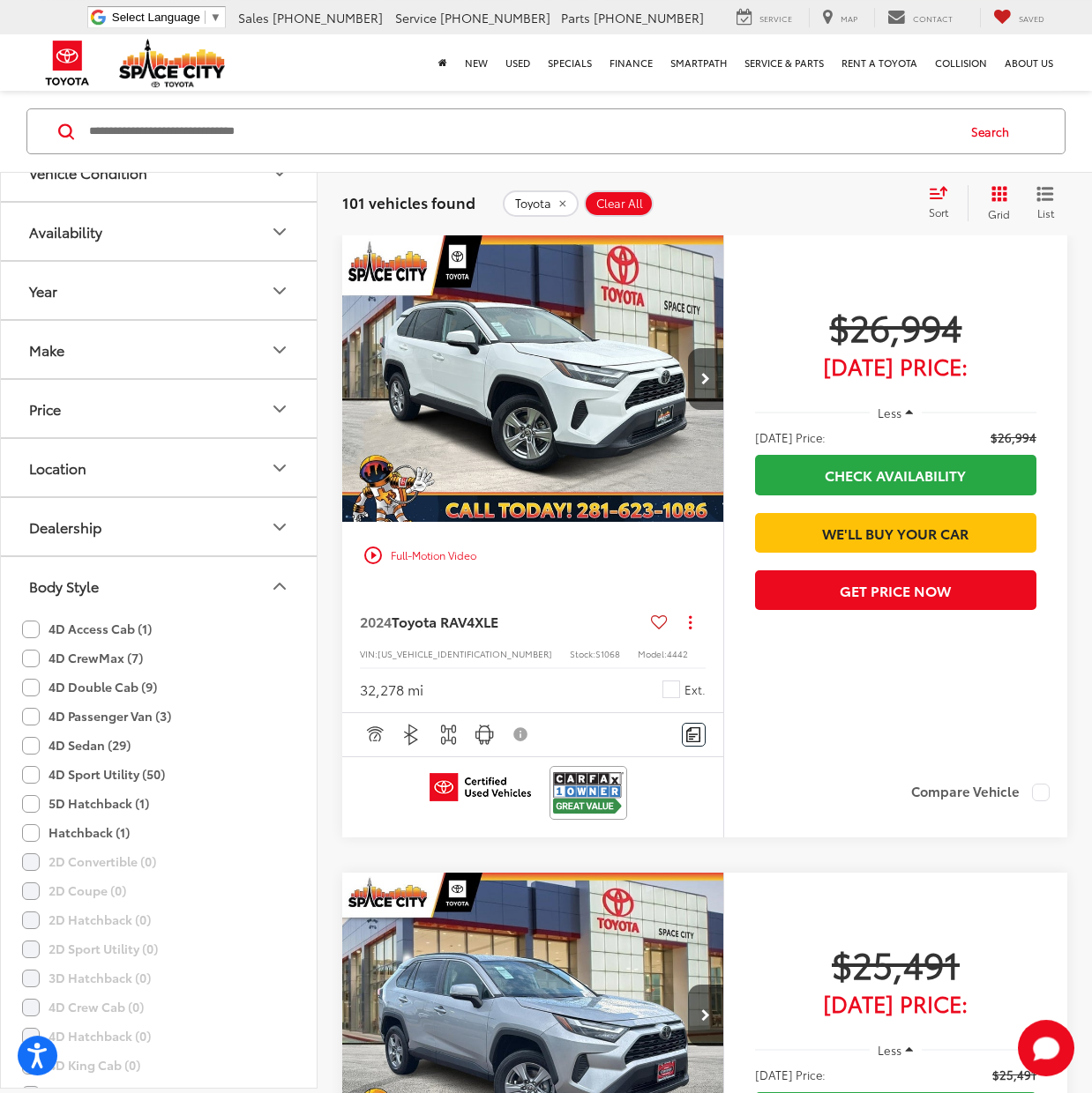
scroll to position [167, 0]
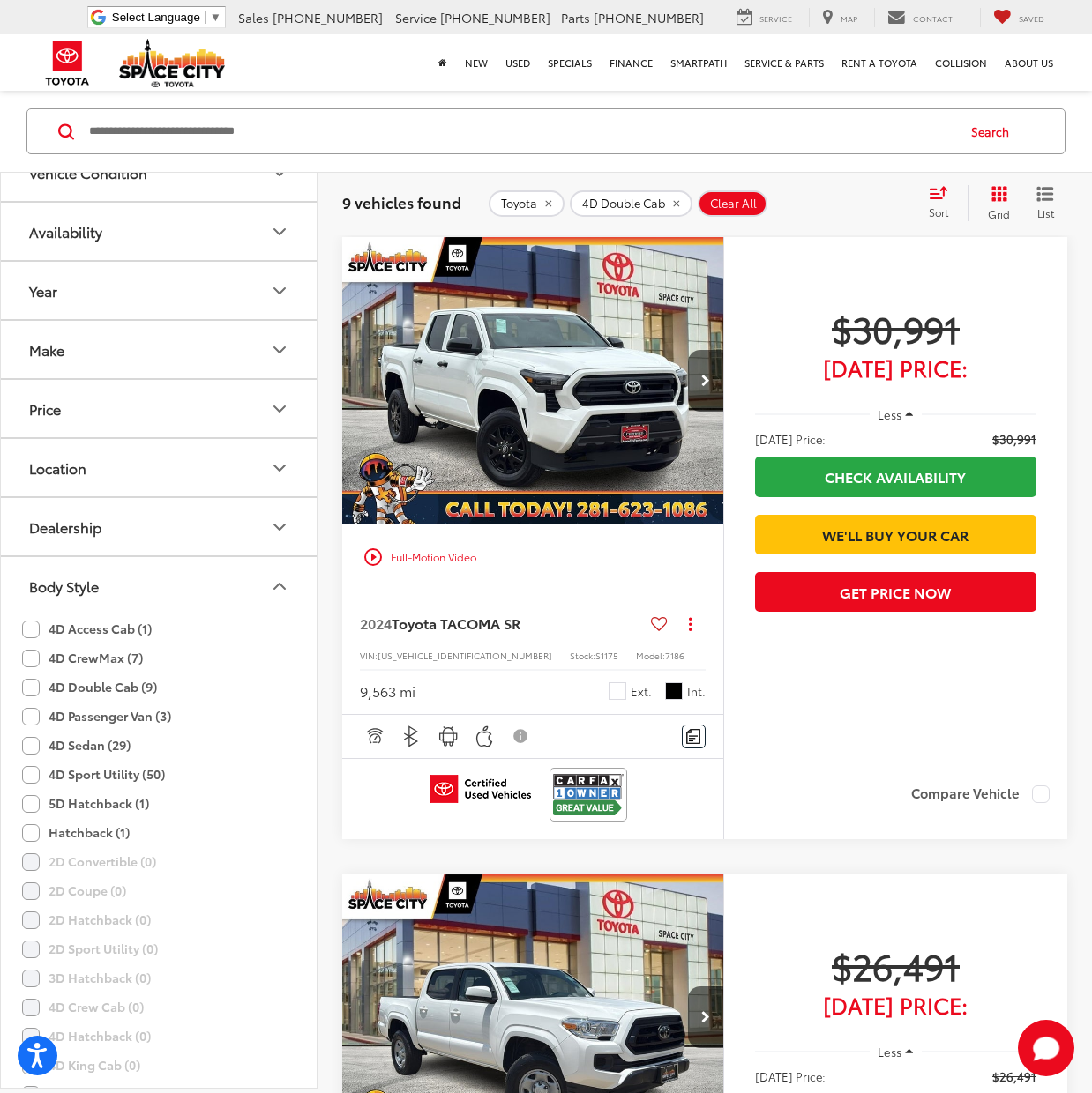
click at [32, 626] on label "4D Access Cab (1)" at bounding box center [87, 630] width 129 height 29
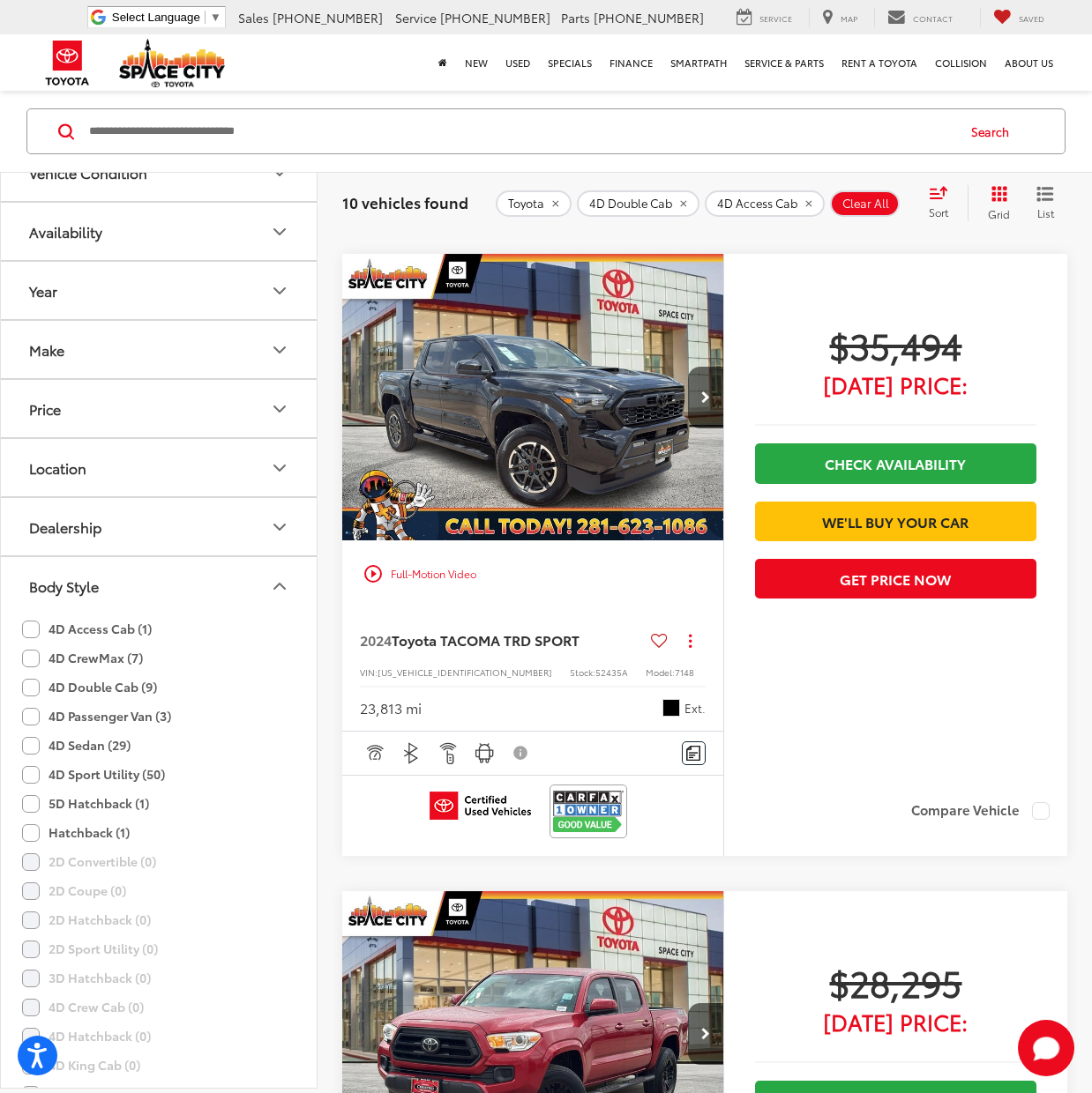
scroll to position [2685, 0]
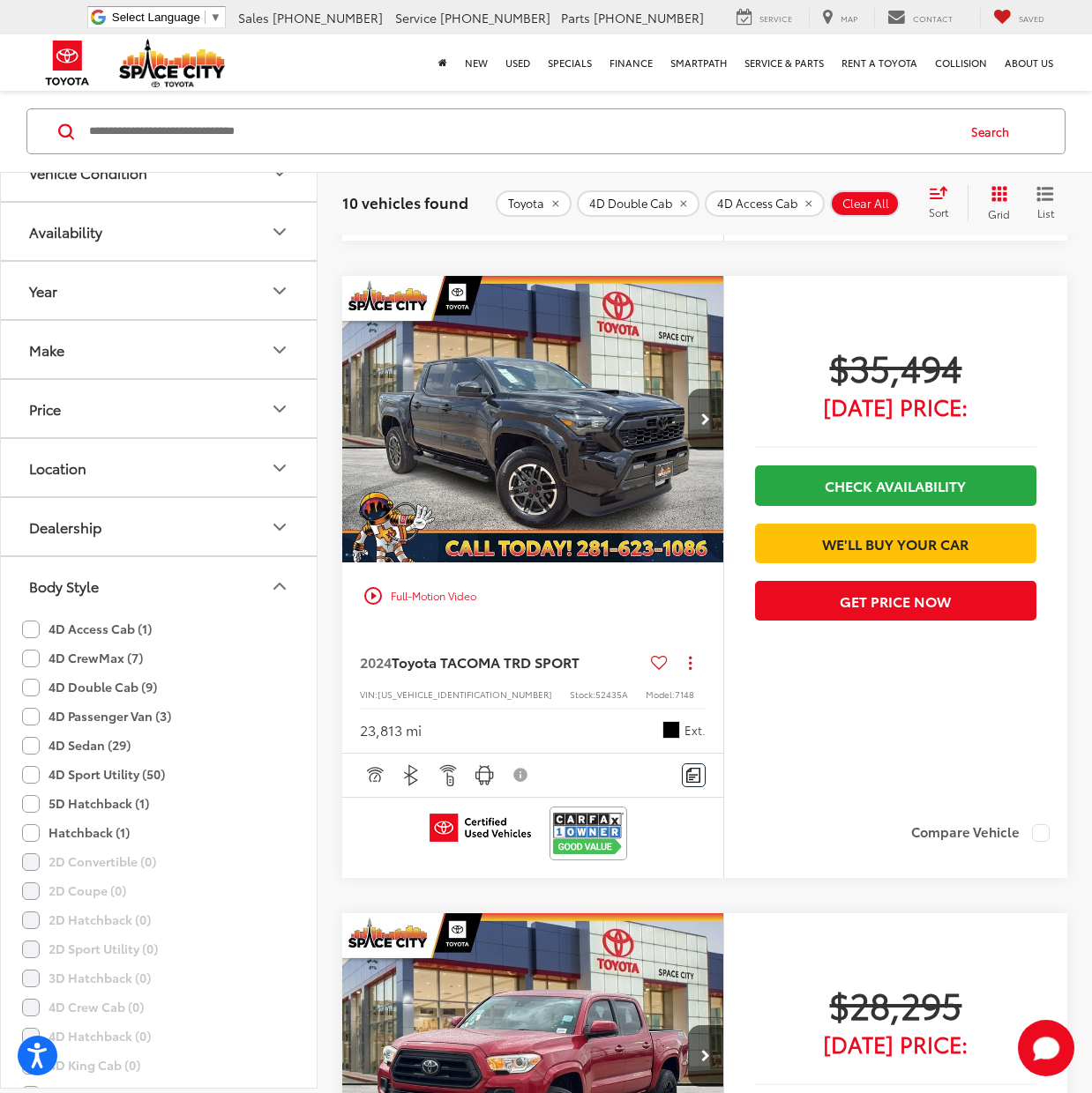
click at [464, 665] on span "Toyota TACOMA TRD SPORT" at bounding box center [486, 661] width 188 height 21
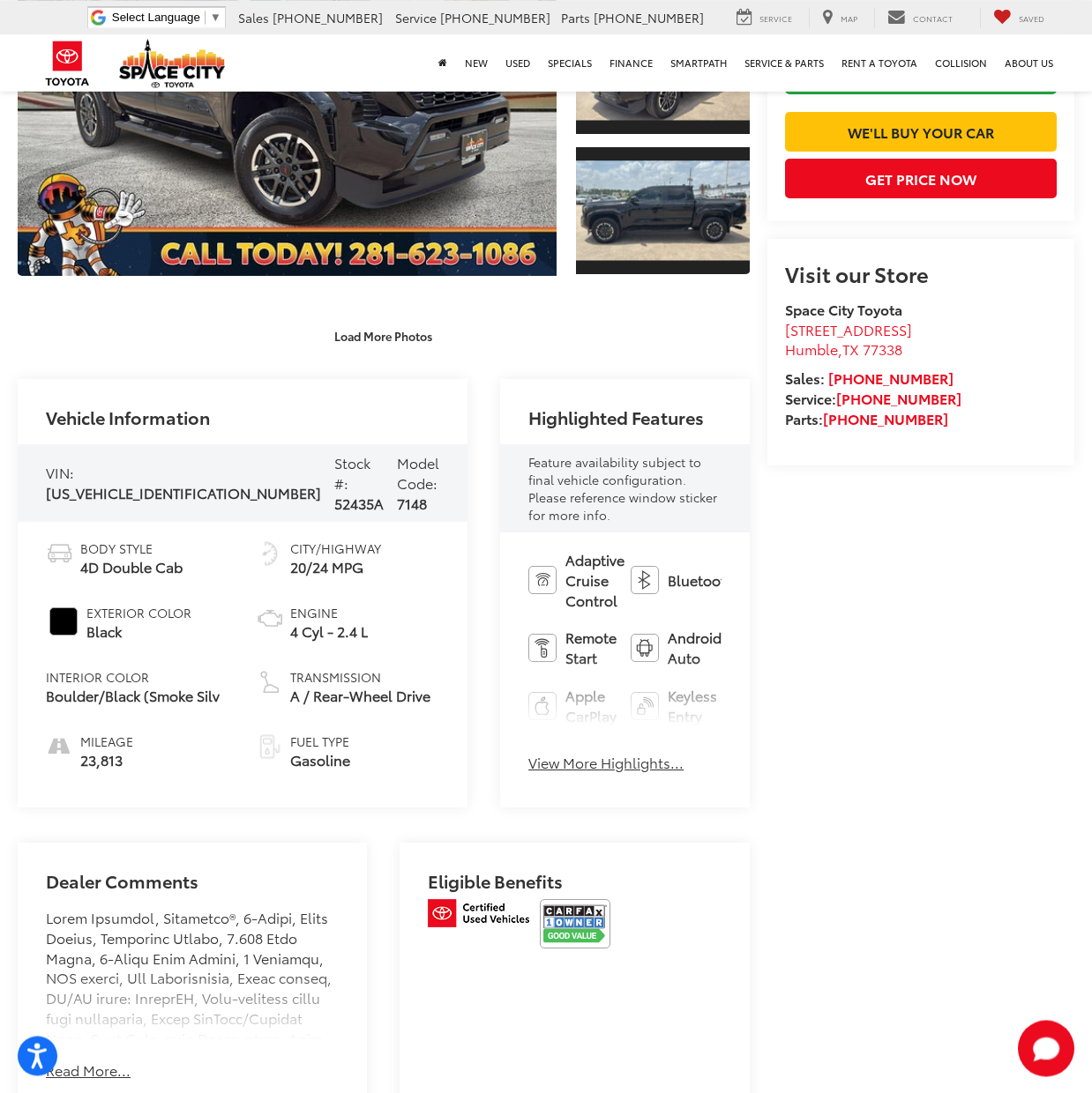
scroll to position [359, 0]
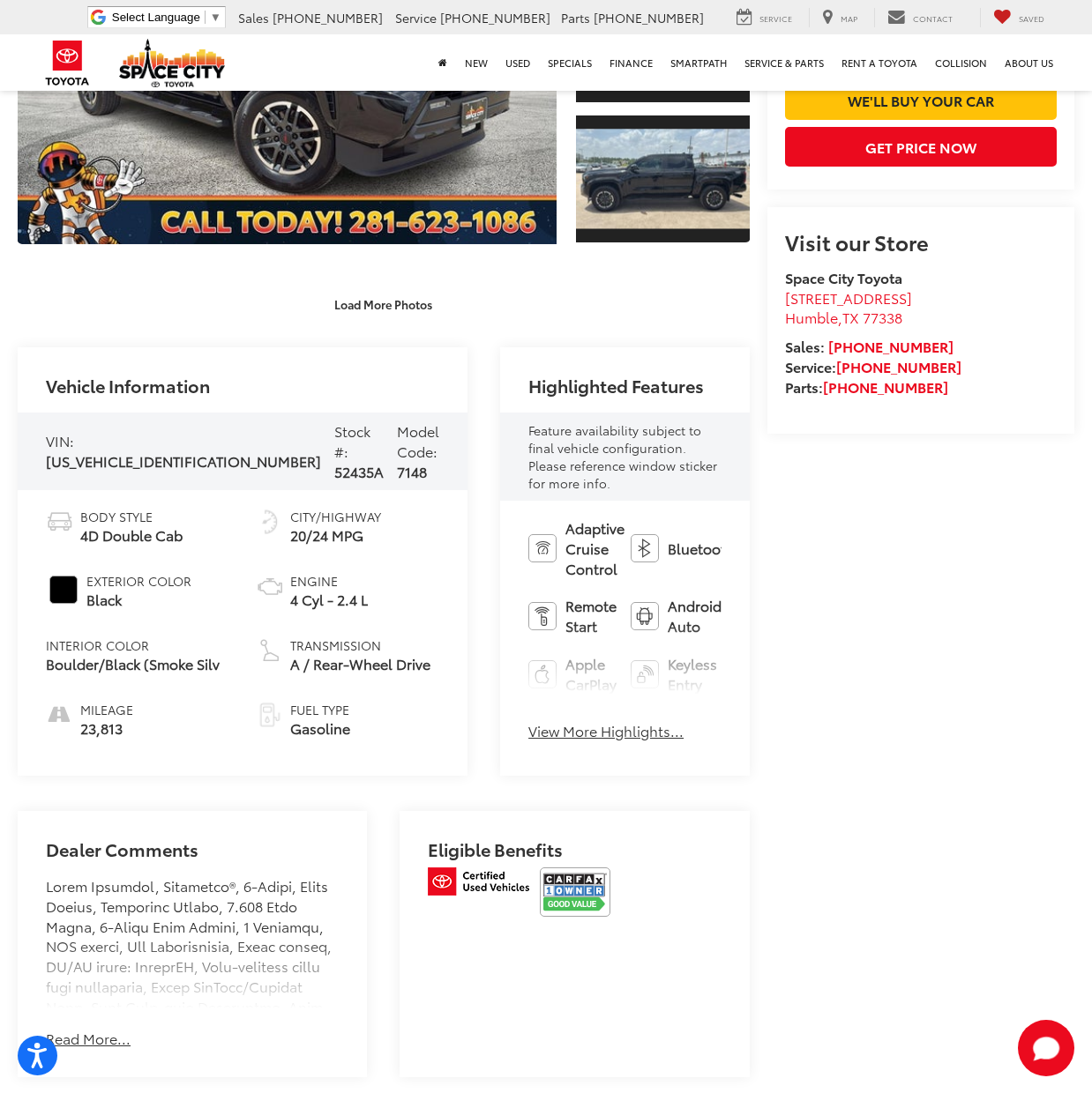
click at [528, 721] on button "View More Highlights..." at bounding box center [605, 731] width 155 height 21
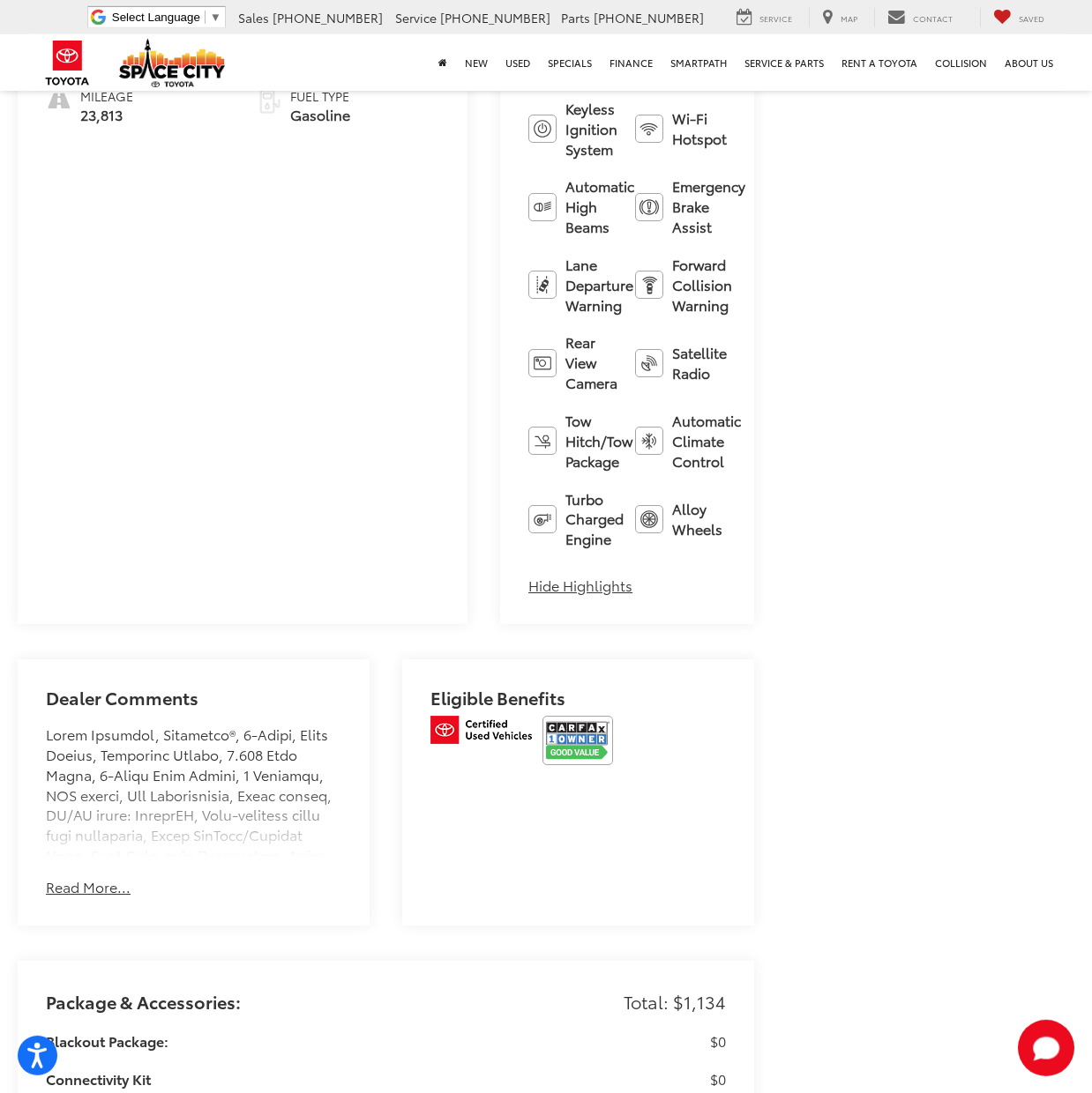
scroll to position [989, 0]
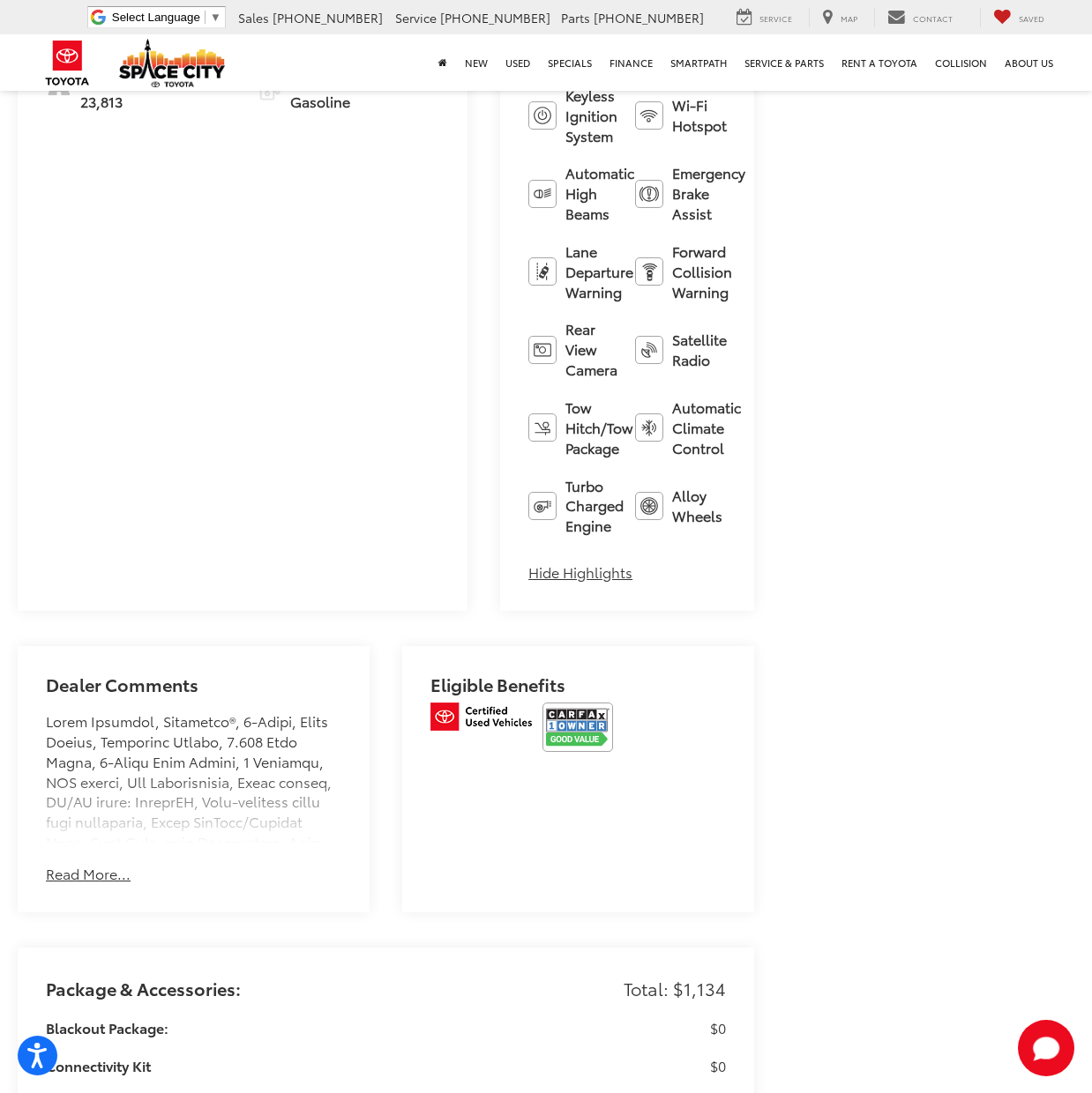
click at [543, 703] on img at bounding box center [578, 728] width 71 height 49
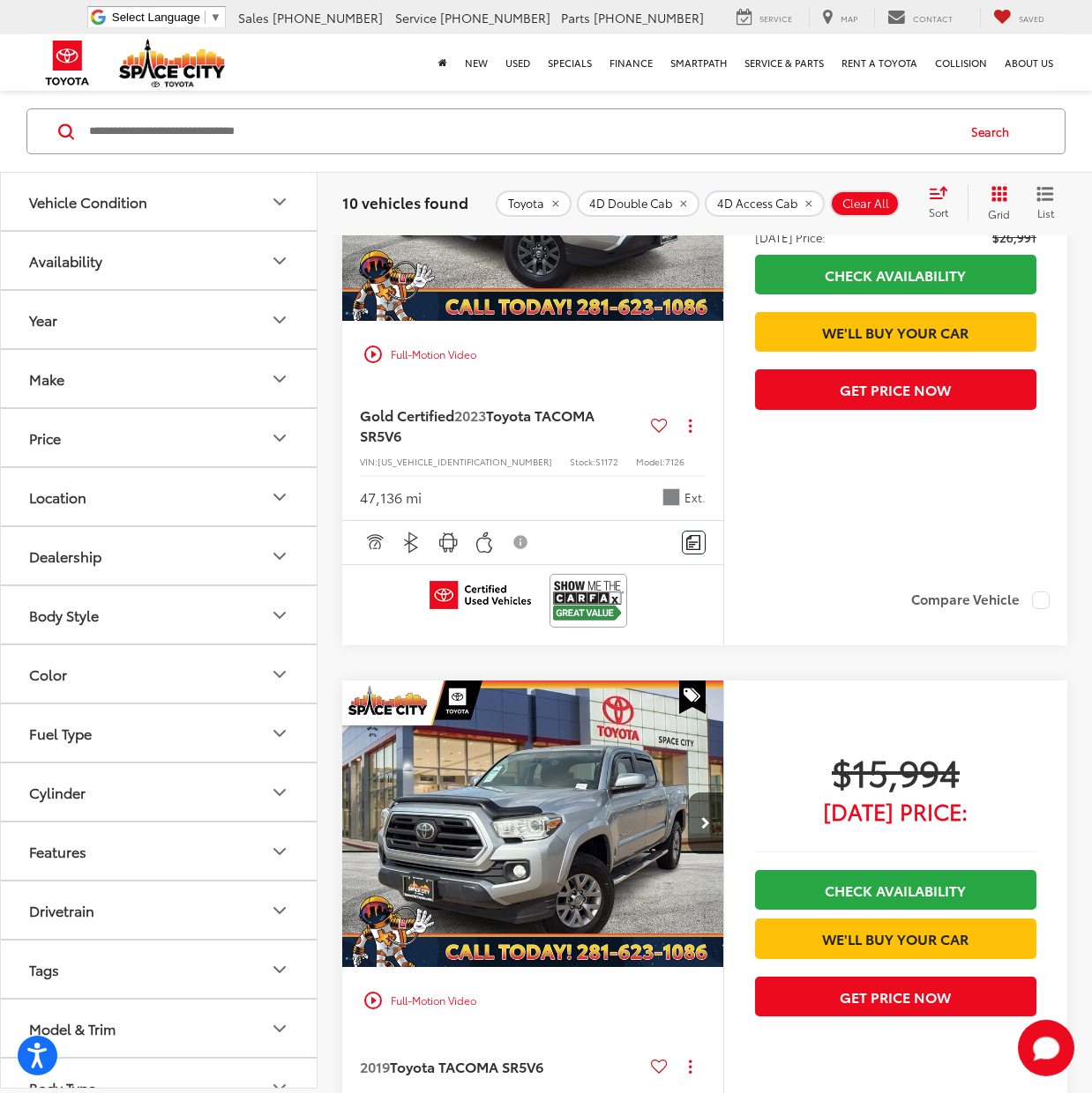
scroll to position [1697, 0]
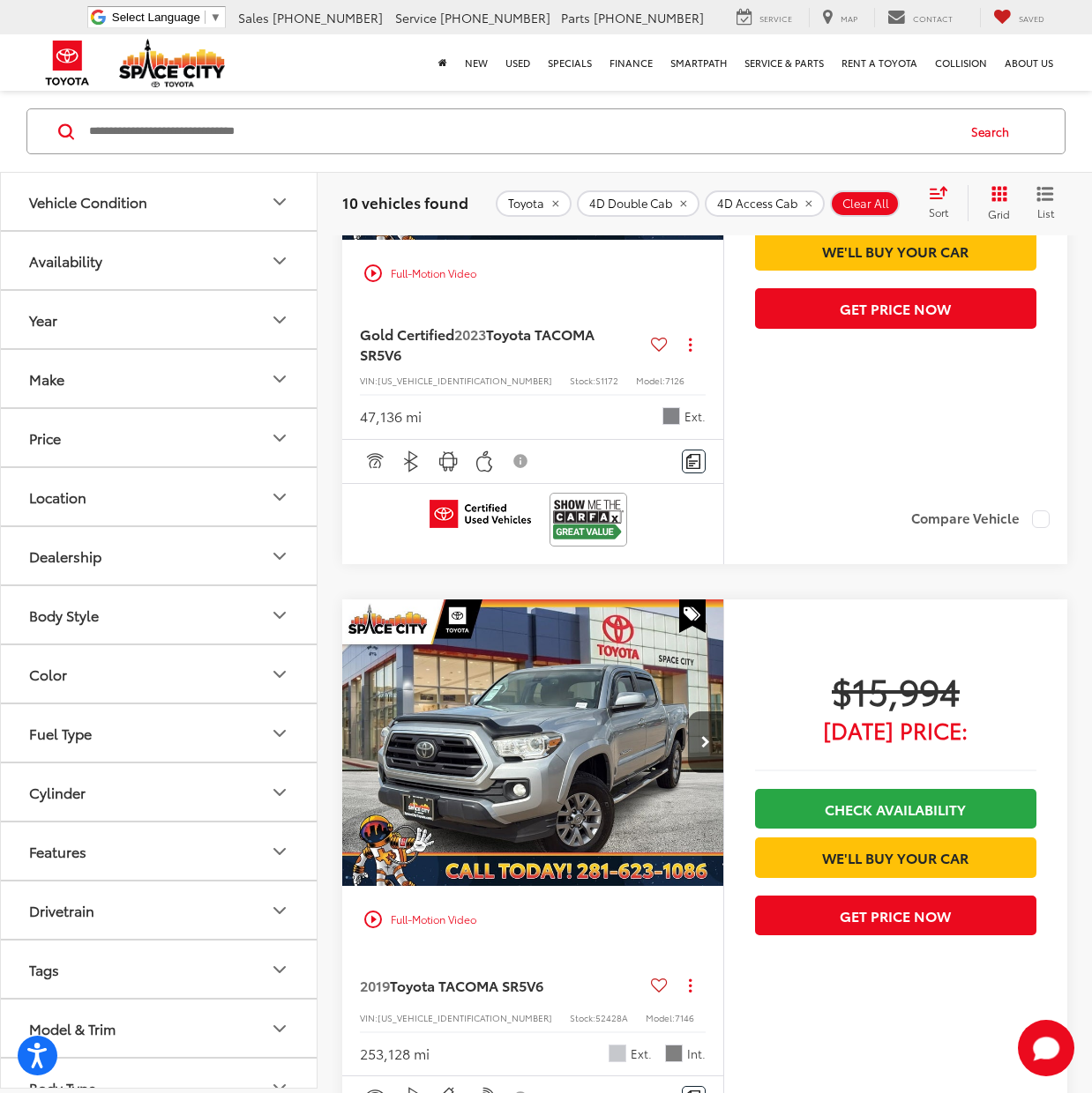
click at [570, 537] on img at bounding box center [589, 520] width 71 height 47
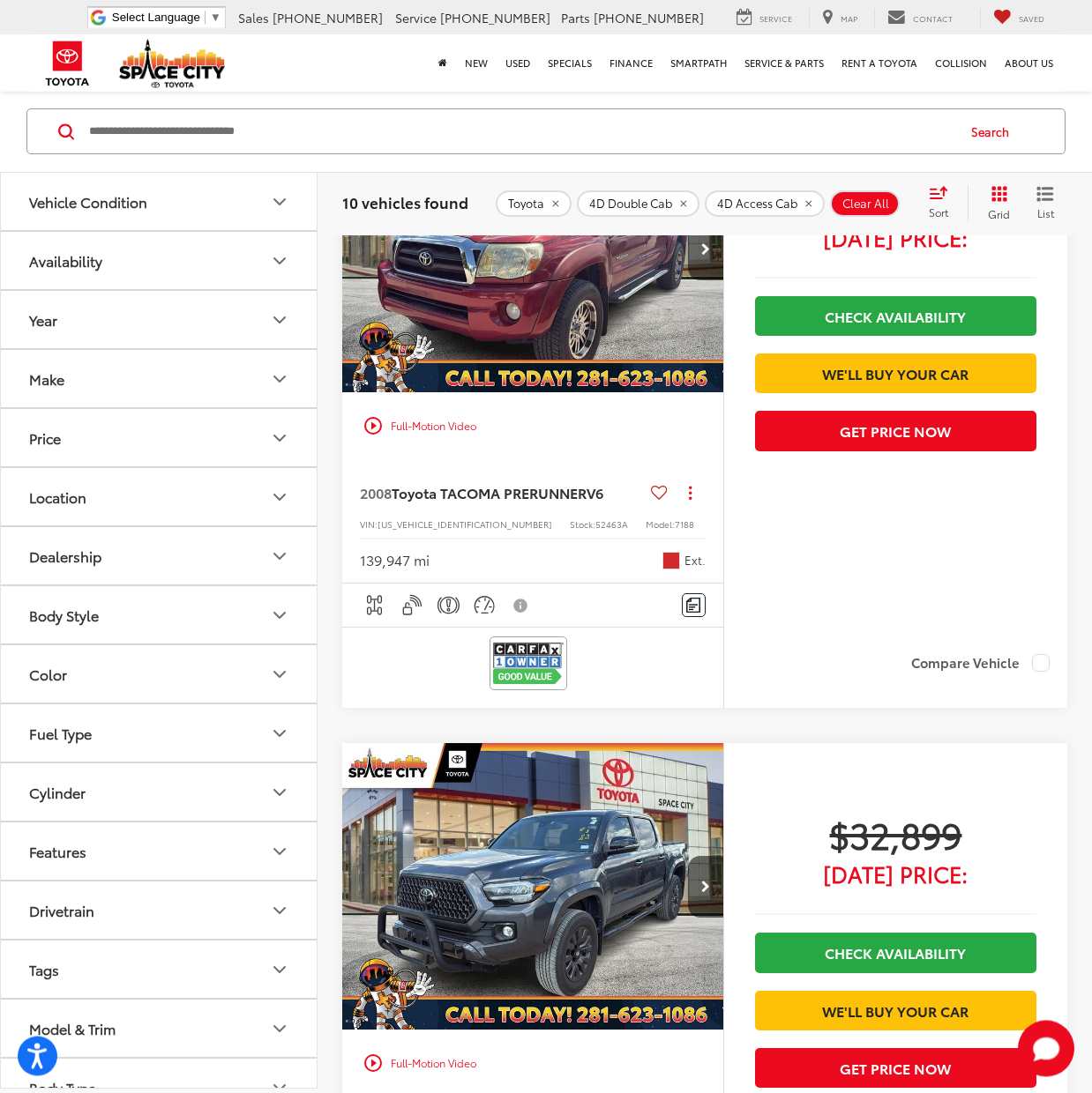
scroll to position [5475, 0]
